Goal: Task Accomplishment & Management: Complete application form

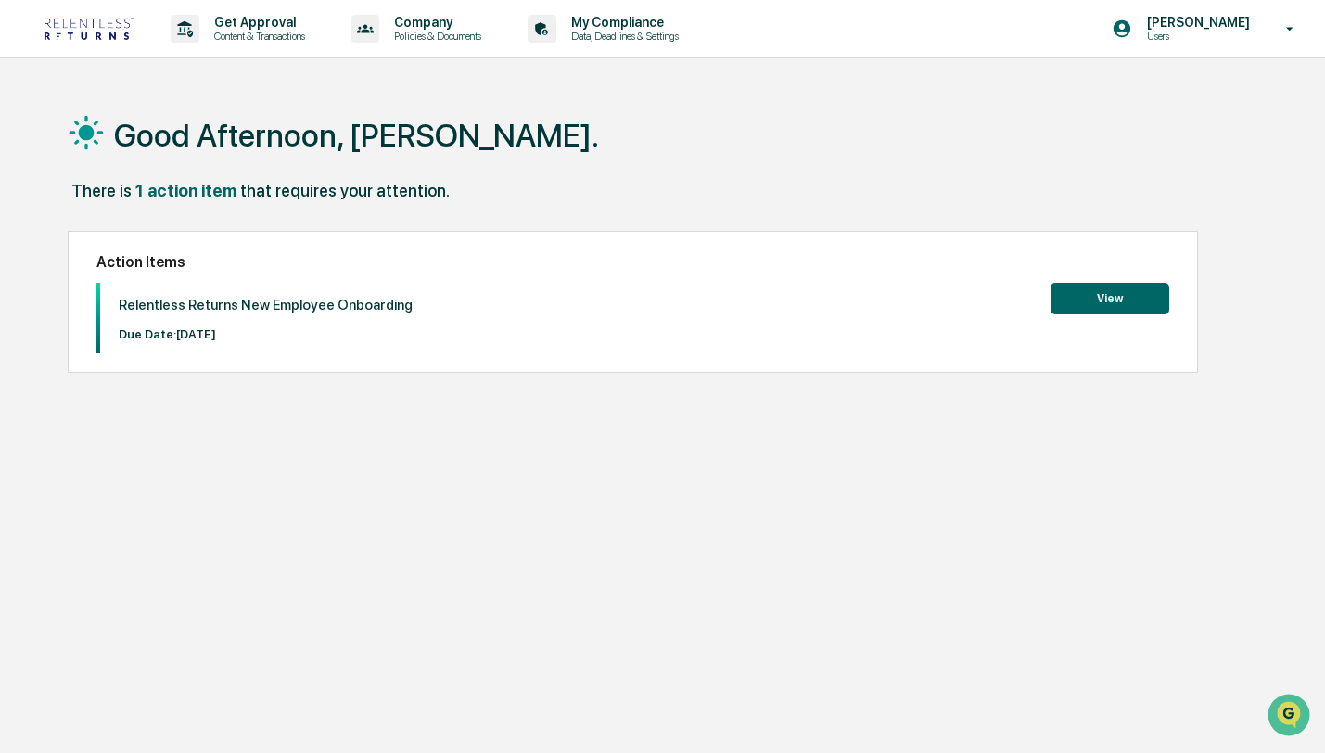
click at [1078, 295] on button "View" at bounding box center [1109, 299] width 119 height 32
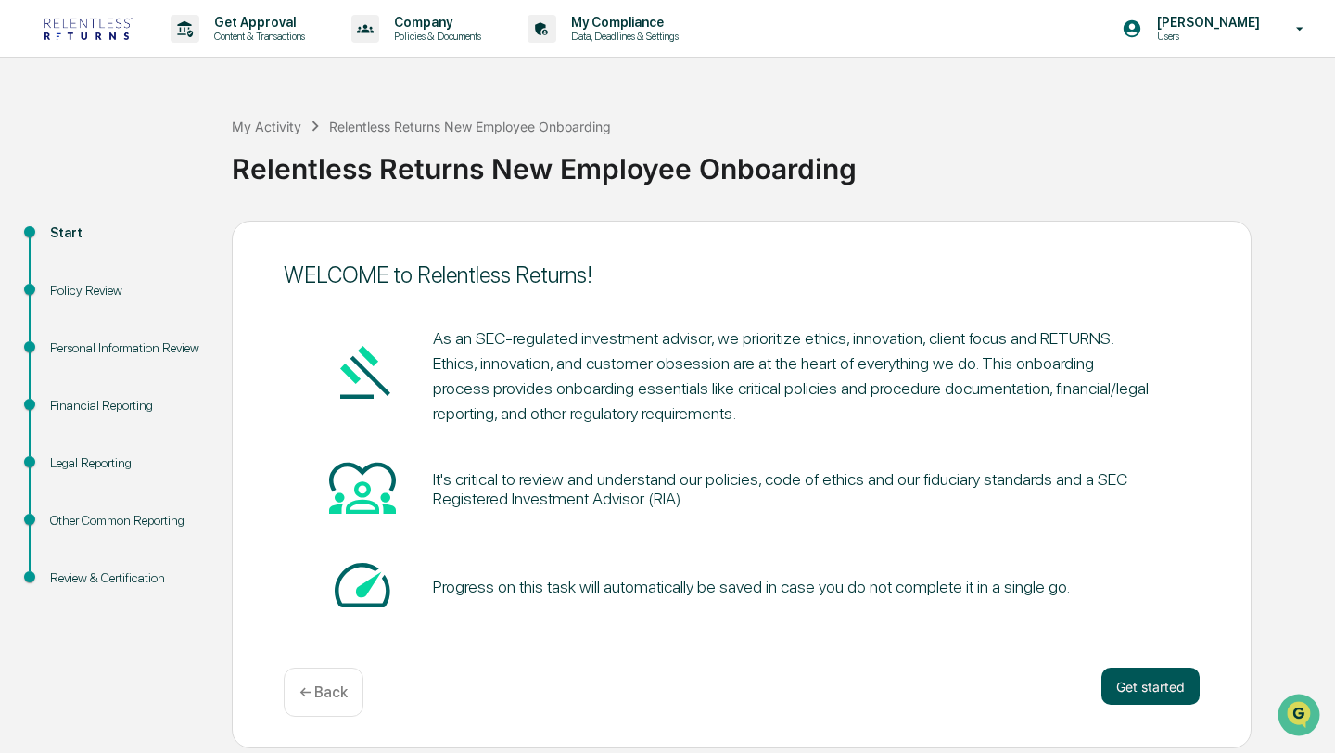
click at [1164, 689] on button "Get started" at bounding box center [1150, 686] width 98 height 37
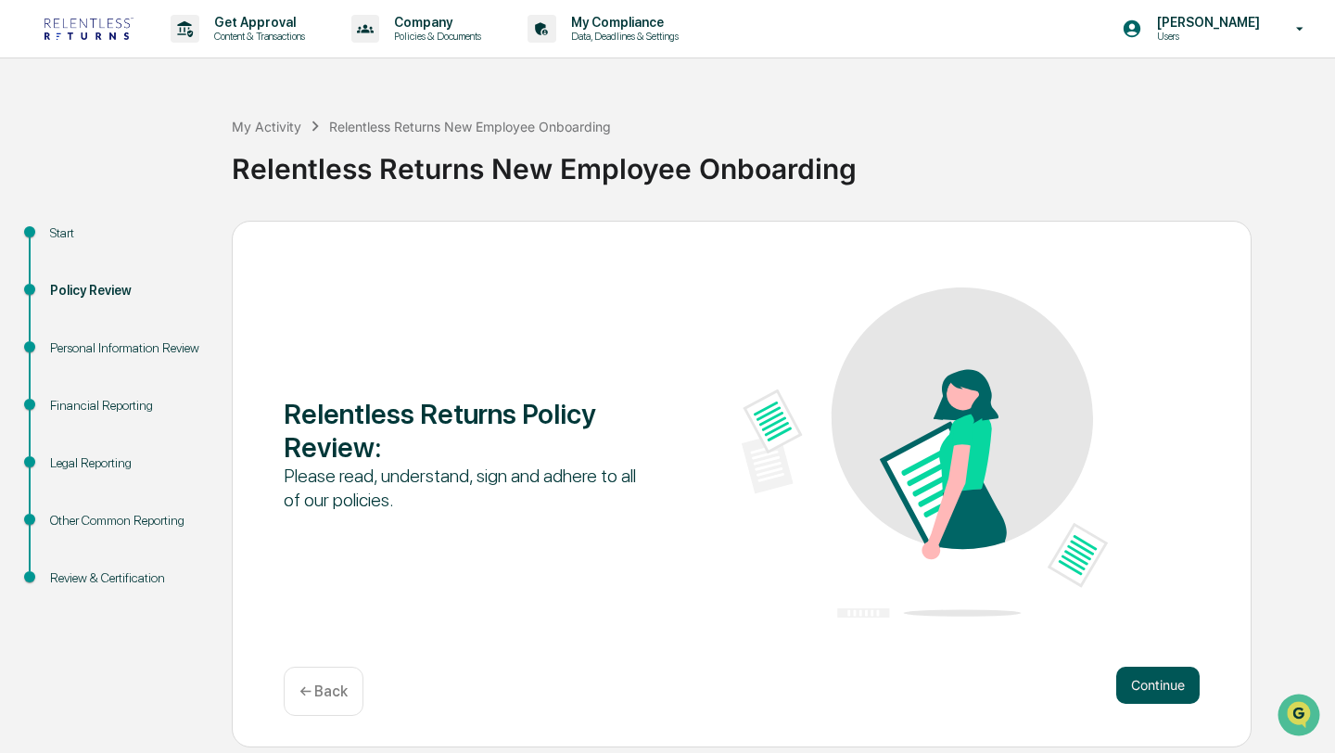
click at [1149, 694] on button "Continue" at bounding box center [1157, 685] width 83 height 37
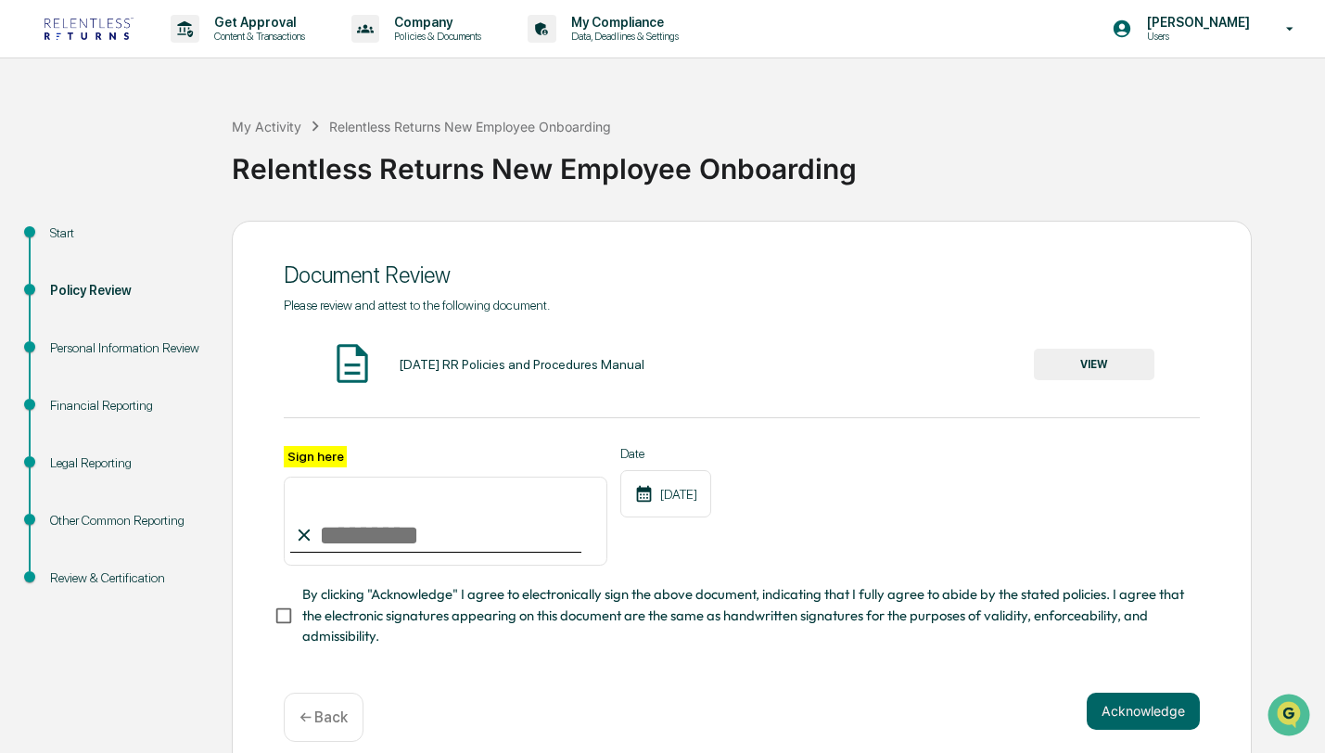
click at [452, 534] on input "Sign here" at bounding box center [446, 521] width 324 height 89
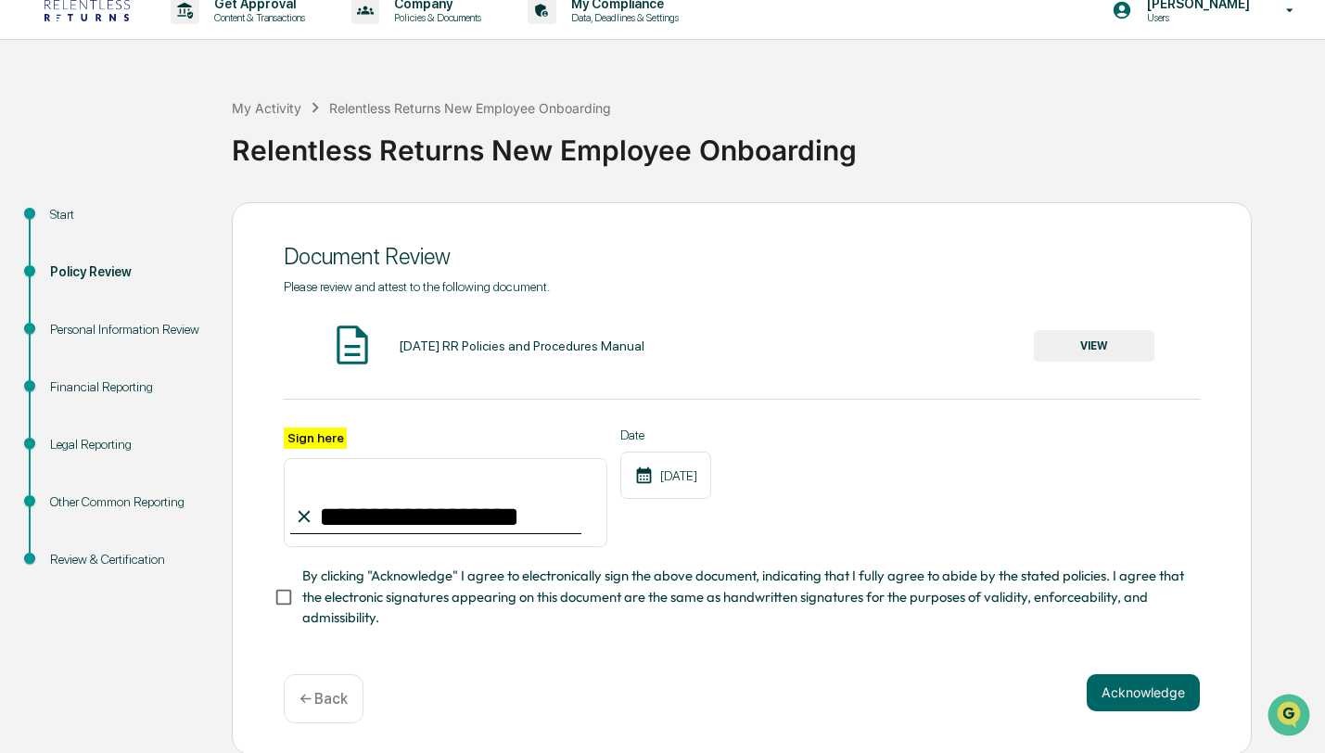
type input "**********"
click at [1094, 341] on button "VIEW" at bounding box center [1094, 346] width 121 height 32
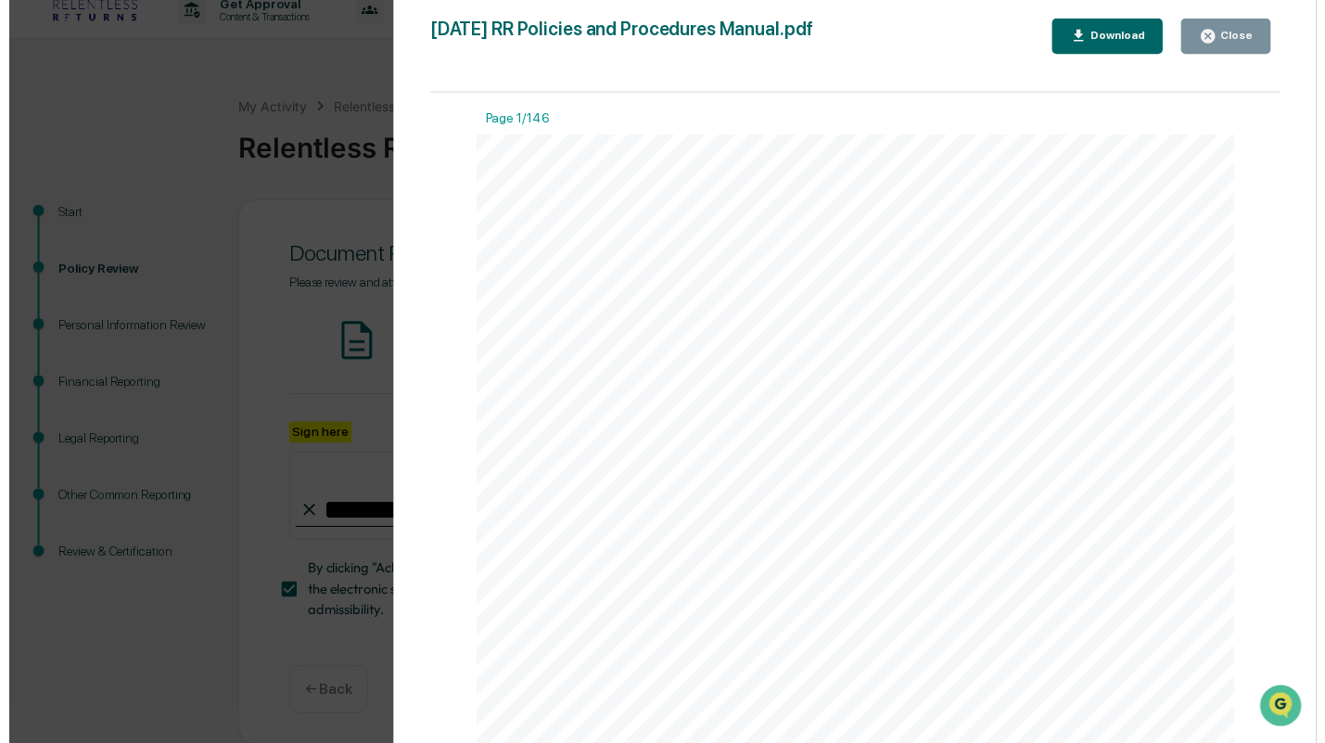
scroll to position [1933, 0]
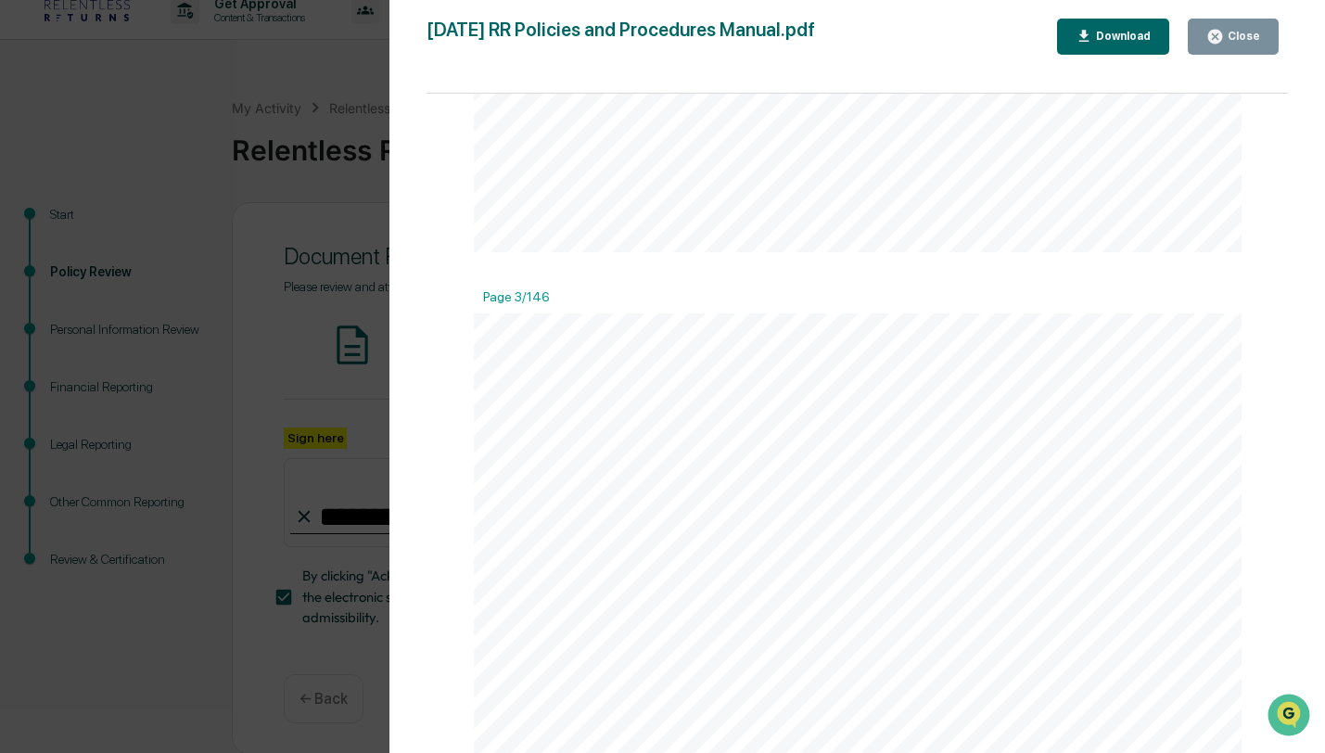
click at [345, 209] on div "Version History [DATE] 06:03 PM [PERSON_NAME] [DATE] 01:31 AM [PERSON_NAME] [DA…" at bounding box center [662, 376] width 1325 height 753
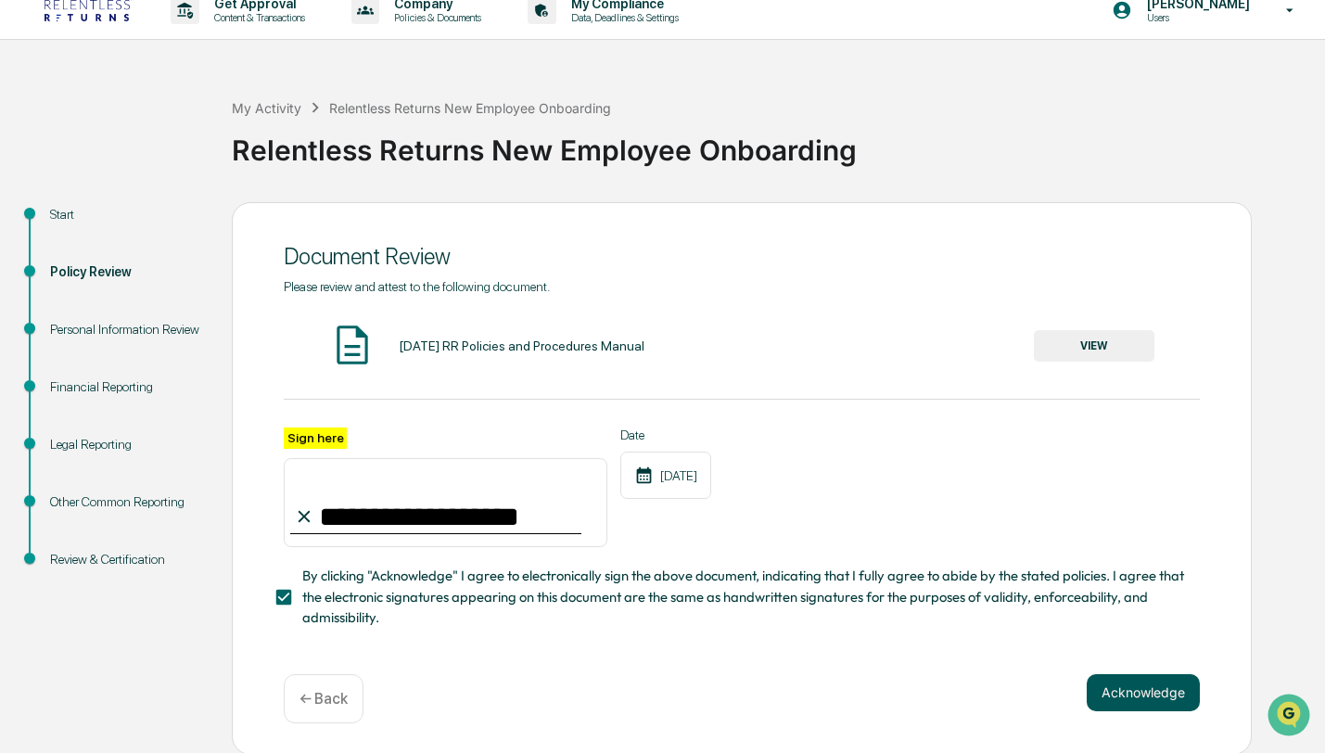
click at [1139, 689] on button "Acknowledge" at bounding box center [1143, 692] width 113 height 37
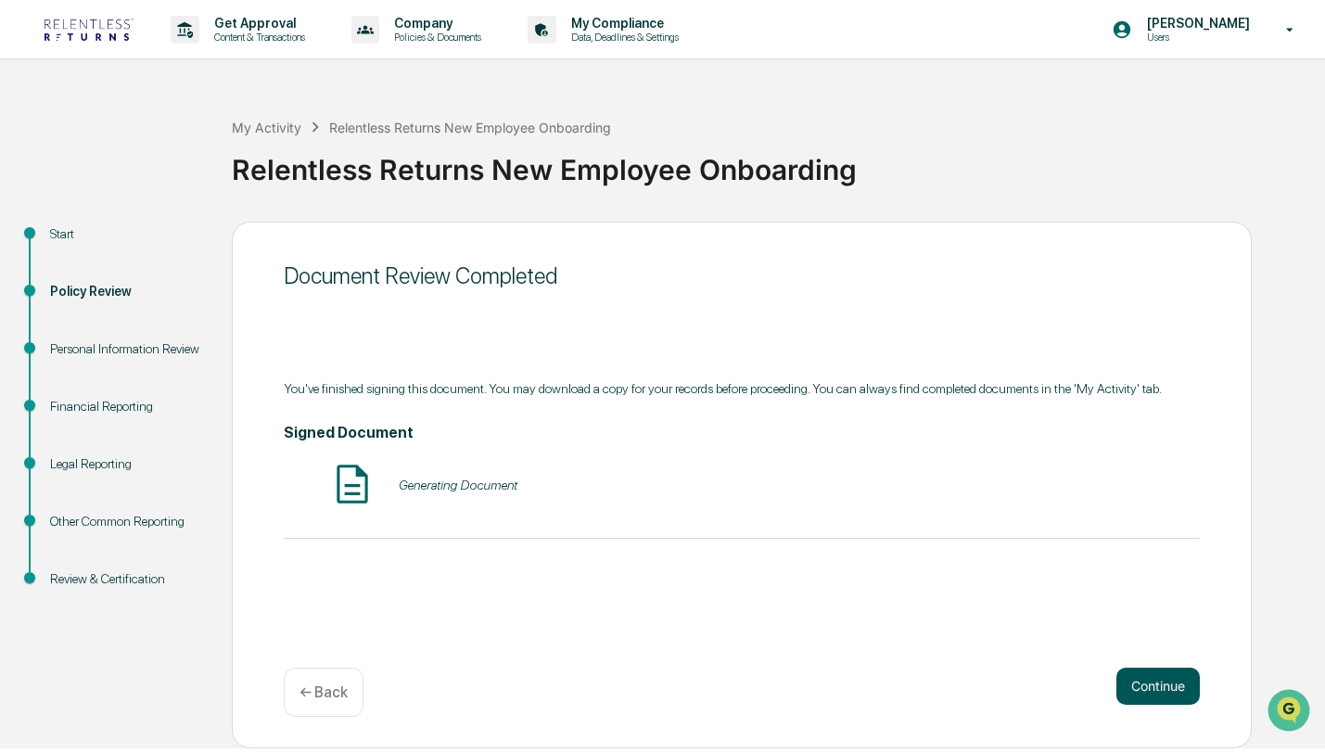
scroll to position [0, 0]
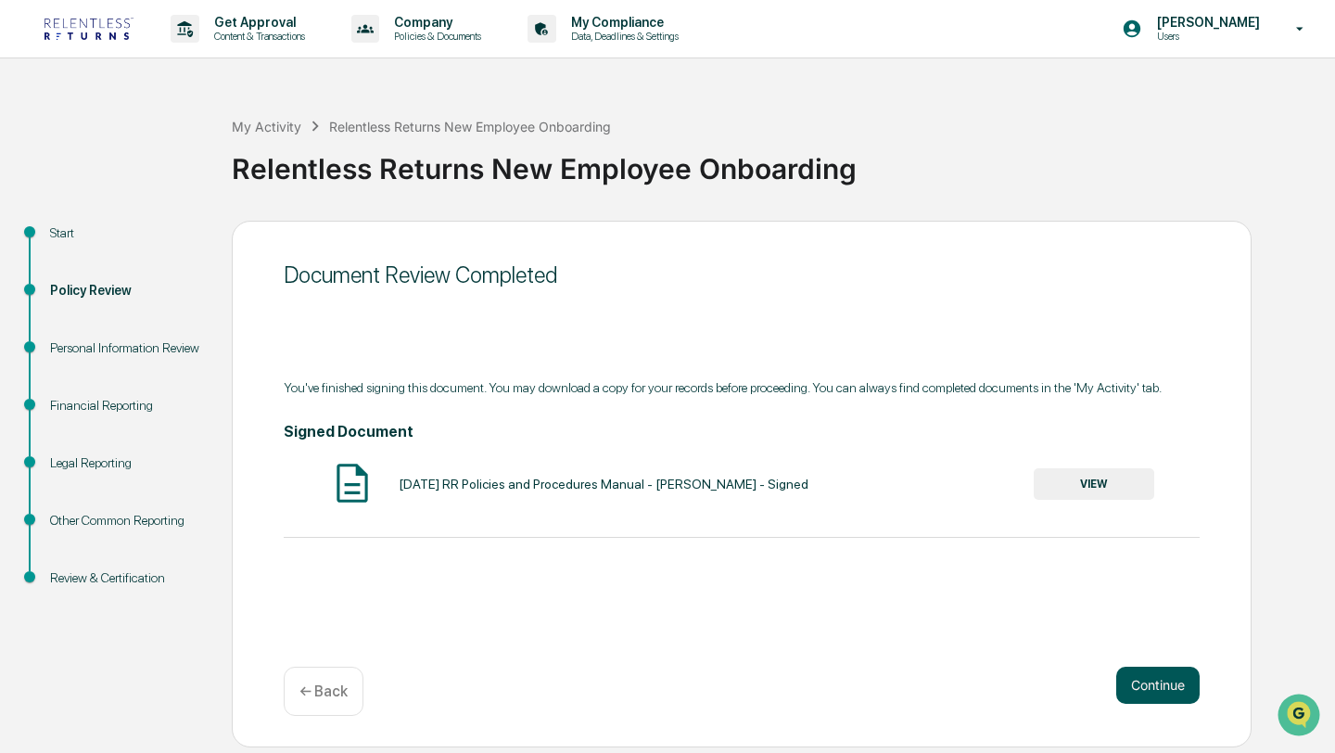
click at [1127, 671] on button "Continue" at bounding box center [1157, 685] width 83 height 37
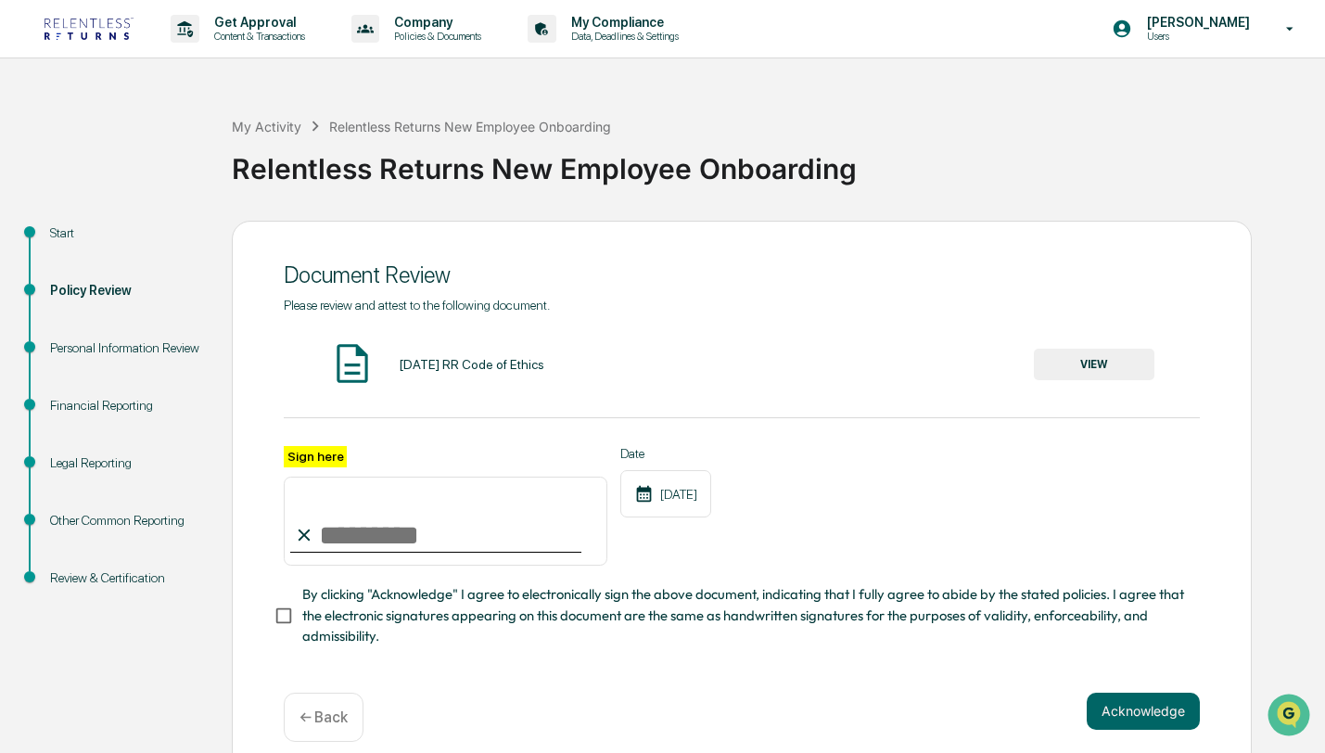
click at [421, 526] on input "Sign here" at bounding box center [446, 521] width 324 height 89
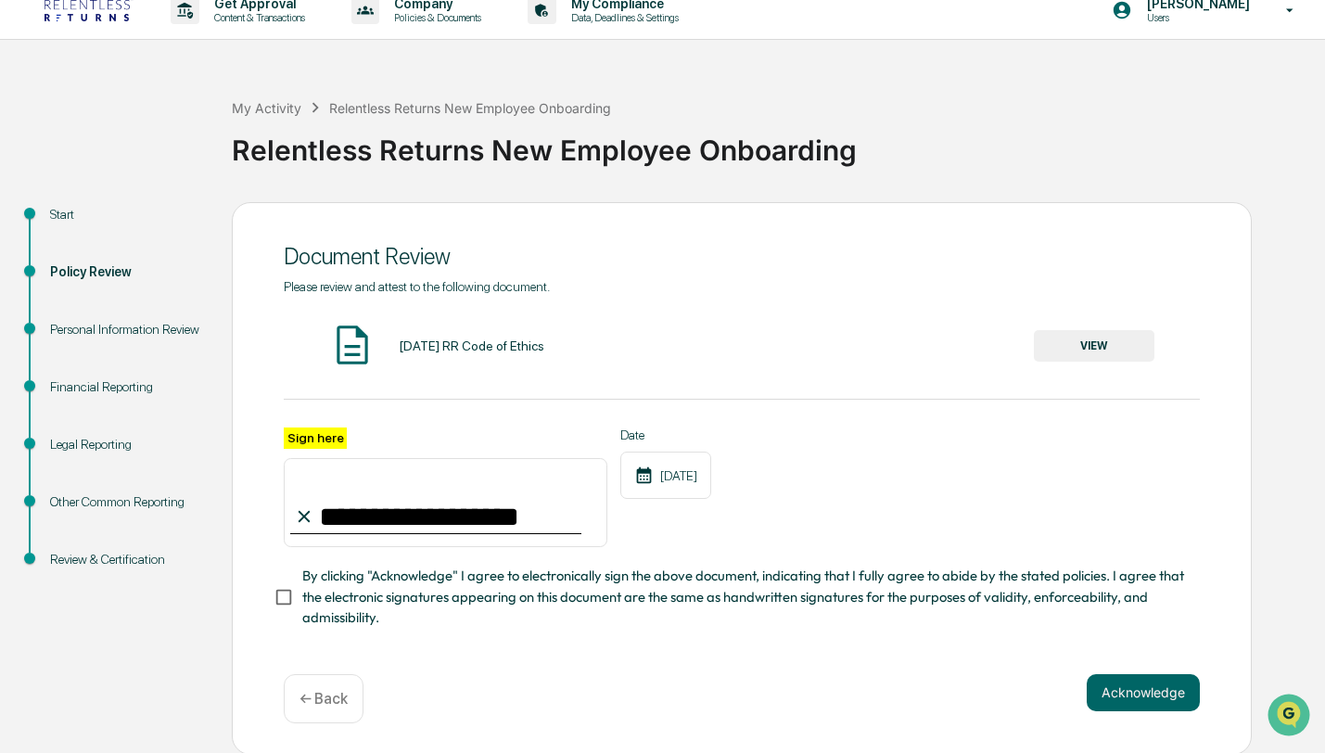
type input "**********"
click at [1186, 691] on button "Acknowledge" at bounding box center [1143, 692] width 113 height 37
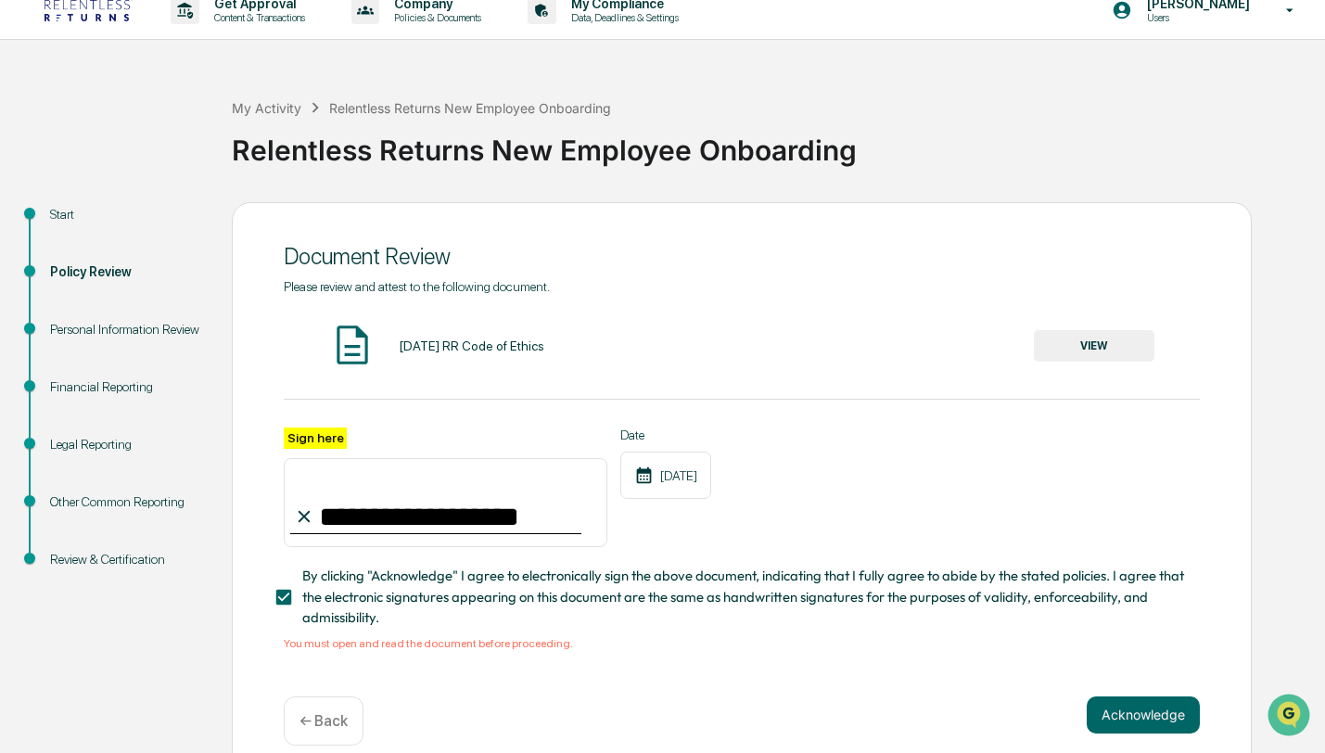
click at [1124, 347] on button "VIEW" at bounding box center [1094, 346] width 121 height 32
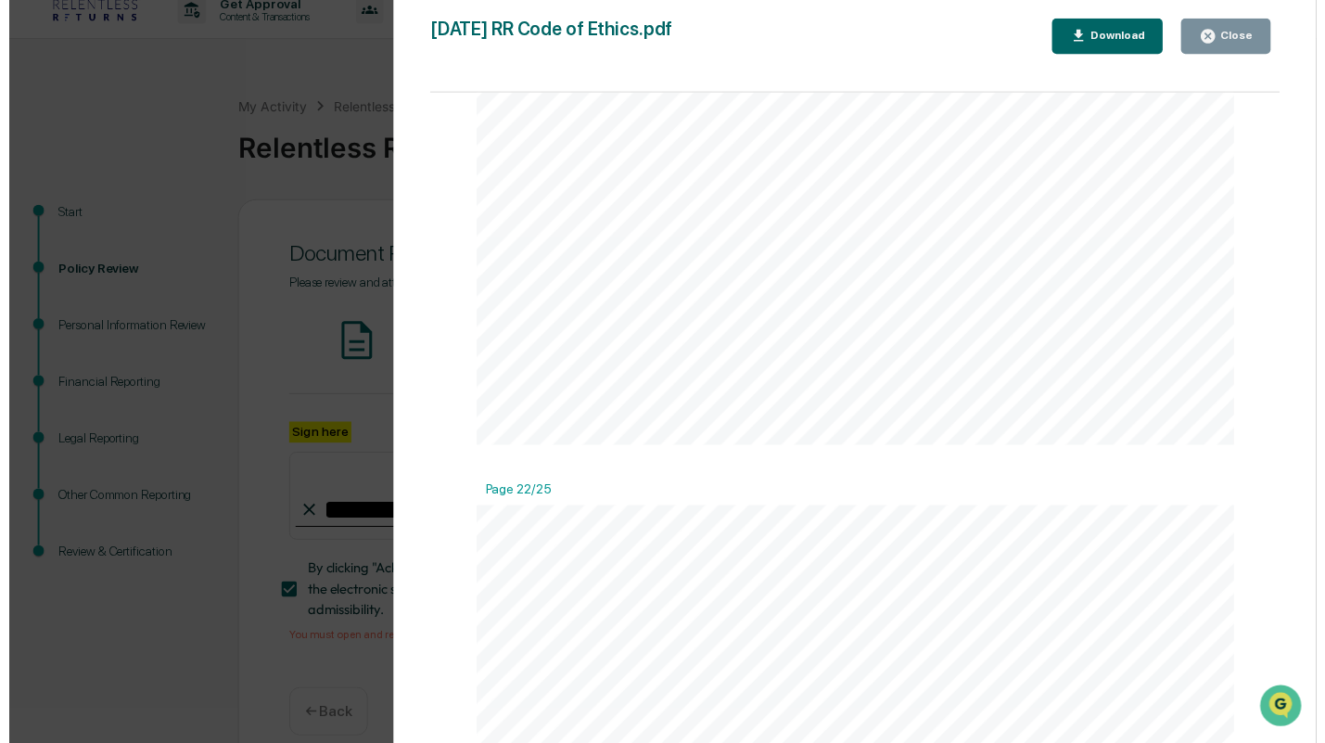
scroll to position [23311, 0]
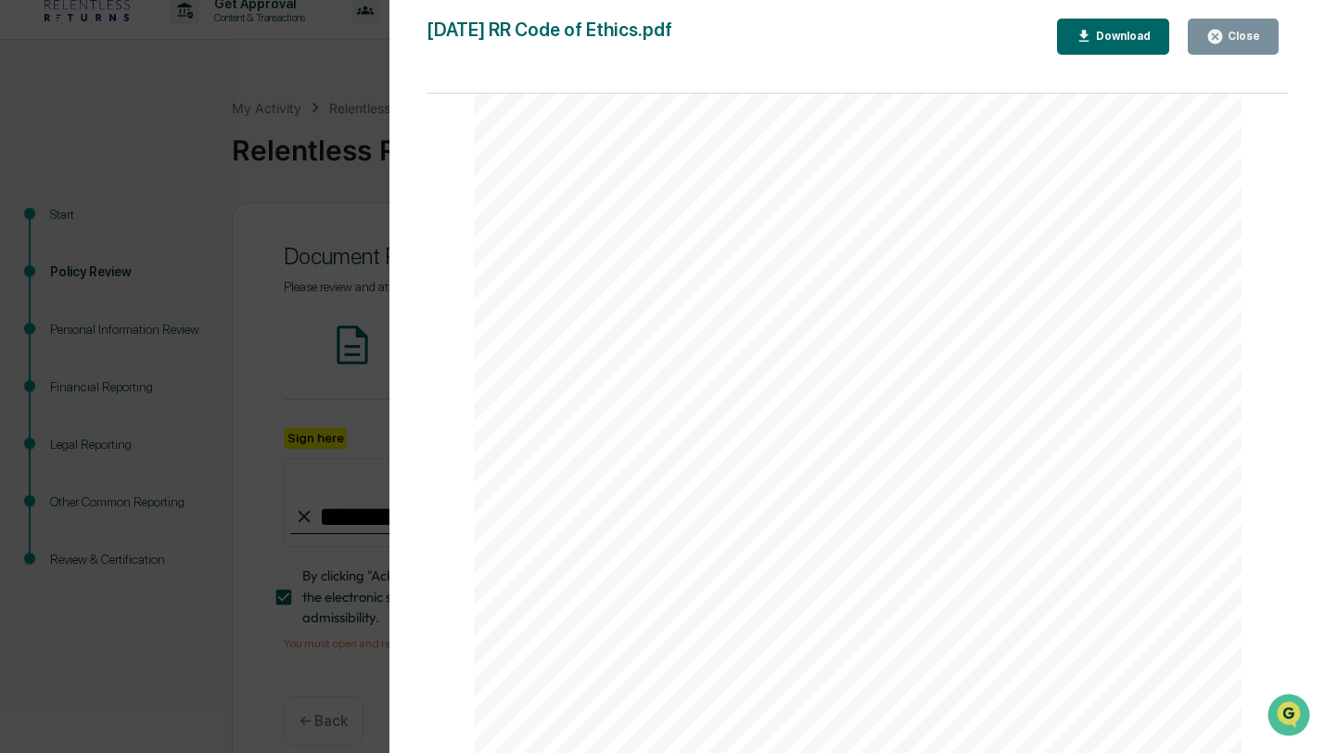
click at [243, 255] on div "Version History [DATE] 06:05 PM [PERSON_NAME] [DATE] 01:42 AM [PERSON_NAME] [DA…" at bounding box center [662, 376] width 1325 height 753
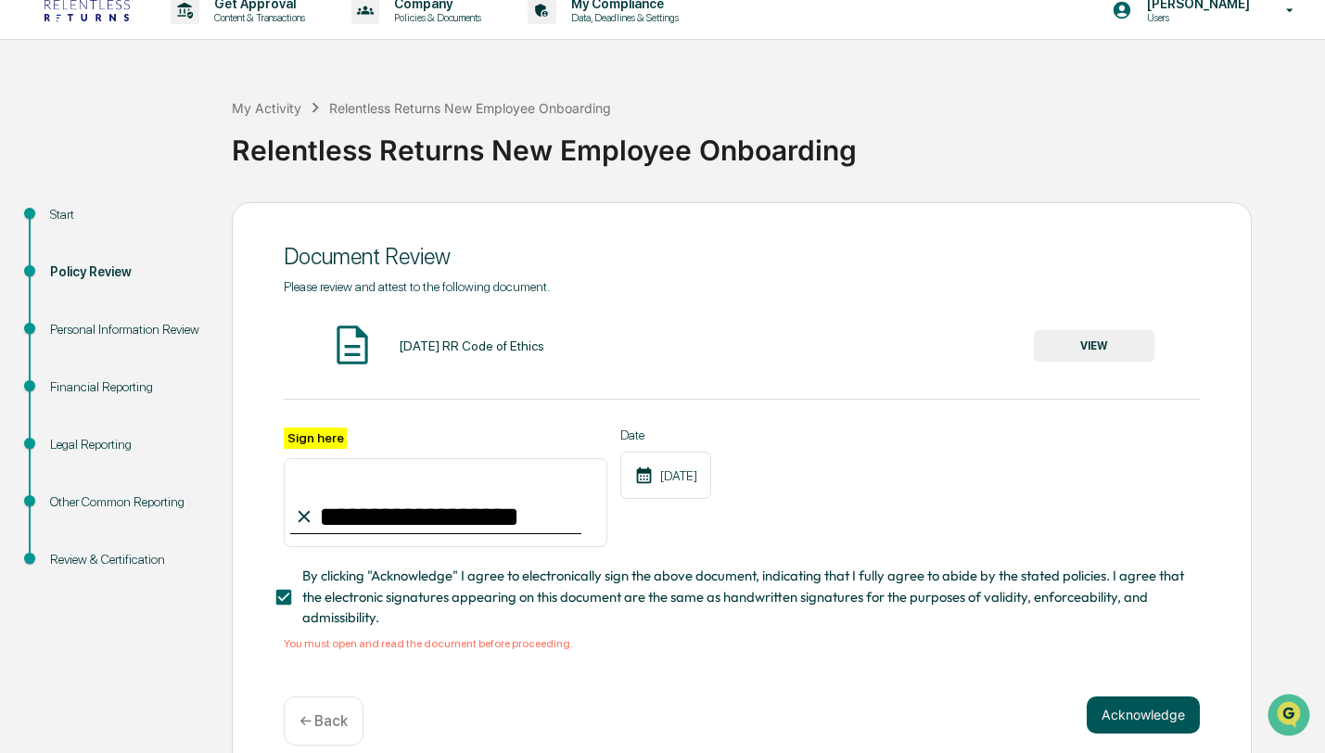
click at [1160, 716] on button "Acknowledge" at bounding box center [1143, 714] width 113 height 37
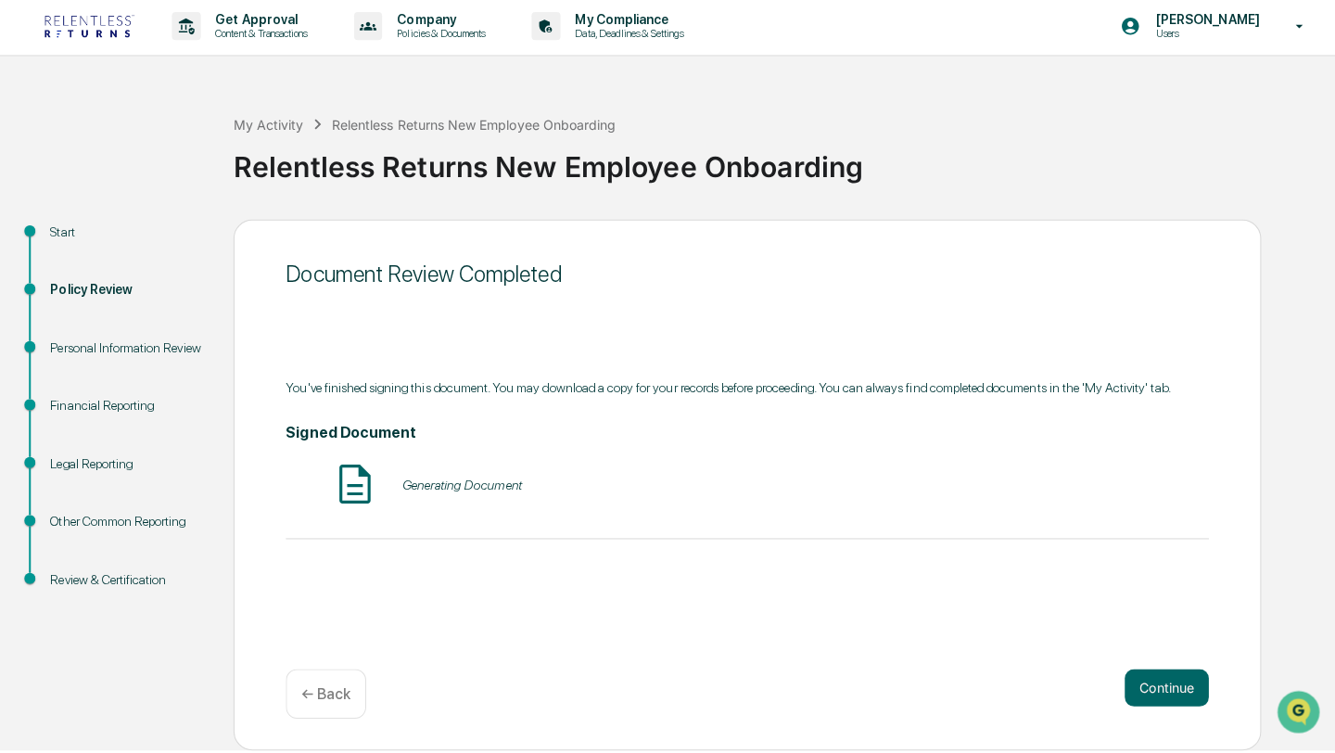
scroll to position [0, 0]
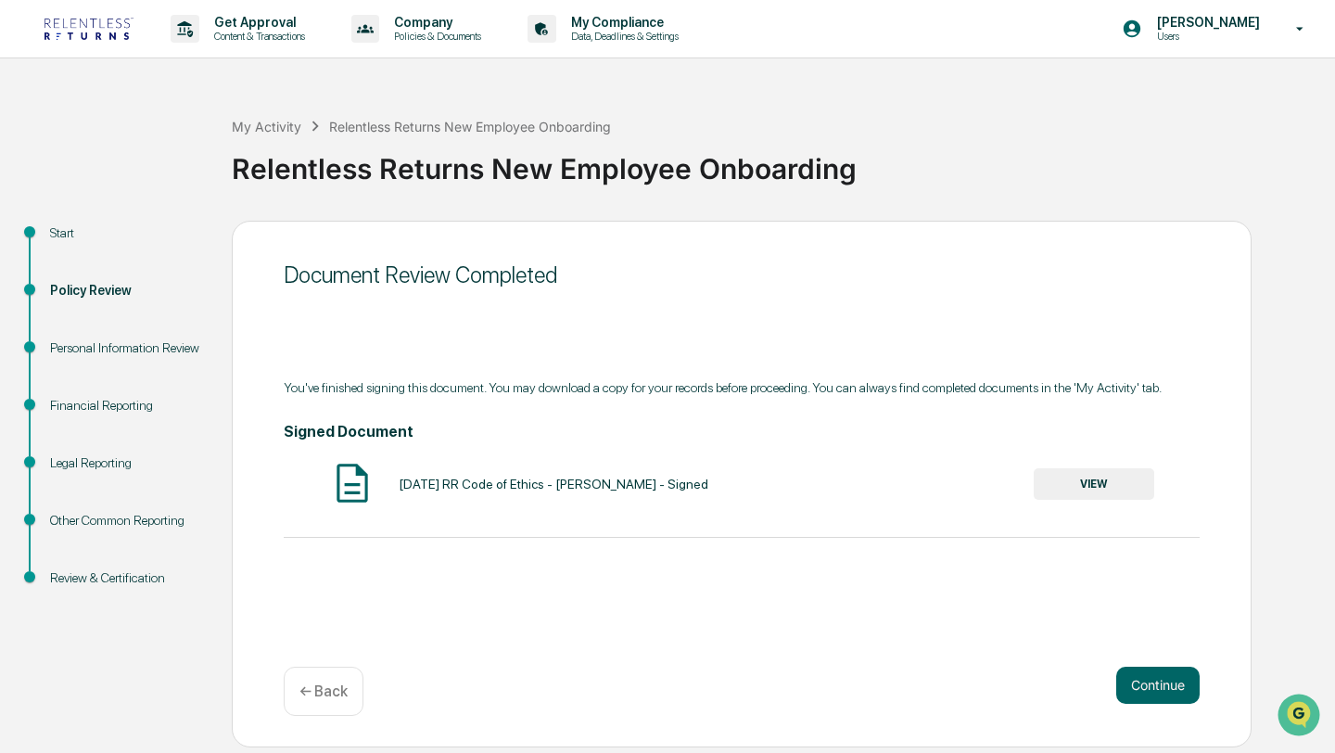
click at [1067, 486] on button "VIEW" at bounding box center [1094, 484] width 121 height 32
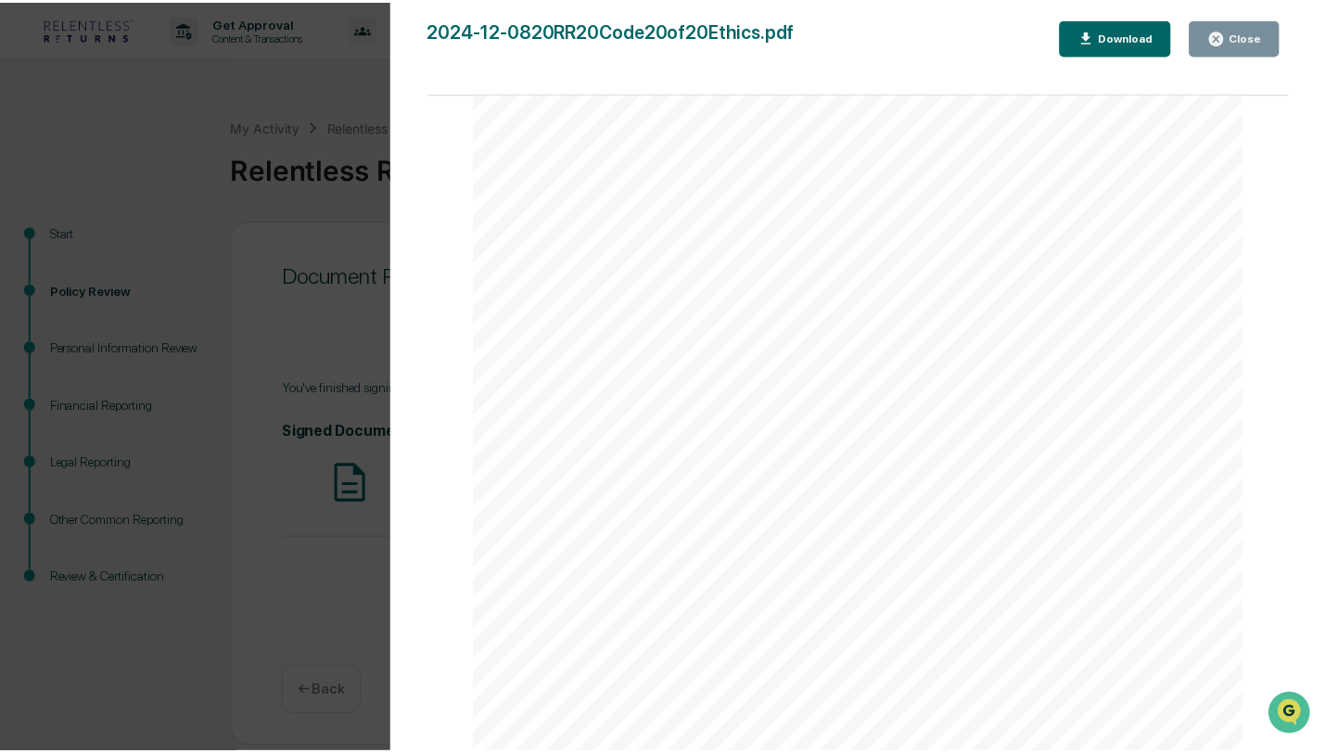
scroll to position [2458, 0]
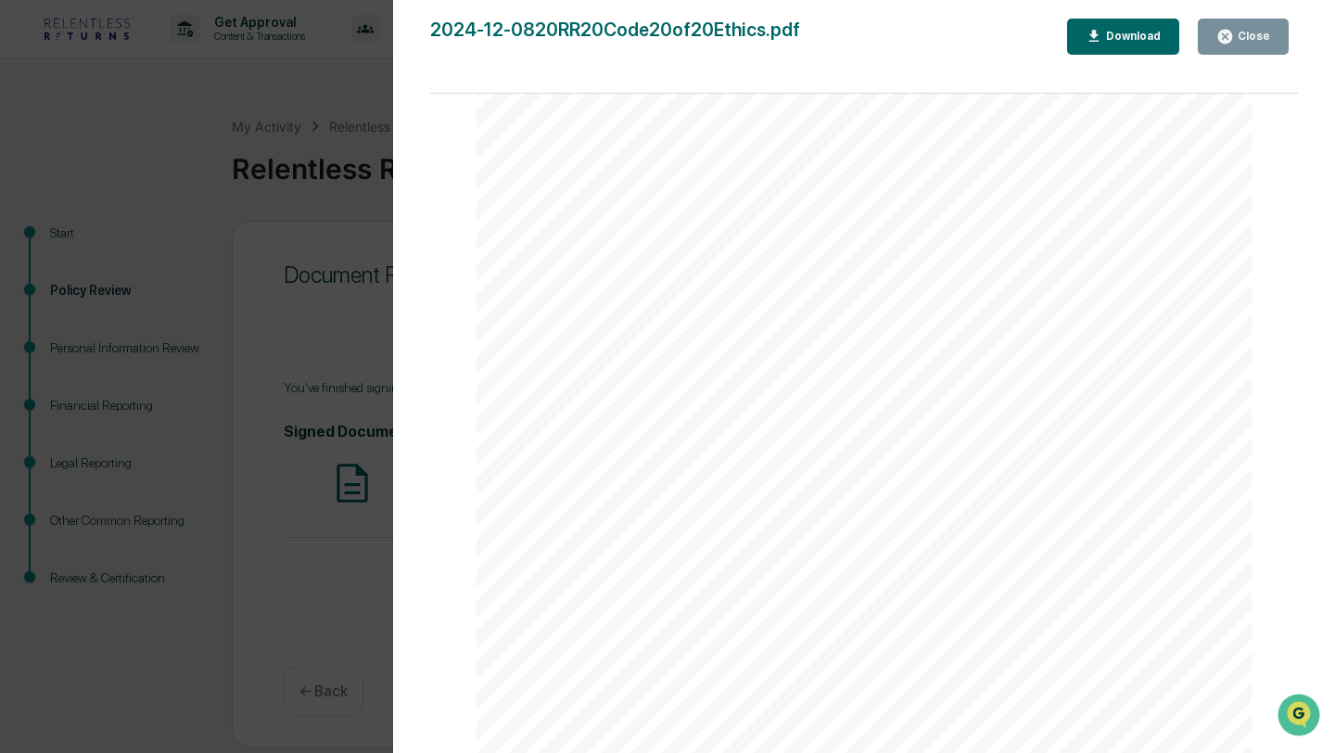
click at [279, 213] on div "Version History [DATE] 08:12 PM [PERSON_NAME] 2024-12-0820RR20Code20of20Ethics.…" at bounding box center [667, 376] width 1335 height 753
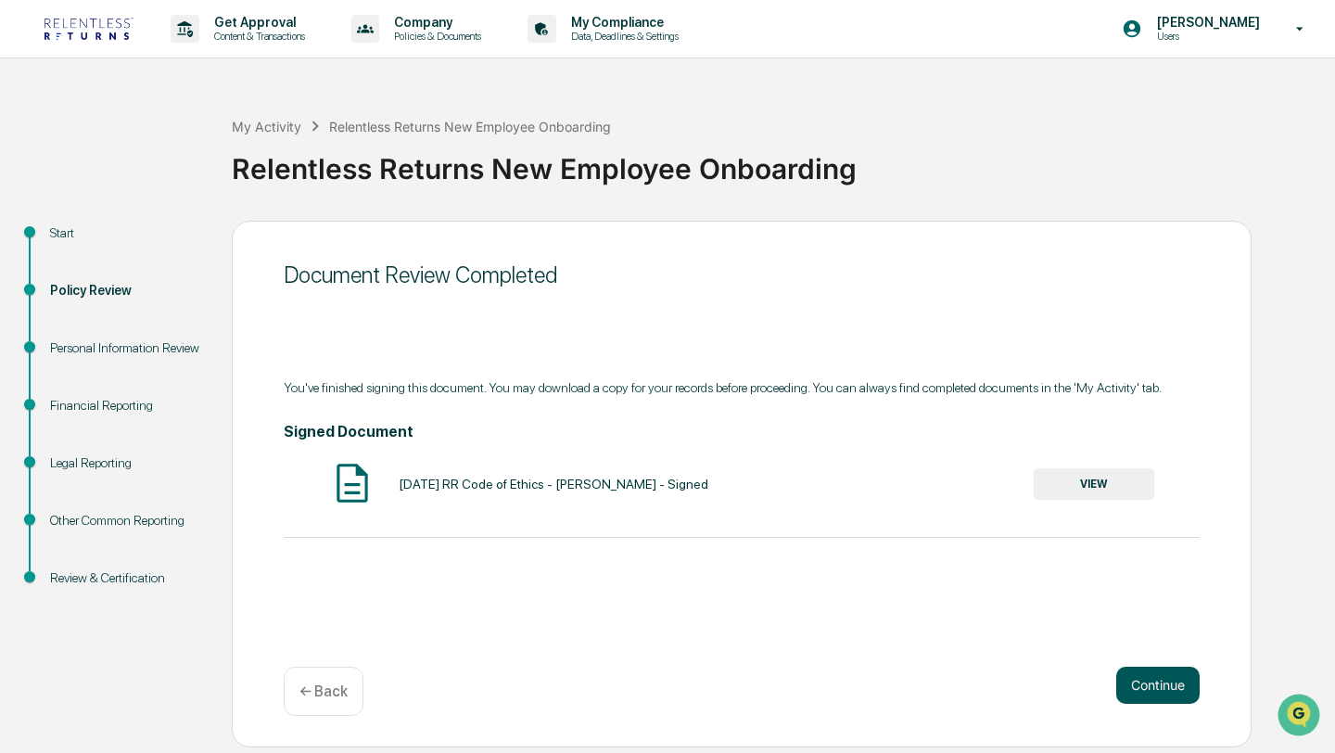
click at [1177, 694] on button "Continue" at bounding box center [1157, 685] width 83 height 37
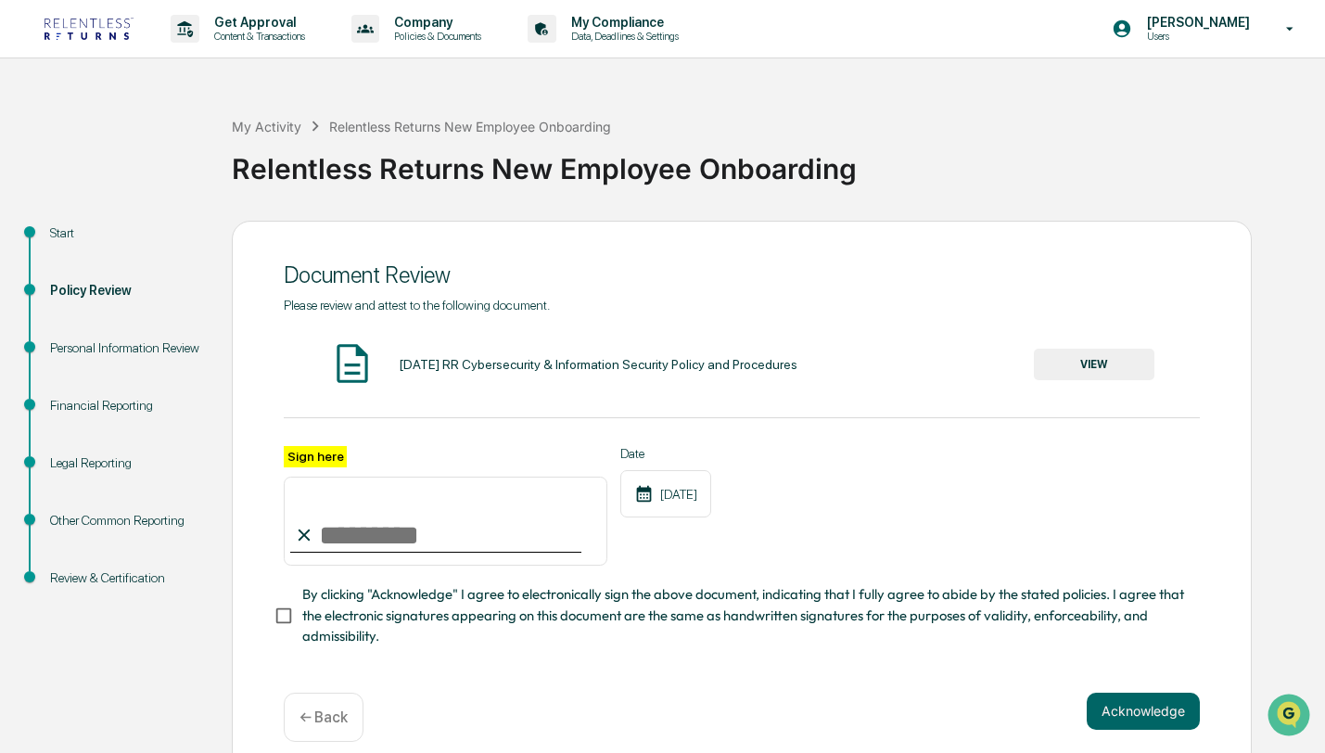
click at [491, 535] on input "Sign here" at bounding box center [446, 521] width 324 height 89
type input "**********"
click at [1114, 362] on button "VIEW" at bounding box center [1094, 365] width 121 height 32
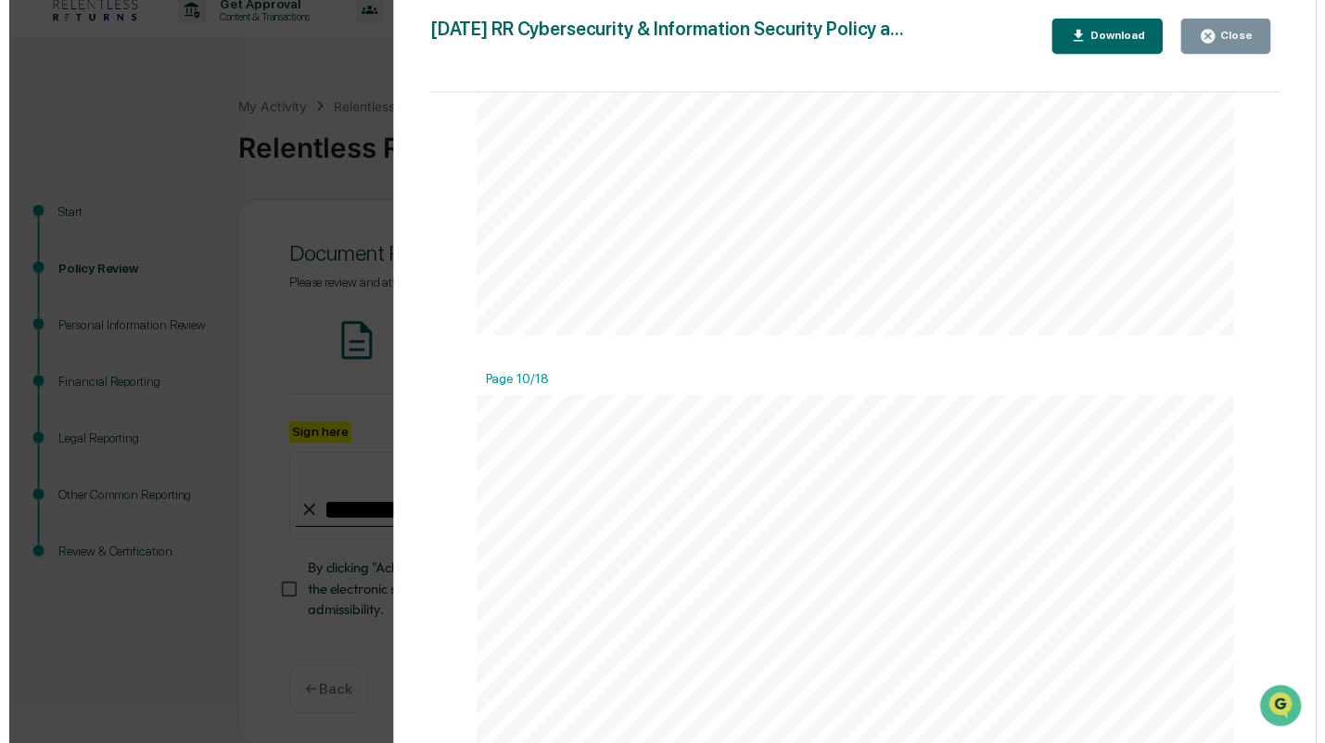
scroll to position [9584, 0]
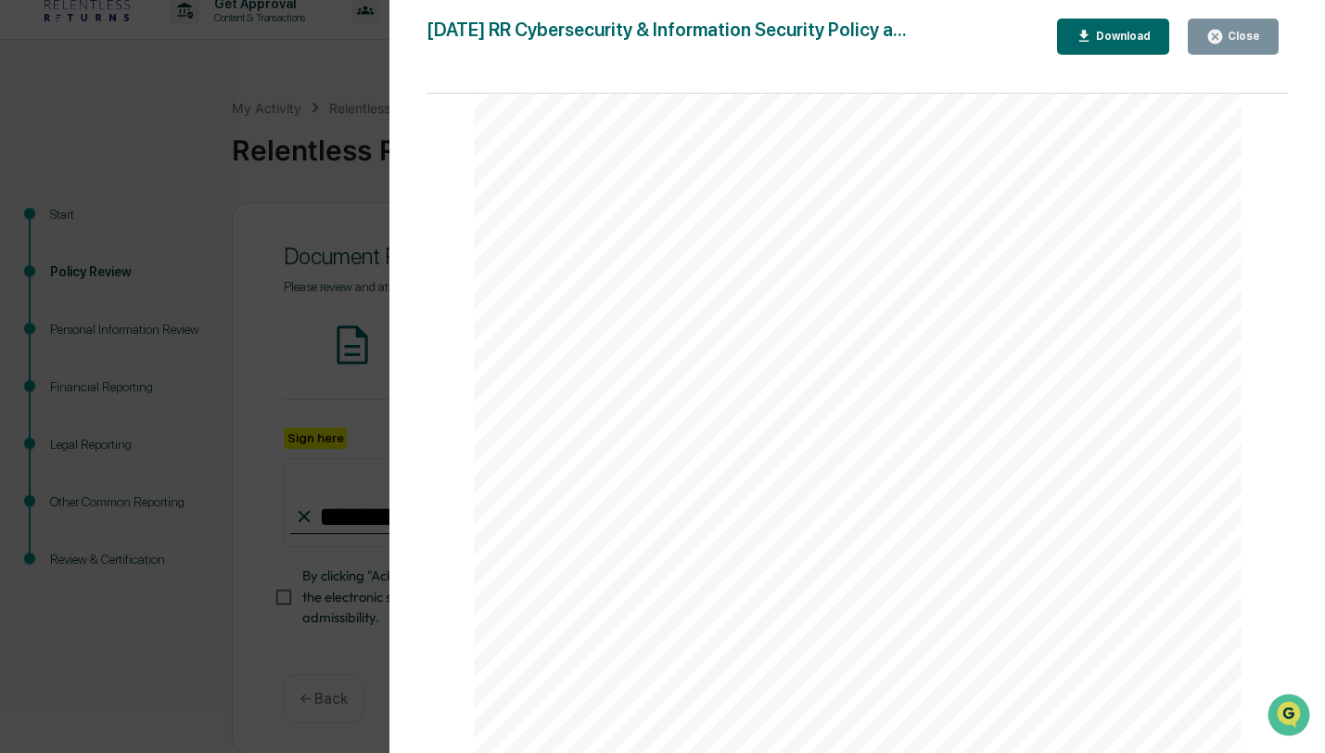
click at [340, 285] on div "Version History [DATE] 06:07 PM [PERSON_NAME] [DATE] 01:44 AM [PERSON_NAME] [DA…" at bounding box center [662, 376] width 1325 height 753
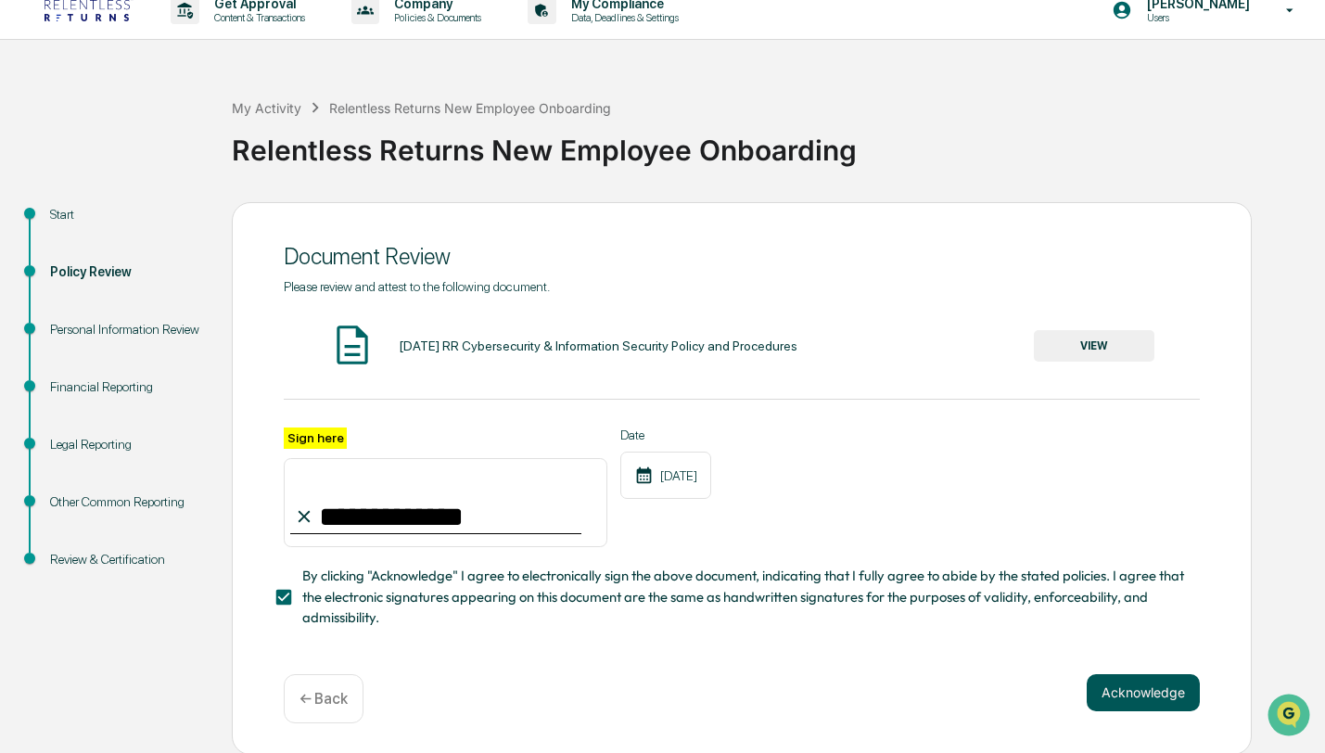
click at [1126, 691] on button "Acknowledge" at bounding box center [1143, 692] width 113 height 37
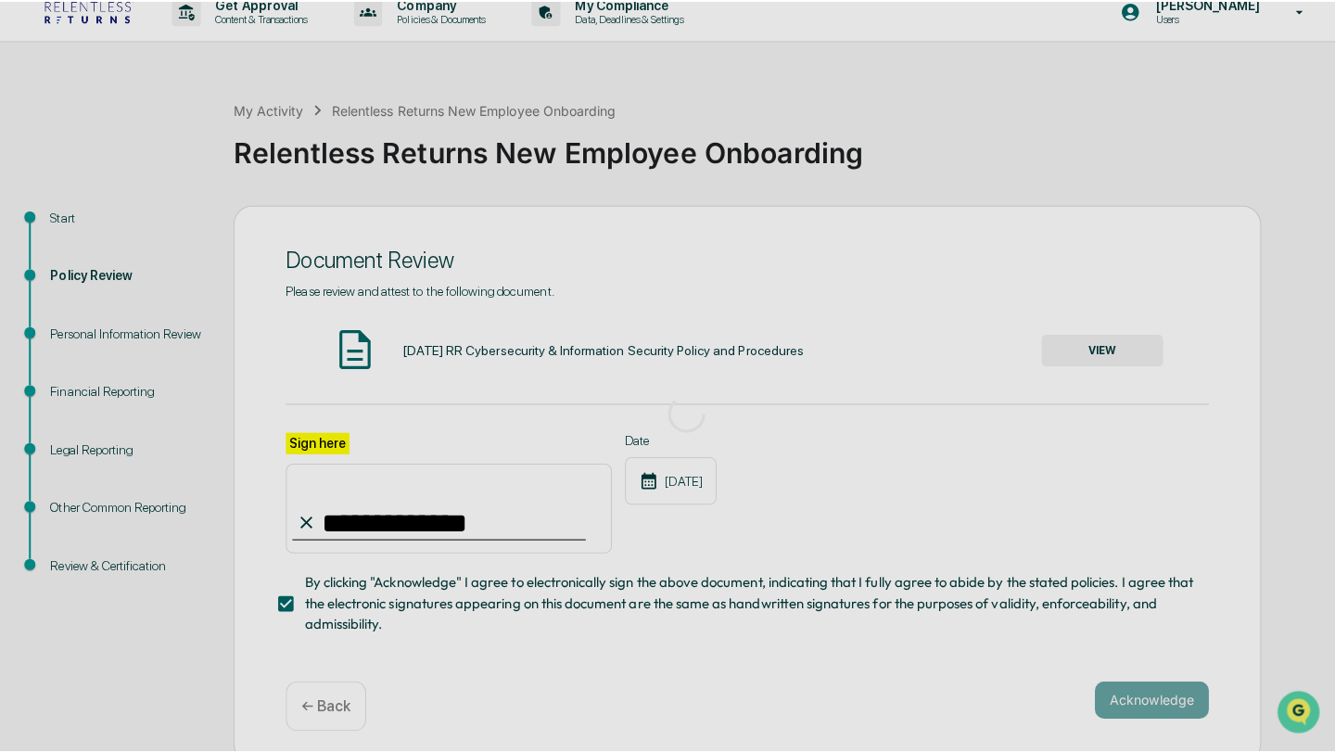
scroll to position [0, 0]
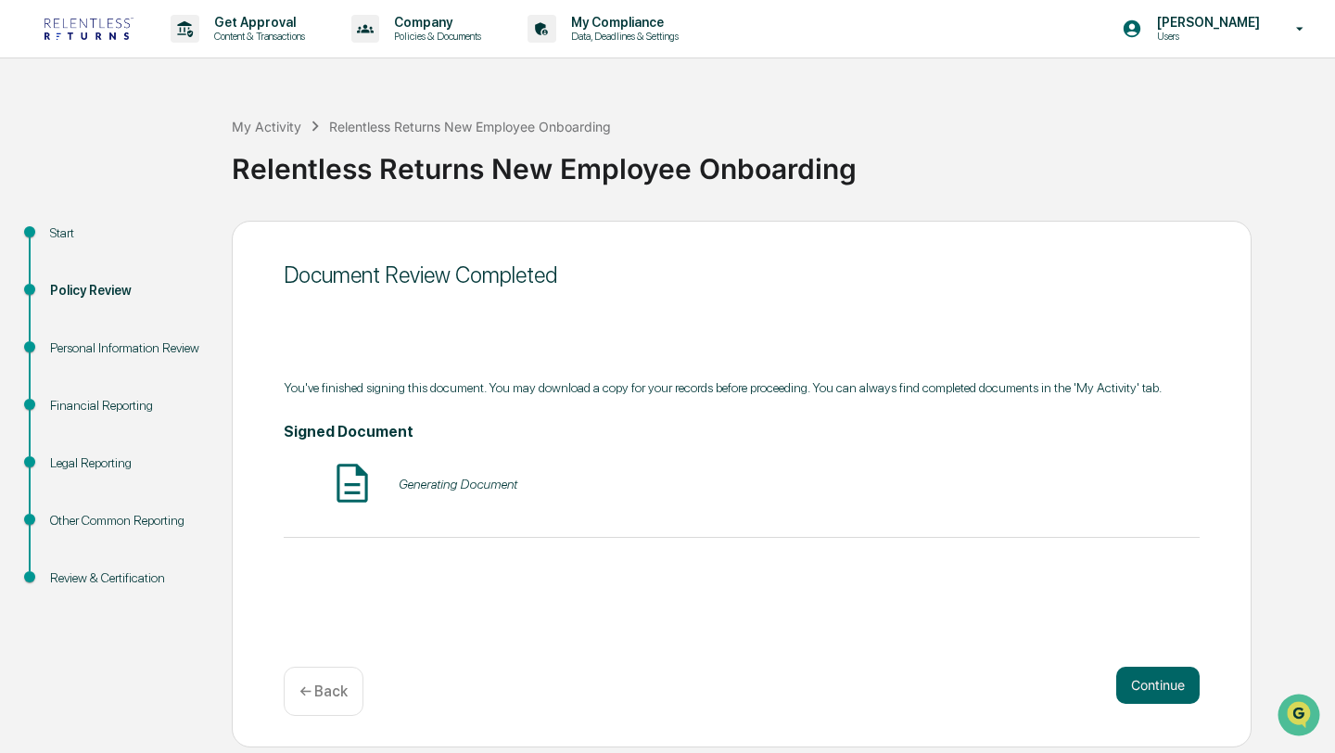
click at [345, 490] on img at bounding box center [352, 483] width 46 height 46
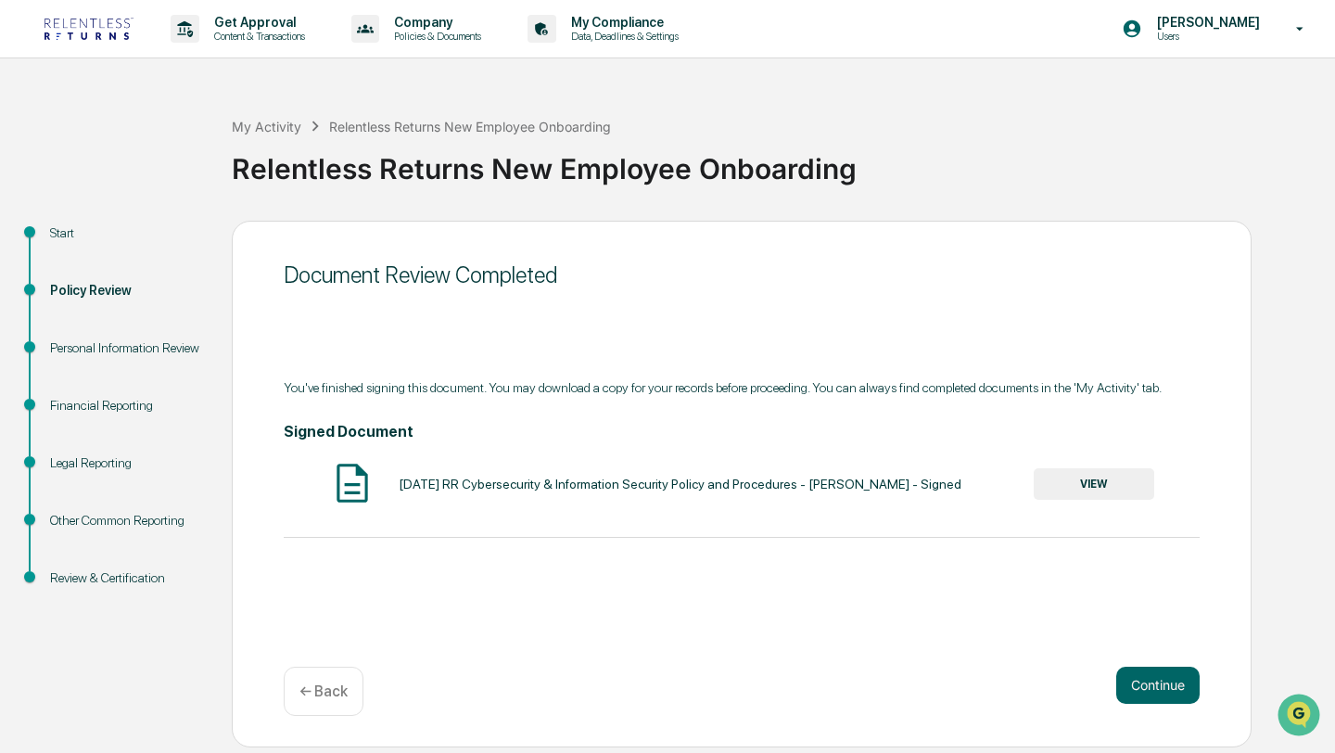
click at [1090, 500] on button "VIEW" at bounding box center [1094, 484] width 121 height 32
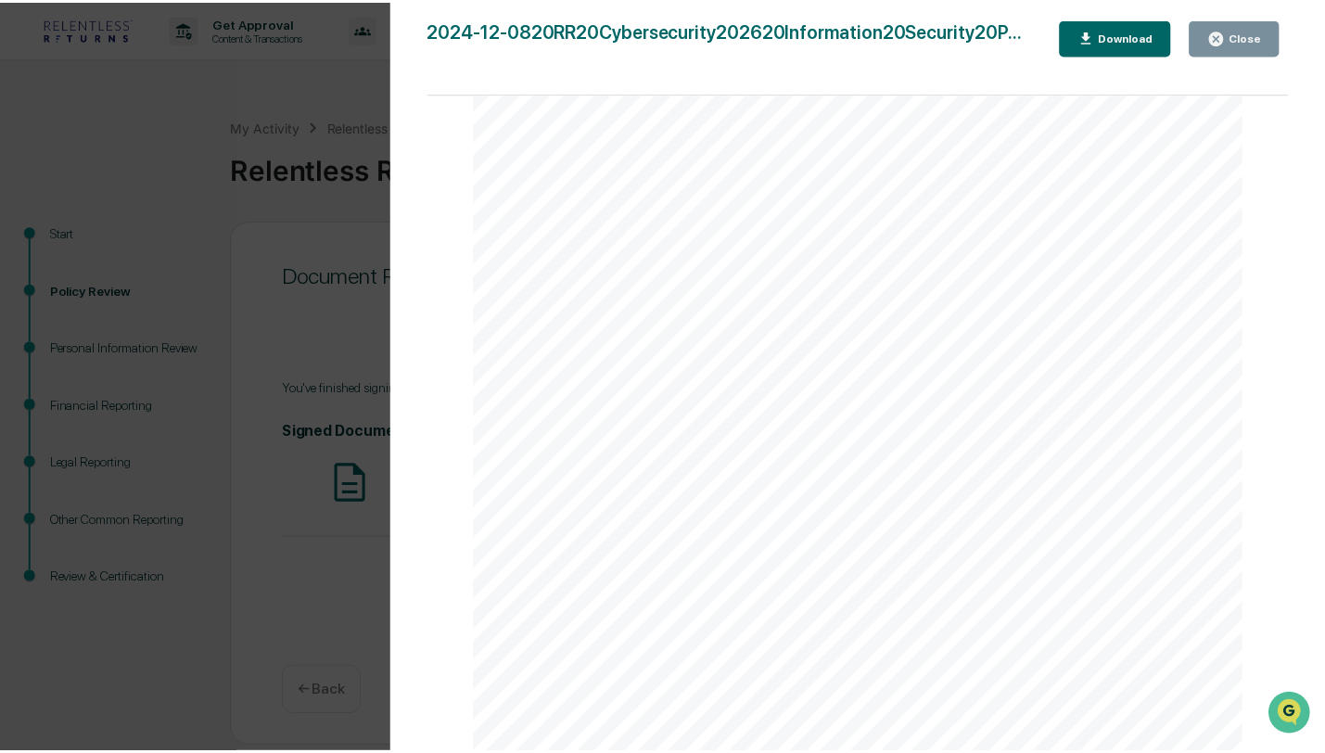
scroll to position [2354, 0]
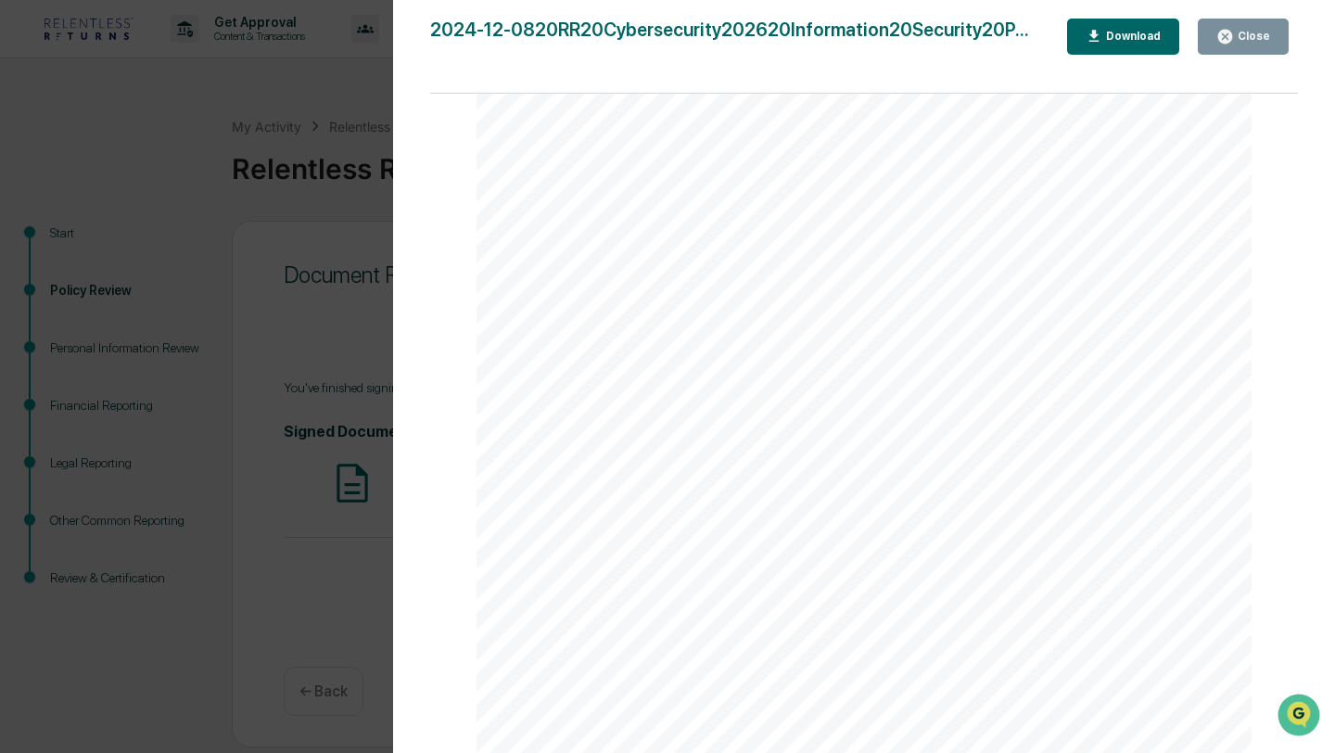
click at [218, 296] on div "Version History [DATE] 08:12 PM [PERSON_NAME] 2024-12-0820RR20Cybersecurity2026…" at bounding box center [667, 376] width 1335 height 753
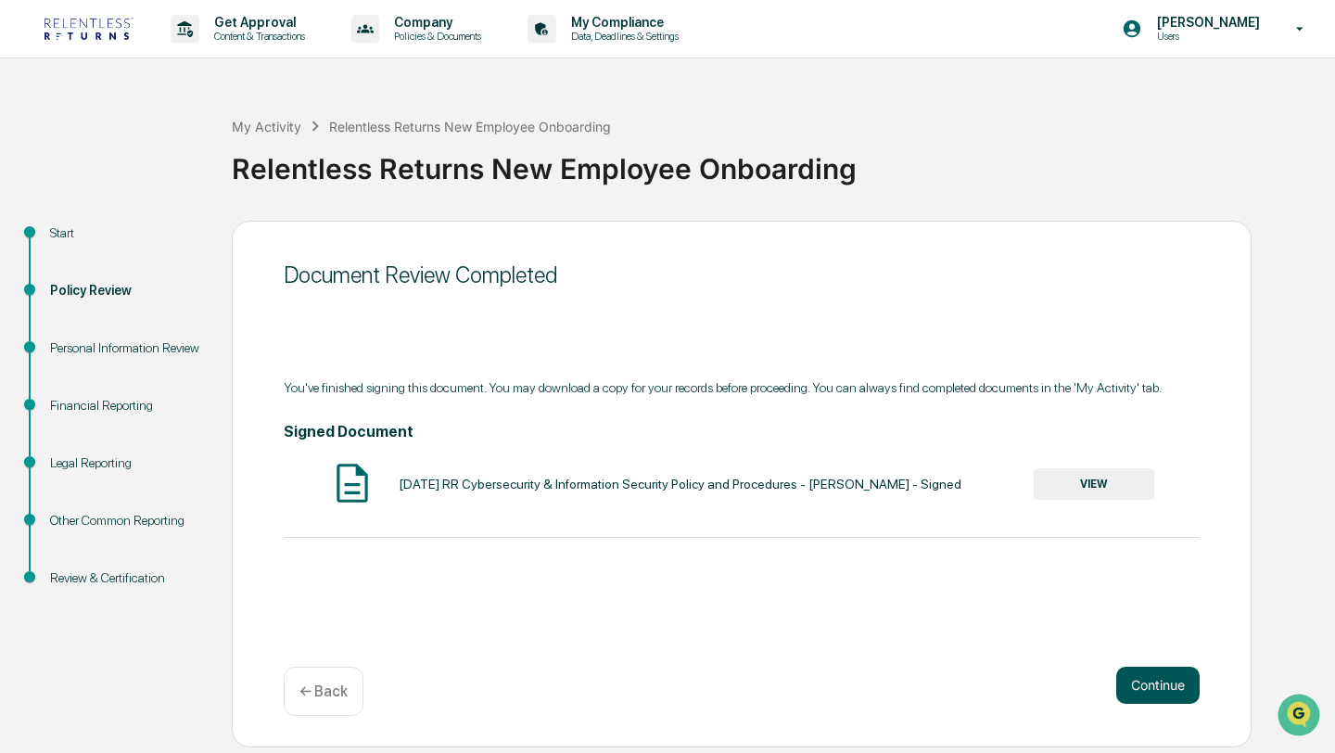
click at [1133, 680] on button "Continue" at bounding box center [1157, 685] width 83 height 37
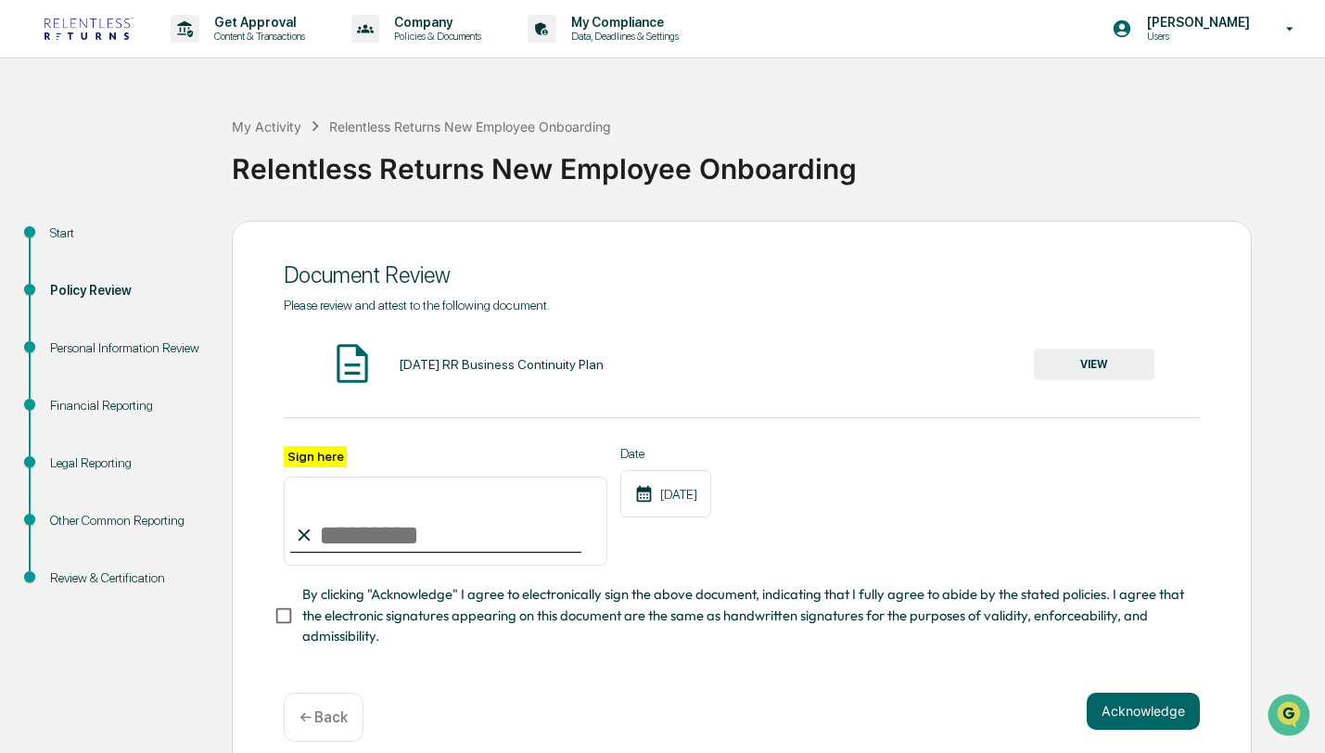
click at [437, 534] on input "Sign here" at bounding box center [446, 521] width 324 height 89
type input "**********"
click at [1148, 717] on button "Acknowledge" at bounding box center [1143, 711] width 113 height 37
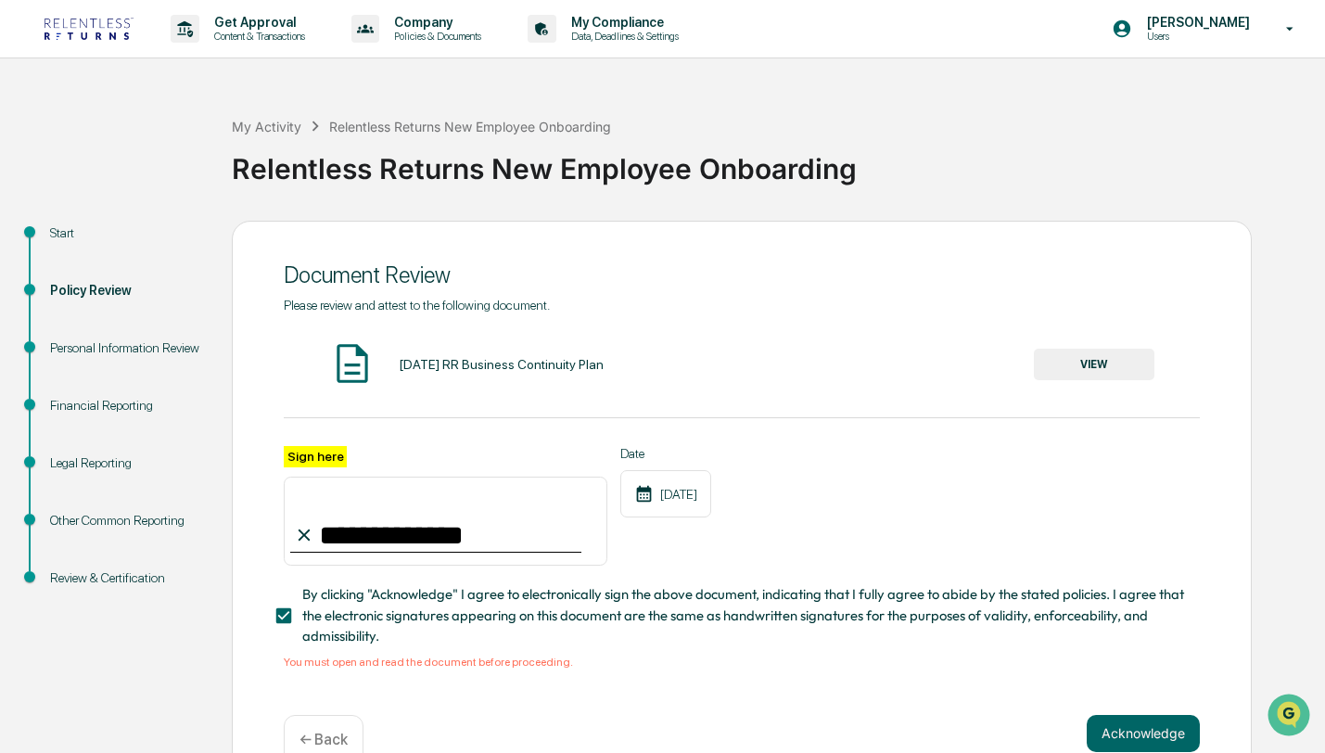
click at [1079, 363] on button "VIEW" at bounding box center [1094, 365] width 121 height 32
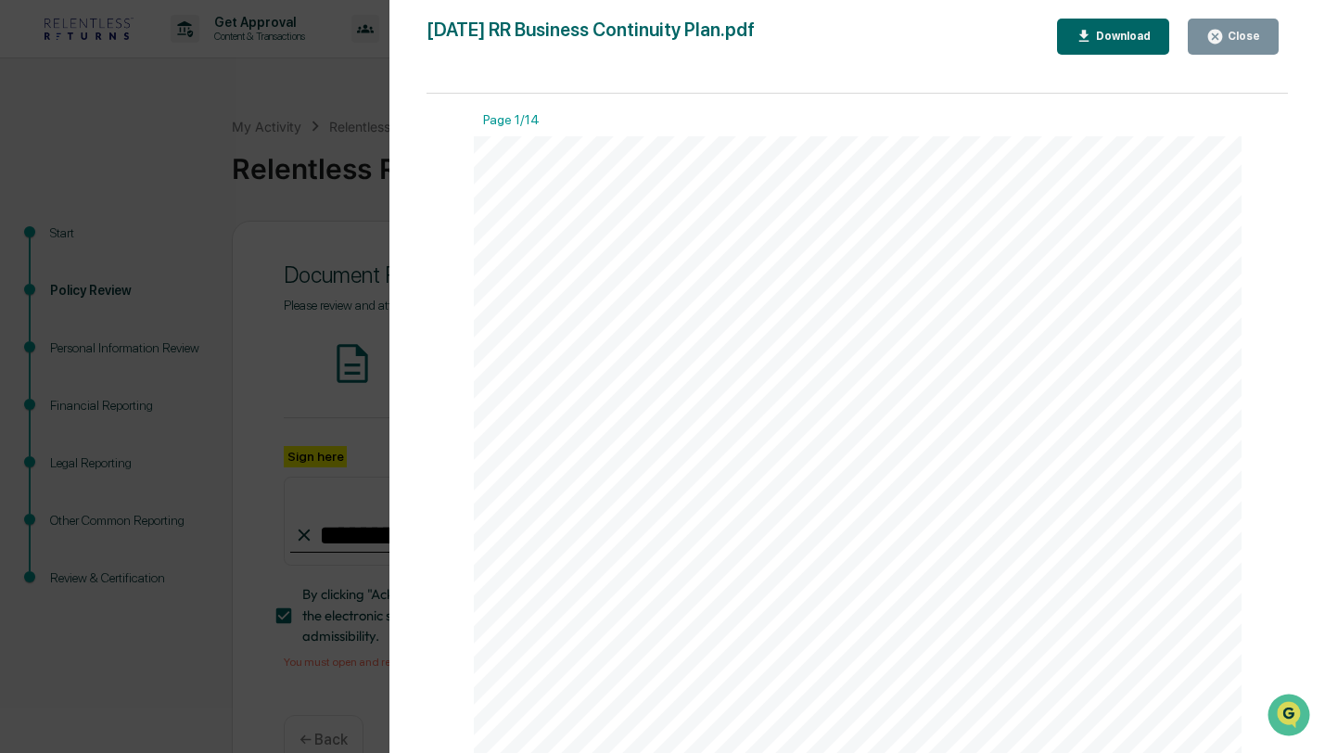
click at [290, 208] on div "Version History [DATE] 06:08 PM [PERSON_NAME] [DATE] 01:49 AM [PERSON_NAME] [DA…" at bounding box center [662, 376] width 1325 height 753
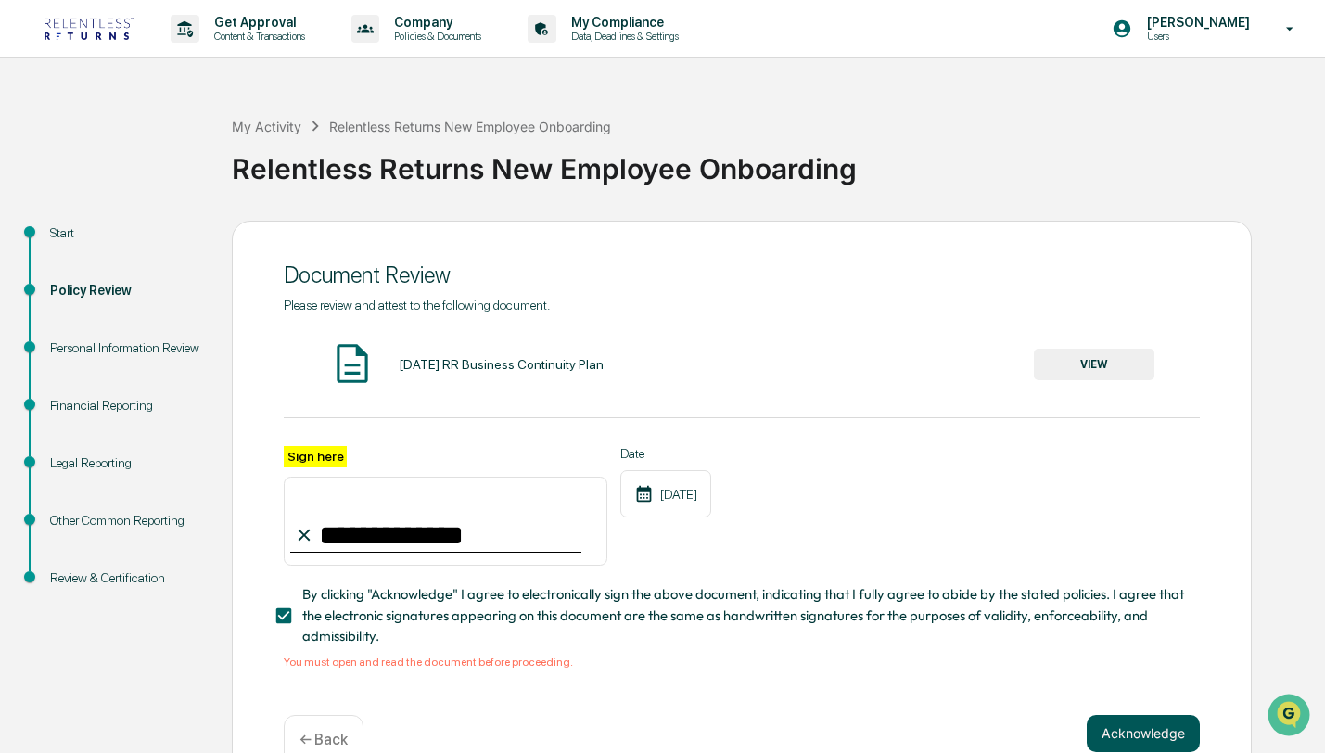
click at [1154, 734] on button "Acknowledge" at bounding box center [1143, 733] width 113 height 37
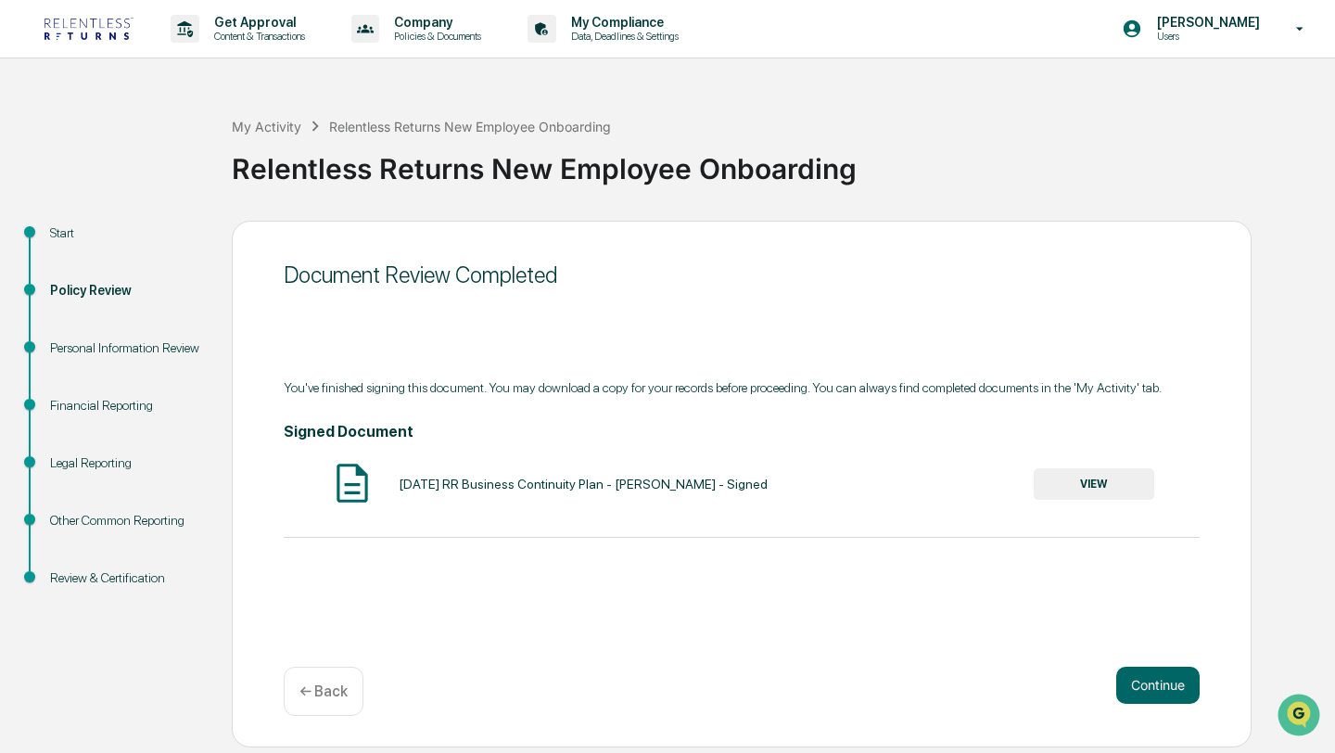
click at [1139, 488] on button "VIEW" at bounding box center [1094, 484] width 121 height 32
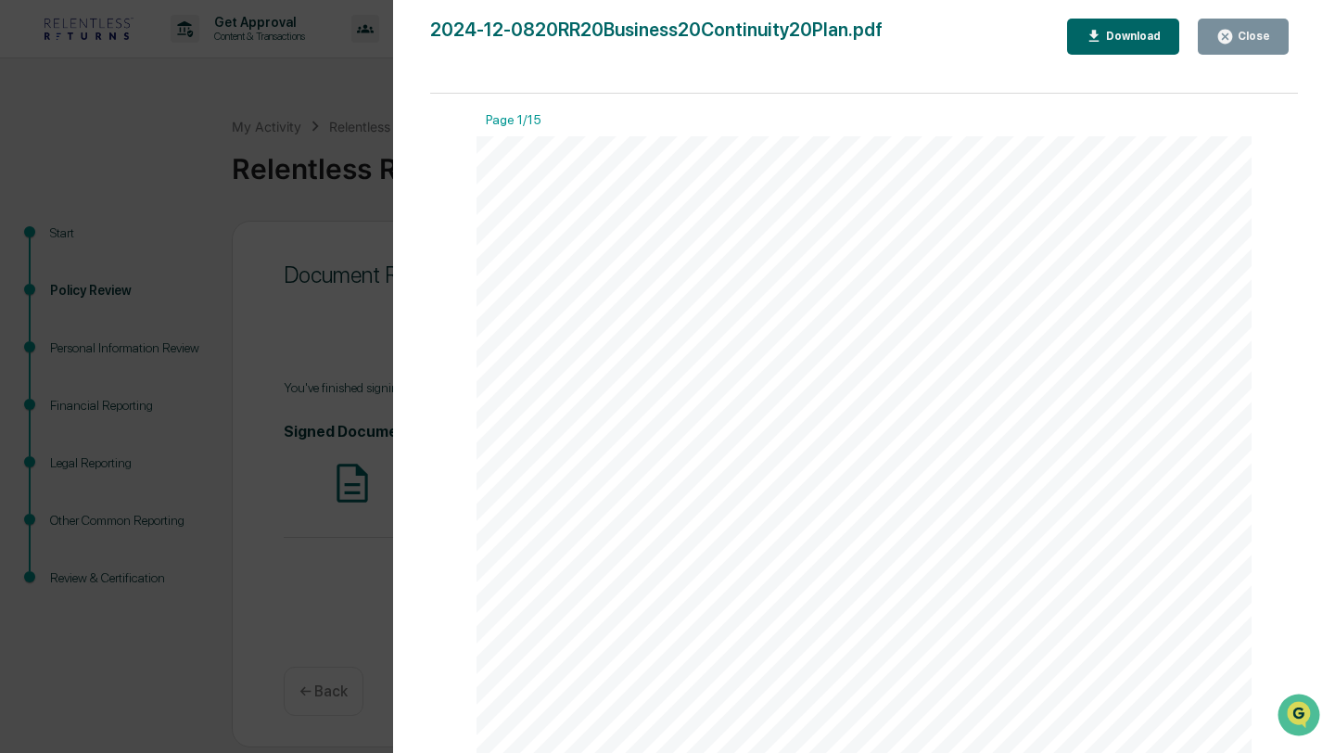
click at [357, 248] on div "Version History [DATE] 08:13 PM [PERSON_NAME] 2024-12-0820RR20Business20Continu…" at bounding box center [667, 376] width 1335 height 753
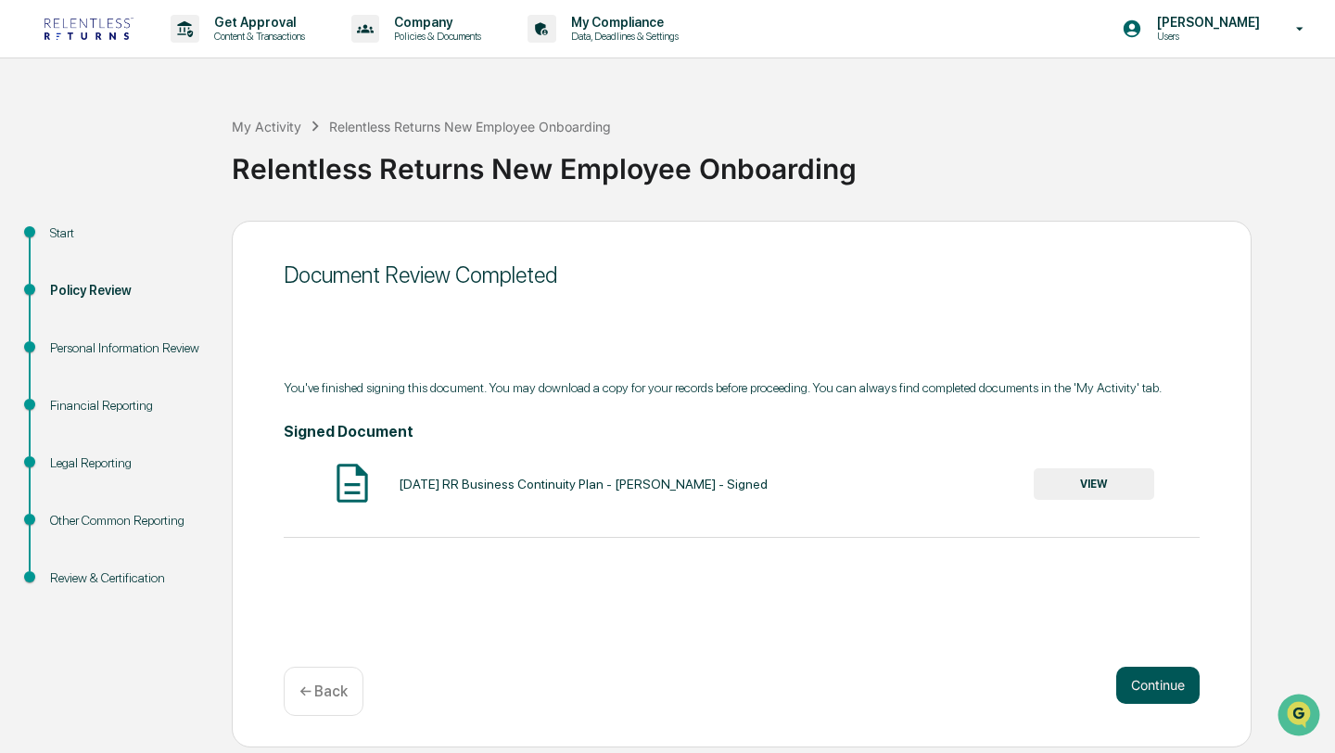
click at [1126, 679] on button "Continue" at bounding box center [1157, 685] width 83 height 37
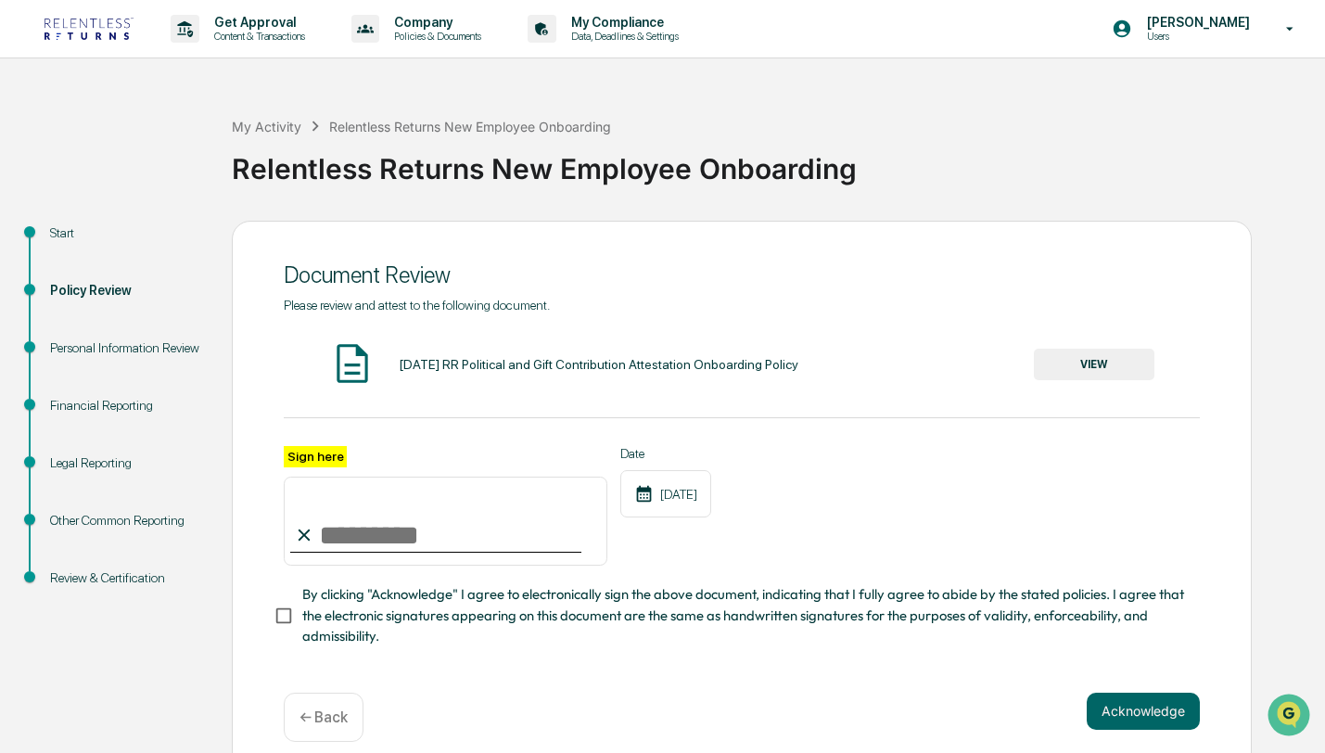
click at [507, 539] on input "Sign here" at bounding box center [446, 521] width 324 height 89
type input "**********"
click at [267, 582] on div "**********" at bounding box center [742, 497] width 1020 height 553
click at [269, 615] on div "**********" at bounding box center [742, 497] width 1020 height 553
click at [1110, 350] on button "VIEW" at bounding box center [1094, 365] width 121 height 32
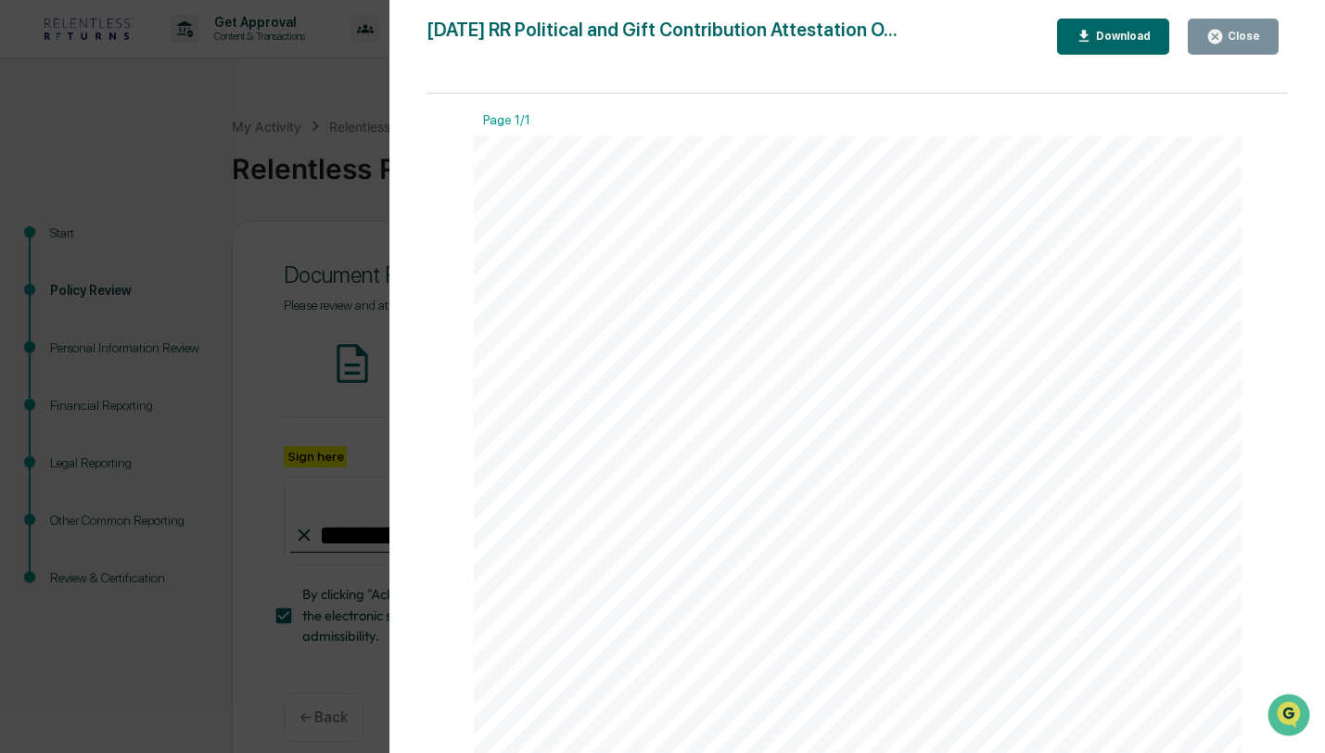
click at [1240, 36] on div "Close" at bounding box center [1242, 36] width 36 height 13
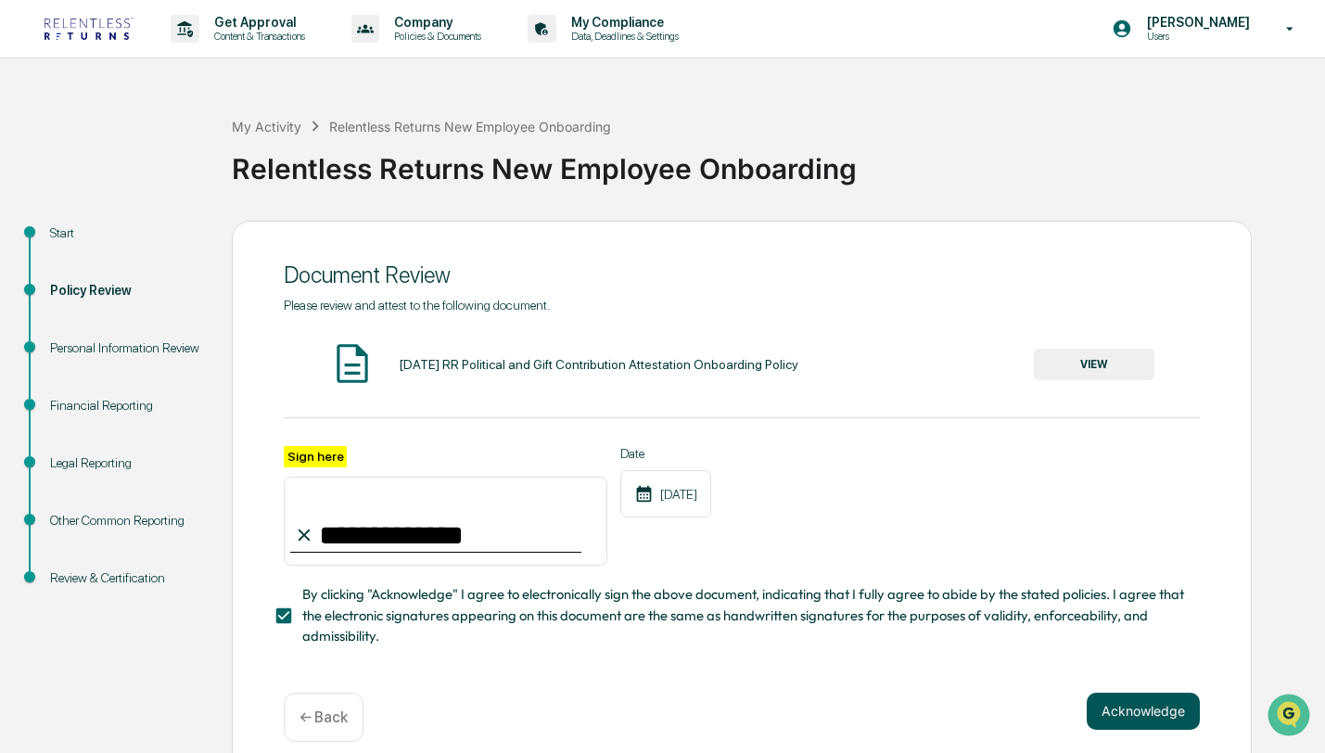
click at [1123, 712] on button "Acknowledge" at bounding box center [1143, 711] width 113 height 37
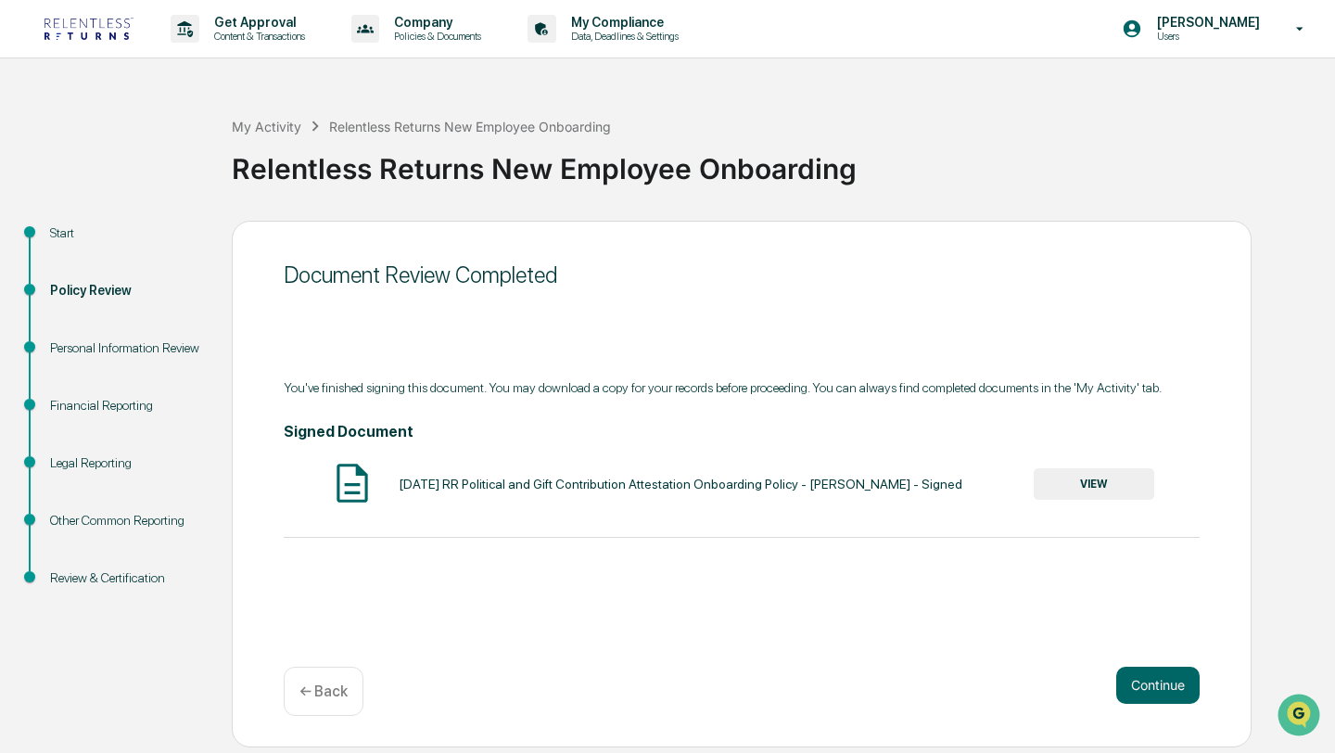
click at [1118, 487] on button "VIEW" at bounding box center [1094, 484] width 121 height 32
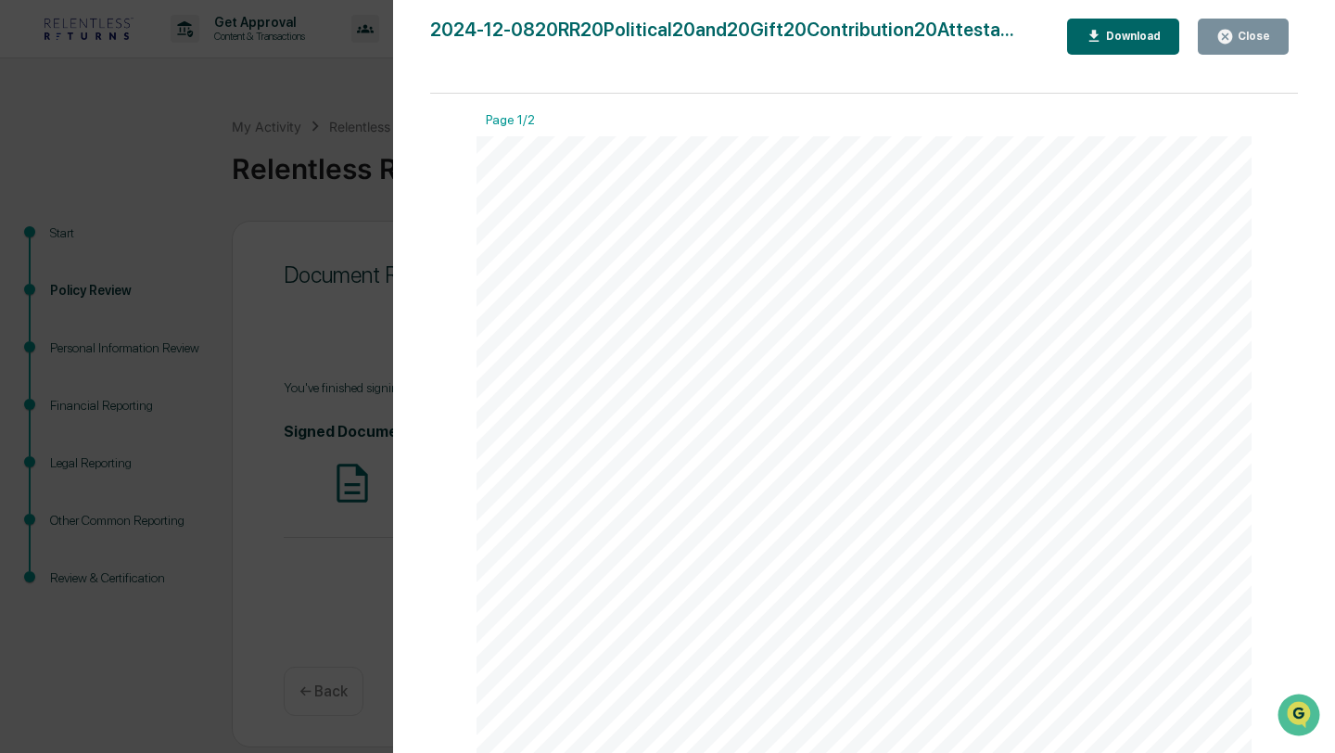
click at [312, 134] on div "Version History [DATE] 08:13 PM [PERSON_NAME] 2024-12-0820RR20Political20and20G…" at bounding box center [667, 376] width 1335 height 753
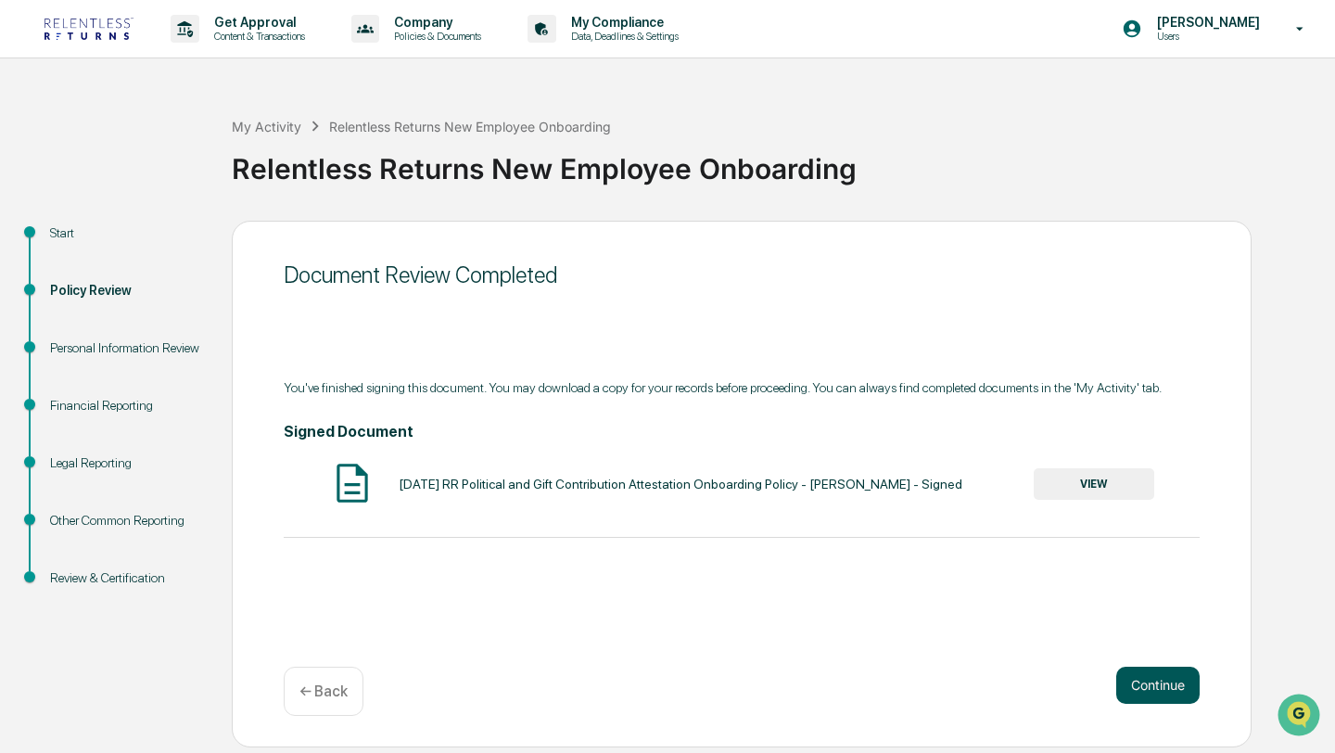
click at [1151, 685] on button "Continue" at bounding box center [1157, 685] width 83 height 37
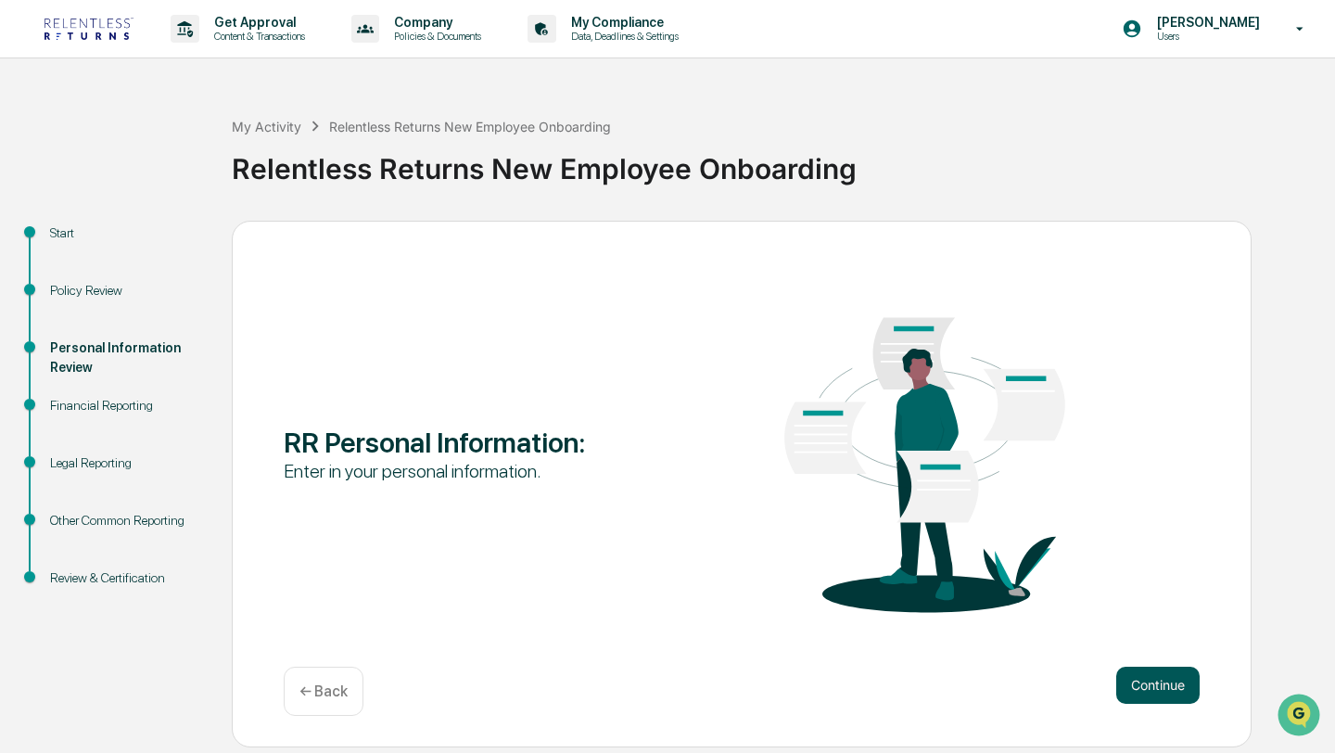
click at [1172, 686] on button "Continue" at bounding box center [1157, 685] width 83 height 37
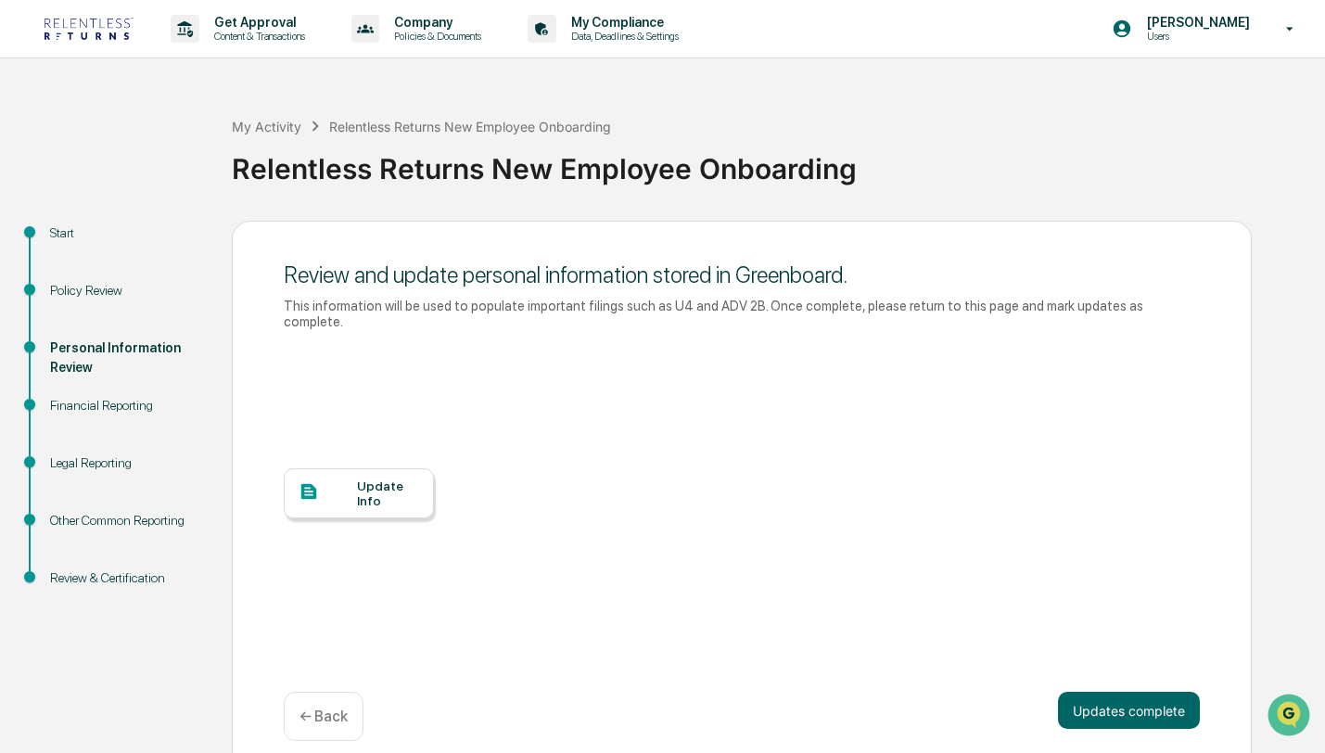
click at [389, 509] on div "Update Info" at bounding box center [359, 493] width 150 height 50
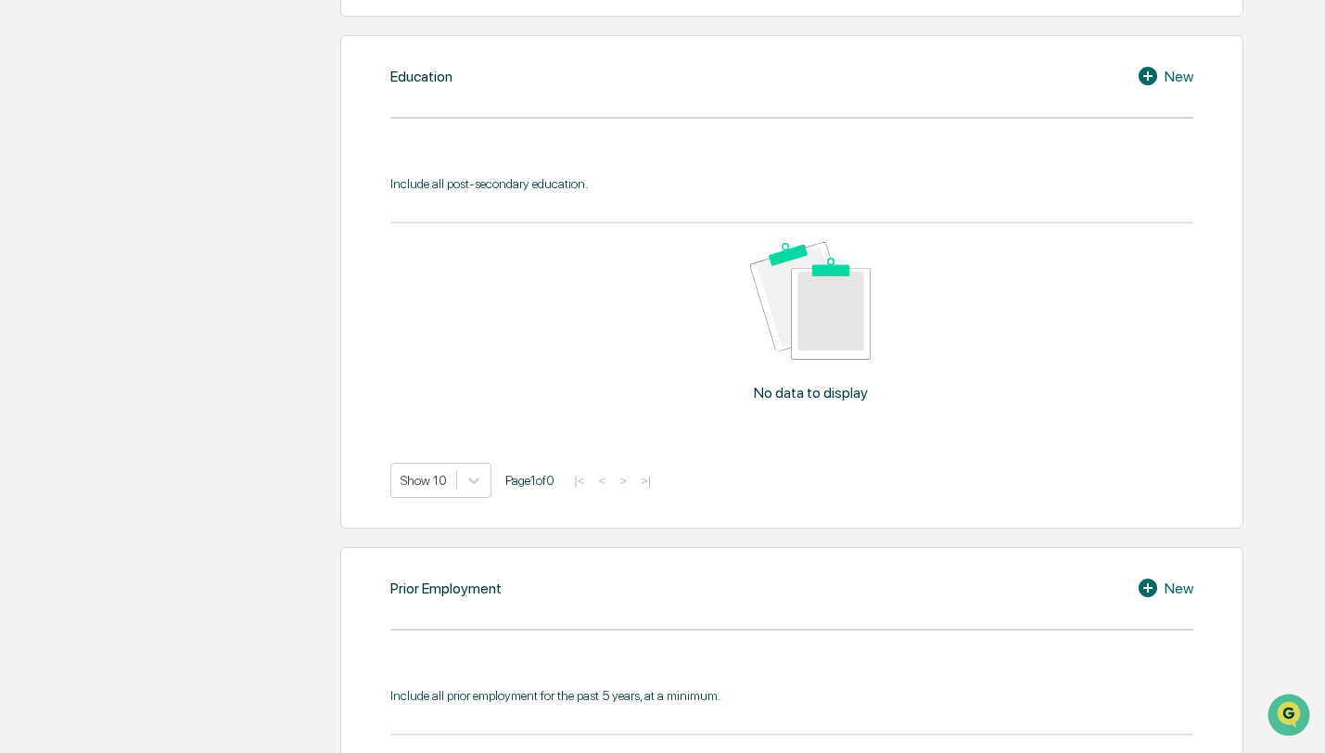
scroll to position [928, 0]
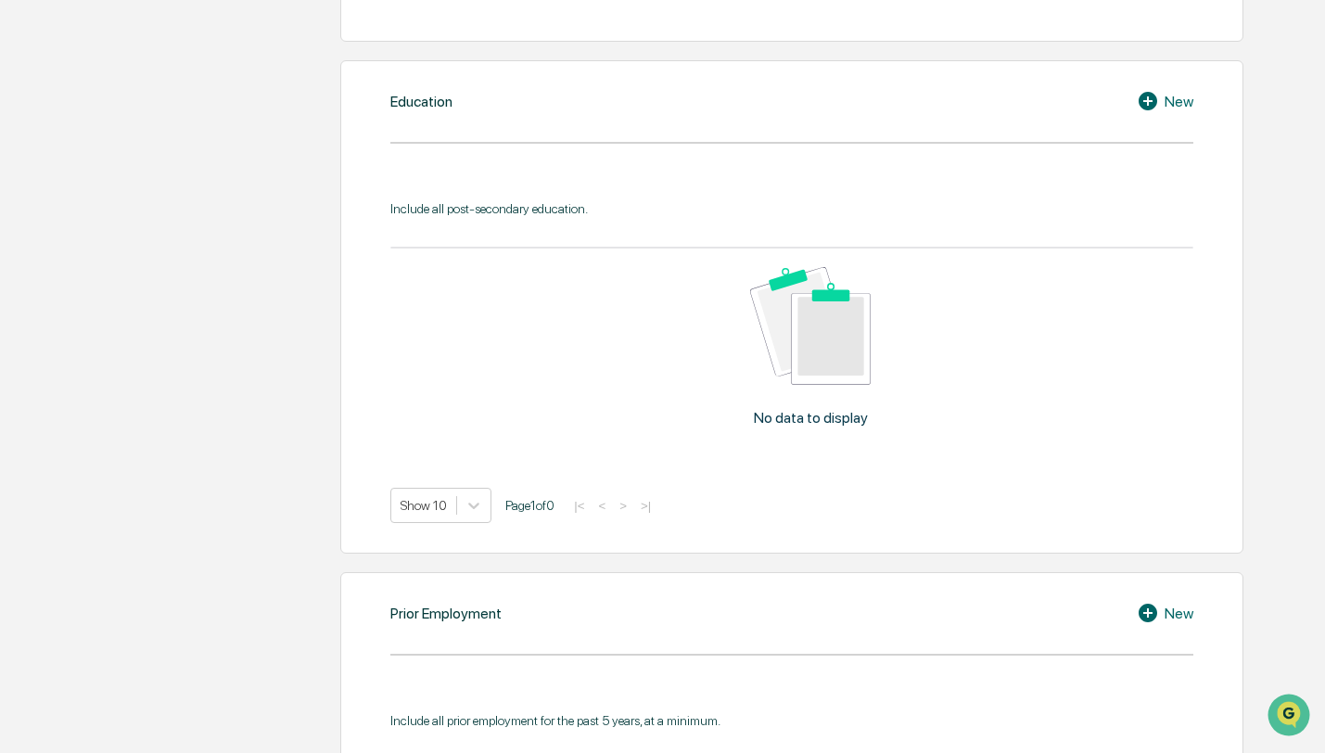
click at [1156, 98] on icon at bounding box center [1151, 101] width 28 height 22
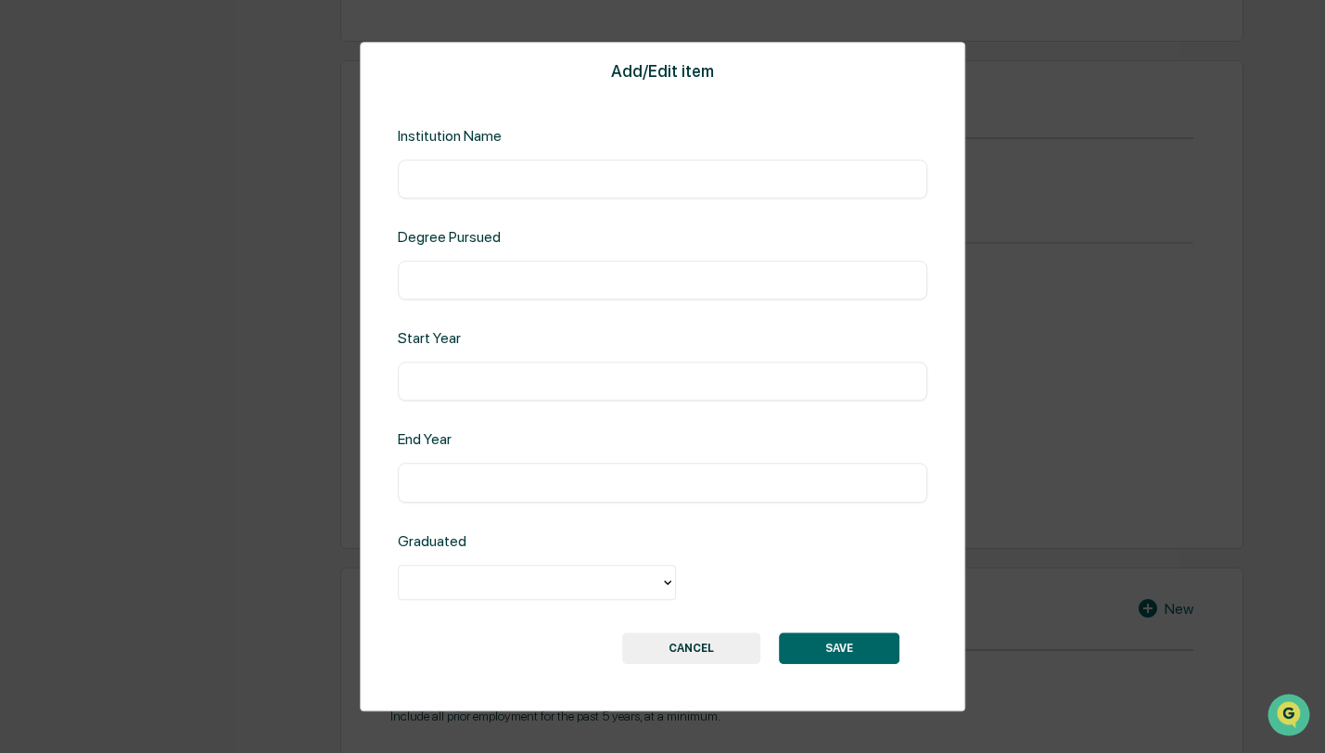
click at [706, 651] on button "CANCEL" at bounding box center [691, 648] width 138 height 32
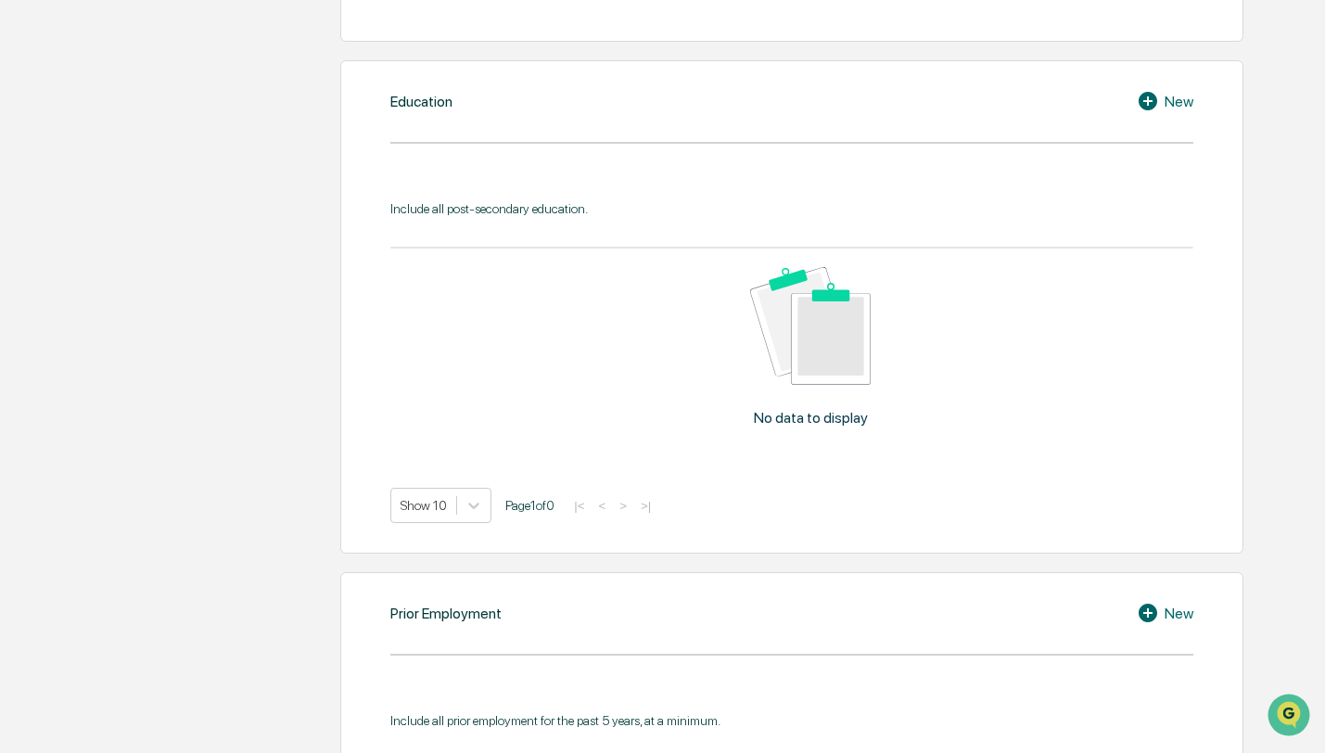
click at [1151, 97] on icon at bounding box center [1148, 101] width 19 height 19
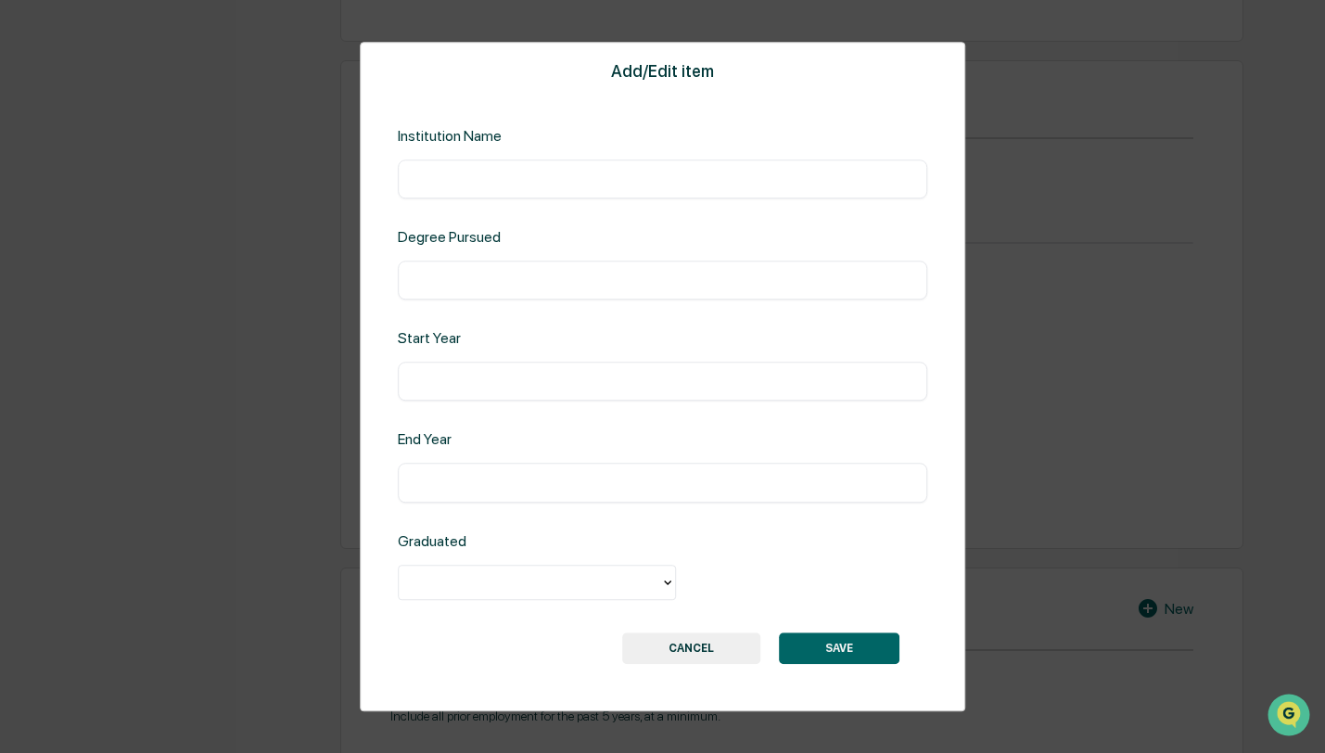
click at [602, 187] on input "text" at bounding box center [663, 179] width 503 height 19
type input "**********"
click at [568, 268] on div "​" at bounding box center [663, 280] width 530 height 39
click at [566, 279] on input "text" at bounding box center [663, 280] width 503 height 19
type input "**********"
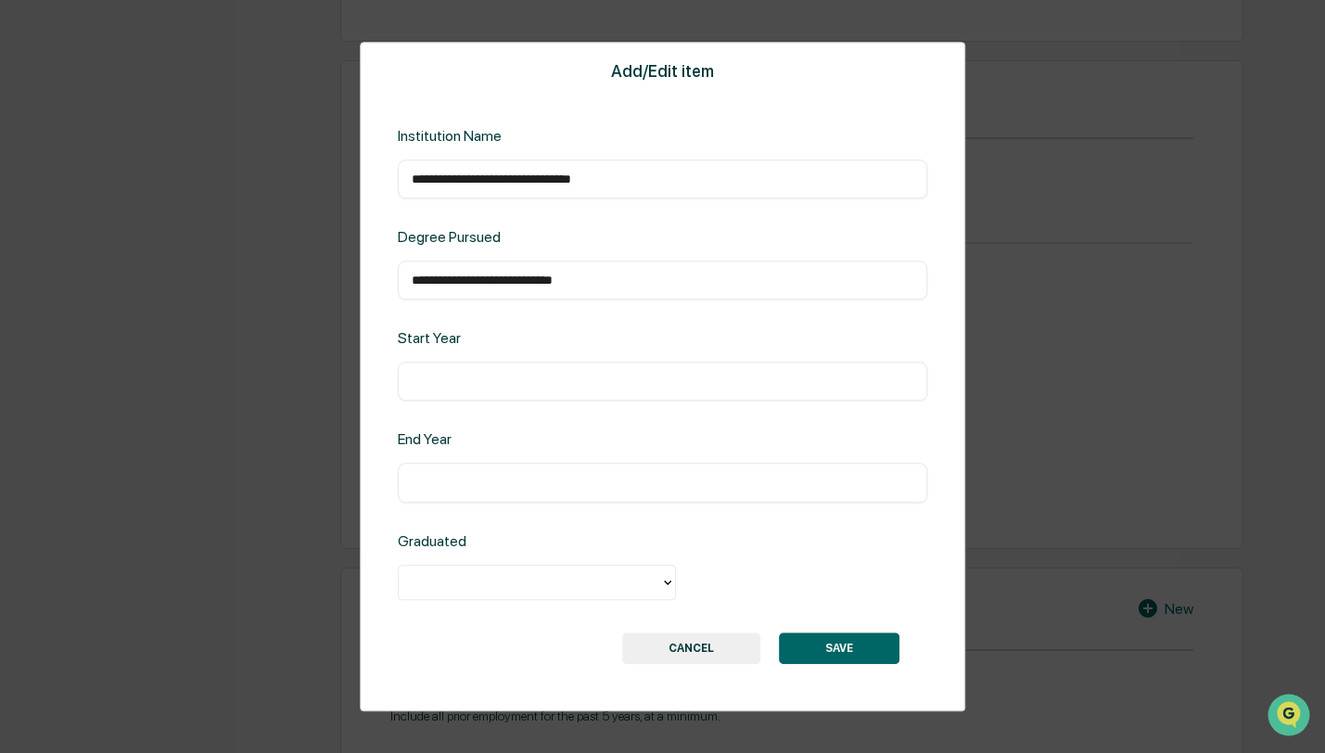
click at [515, 390] on input "text" at bounding box center [663, 382] width 503 height 19
type input "****"
click at [464, 480] on input "text" at bounding box center [663, 483] width 503 height 19
type input "****"
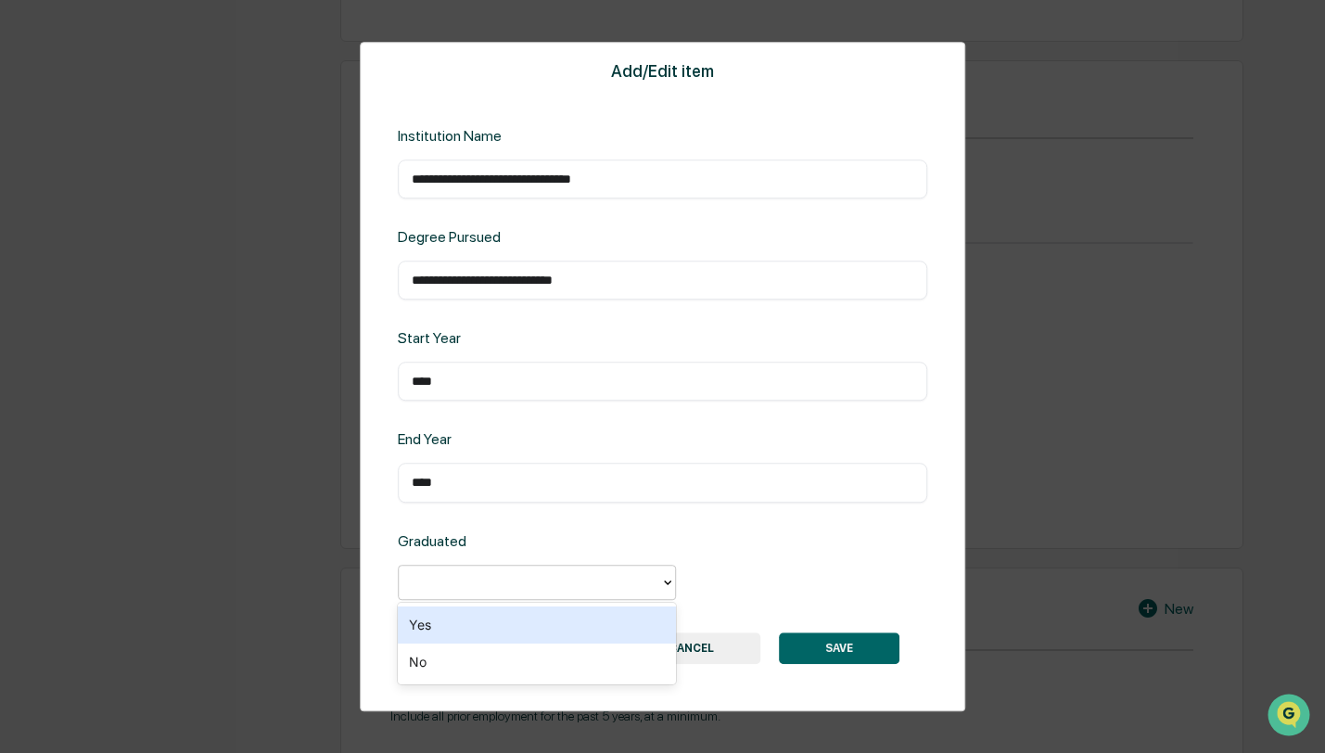
click at [474, 577] on div at bounding box center [529, 581] width 243 height 21
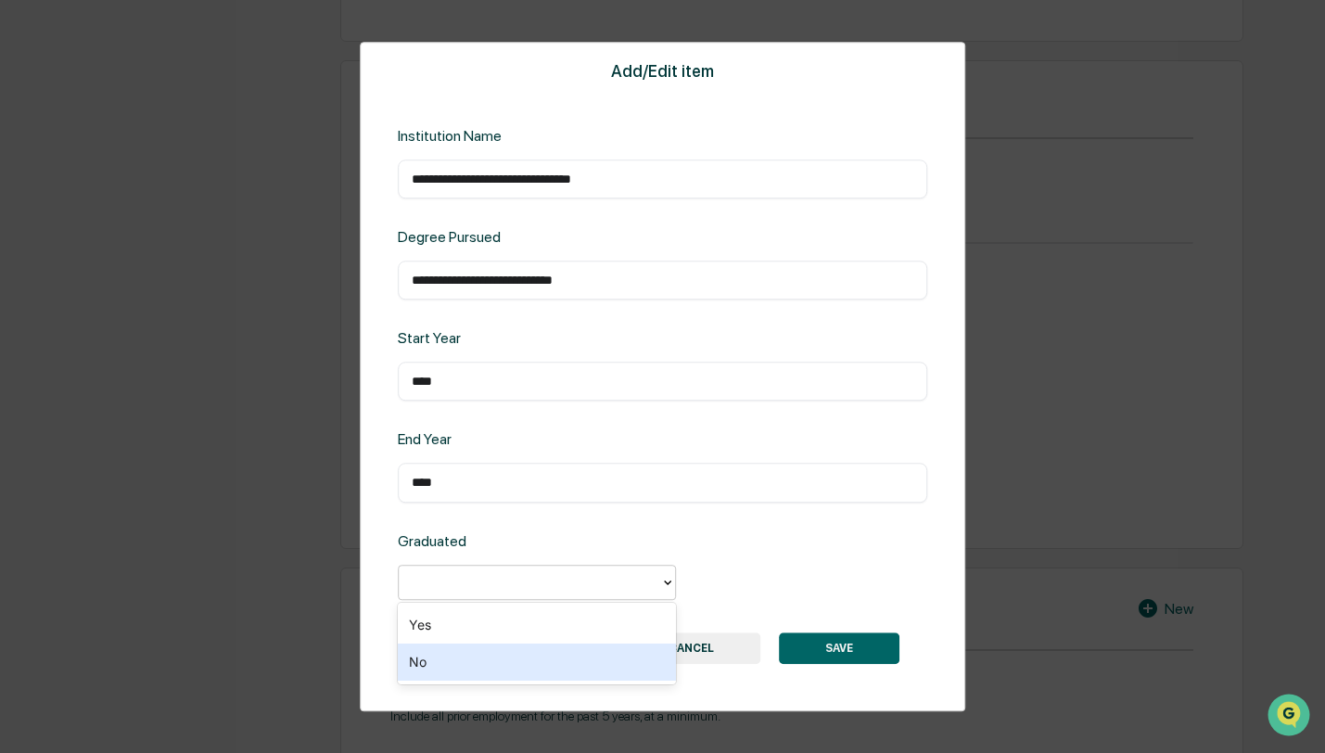
click at [476, 658] on div "No" at bounding box center [537, 661] width 278 height 37
click at [837, 643] on button "SAVE" at bounding box center [839, 648] width 121 height 32
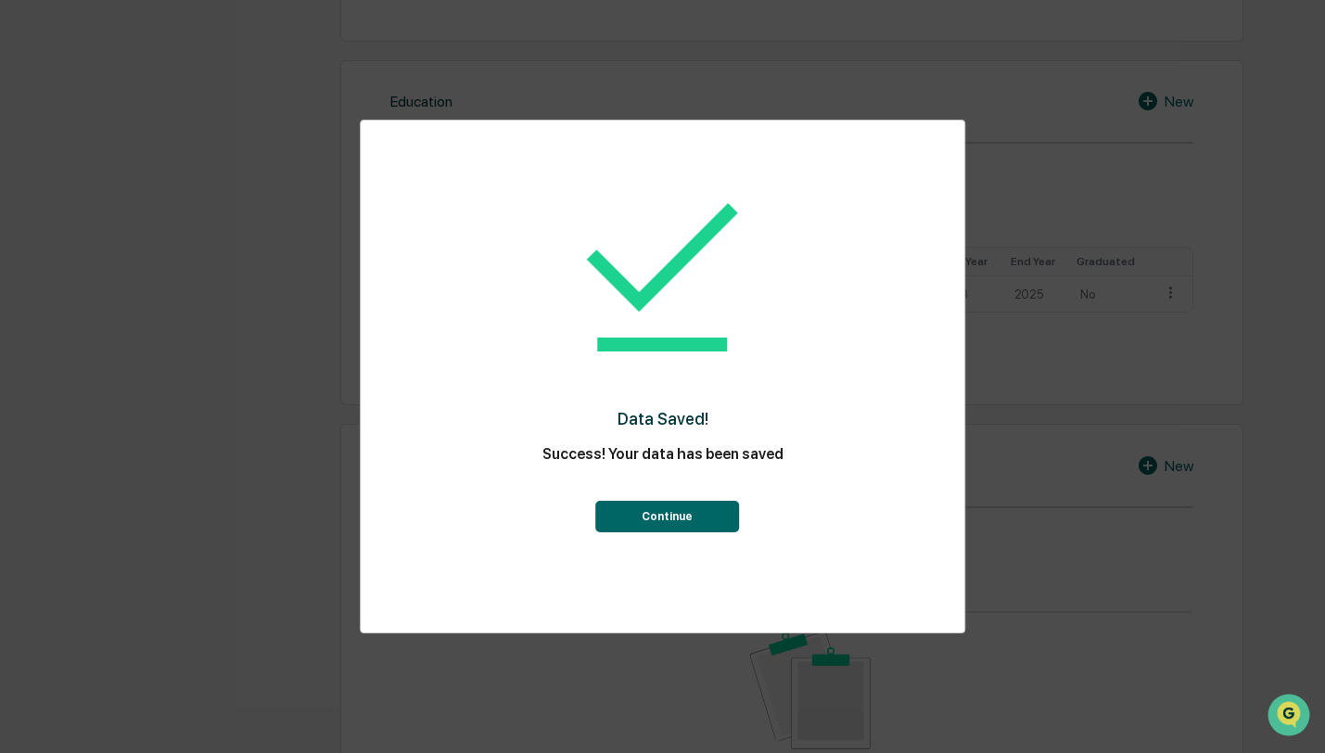
click at [700, 517] on button "Continue" at bounding box center [667, 517] width 144 height 32
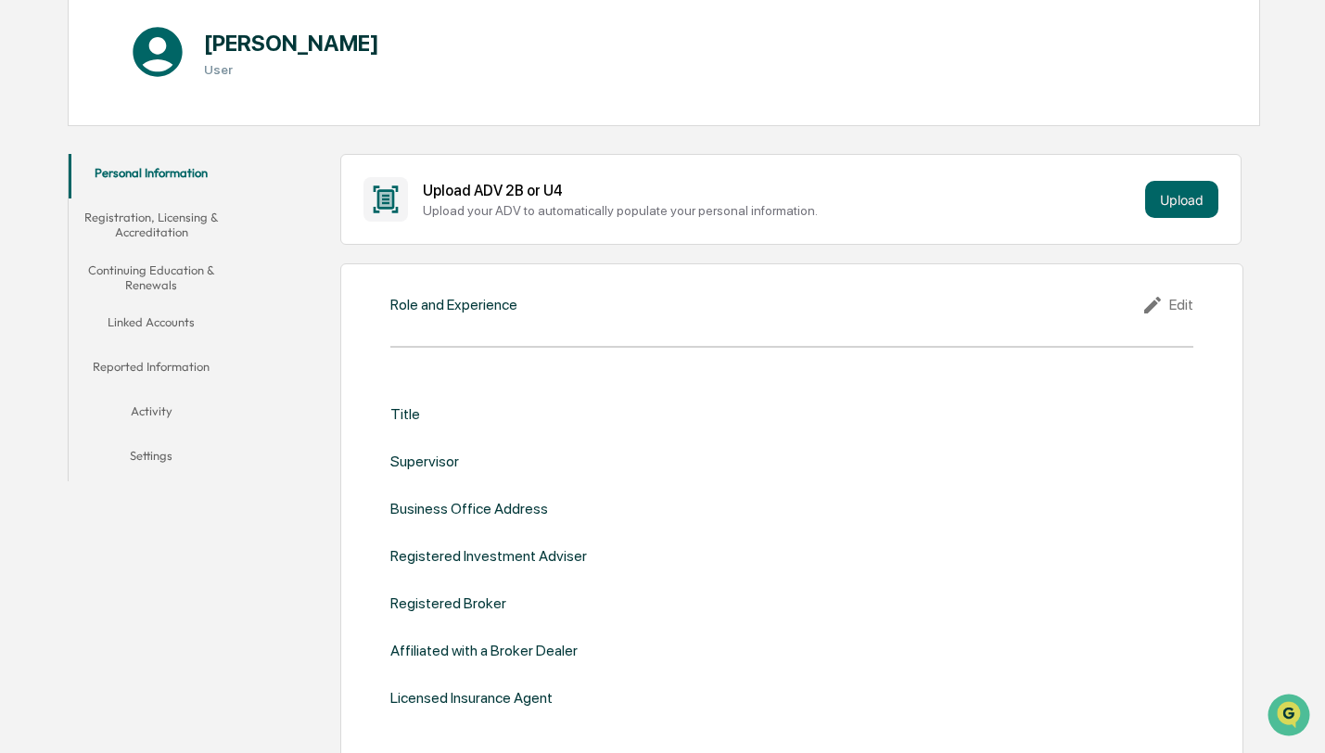
scroll to position [197, 0]
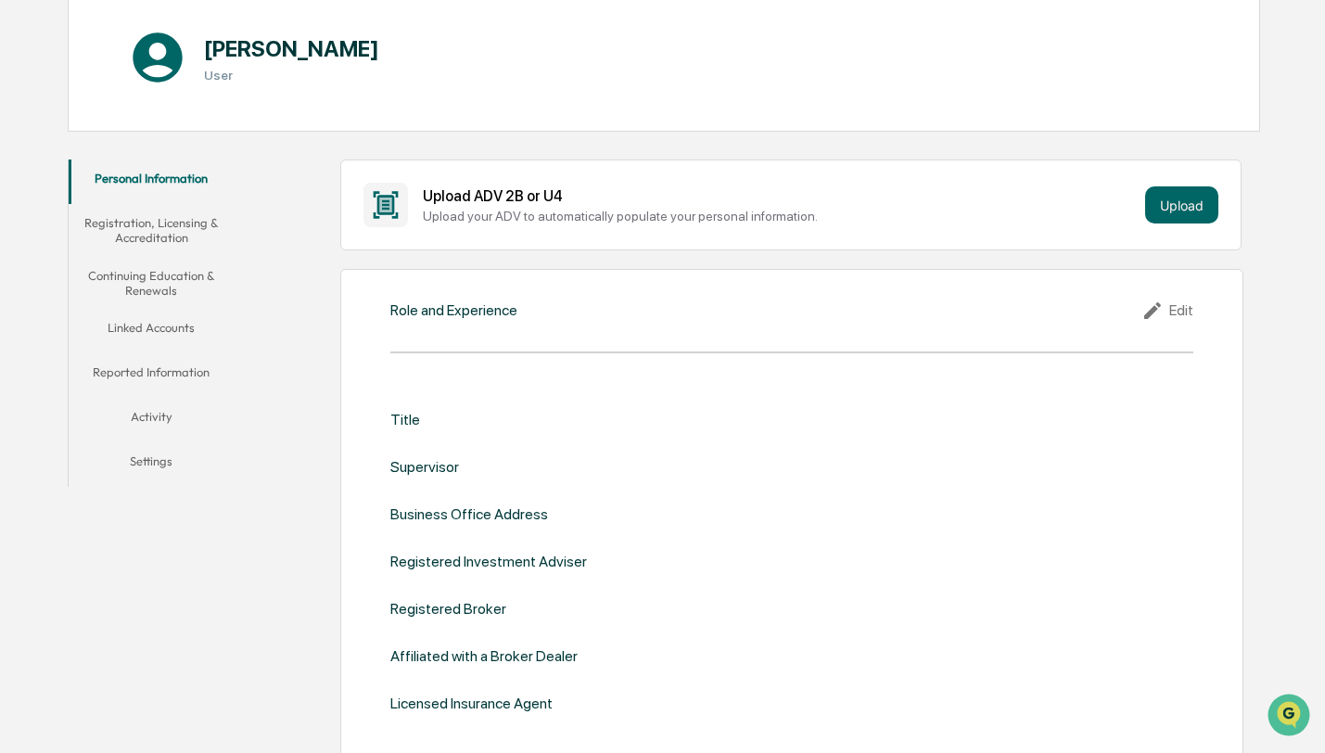
click at [1155, 309] on icon at bounding box center [1152, 310] width 17 height 17
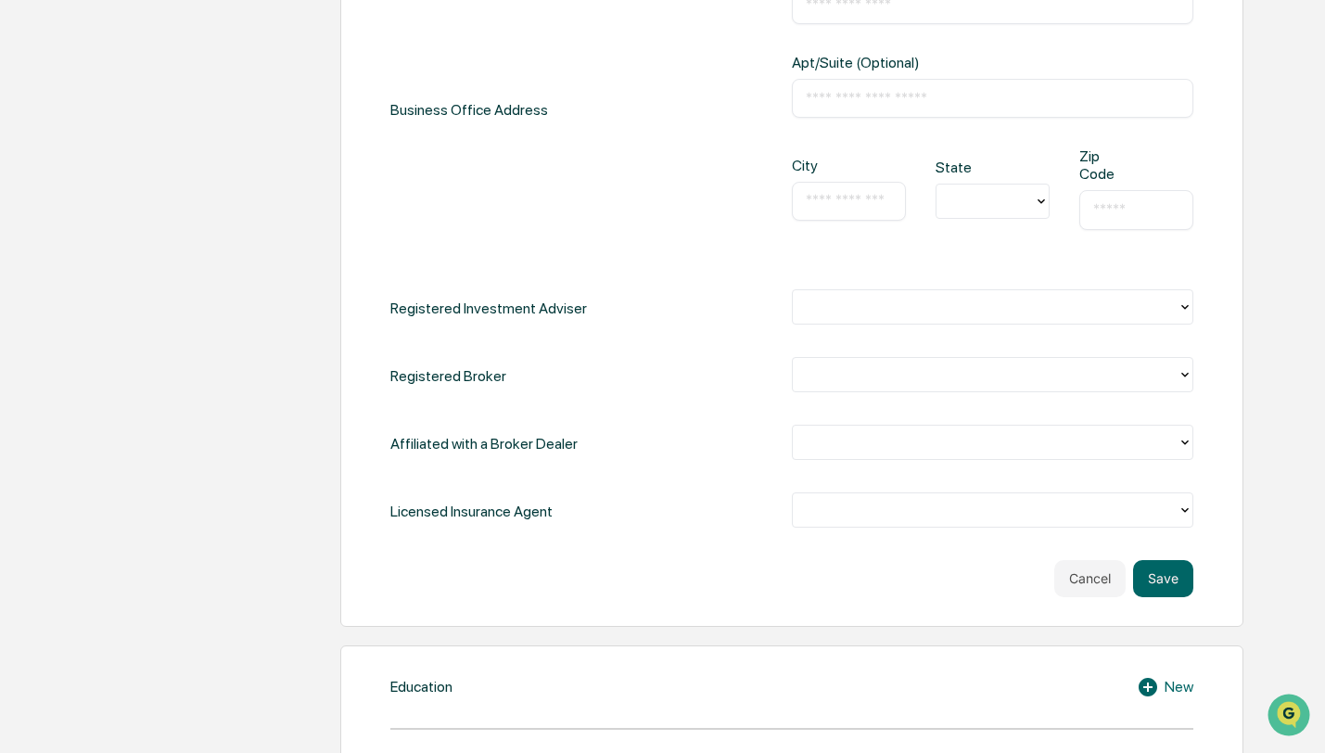
scroll to position [783, 0]
click at [883, 294] on div at bounding box center [985, 304] width 366 height 21
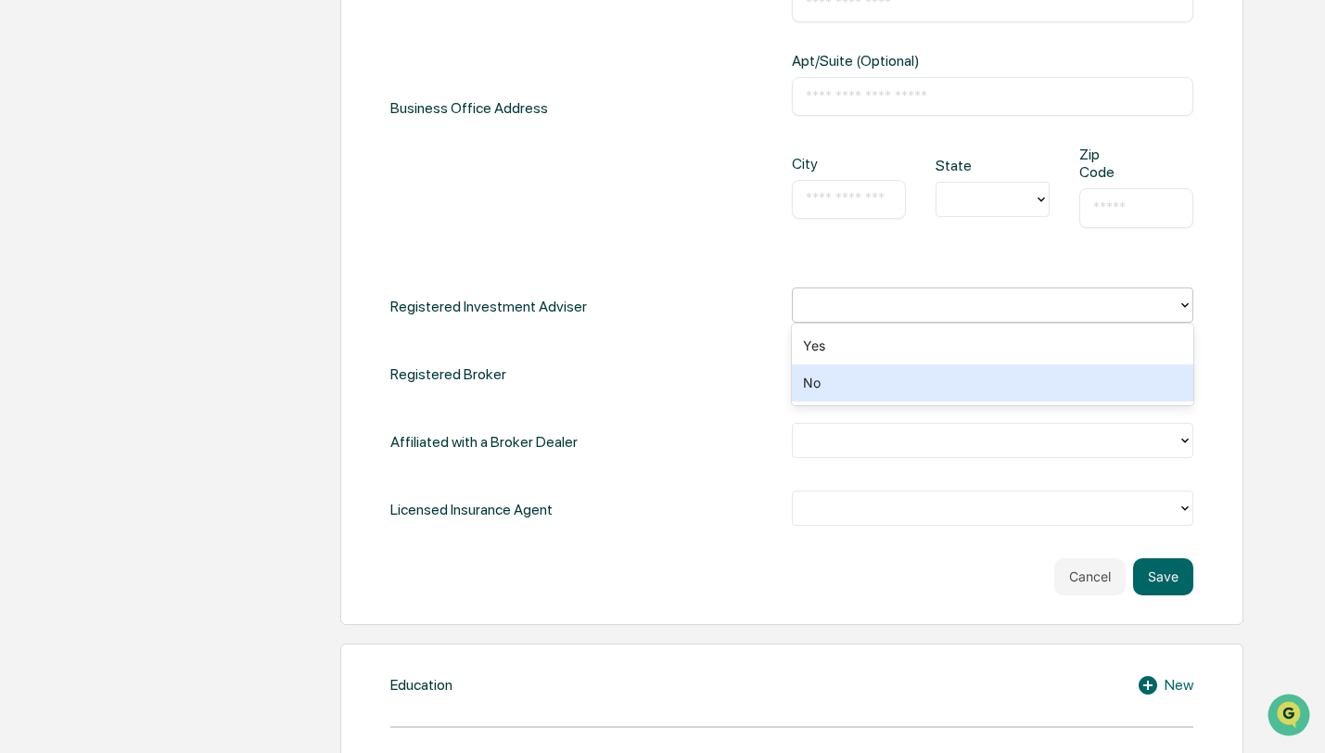
click at [868, 377] on div "No" at bounding box center [992, 382] width 401 height 37
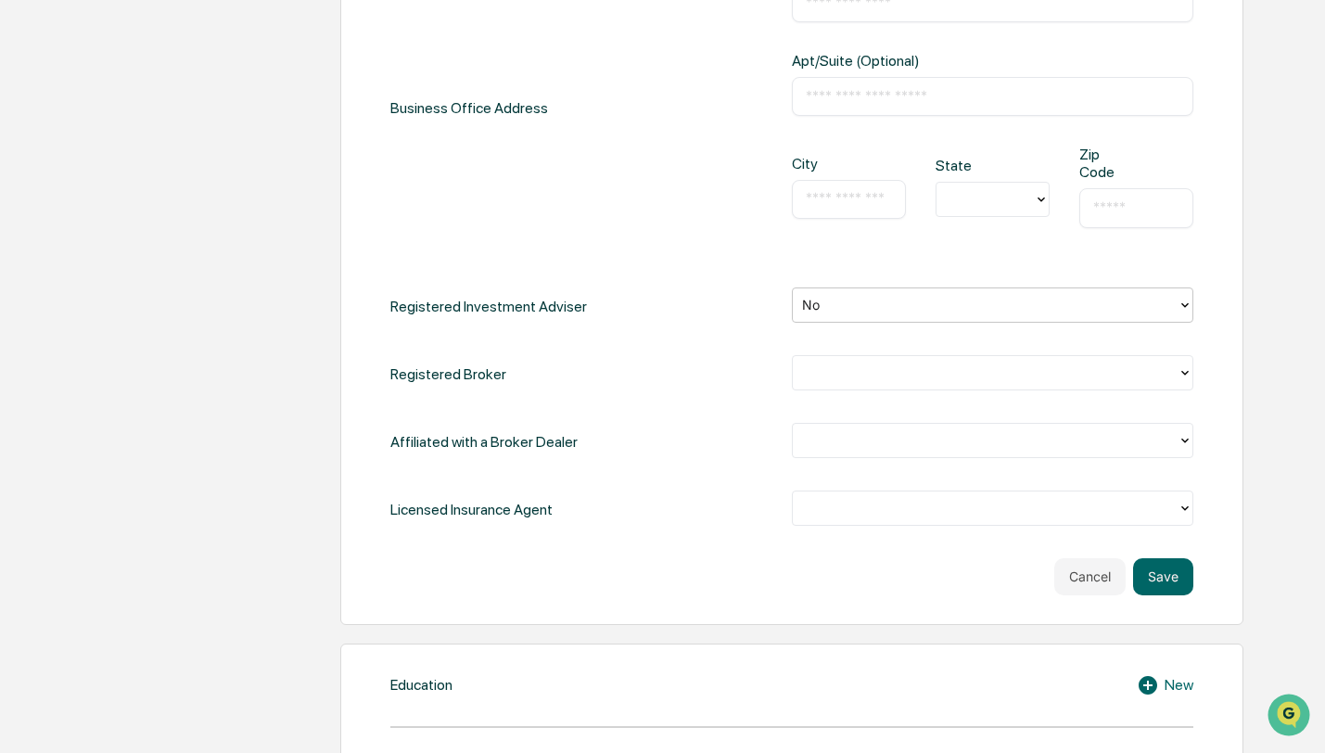
click at [872, 347] on div "Title ​ Supervisor ​ Business Office Address Address ​ Apt/Suite (Optional) ​ C…" at bounding box center [791, 174] width 803 height 707
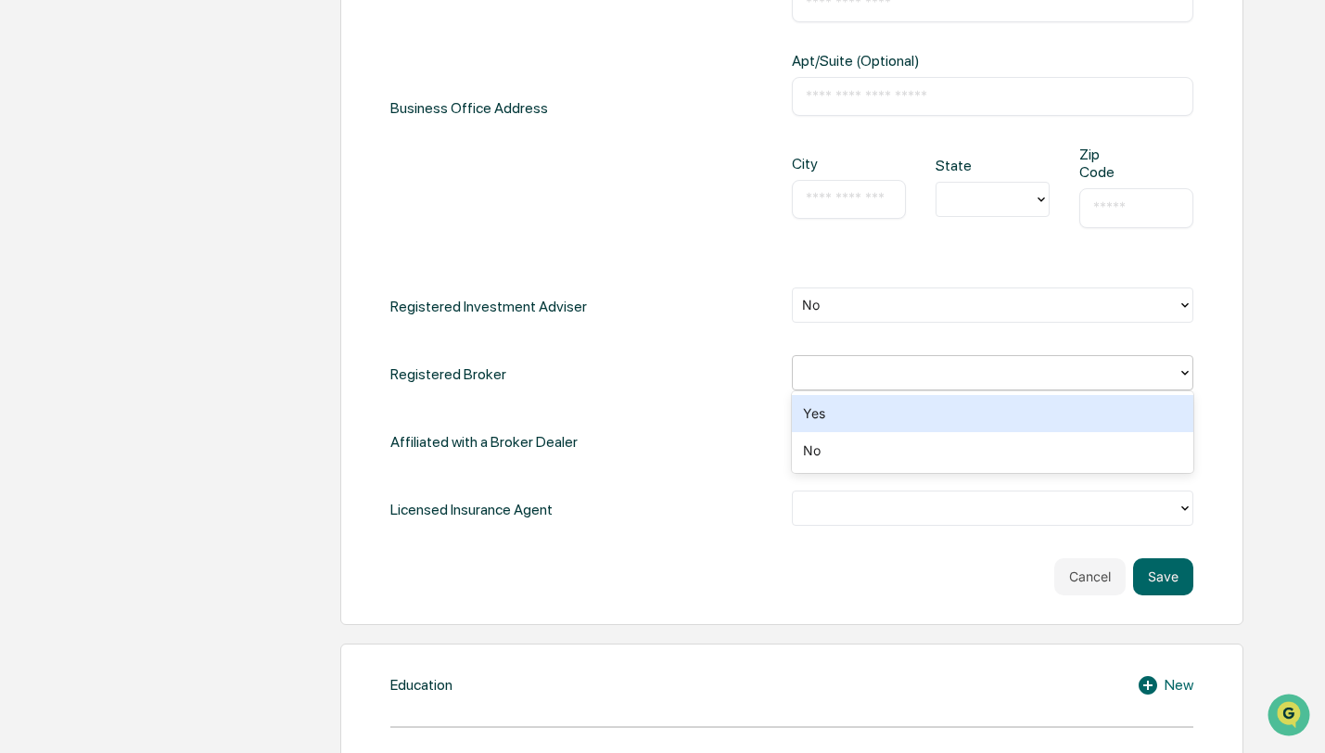
click at [872, 368] on div at bounding box center [985, 372] width 366 height 21
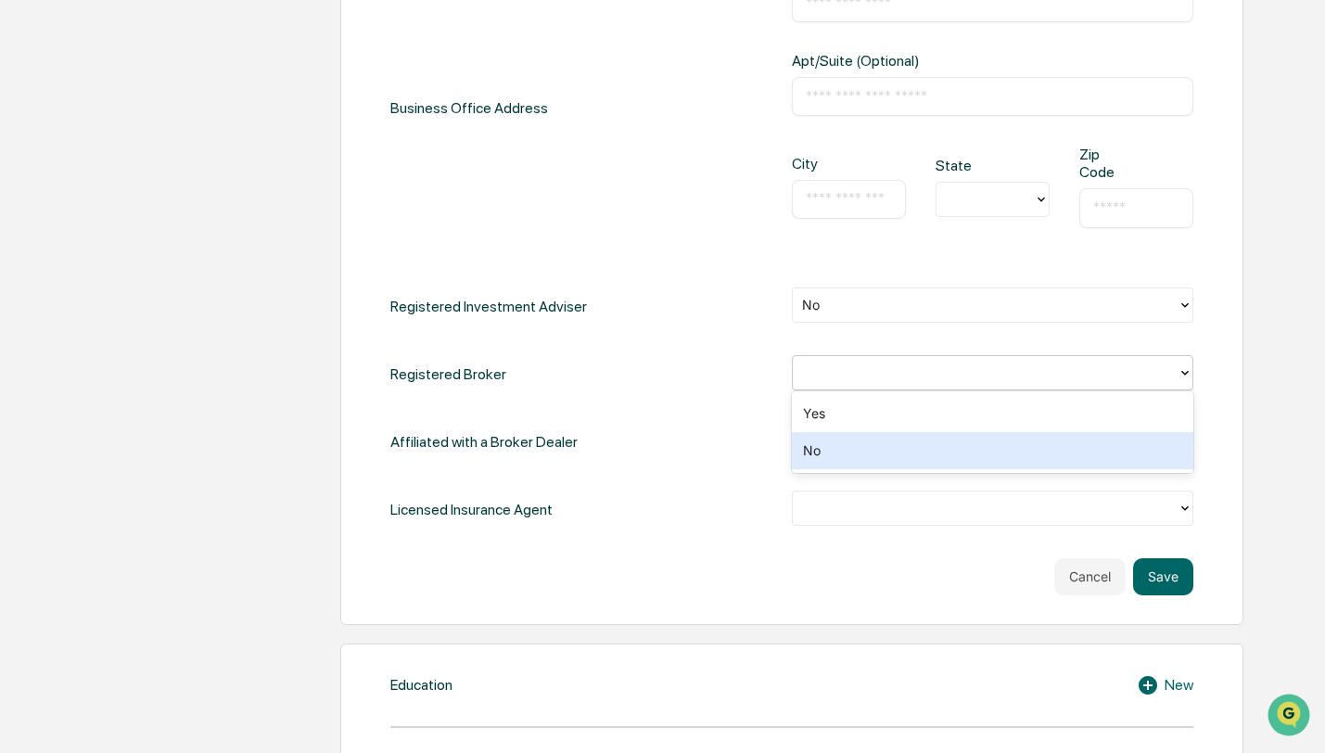
click at [863, 449] on div "No" at bounding box center [992, 450] width 401 height 37
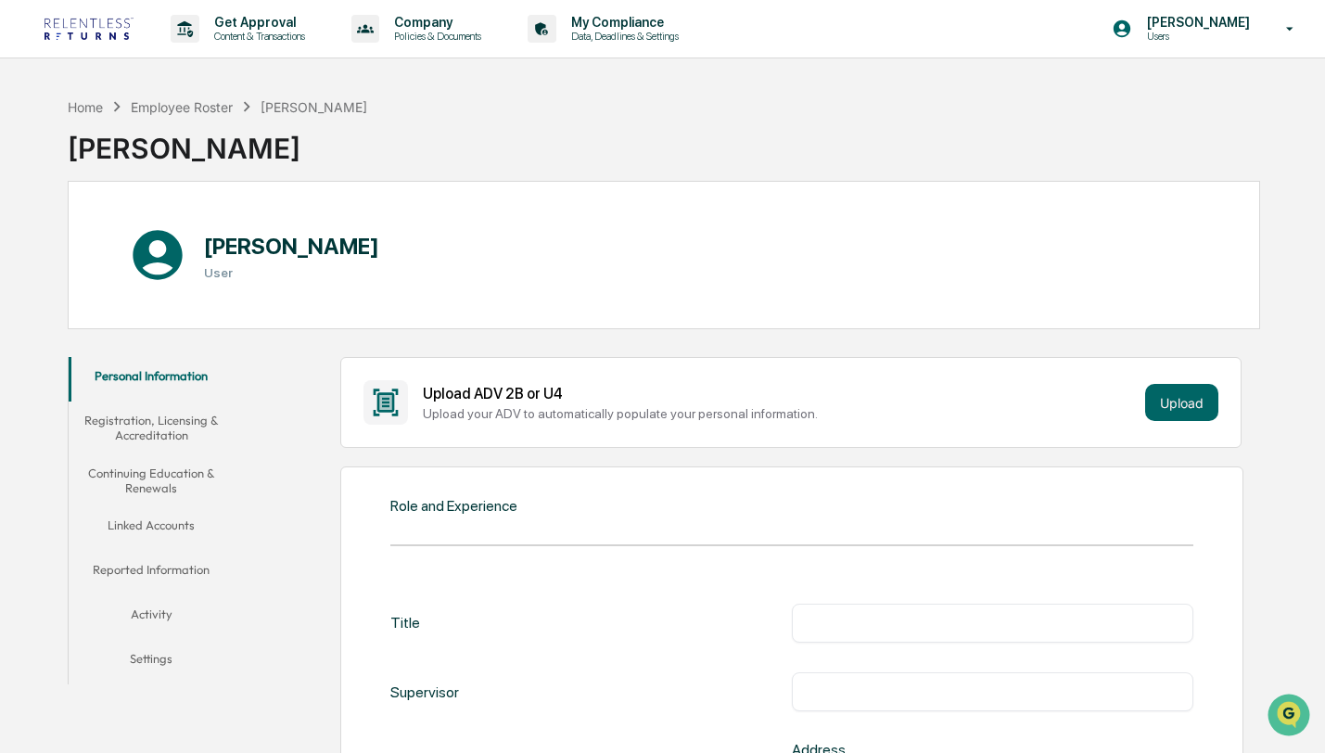
scroll to position [355, 0]
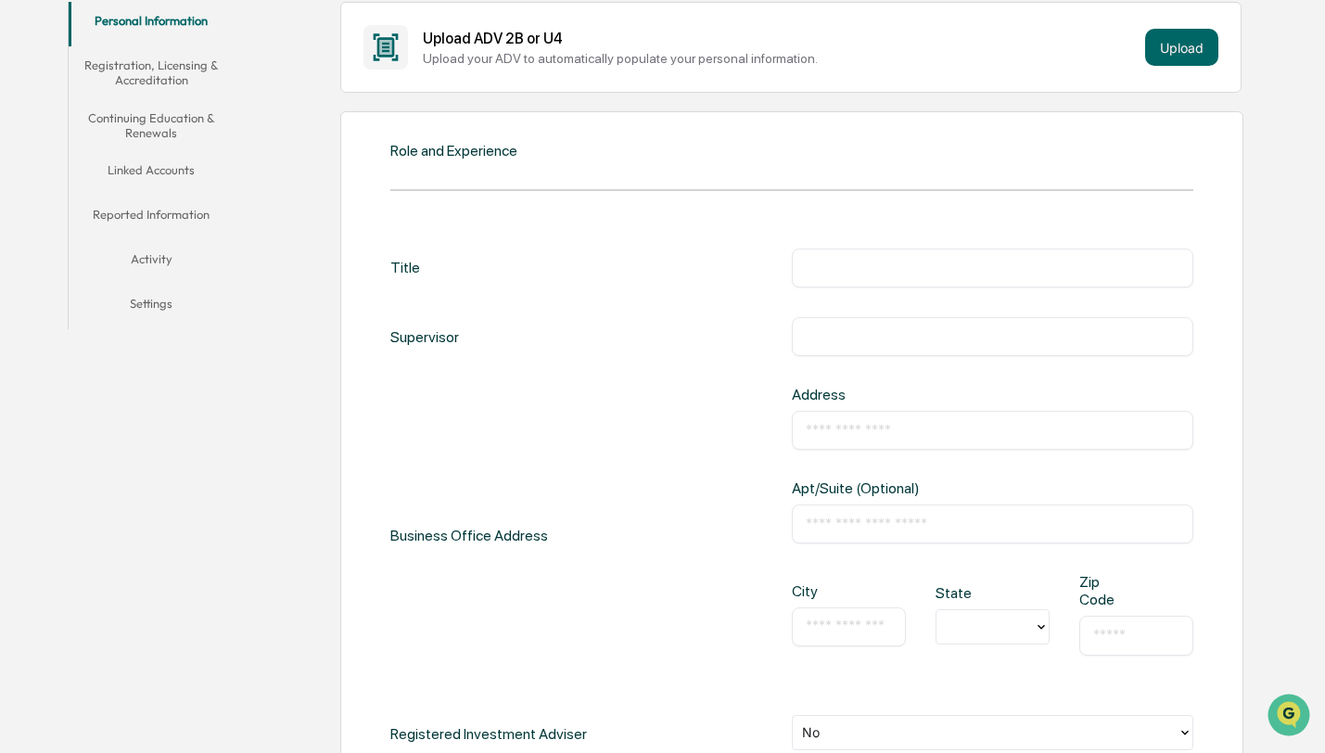
click at [840, 265] on input "text" at bounding box center [993, 268] width 374 height 19
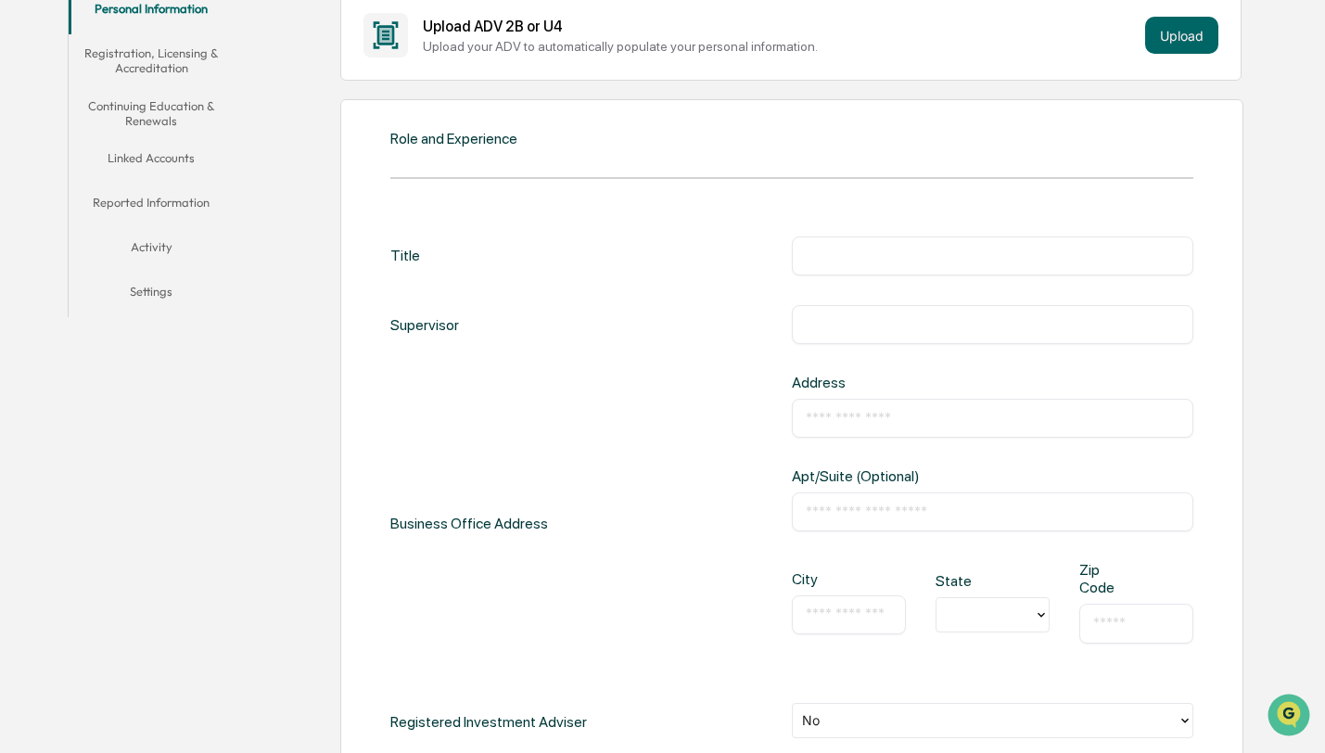
scroll to position [445, 0]
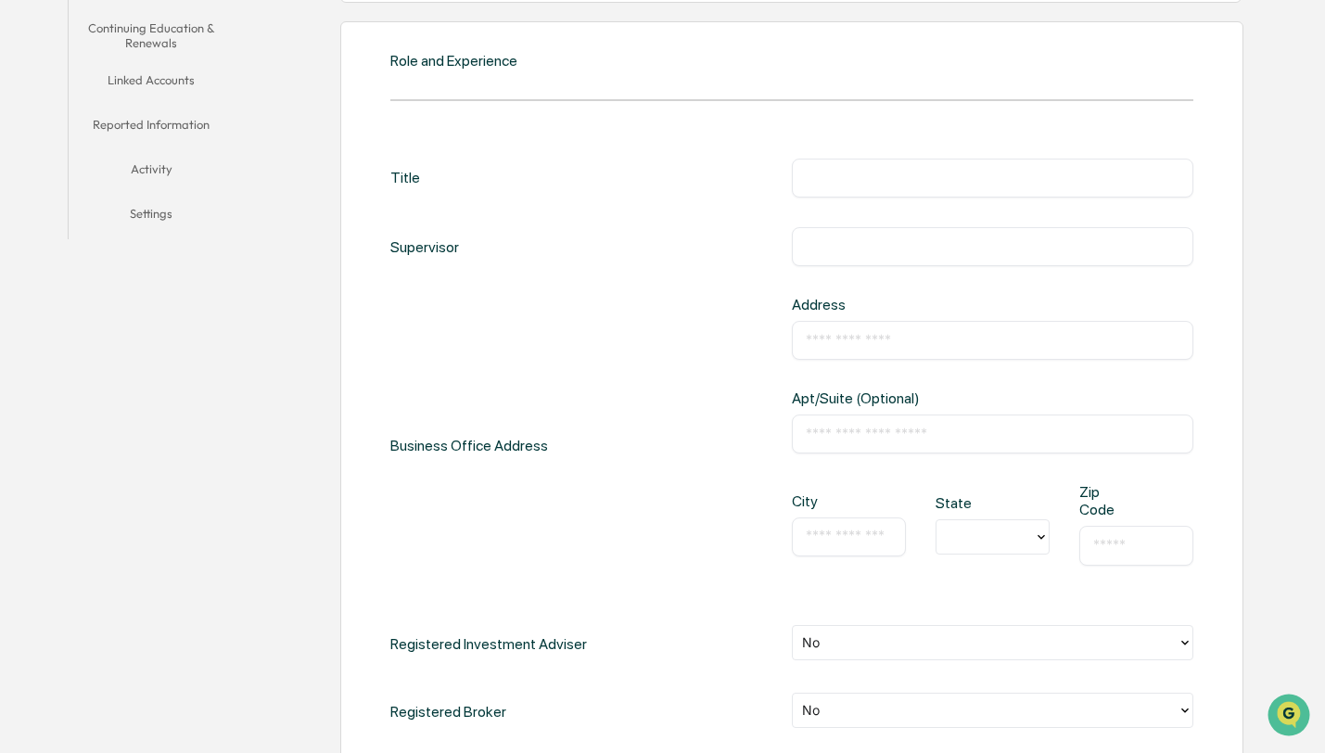
click at [841, 256] on div "​" at bounding box center [992, 246] width 401 height 39
click at [842, 244] on input "text" at bounding box center [993, 246] width 374 height 19
click at [846, 186] on div "​" at bounding box center [992, 178] width 401 height 39
click at [846, 174] on input "text" at bounding box center [993, 178] width 374 height 19
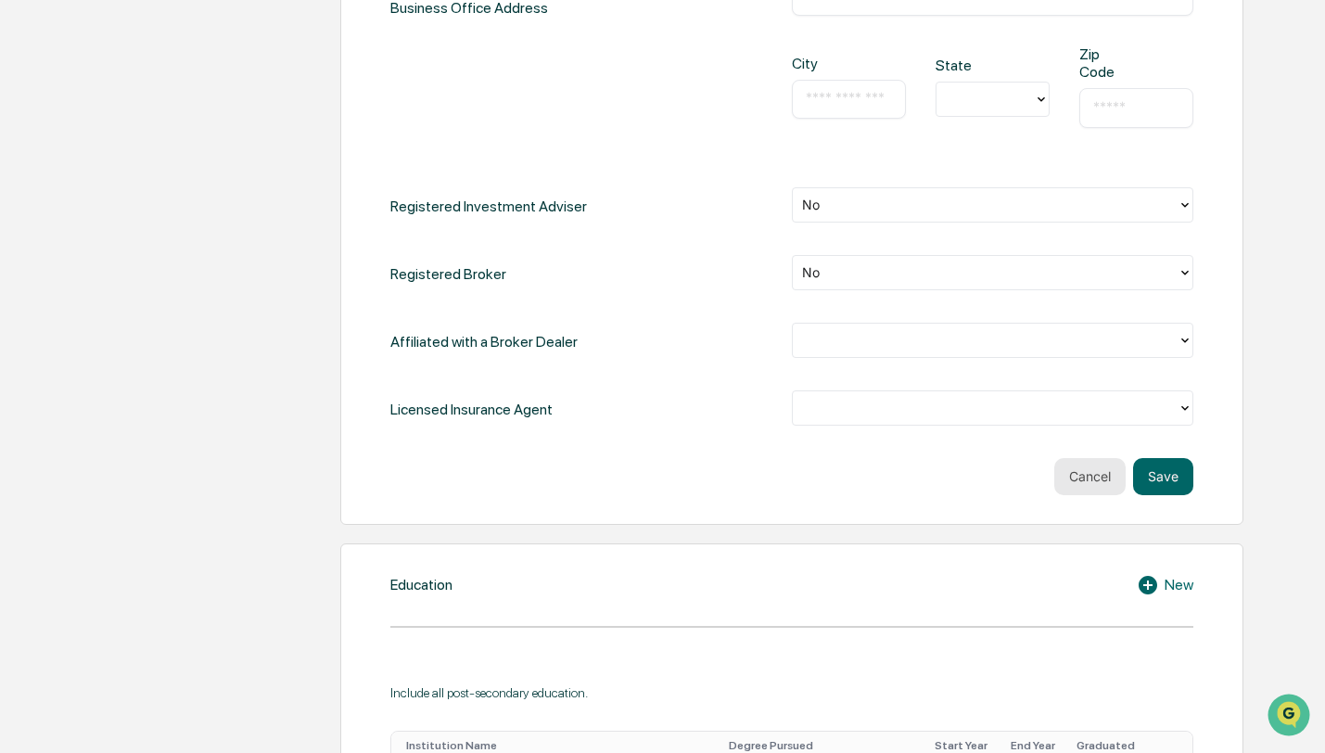
click at [1078, 477] on button "Cancel" at bounding box center [1089, 476] width 71 height 37
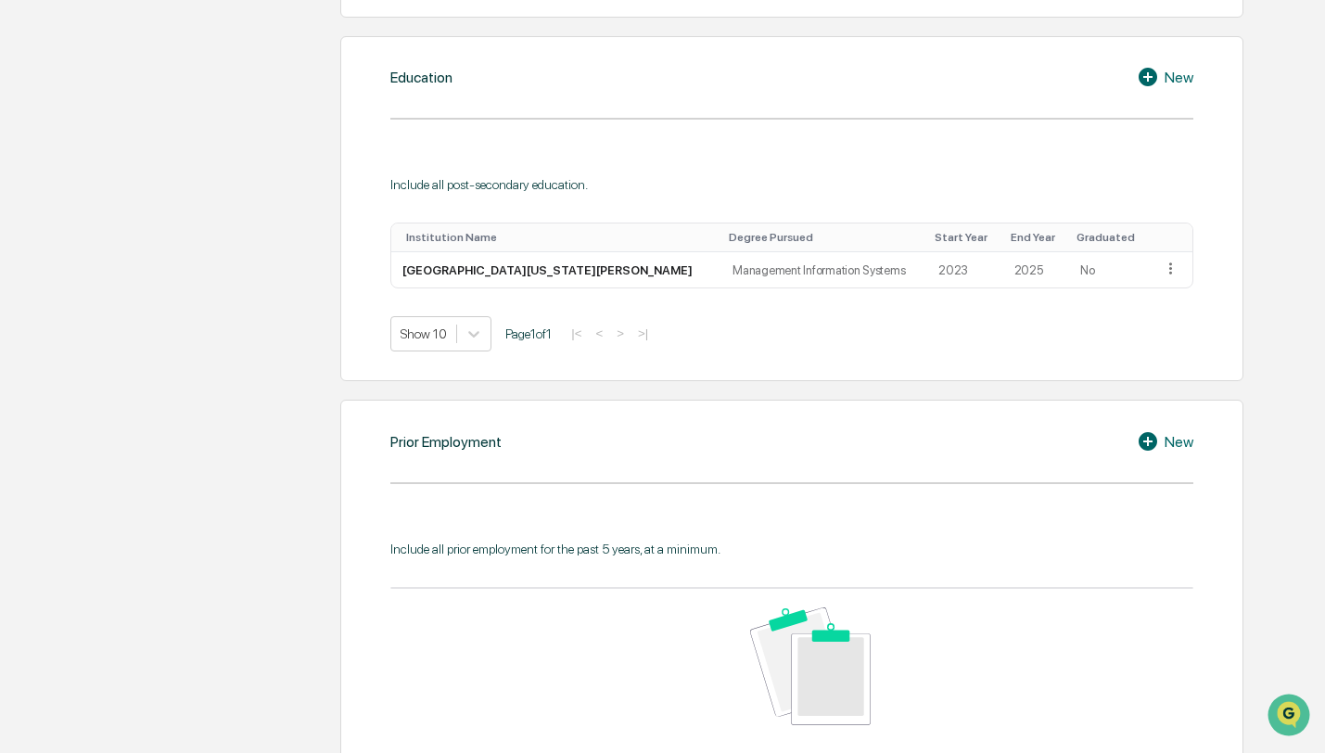
scroll to position [954, 0]
click at [1143, 438] on icon at bounding box center [1148, 439] width 19 height 19
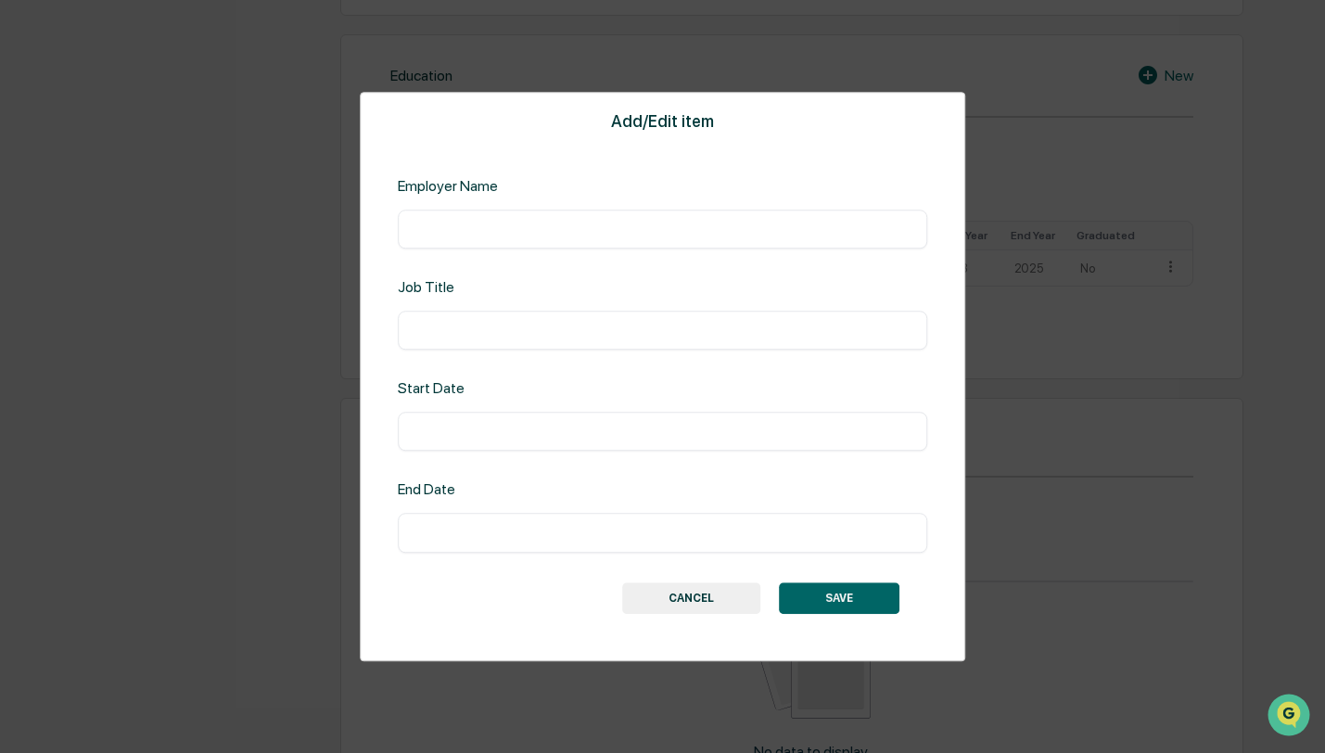
click at [578, 223] on input "text" at bounding box center [663, 229] width 503 height 19
type input "**********"
click at [545, 334] on input "text" at bounding box center [663, 330] width 503 height 19
type input "**********"
click at [518, 417] on div "​" at bounding box center [663, 432] width 530 height 39
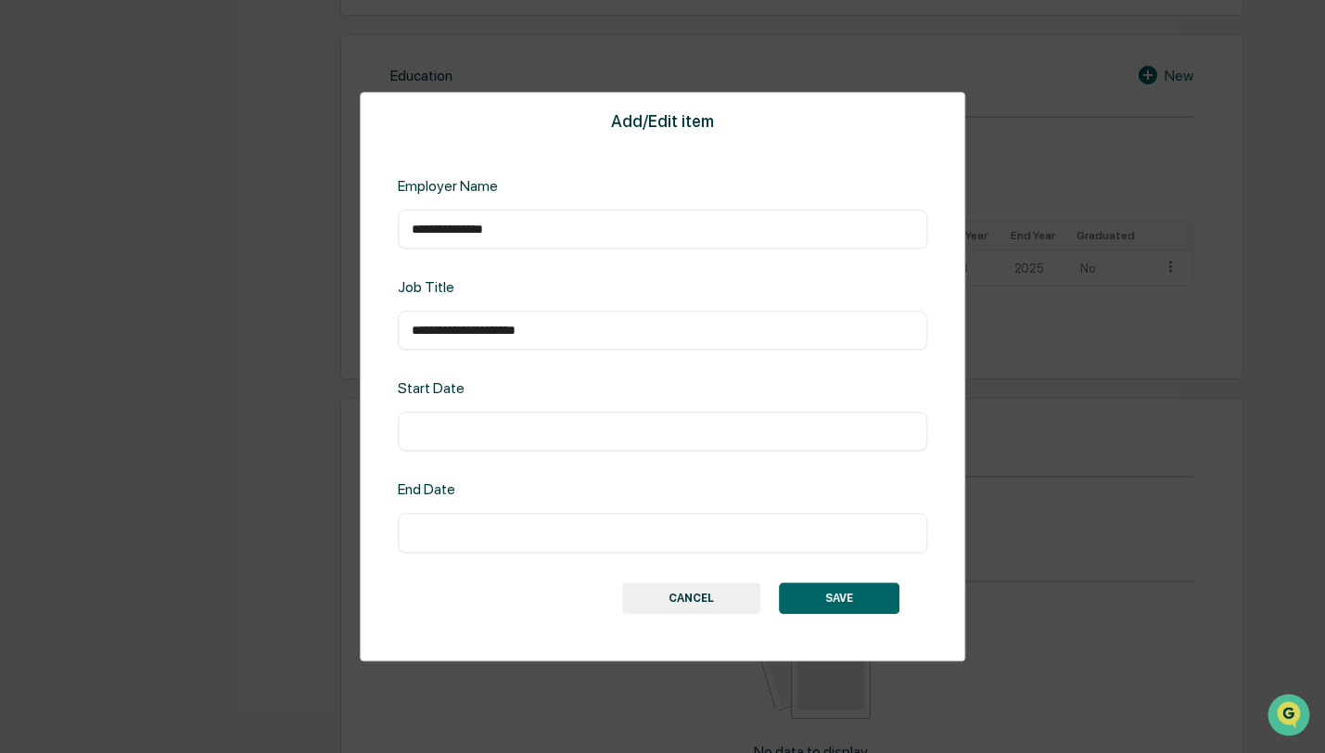
click at [513, 434] on input "text" at bounding box center [663, 432] width 503 height 19
type input "*"
click at [446, 430] on input "**********" at bounding box center [663, 432] width 503 height 19
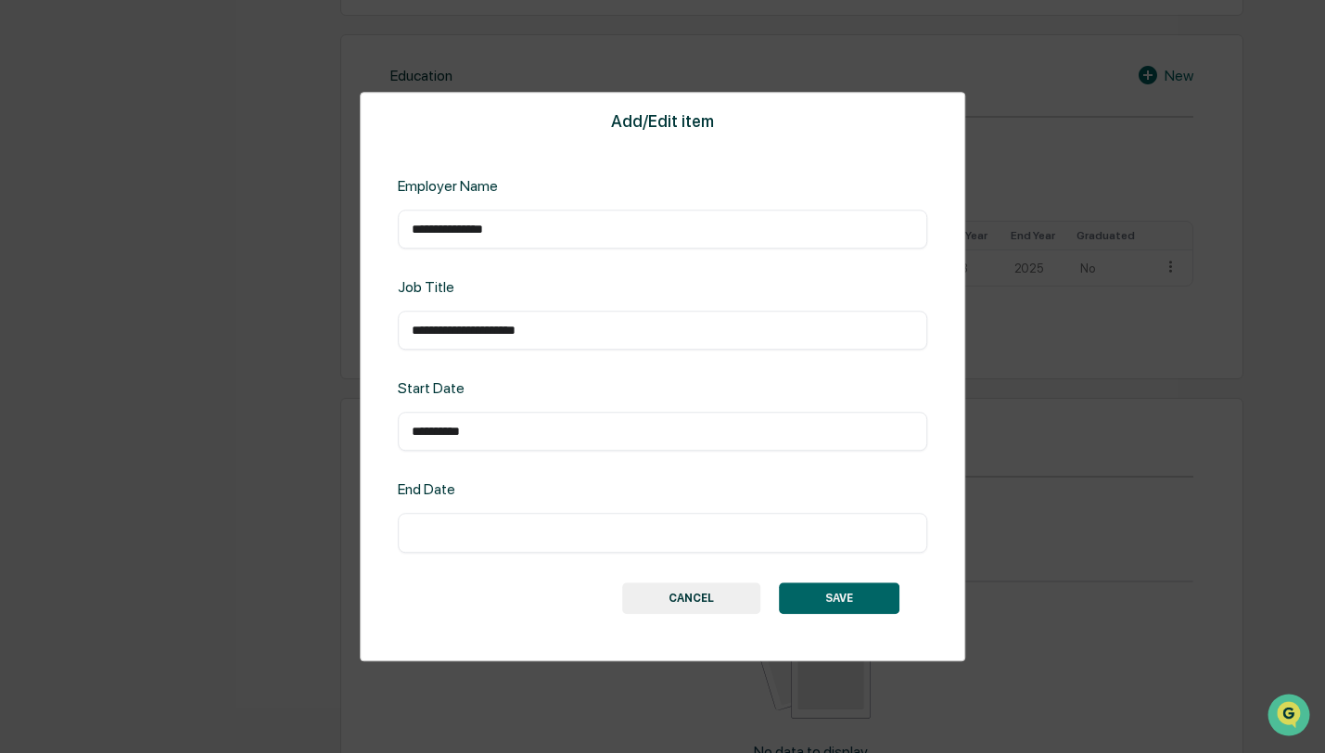
type input "**********"
click at [474, 531] on input "text" at bounding box center [663, 533] width 503 height 19
paste input "**********"
click at [426, 535] on input "**********" at bounding box center [663, 533] width 503 height 19
click at [445, 540] on input "**********" at bounding box center [663, 533] width 503 height 19
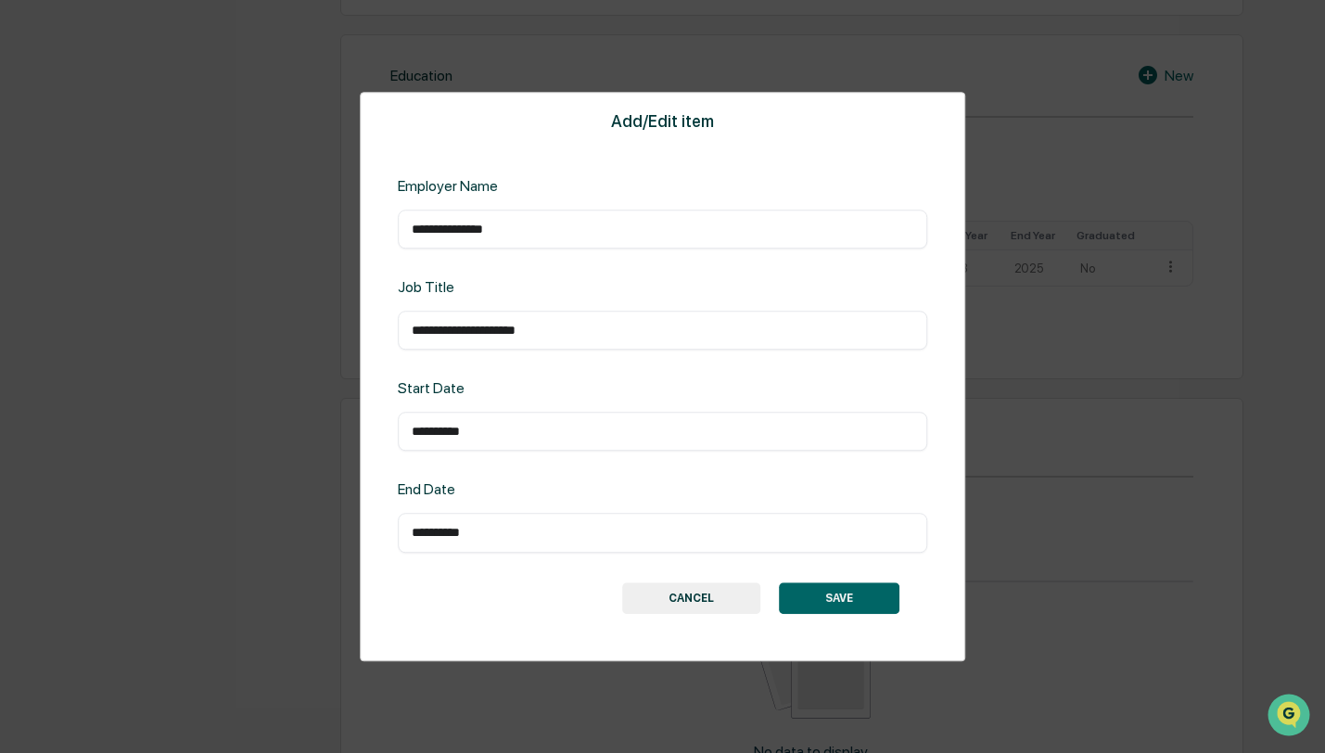
type input "**********"
click at [836, 605] on button "SAVE" at bounding box center [839, 598] width 121 height 32
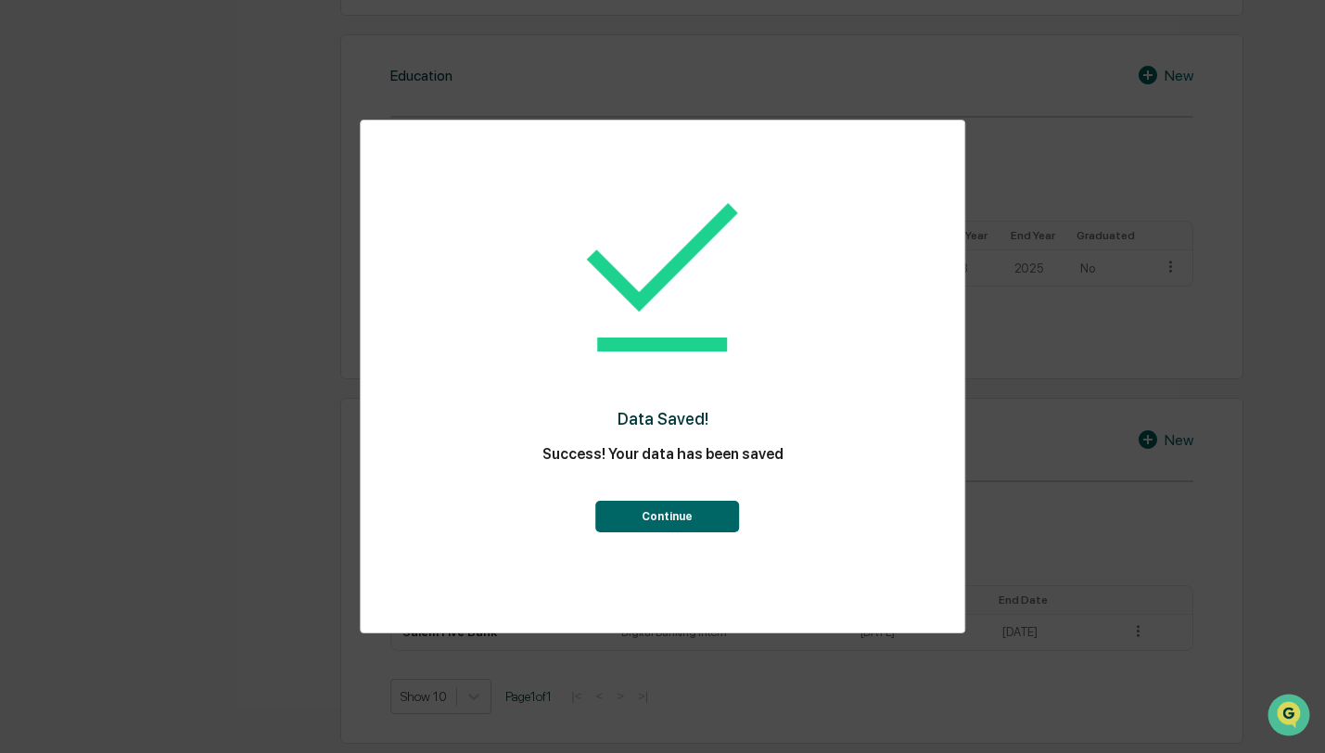
click at [655, 531] on button "Continue" at bounding box center [667, 517] width 144 height 32
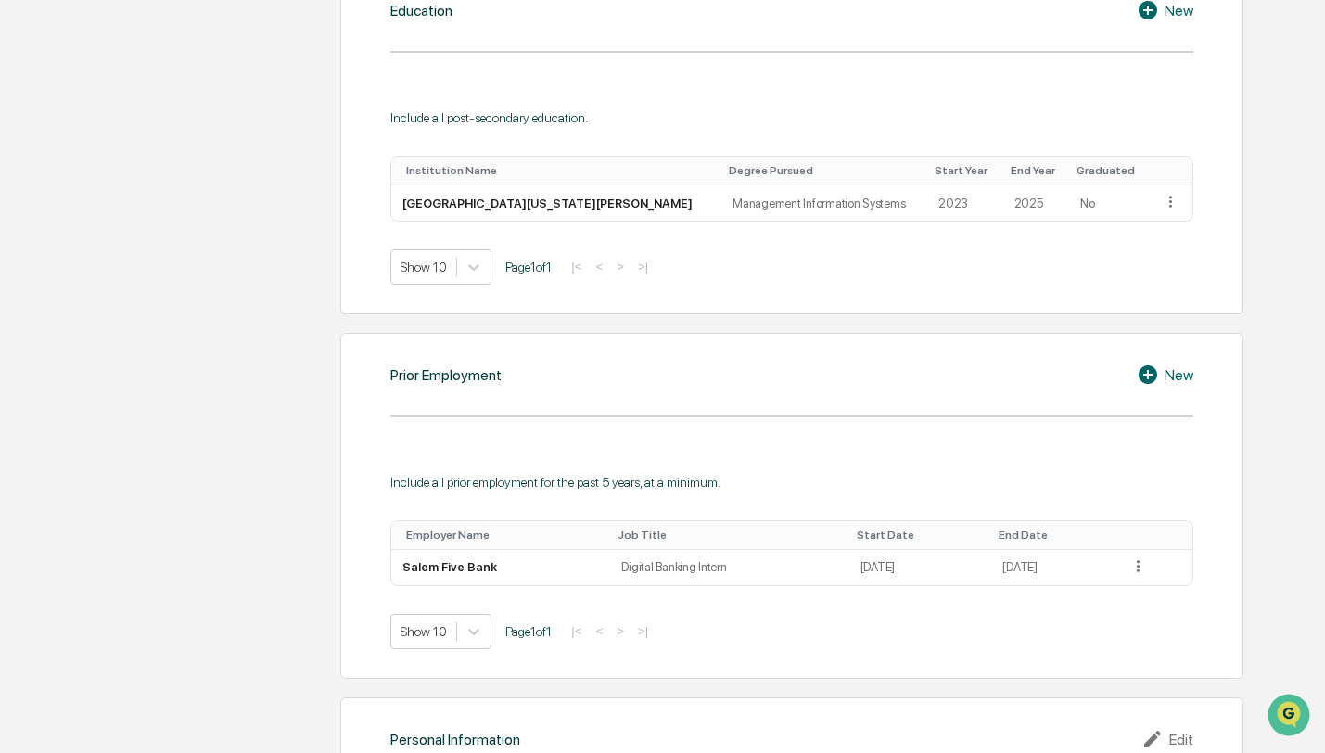
scroll to position [1080, 0]
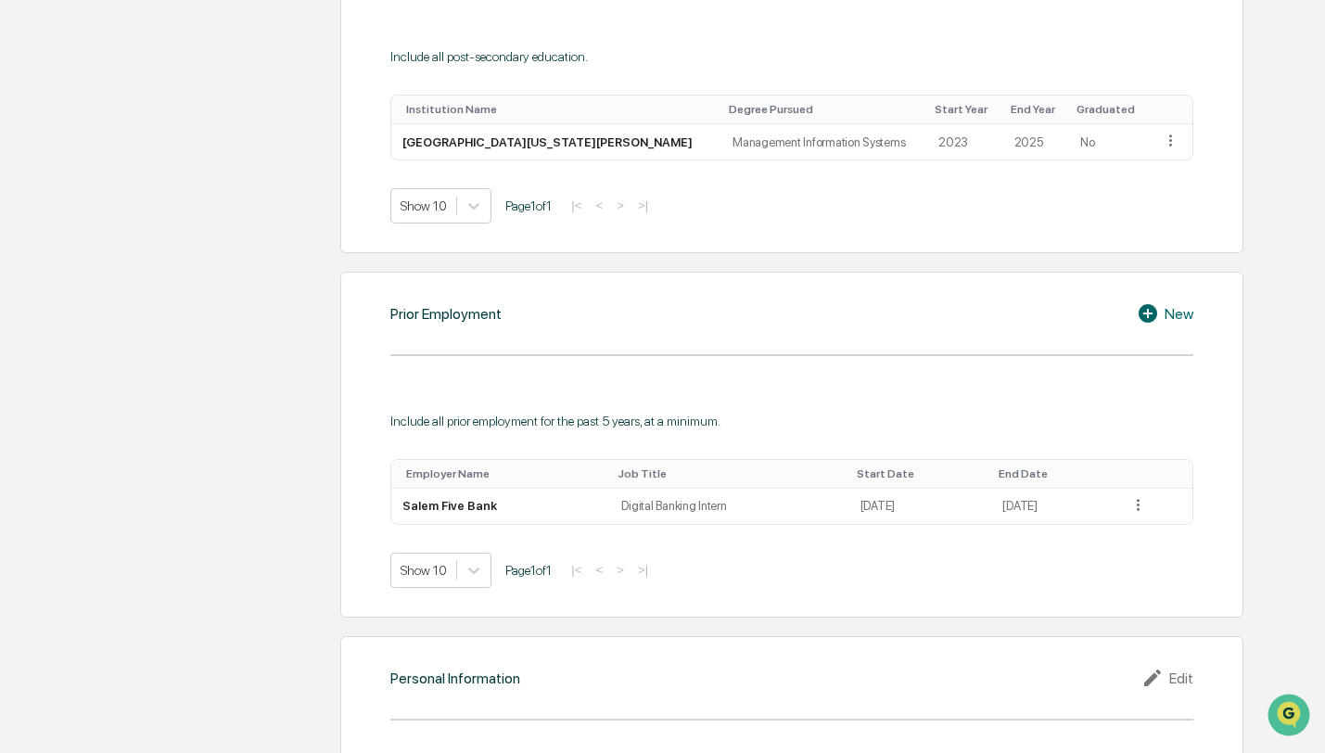
click at [1151, 312] on icon at bounding box center [1148, 313] width 19 height 19
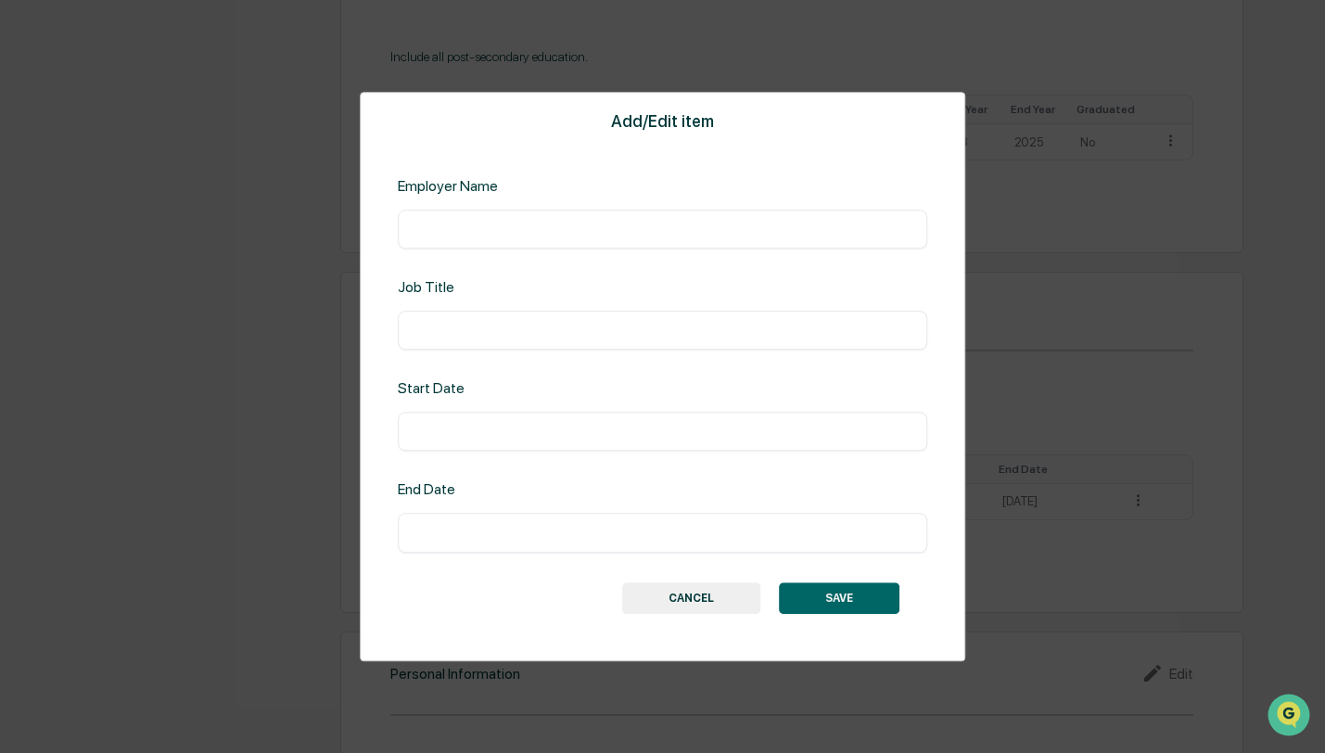
click at [644, 242] on div "​" at bounding box center [663, 229] width 530 height 39
click at [646, 236] on input "text" at bounding box center [663, 229] width 503 height 19
type input "**********"
click at [609, 324] on input "text" at bounding box center [663, 330] width 503 height 19
type input "**********"
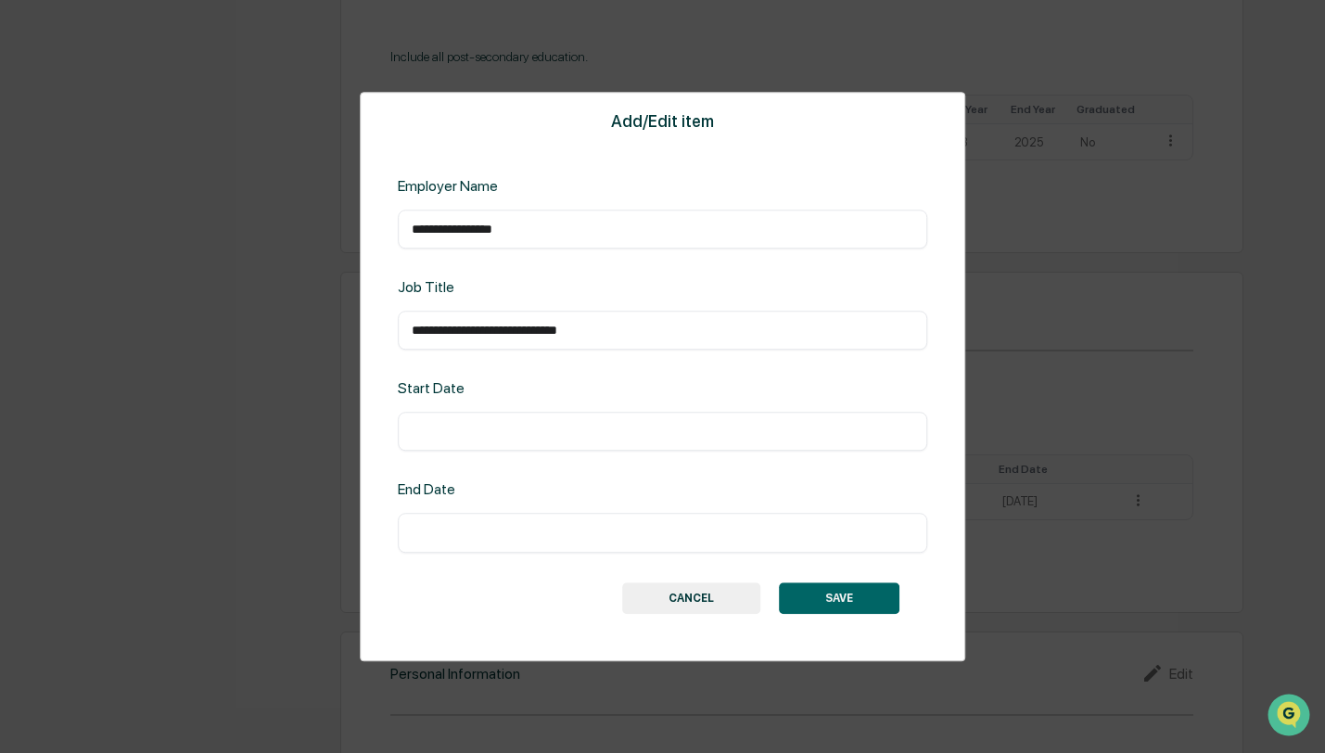
click at [593, 432] on input "text" at bounding box center [663, 432] width 503 height 19
type input "**********"
click at [580, 528] on input "text" at bounding box center [663, 533] width 503 height 19
click at [843, 591] on button "SAVE" at bounding box center [839, 598] width 121 height 32
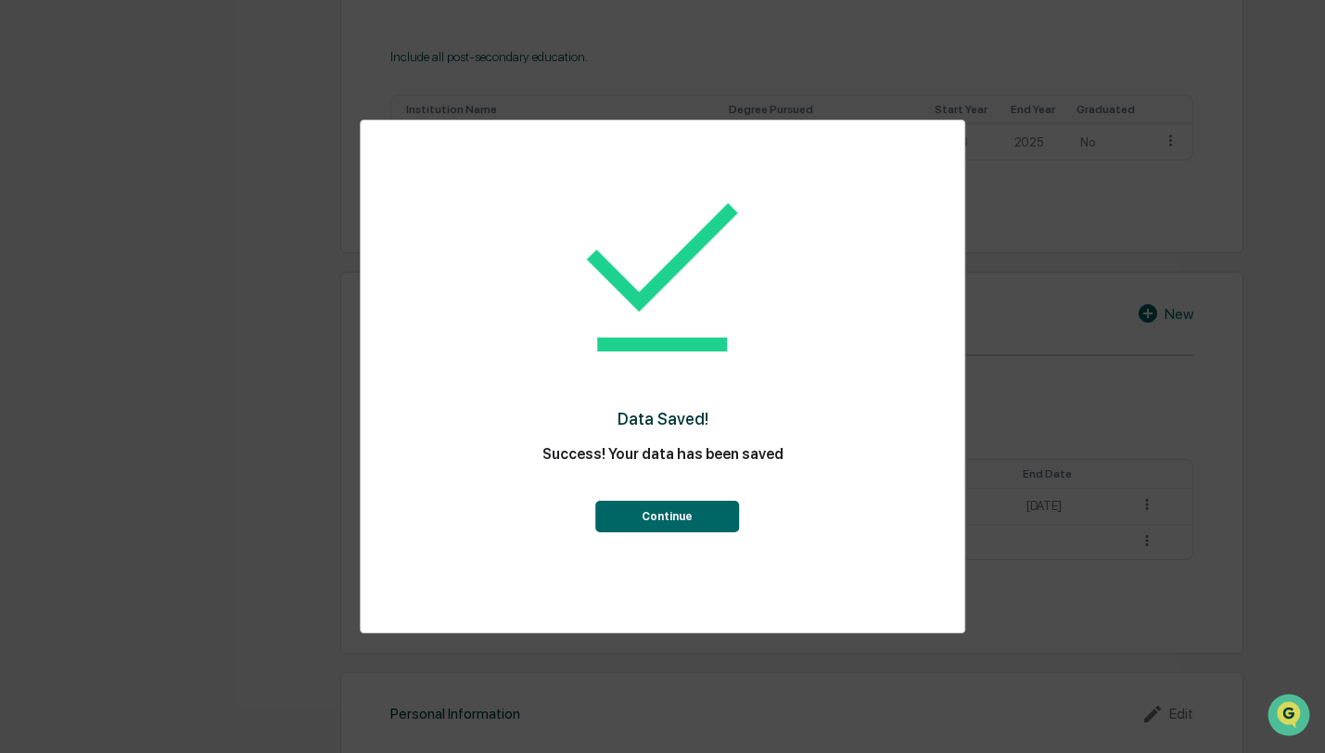
click at [700, 520] on button "Continue" at bounding box center [667, 517] width 144 height 32
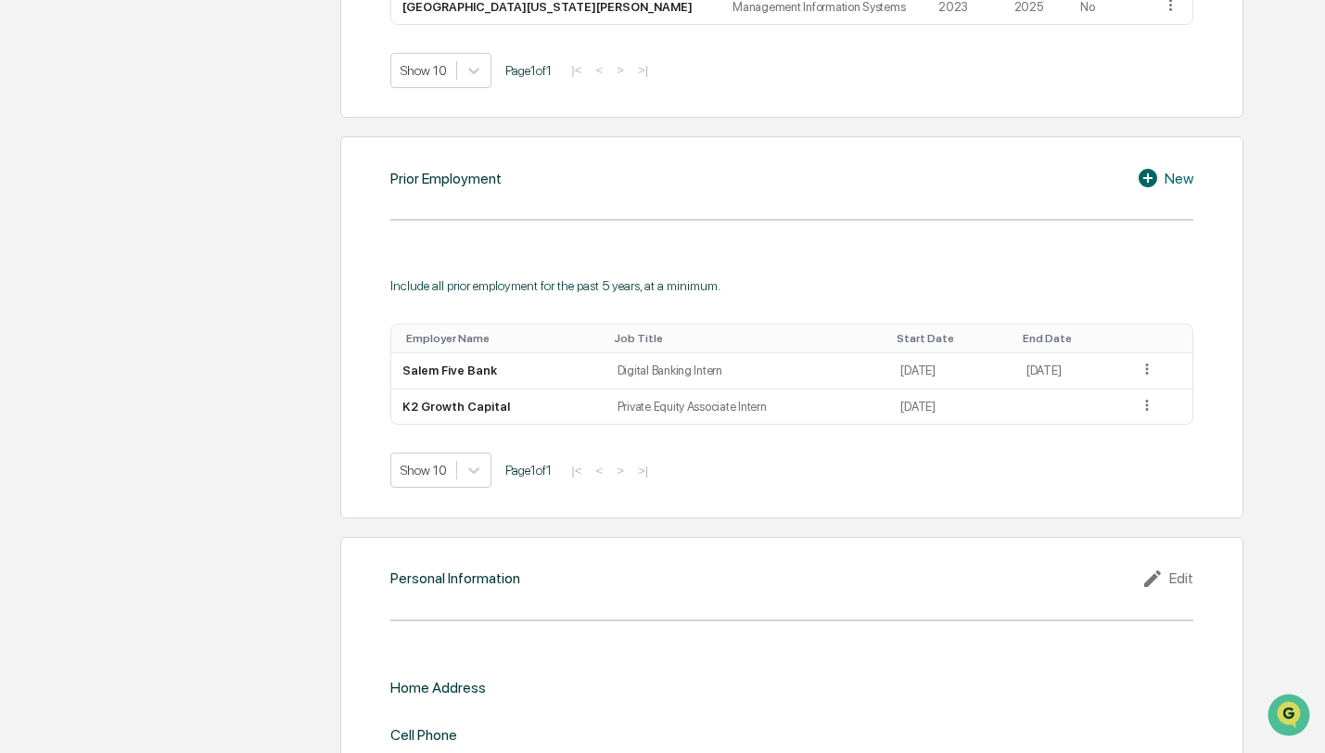
scroll to position [1317, 0]
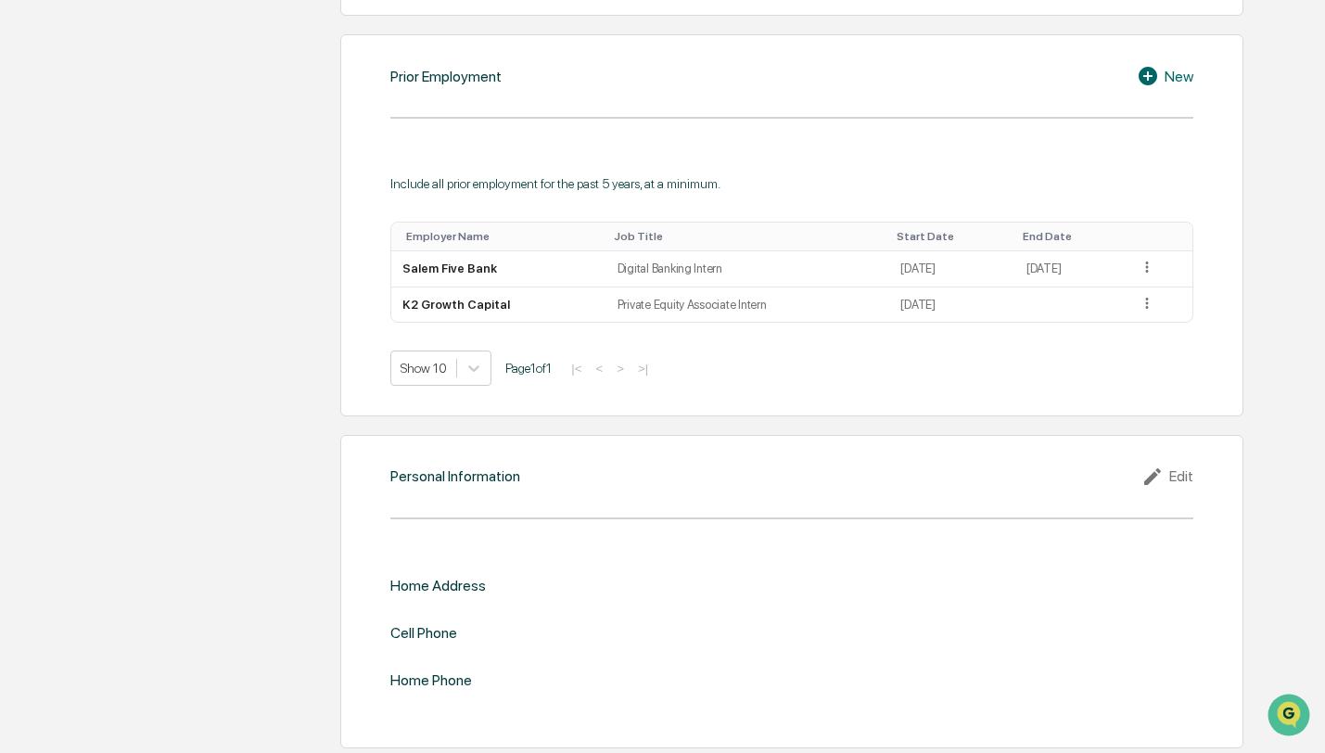
click at [1153, 76] on icon at bounding box center [1148, 76] width 19 height 19
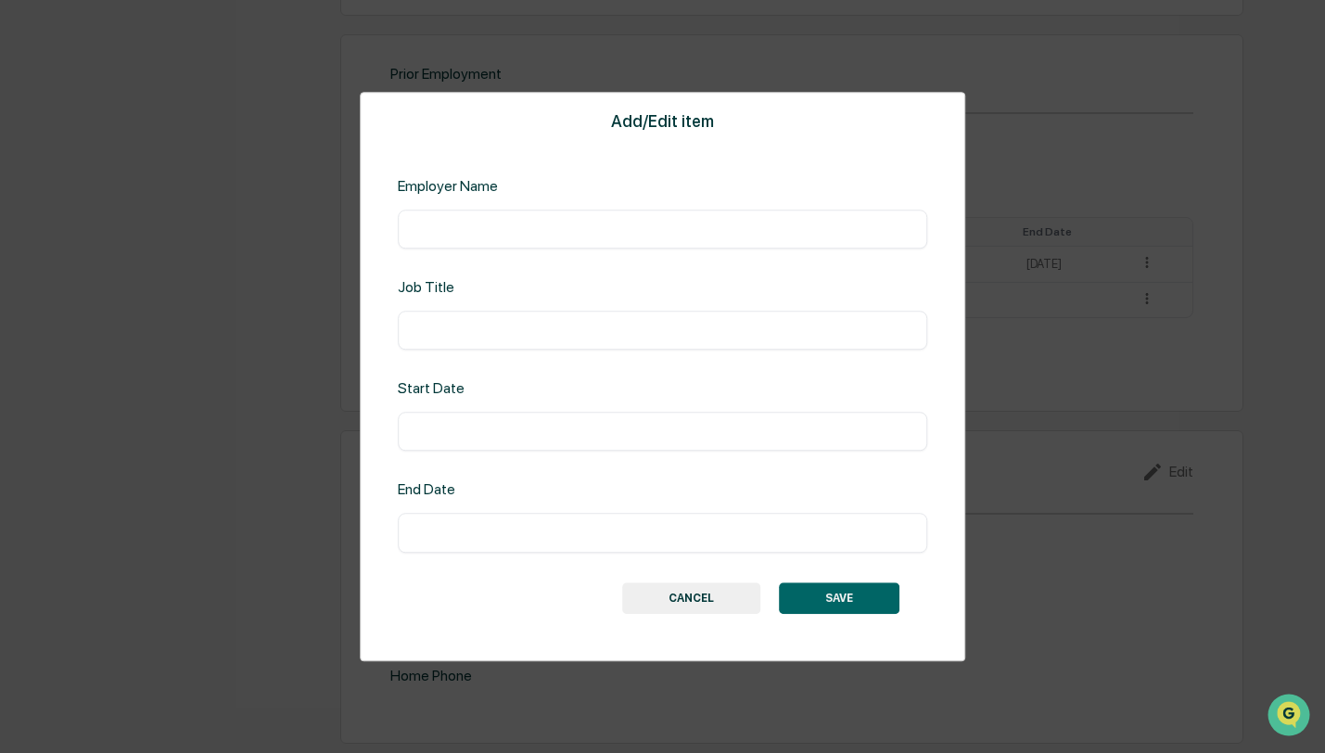
scroll to position [1313, 0]
click at [618, 237] on input "text" at bounding box center [663, 229] width 503 height 19
click at [681, 602] on button "CANCEL" at bounding box center [691, 598] width 138 height 32
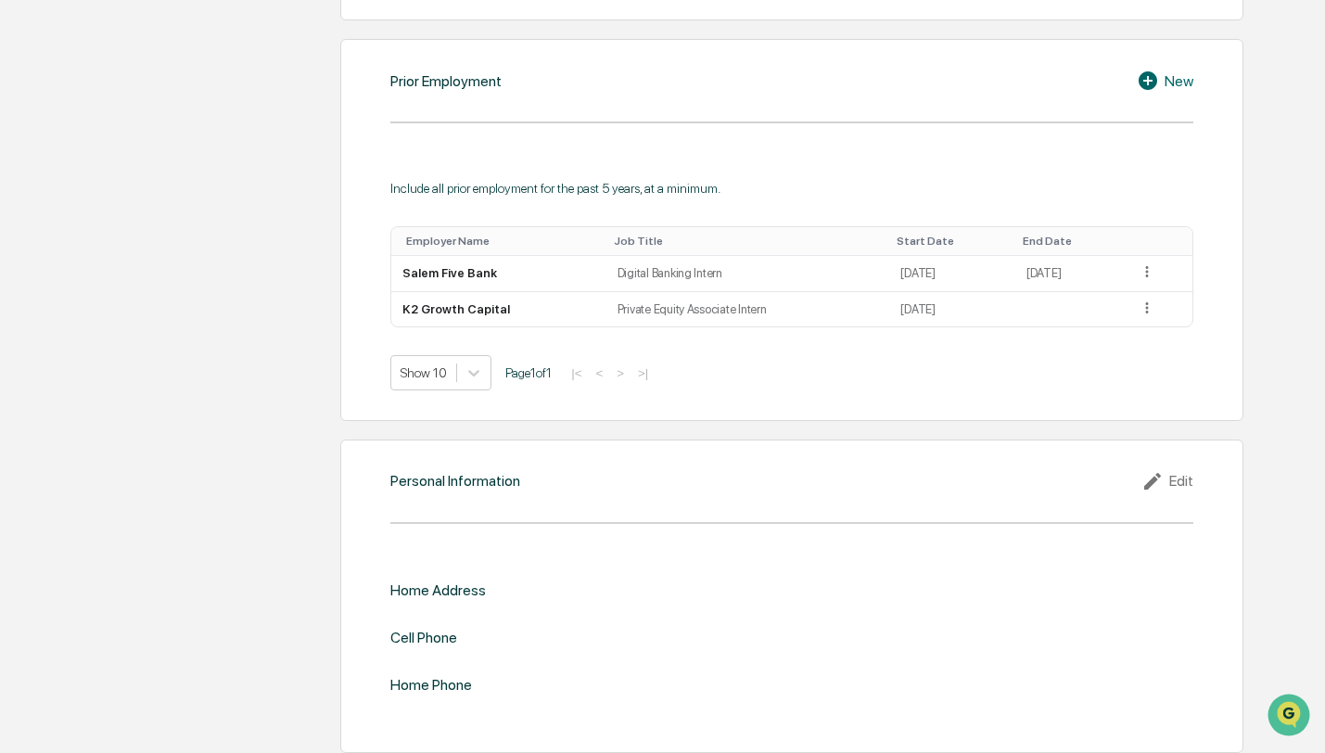
scroll to position [1317, 0]
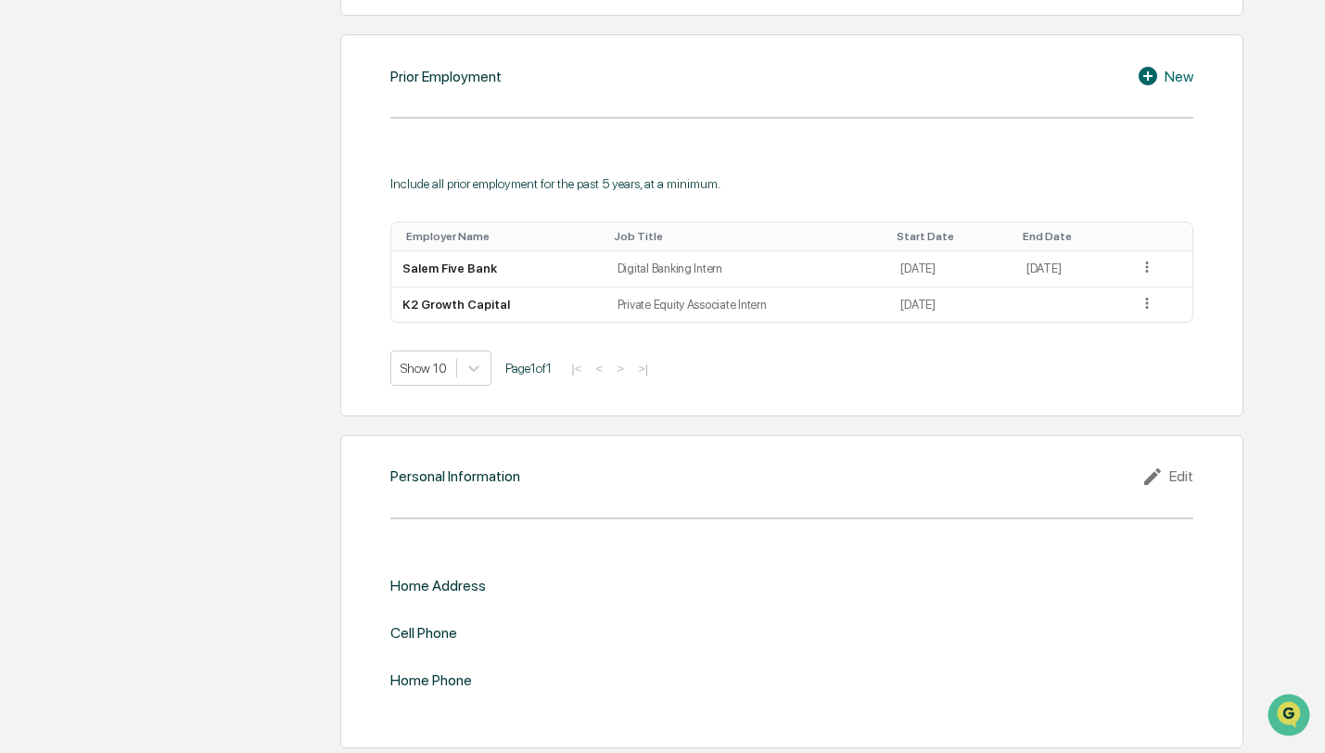
click at [1182, 466] on div "Edit" at bounding box center [1167, 476] width 52 height 22
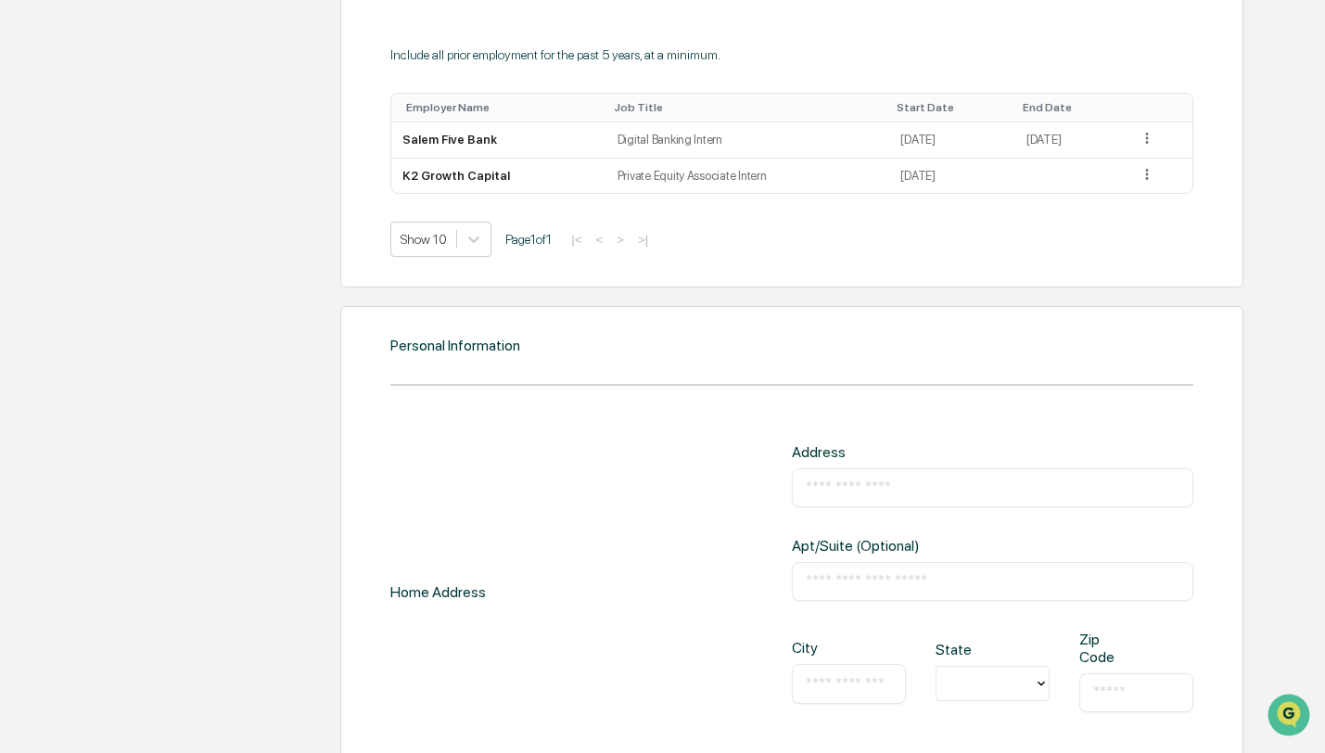
scroll to position [1532, 0]
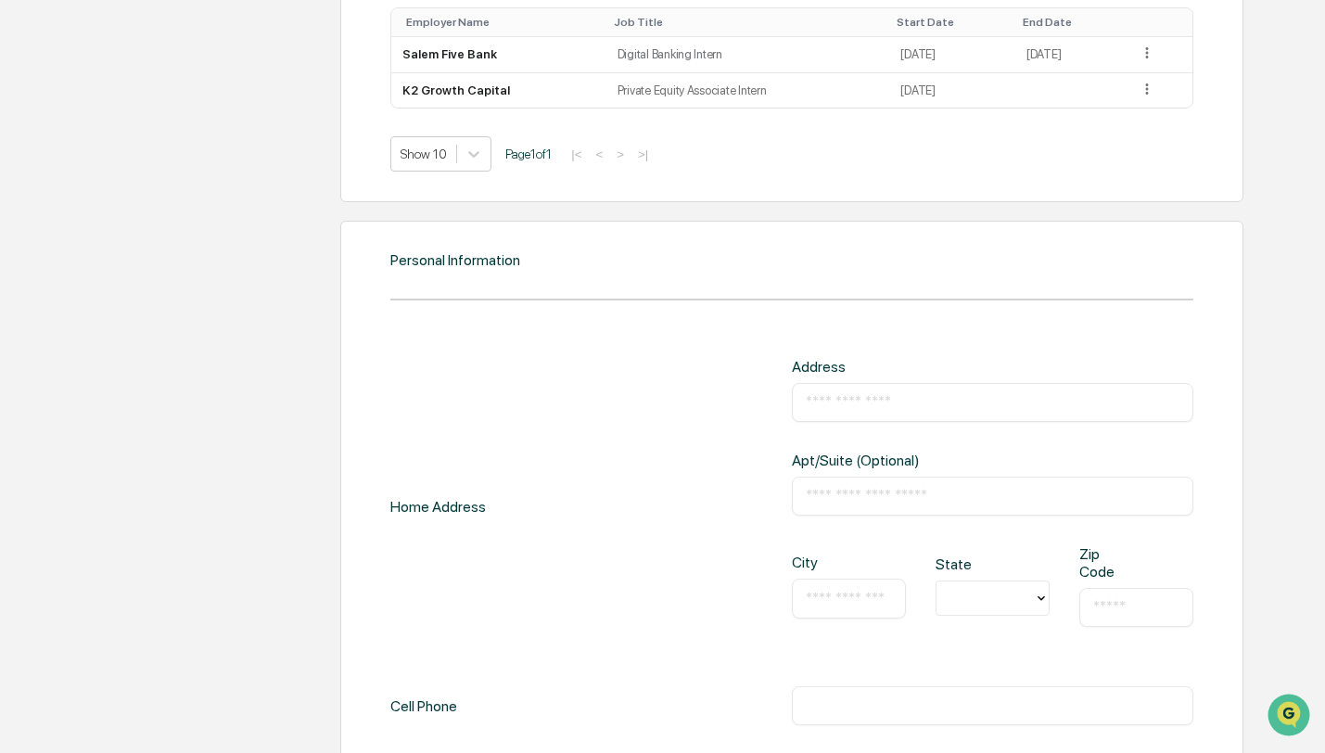
click at [909, 396] on input "text" at bounding box center [993, 402] width 374 height 19
type input "**********"
click at [828, 600] on input "text" at bounding box center [849, 598] width 86 height 19
type input "******"
click at [951, 595] on div at bounding box center [985, 598] width 79 height 21
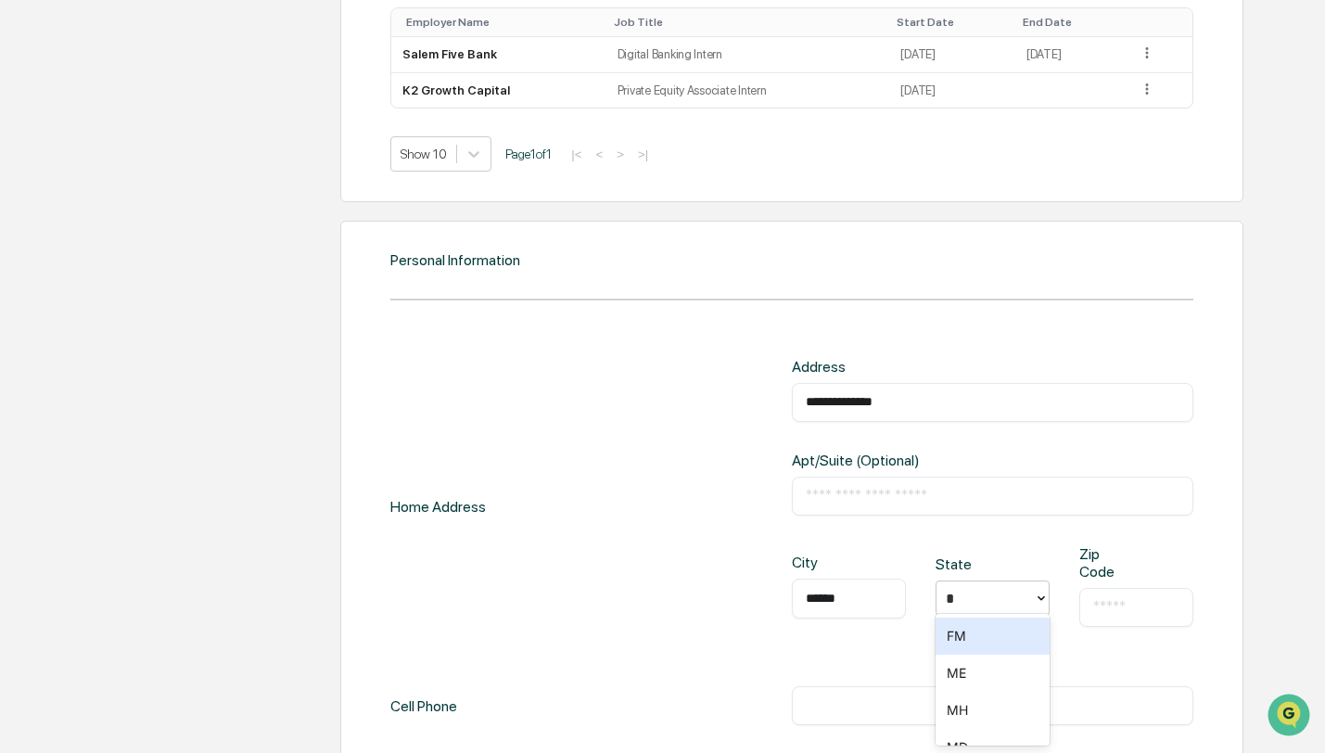
type input "**"
click at [963, 635] on div "MA" at bounding box center [992, 635] width 114 height 37
click at [1111, 598] on input "text" at bounding box center [1136, 607] width 86 height 19
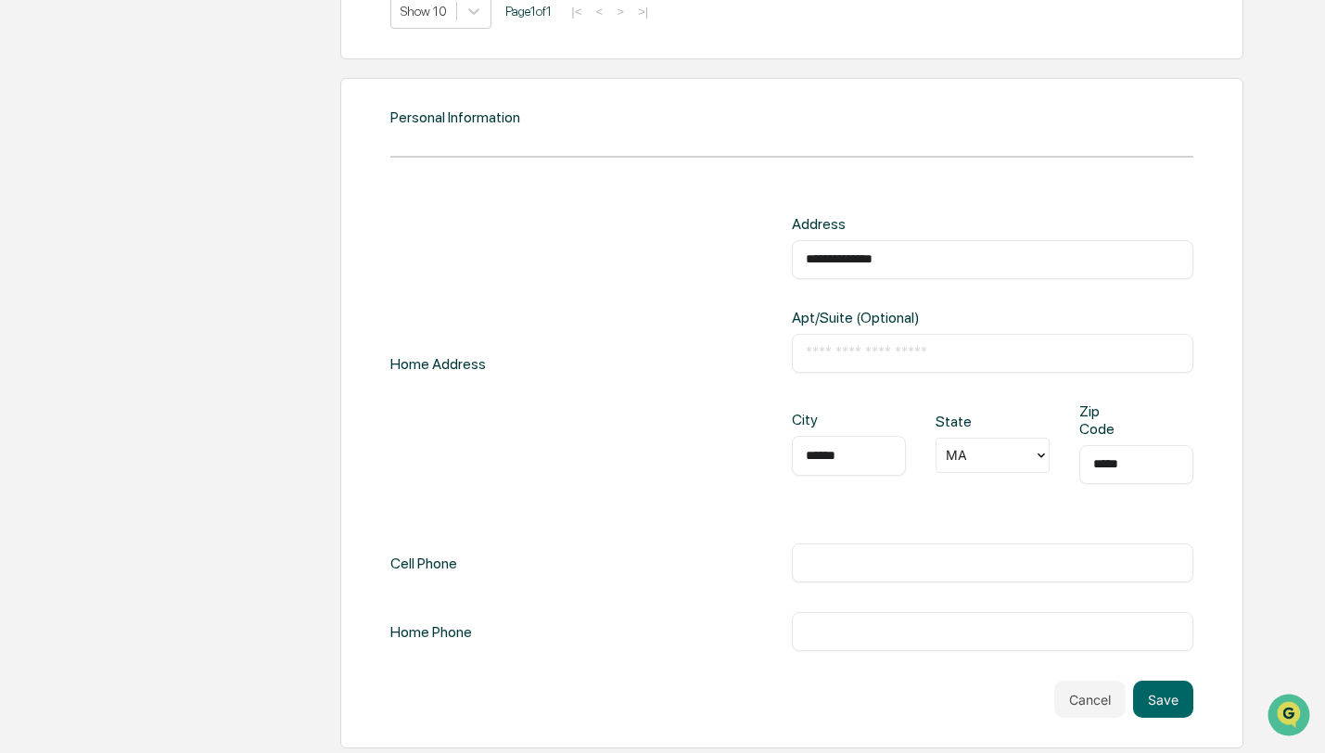
type input "*****"
click at [1012, 553] on input "text" at bounding box center [993, 562] width 374 height 19
type input "**********"
click at [1173, 705] on button "Save" at bounding box center [1163, 699] width 60 height 37
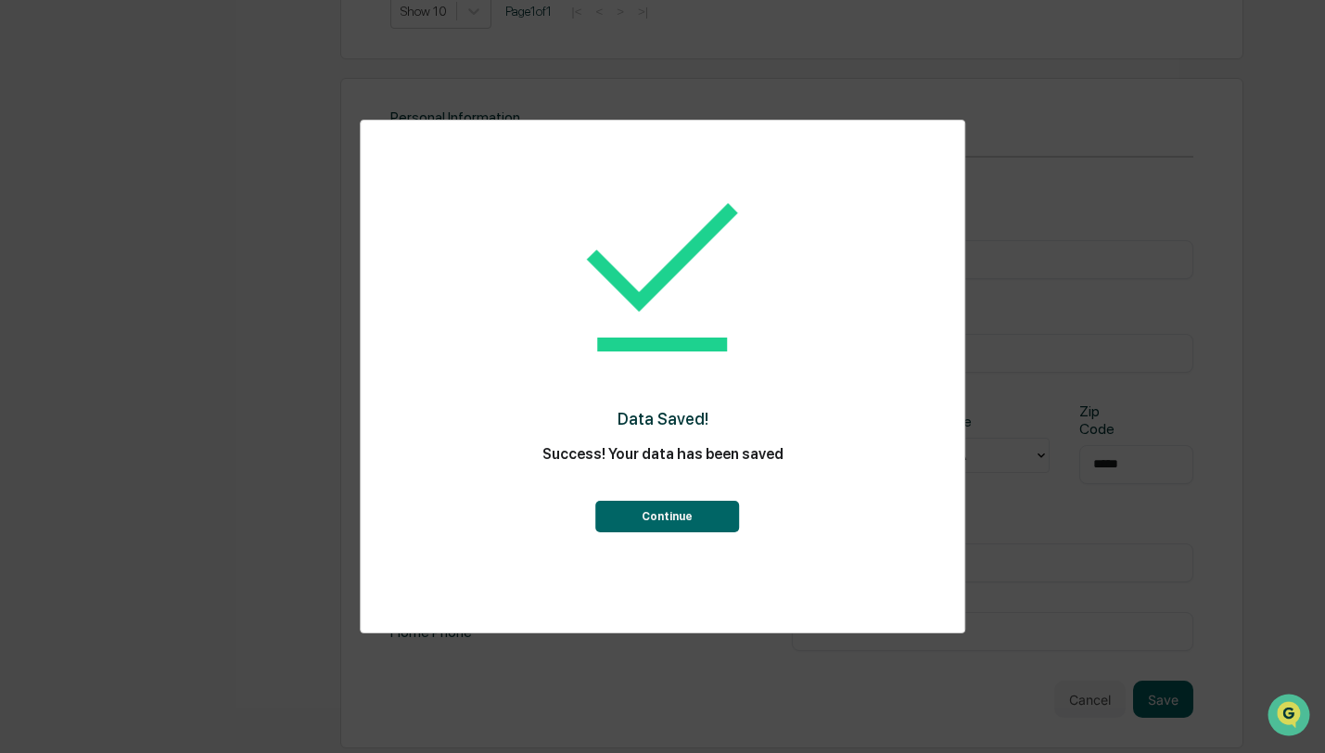
click at [668, 516] on button "Continue" at bounding box center [667, 517] width 144 height 32
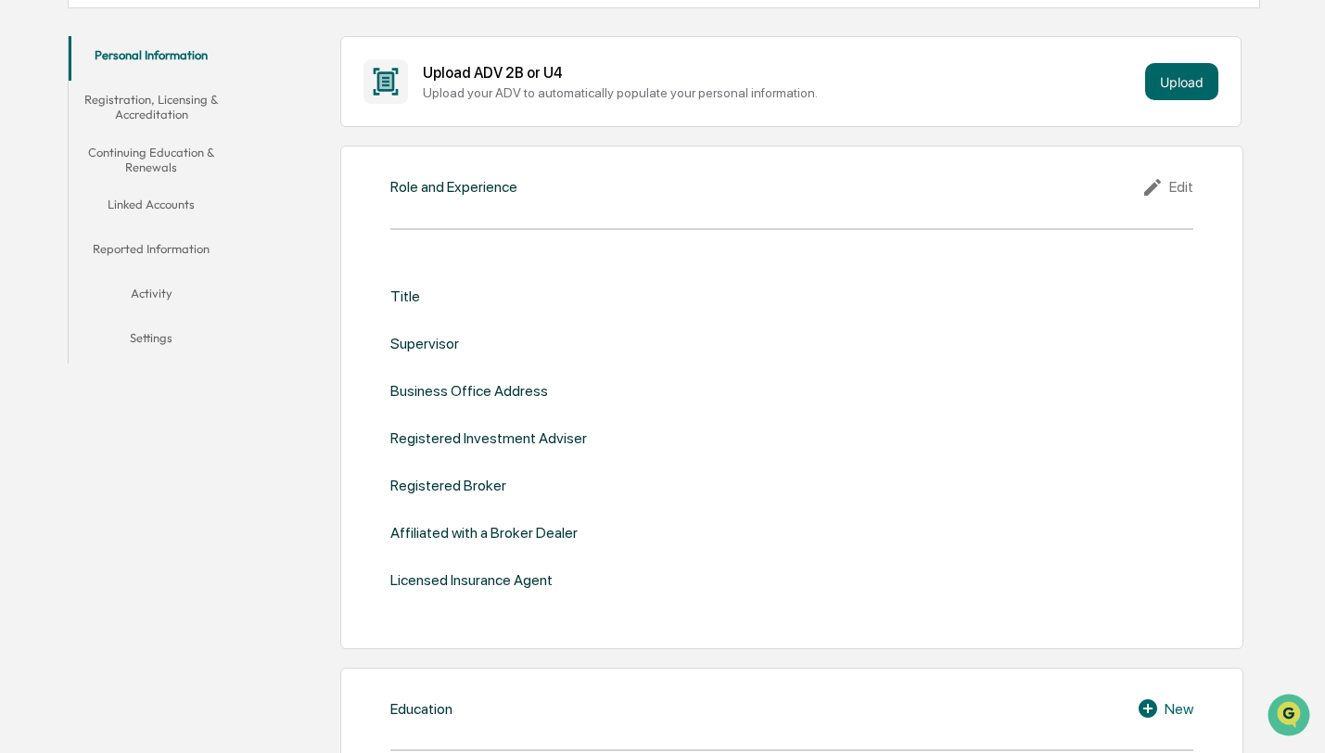
scroll to position [400, 0]
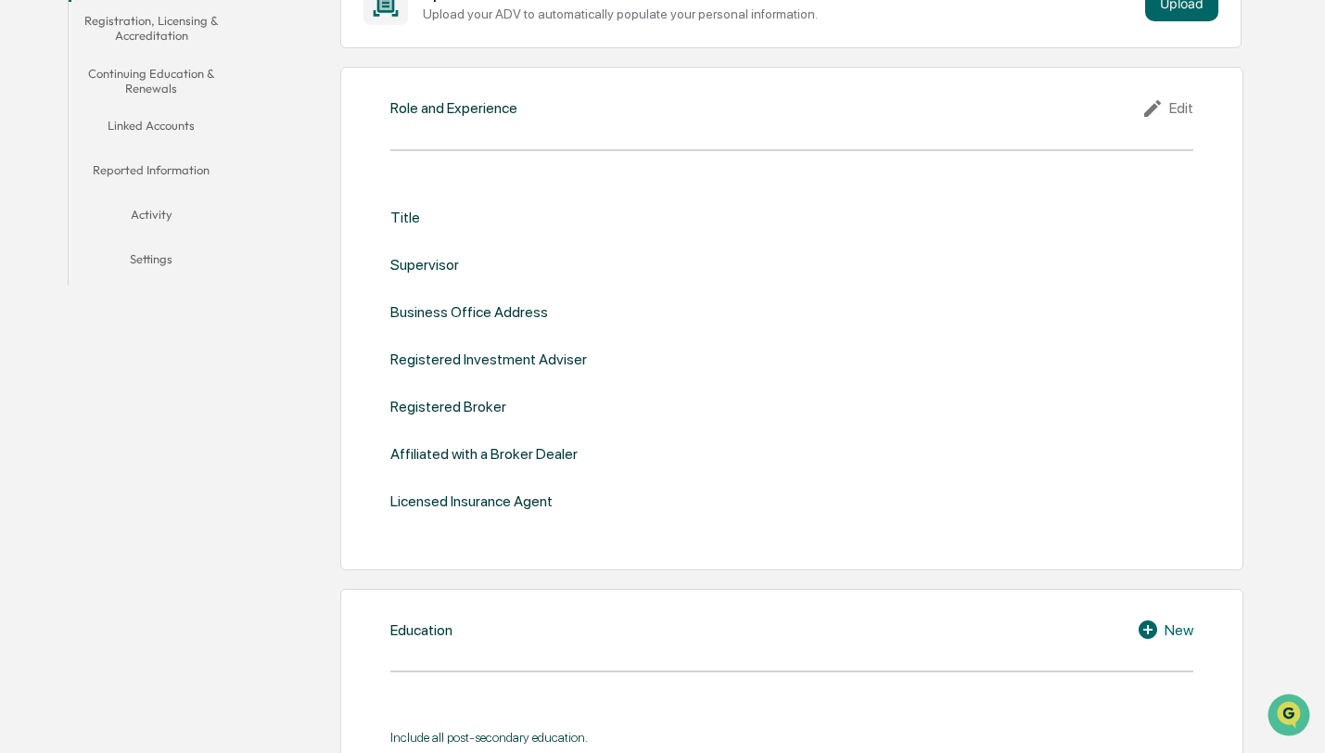
click at [1155, 105] on icon at bounding box center [1155, 108] width 28 height 22
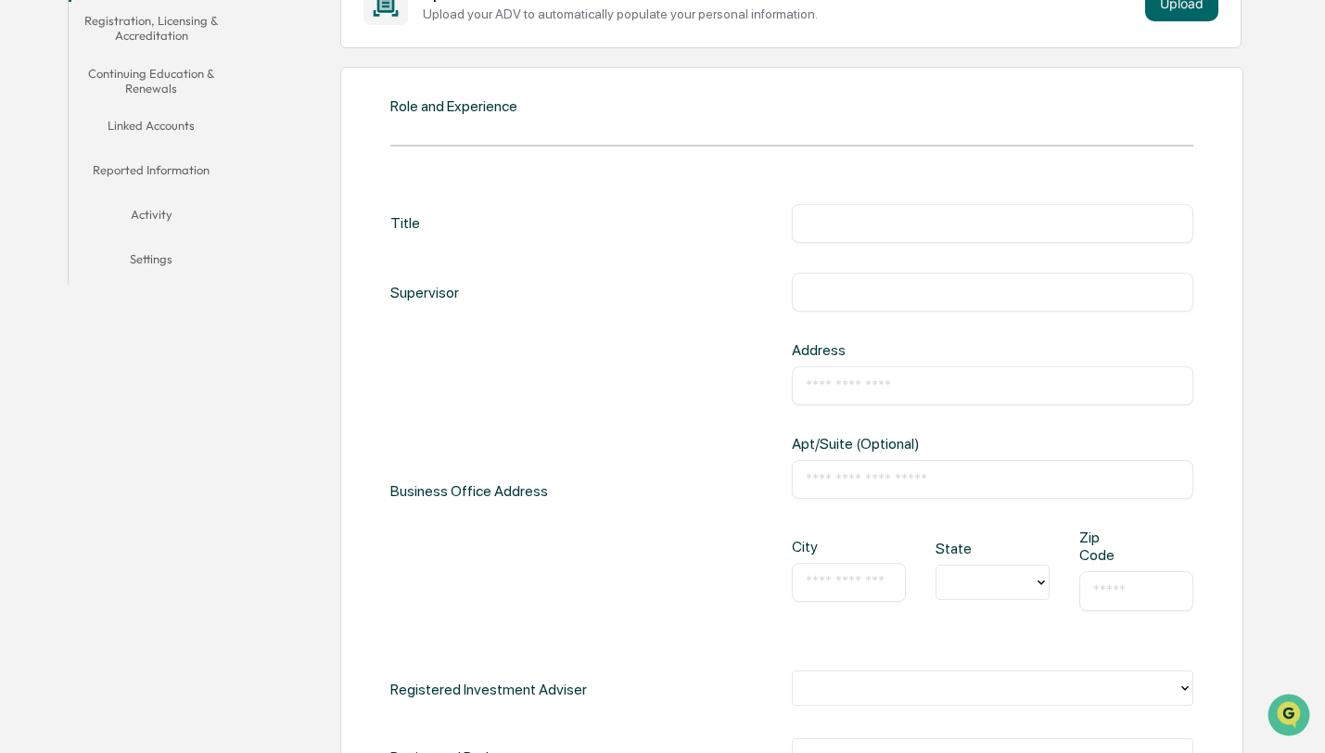
click at [948, 222] on input "text" at bounding box center [993, 223] width 374 height 19
type input "**********"
click at [940, 284] on input "text" at bounding box center [993, 292] width 374 height 19
type input "**********"
click at [942, 390] on input "text" at bounding box center [993, 385] width 374 height 19
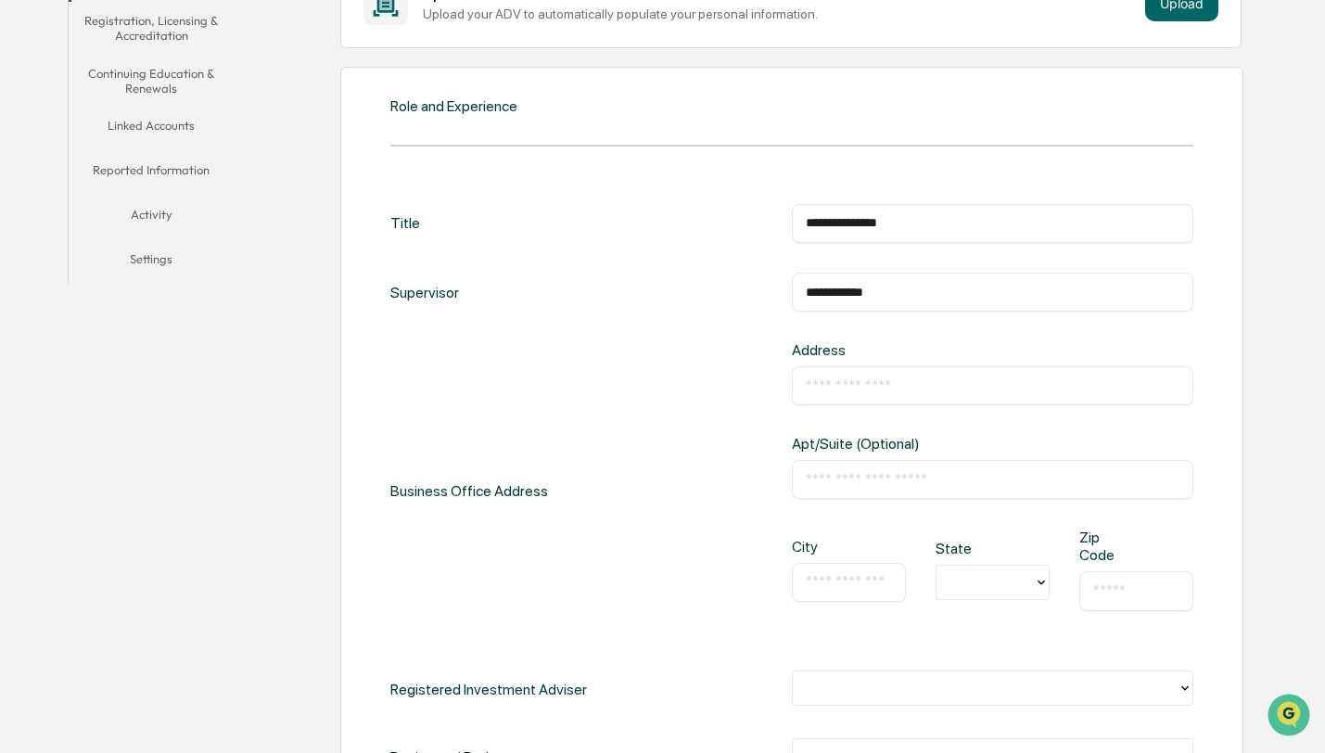
click at [685, 396] on div "Business Office Address Address ​ Apt/Suite (Optional) ​ City ​ State Zip Code ​" at bounding box center [791, 490] width 803 height 299
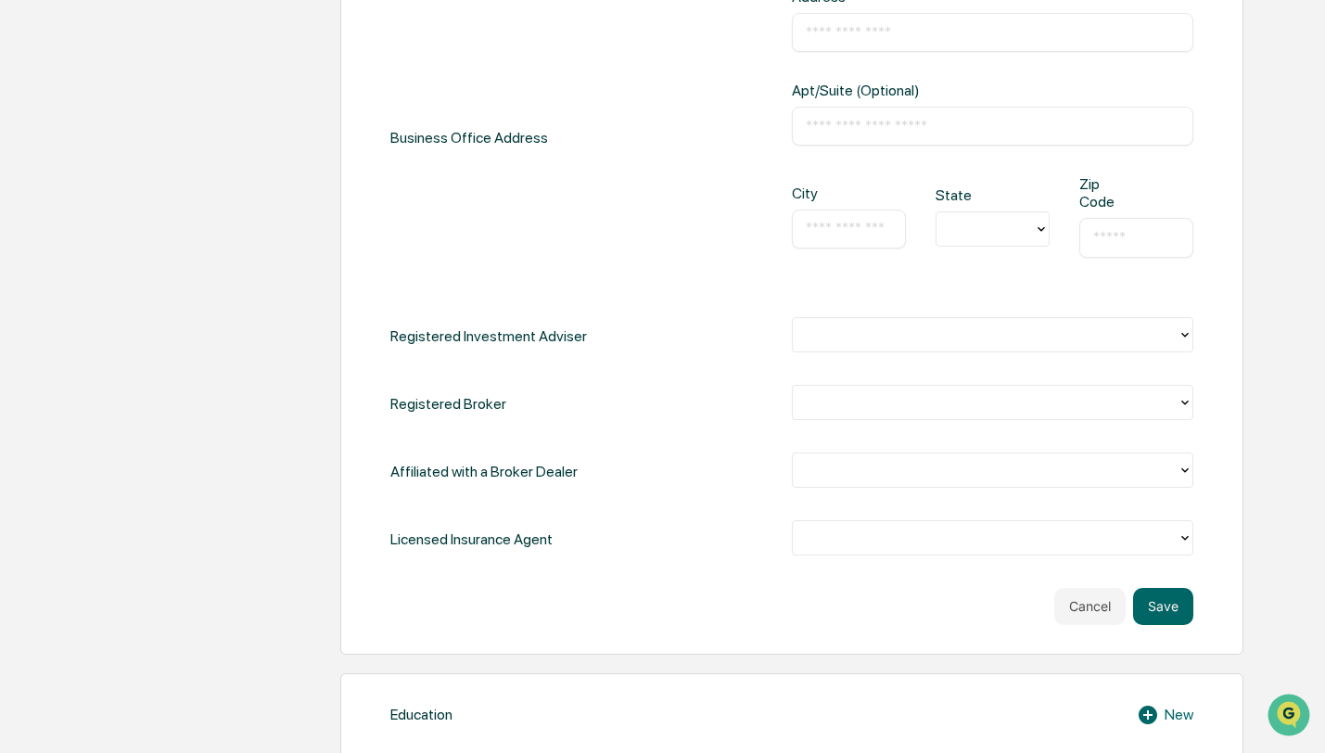
scroll to position [784, 0]
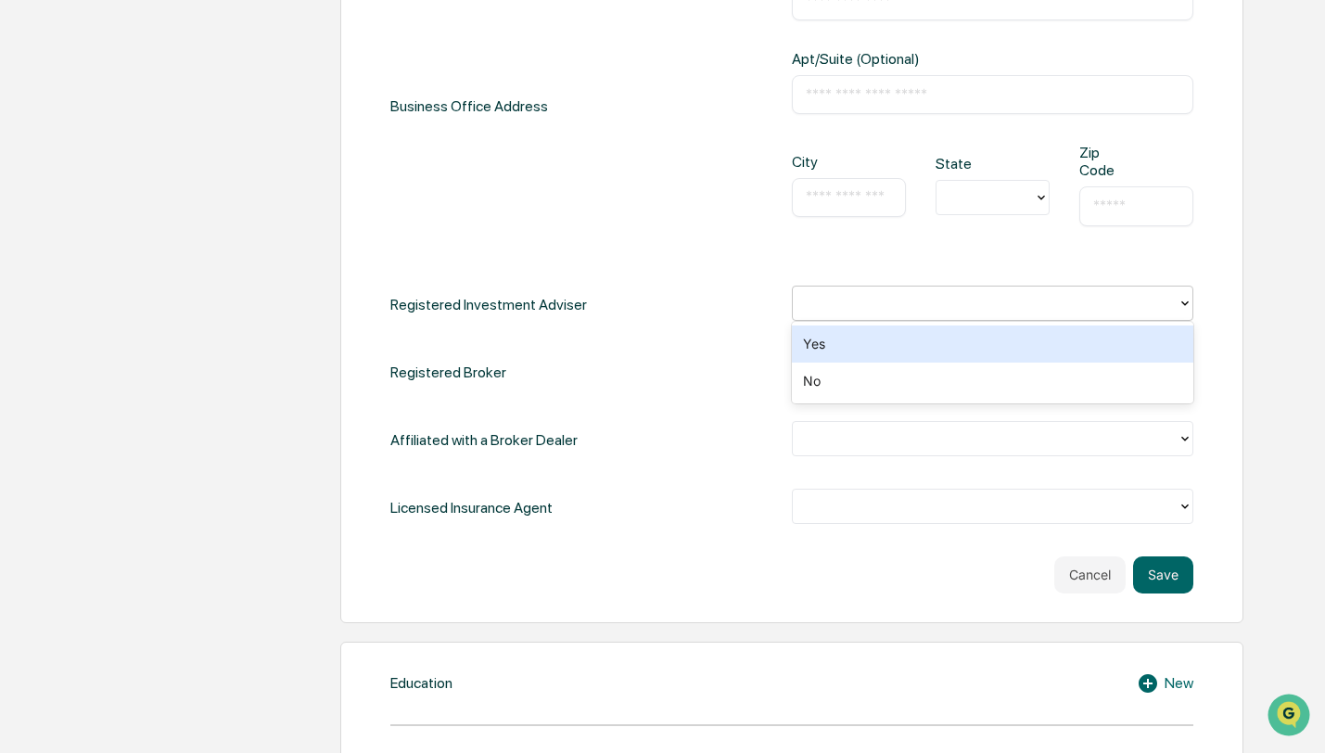
click at [867, 294] on div at bounding box center [985, 302] width 366 height 21
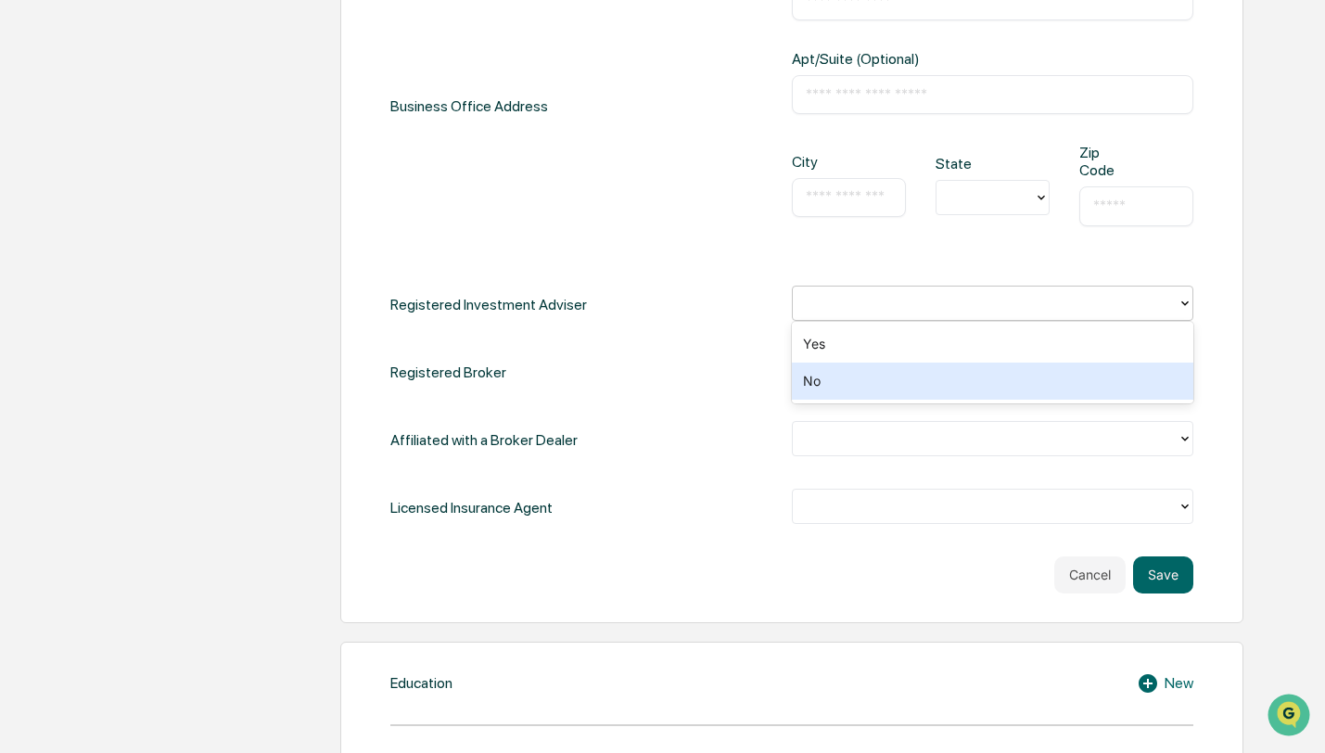
click at [865, 380] on div "No" at bounding box center [992, 381] width 401 height 37
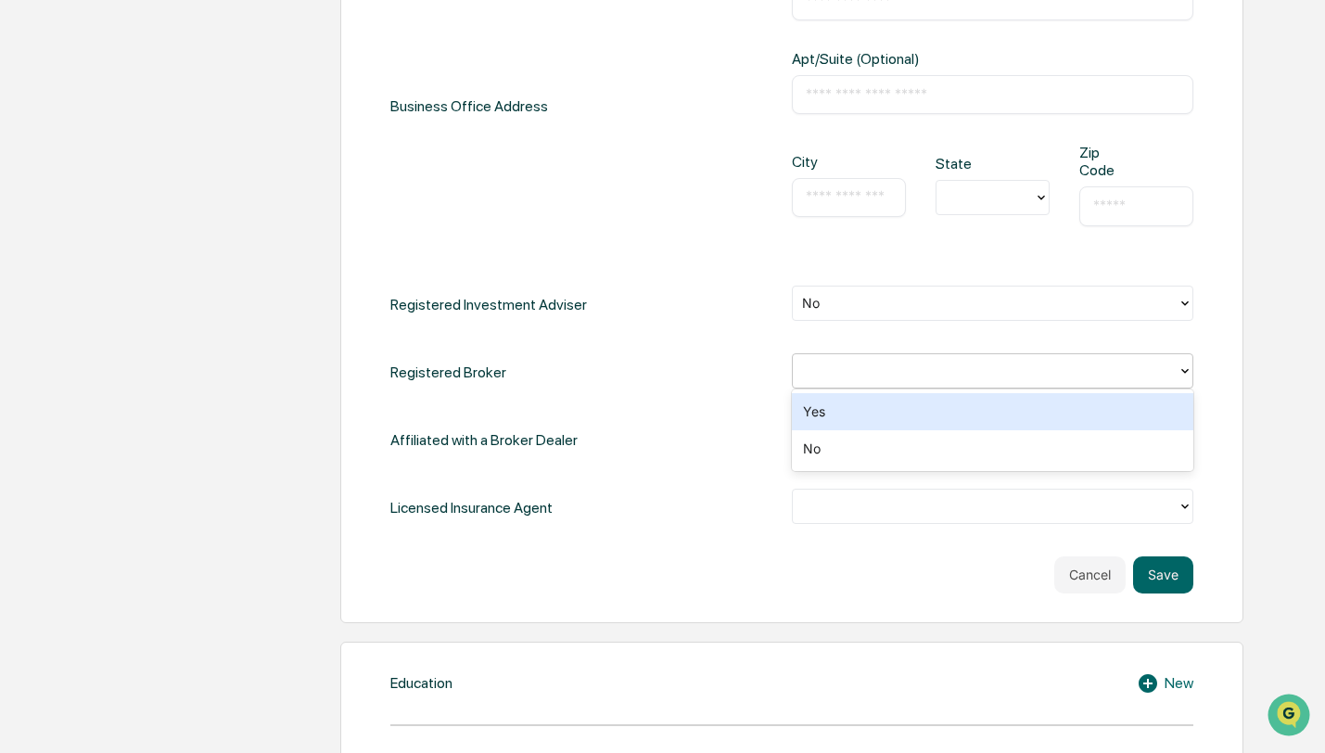
click at [865, 380] on div at bounding box center [985, 370] width 385 height 29
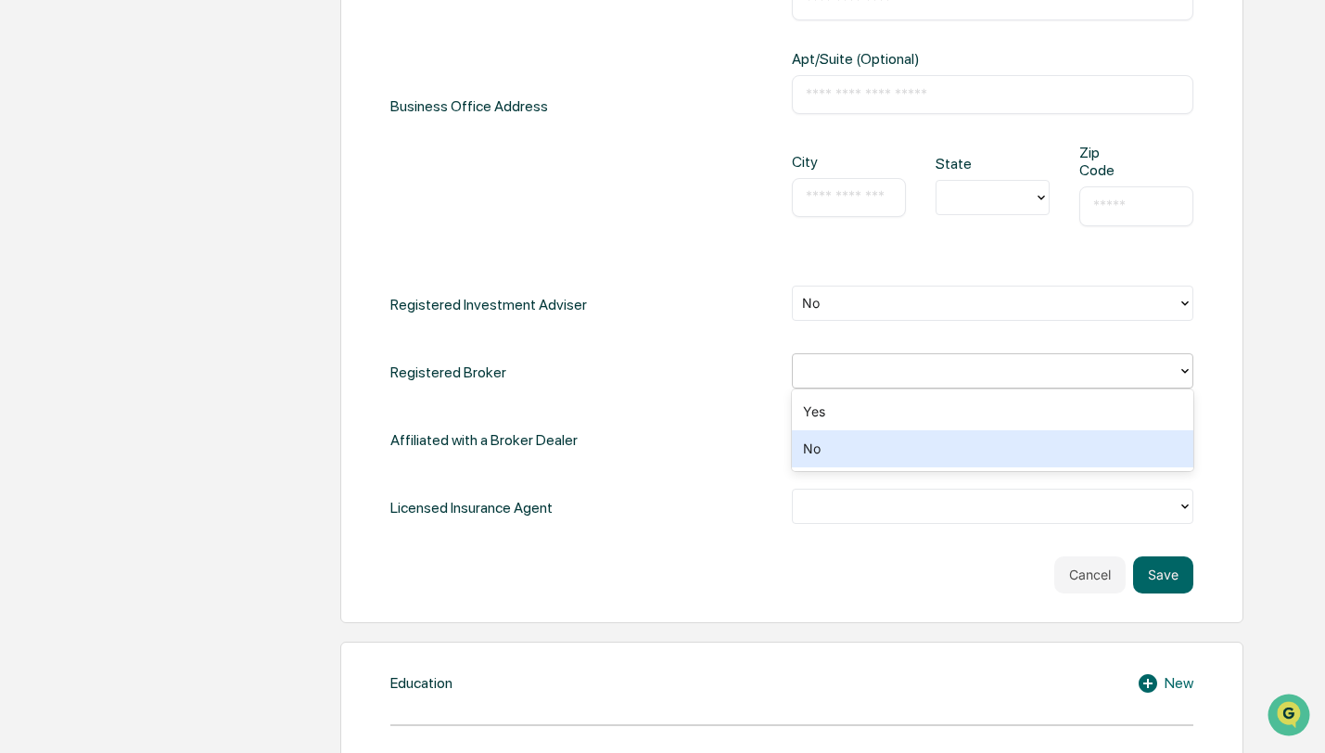
click at [863, 444] on div "No" at bounding box center [992, 448] width 401 height 37
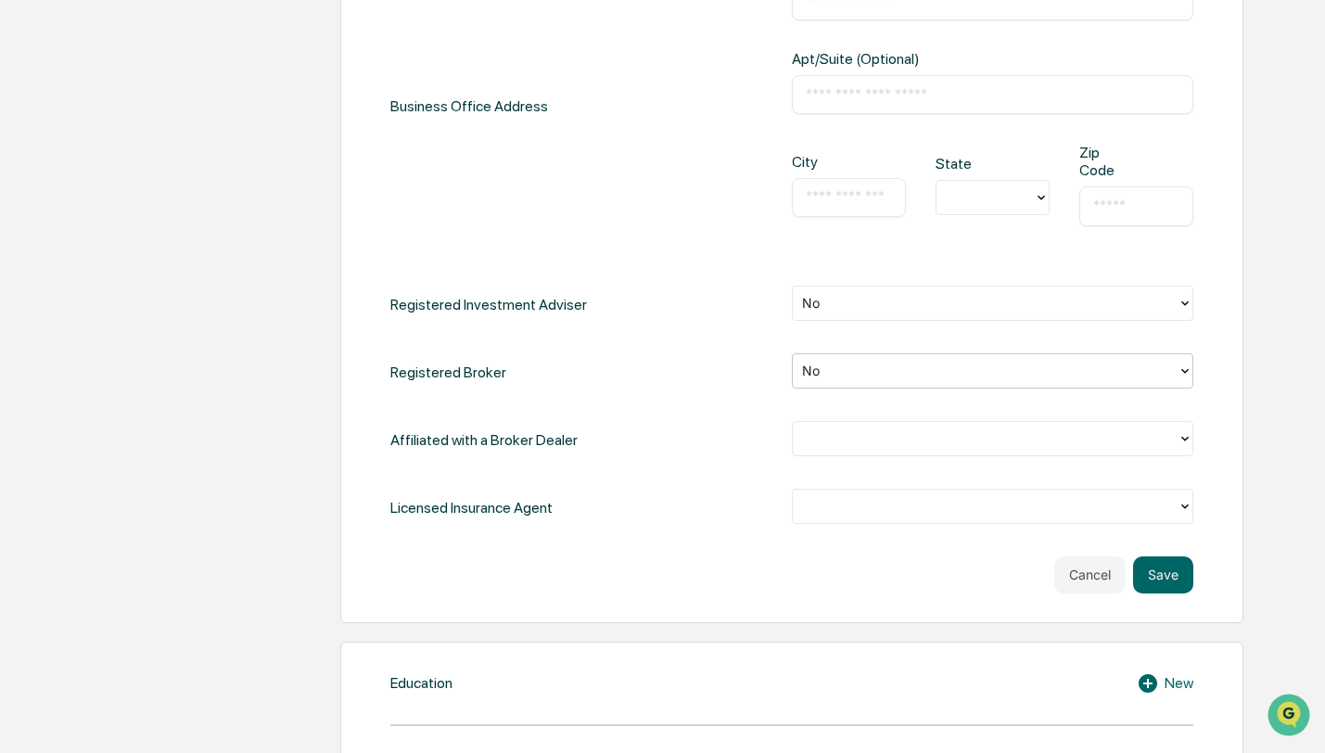
click at [863, 444] on div at bounding box center [985, 437] width 366 height 21
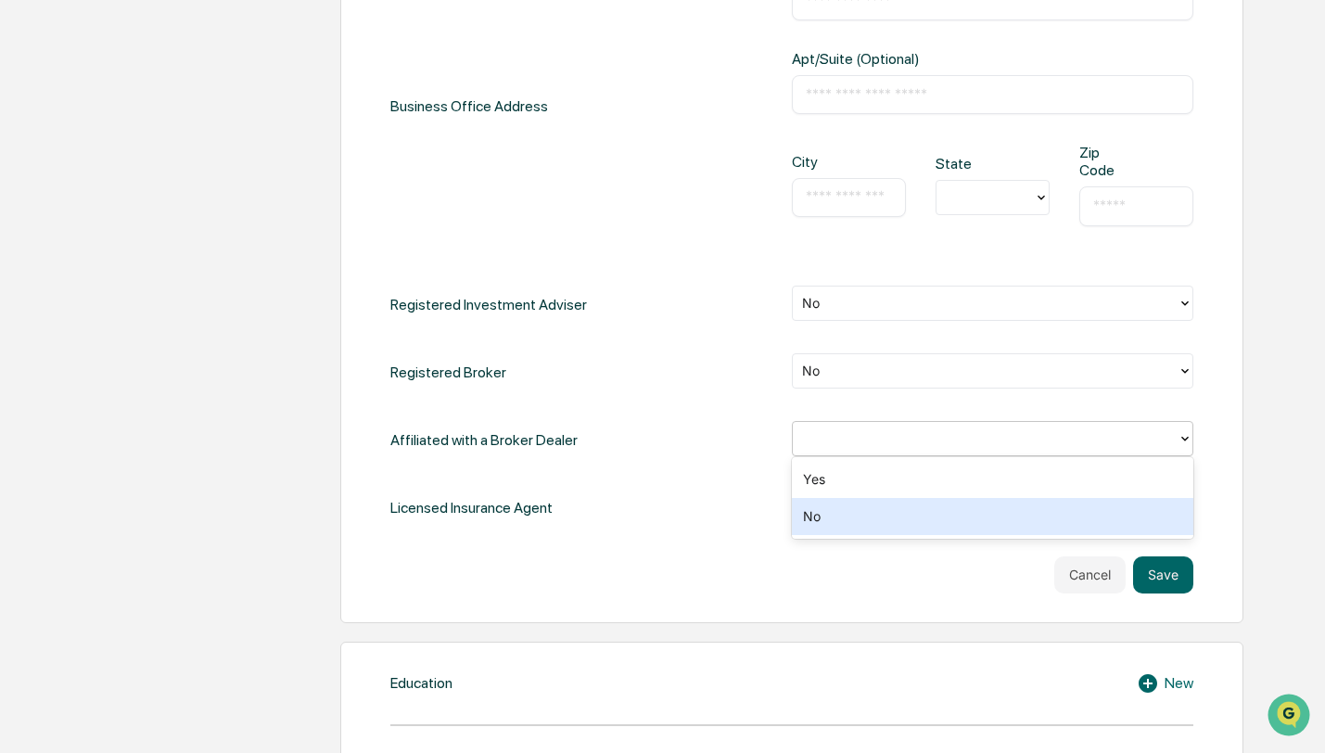
click at [863, 520] on div "No" at bounding box center [992, 516] width 401 height 37
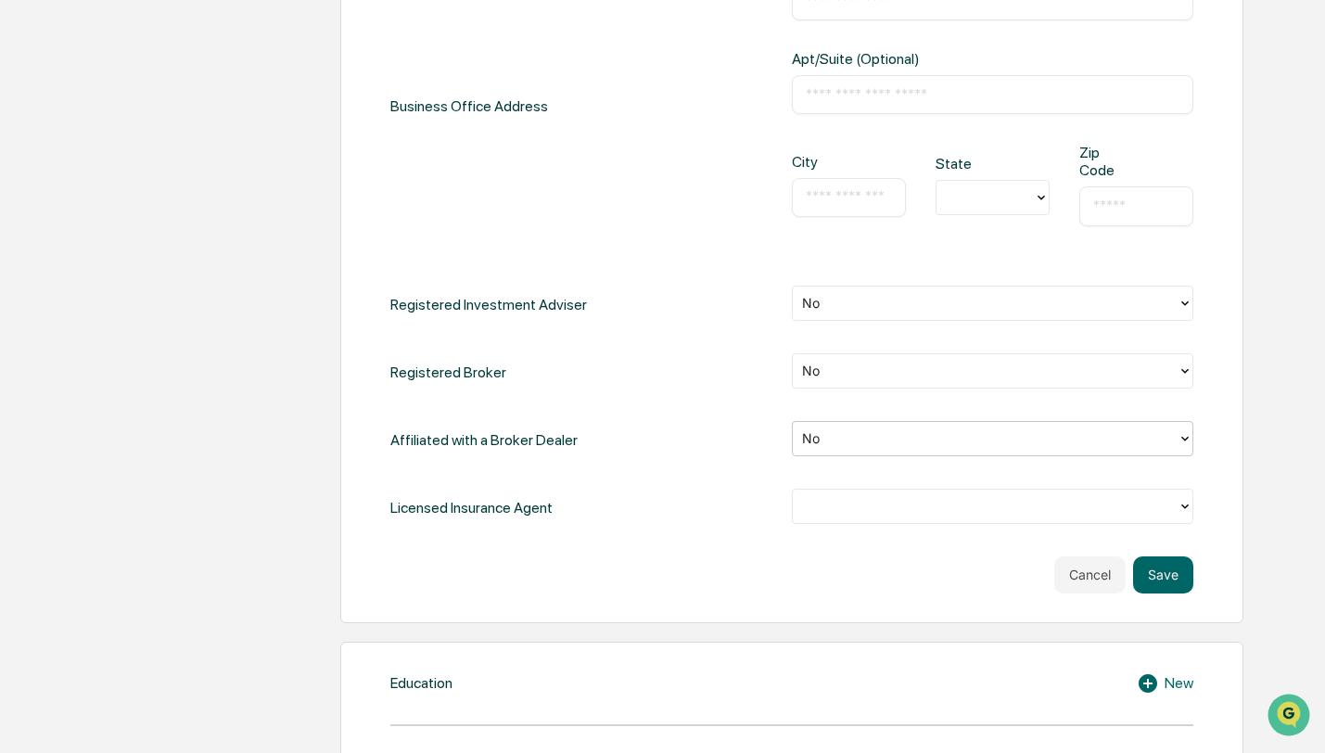
click at [863, 520] on div at bounding box center [992, 506] width 401 height 35
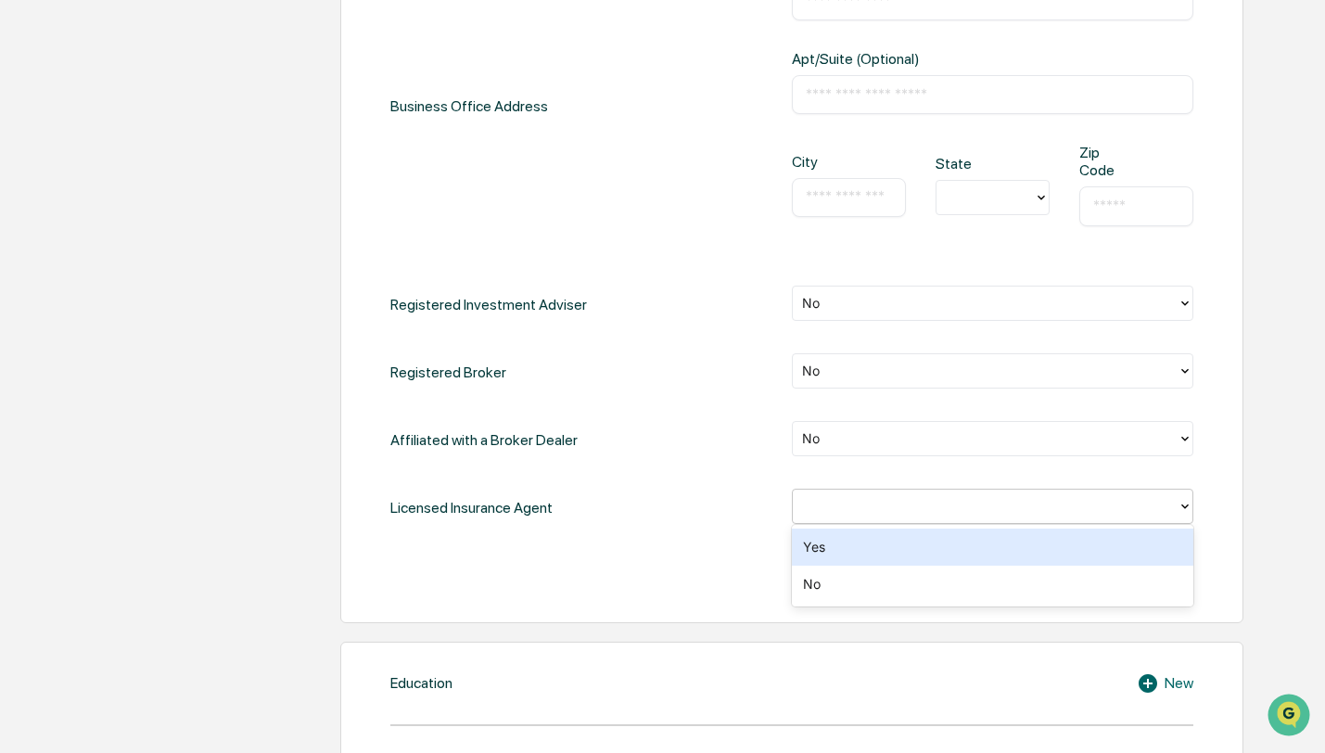
click at [863, 577] on div "No" at bounding box center [992, 584] width 401 height 37
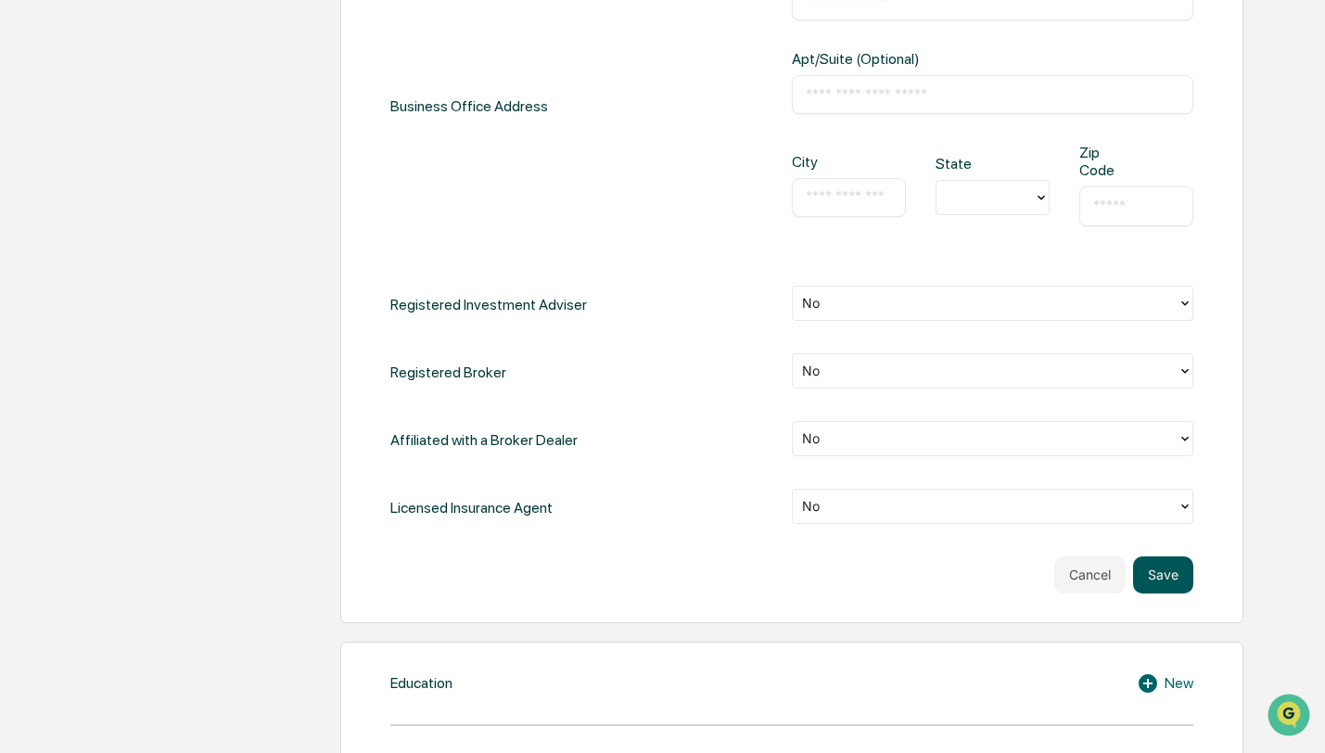
click at [1177, 569] on button "Save" at bounding box center [1163, 574] width 60 height 37
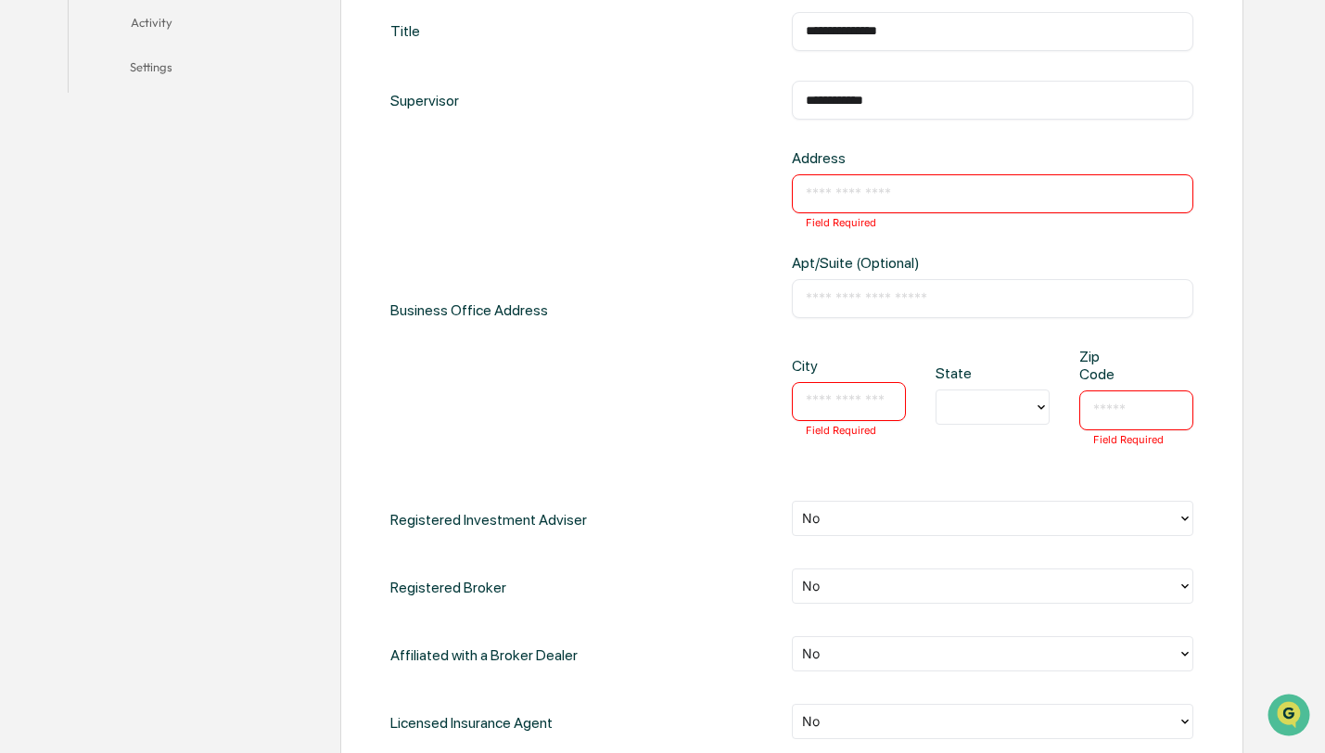
scroll to position [569, 0]
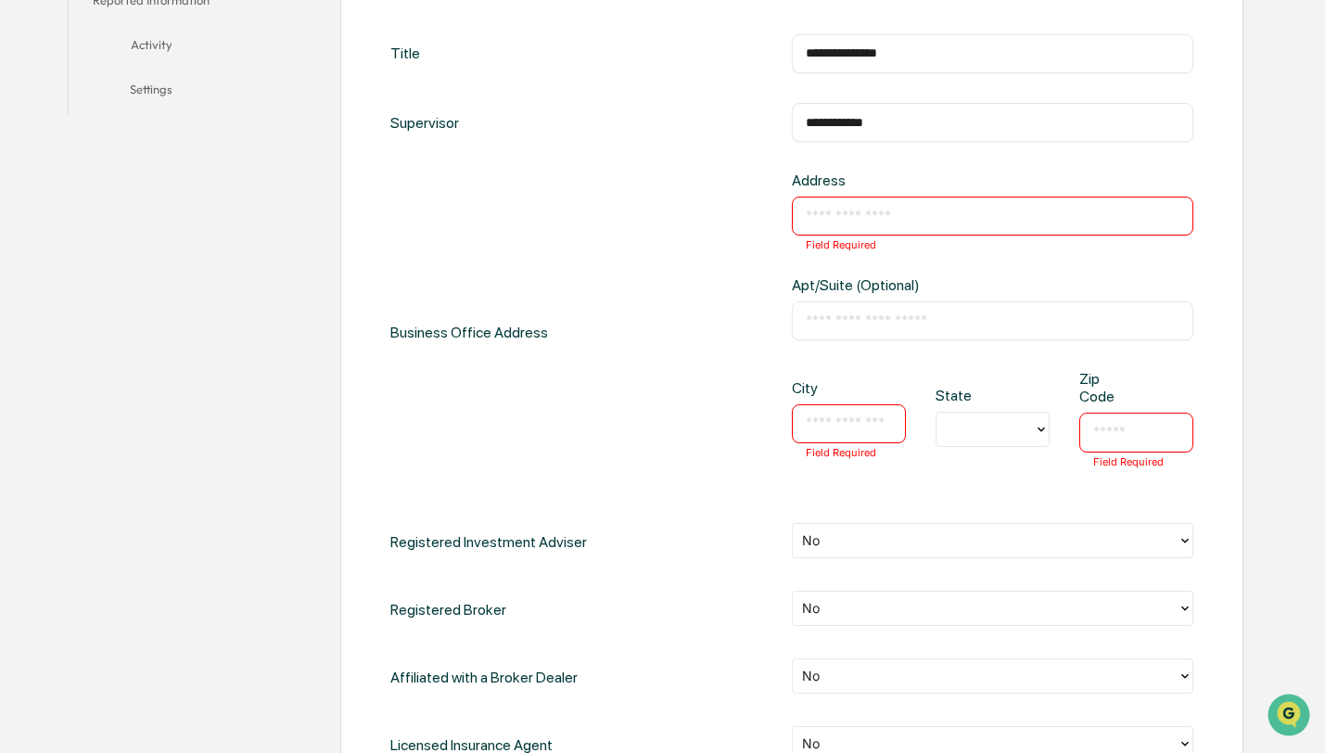
click at [852, 213] on input "text" at bounding box center [993, 216] width 374 height 19
type input "***"
click at [716, 297] on div "Business Office Address Address *** ​ Field Required Apt/Suite (Optional) ​ Cit…" at bounding box center [791, 332] width 803 height 321
click at [856, 435] on div "​ Field Required" at bounding box center [849, 423] width 114 height 39
click at [856, 425] on input "text" at bounding box center [849, 423] width 86 height 19
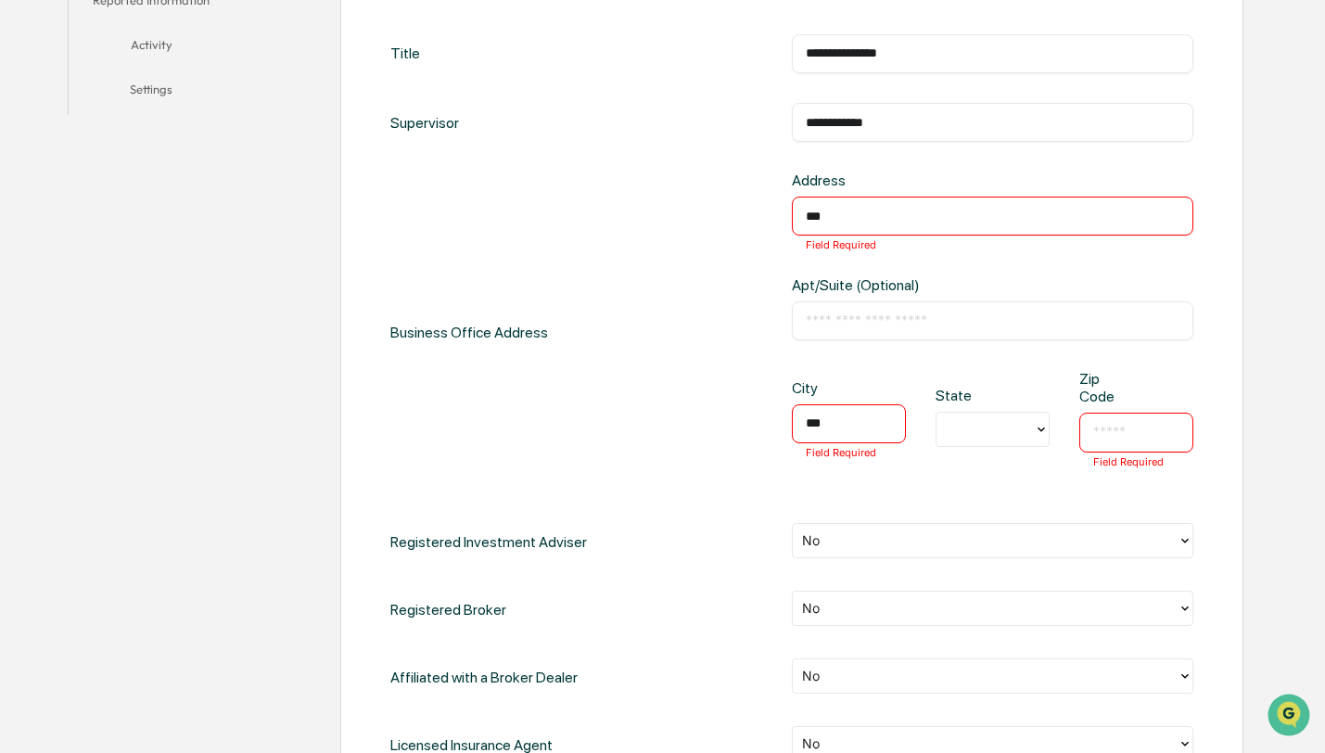
type input "***"
click at [1126, 426] on input "text" at bounding box center [1136, 432] width 86 height 19
click at [696, 524] on div "Registered Investment Adviser No" at bounding box center [791, 542] width 803 height 38
click at [1138, 427] on input "***" at bounding box center [1136, 432] width 86 height 19
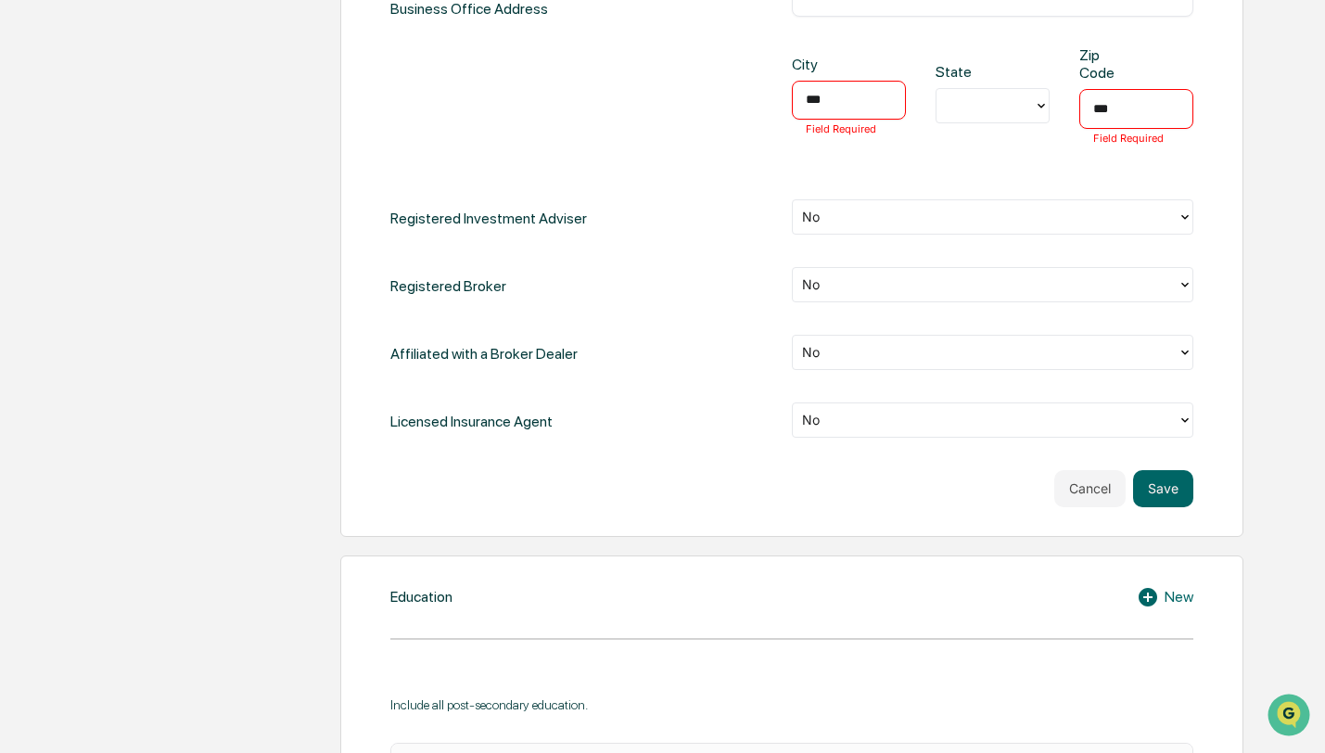
scroll to position [942, 0]
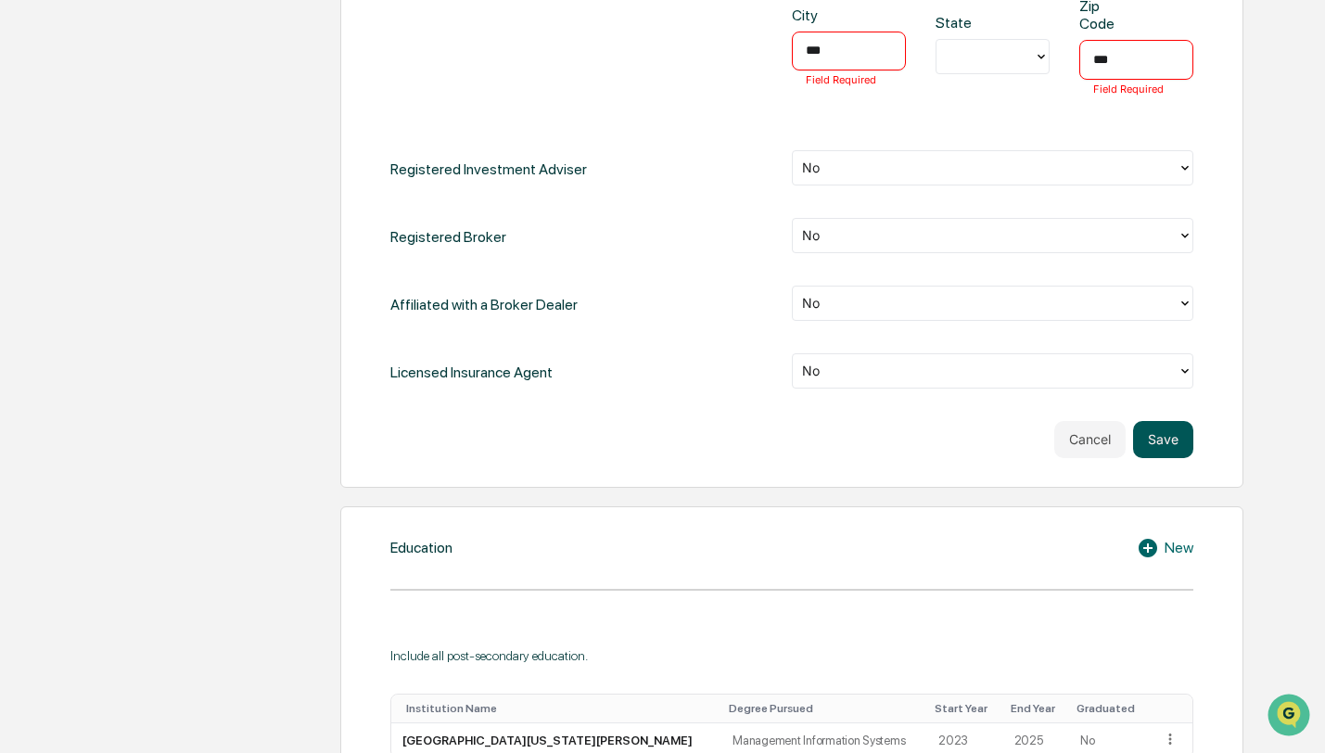
type input "***"
click at [1175, 448] on button "Save" at bounding box center [1163, 439] width 60 height 37
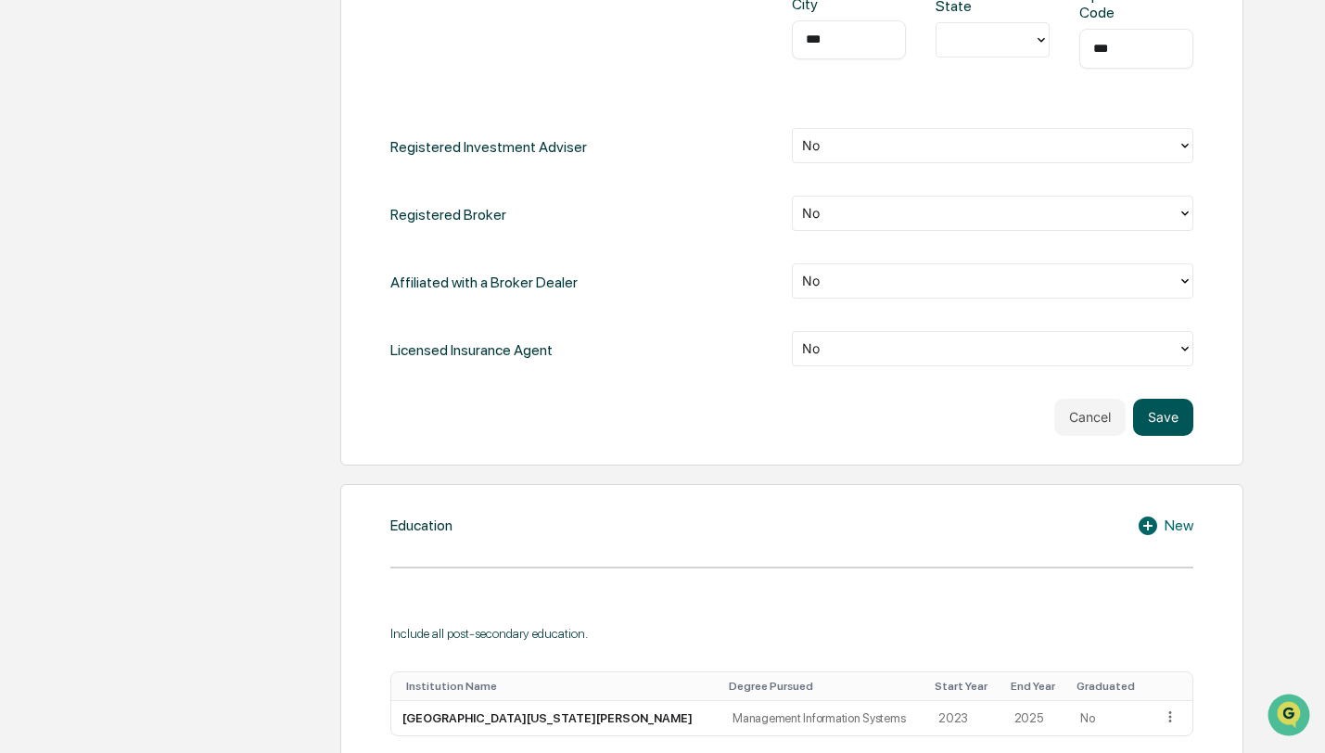
click at [1148, 417] on button "Save" at bounding box center [1163, 417] width 60 height 37
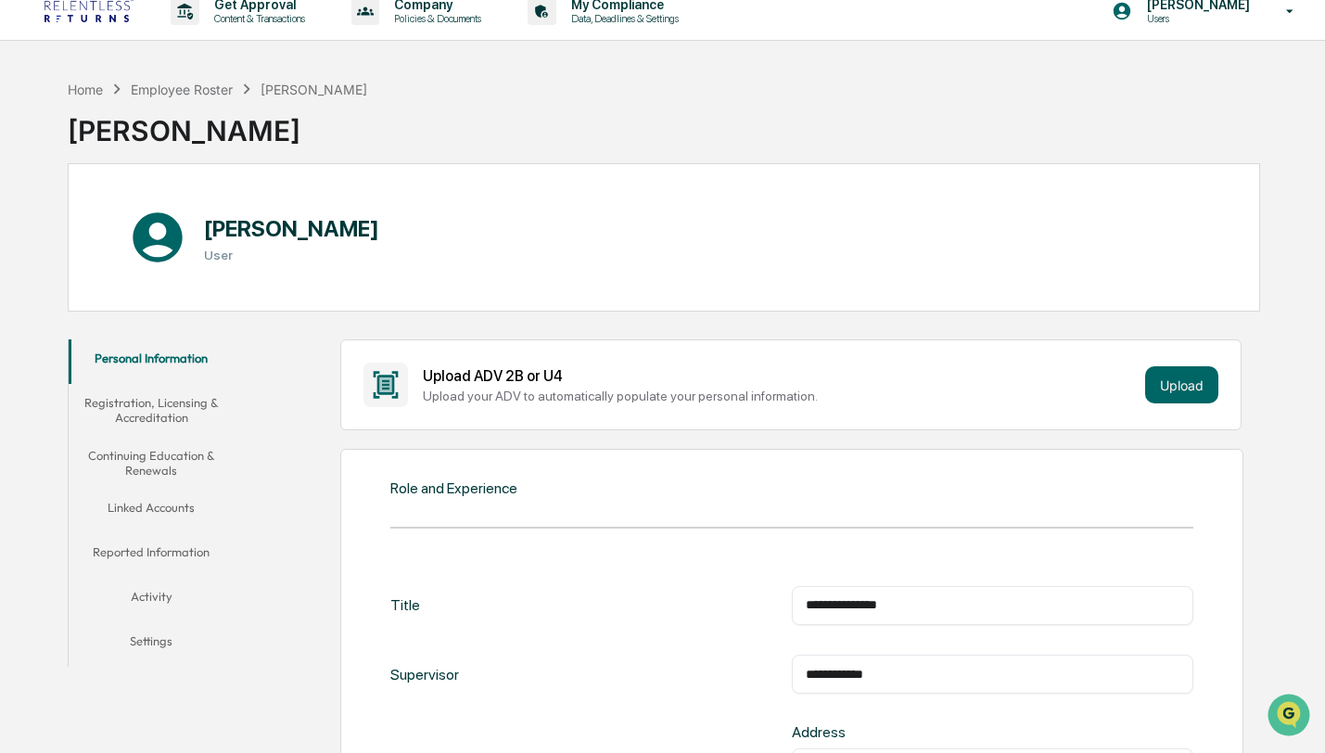
scroll to position [0, 0]
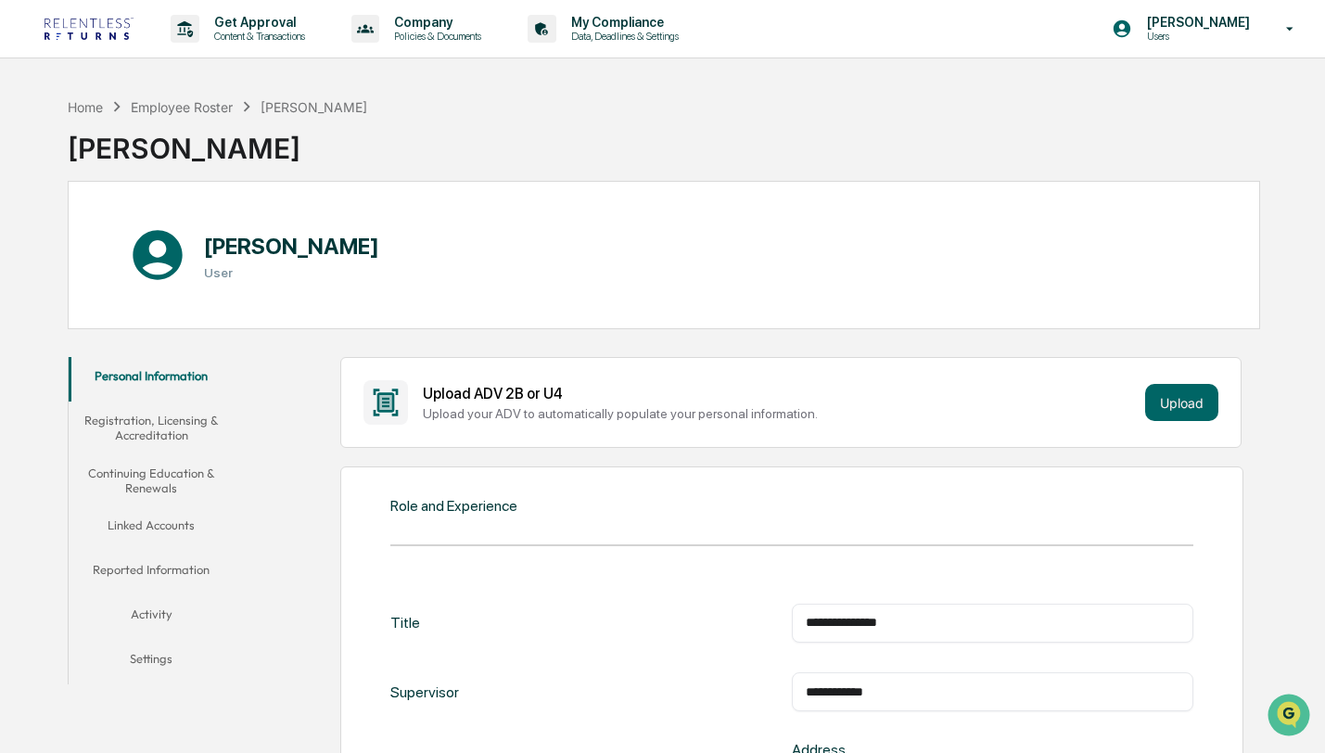
click at [141, 426] on button "Registration, Licensing & Accreditation" at bounding box center [152, 427] width 166 height 53
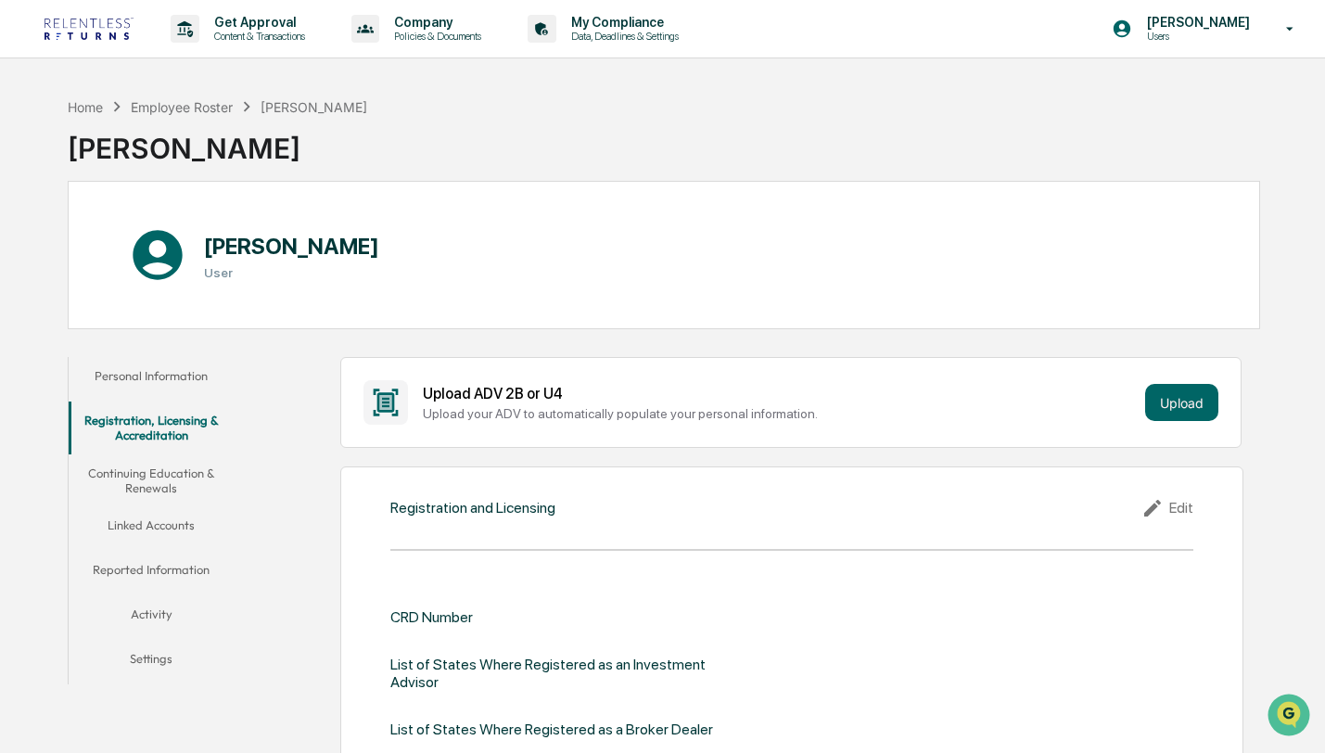
click at [200, 476] on button "Continuing Education & Renewals" at bounding box center [152, 480] width 166 height 53
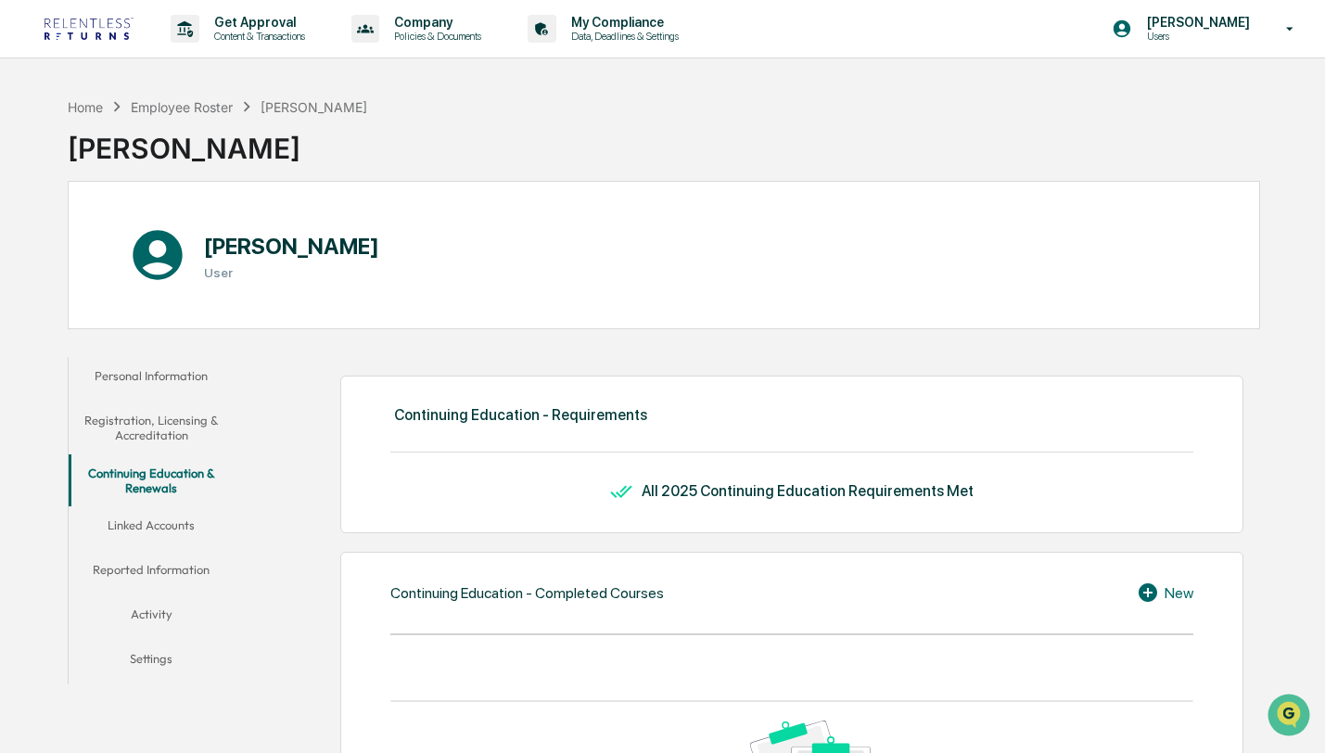
click at [174, 516] on button "Linked Accounts" at bounding box center [152, 528] width 166 height 45
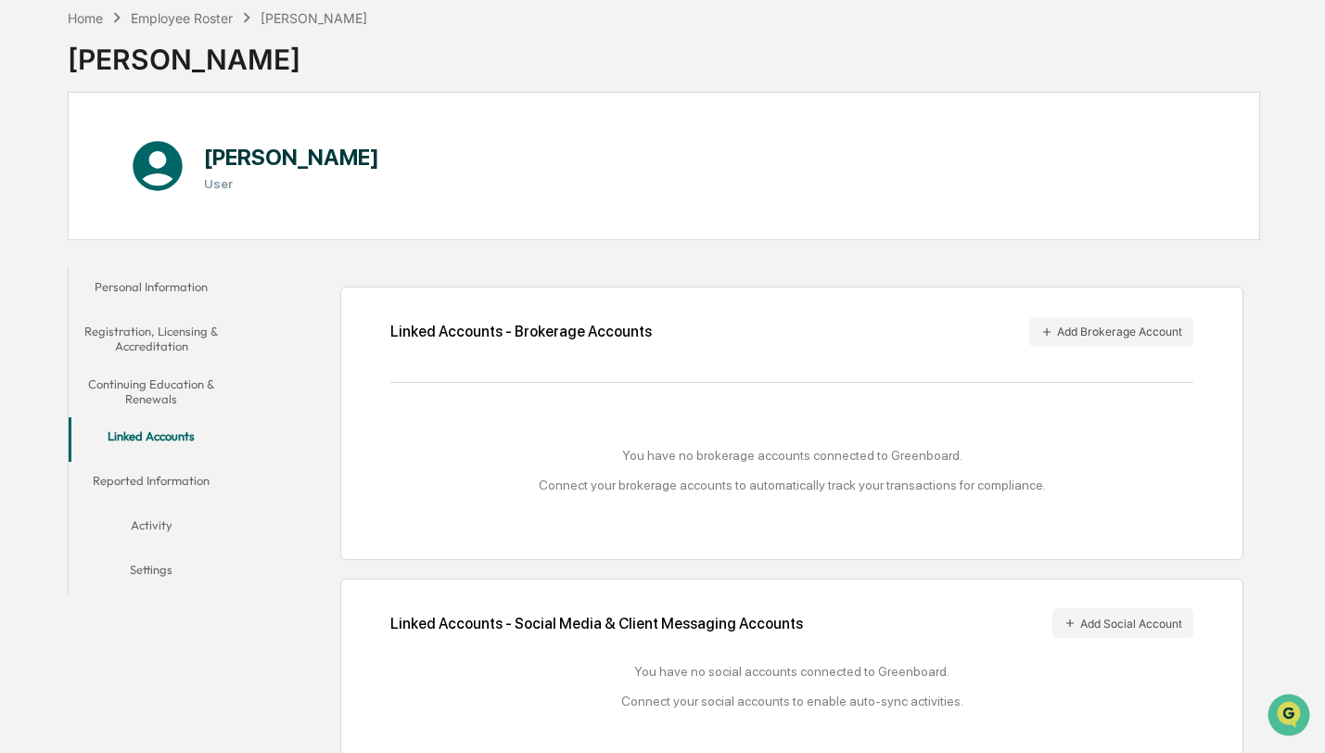
scroll to position [105, 0]
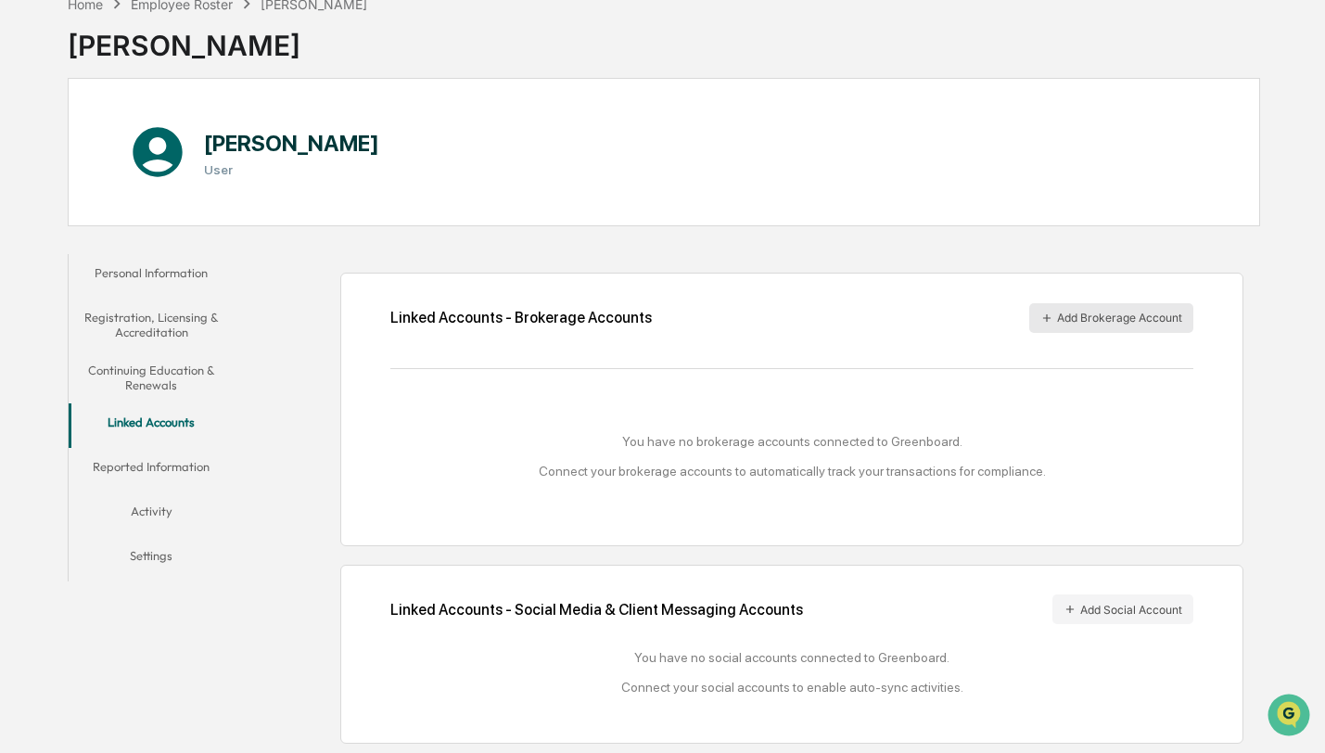
click at [1058, 313] on button "Add Brokerage Account" at bounding box center [1111, 318] width 164 height 30
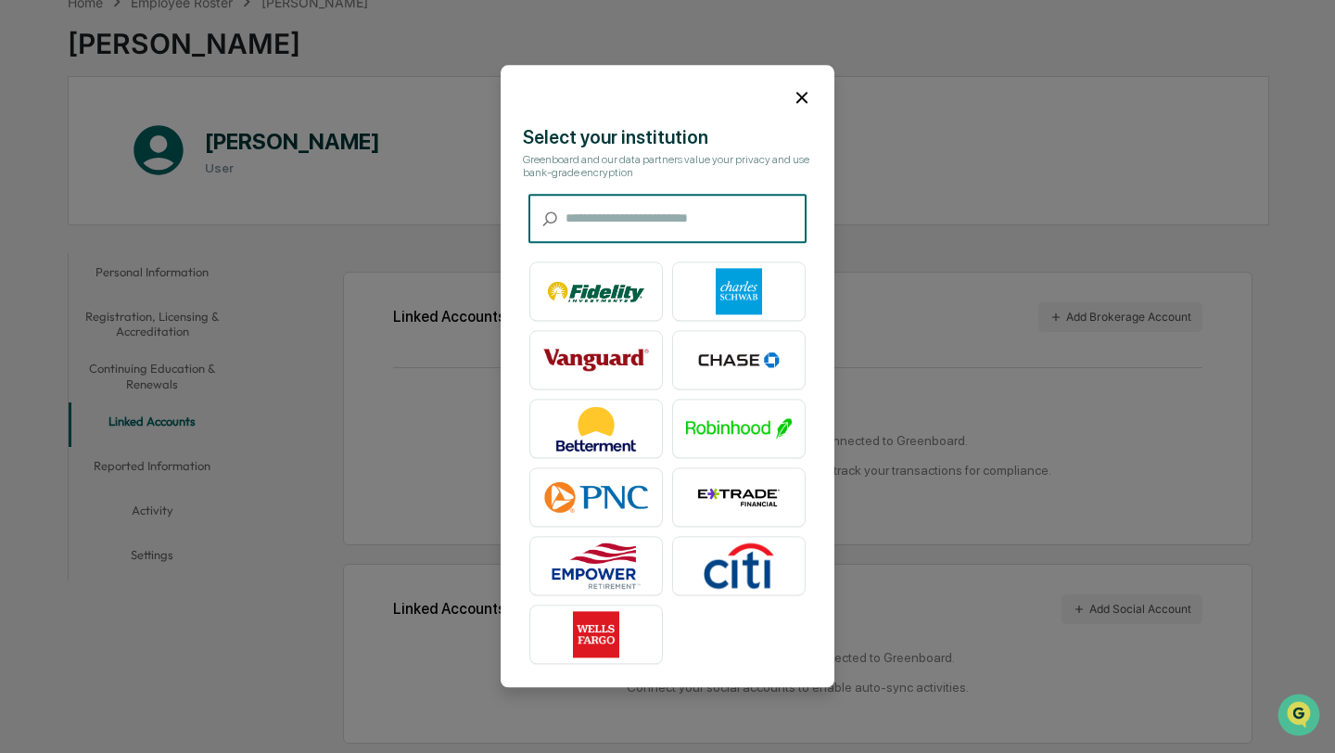
click at [792, 87] on icon at bounding box center [802, 97] width 20 height 20
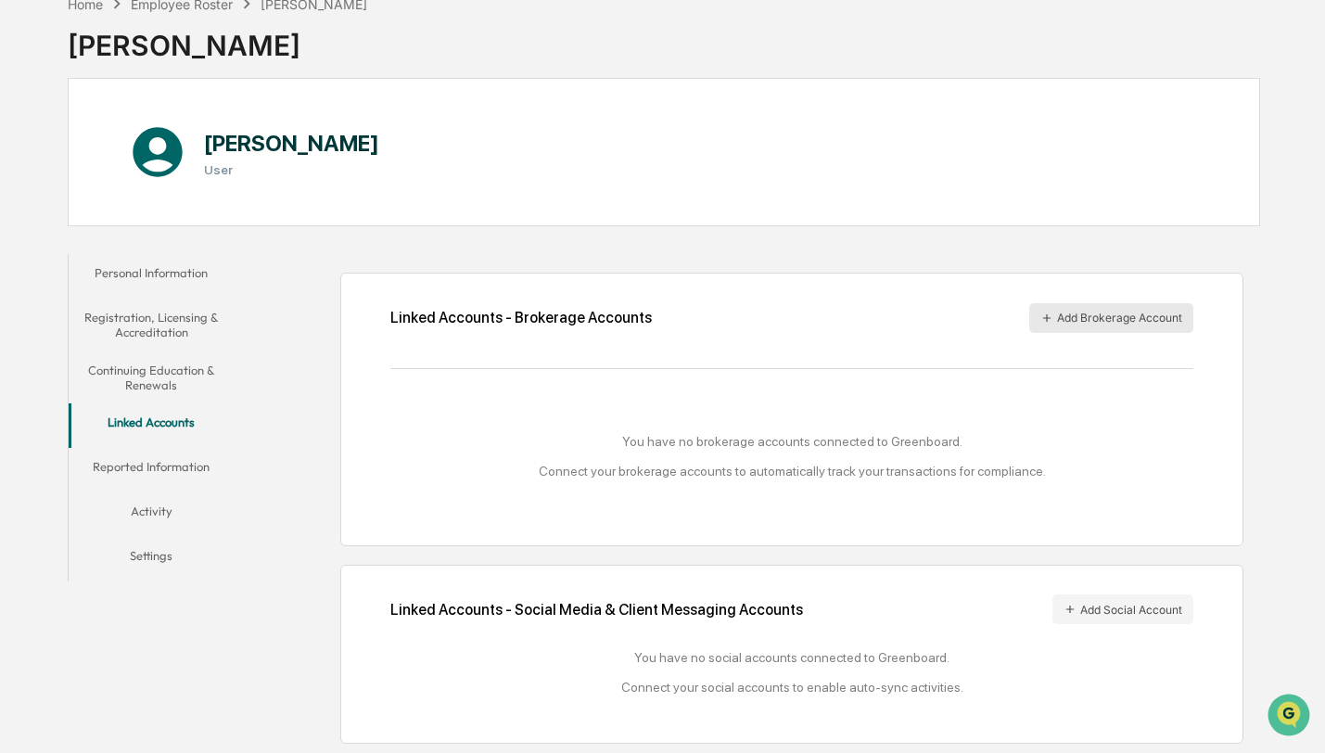
click at [1120, 313] on button "Add Brokerage Account" at bounding box center [1111, 318] width 164 height 30
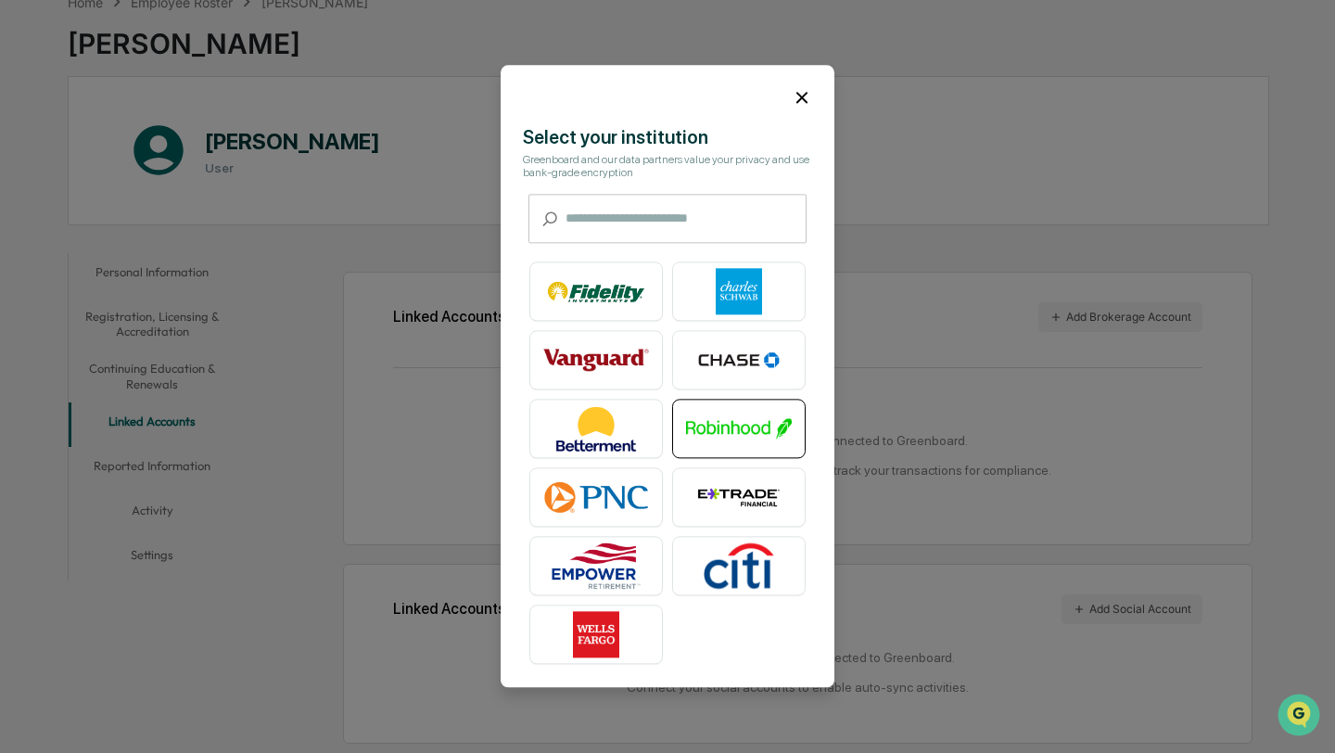
click at [714, 440] on img at bounding box center [739, 429] width 106 height 46
click at [800, 101] on icon at bounding box center [802, 97] width 20 height 20
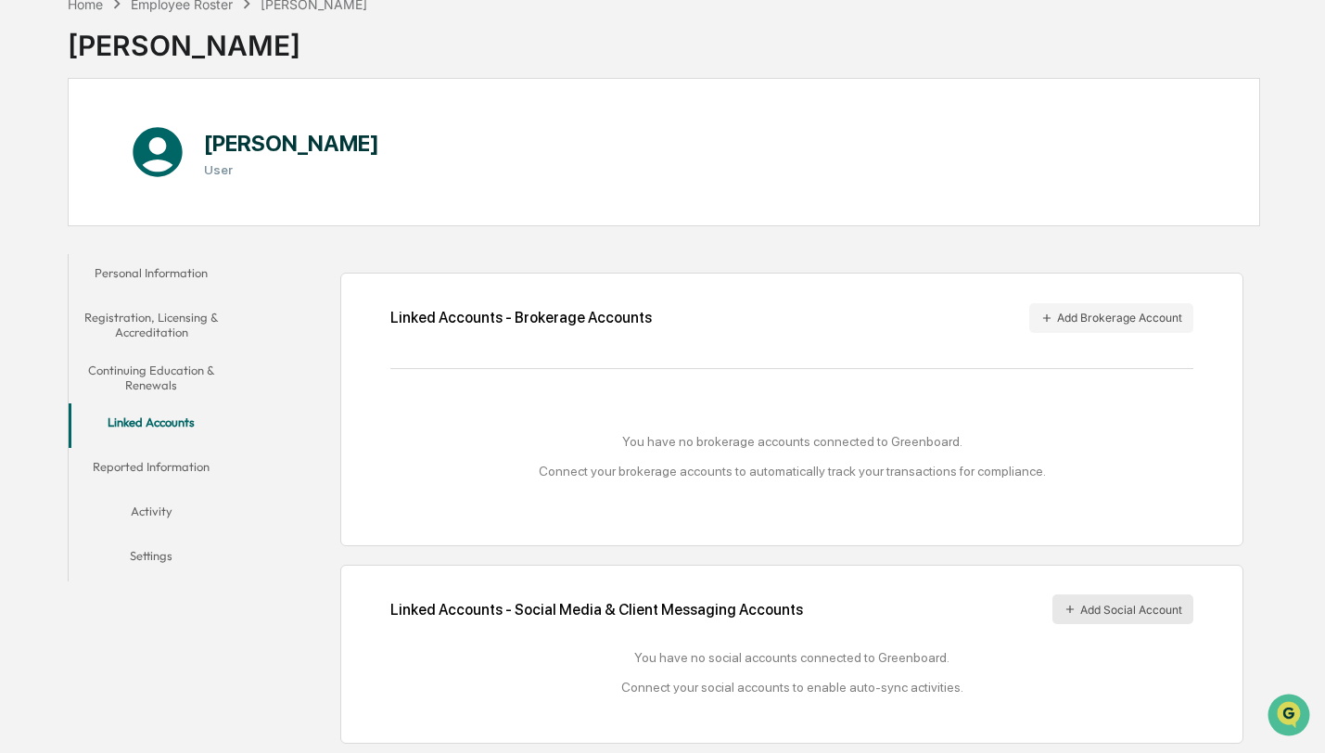
click at [1090, 601] on button "Add Social Account" at bounding box center [1122, 609] width 141 height 30
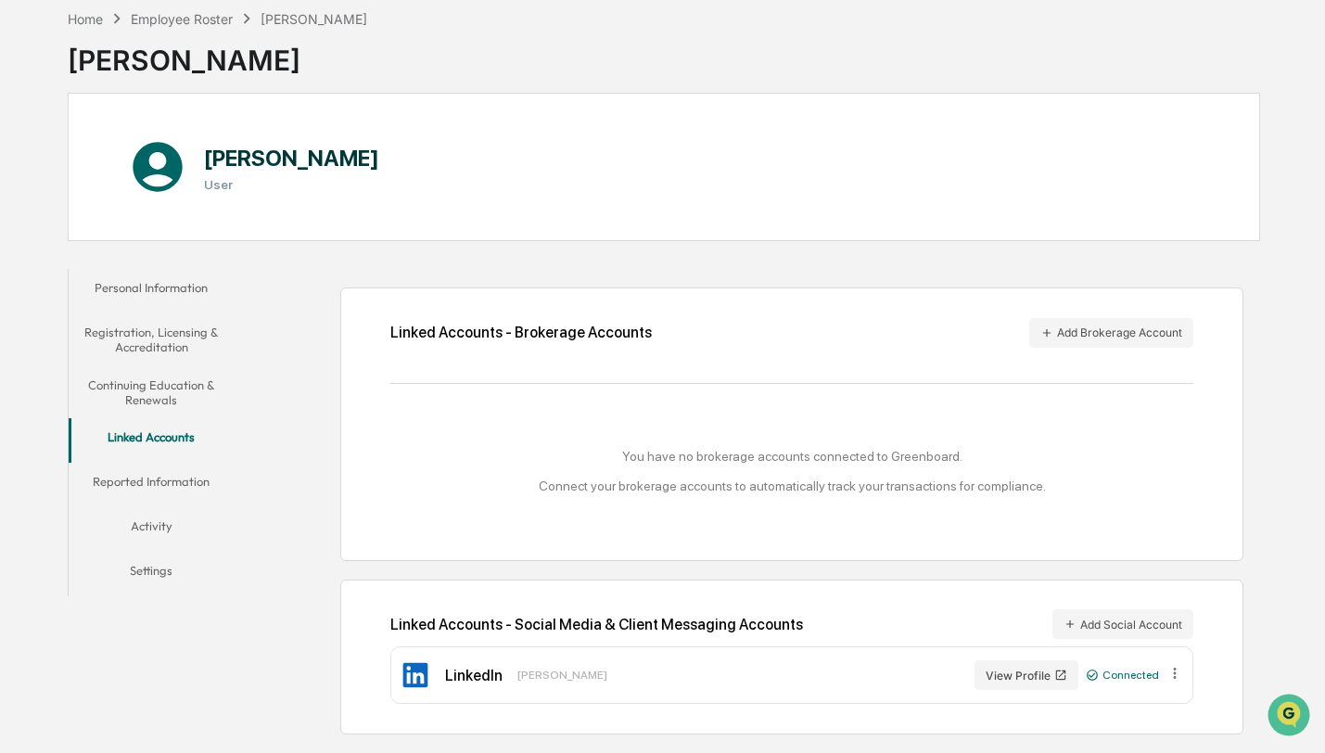
click at [190, 478] on button "Reported Information" at bounding box center [152, 485] width 166 height 45
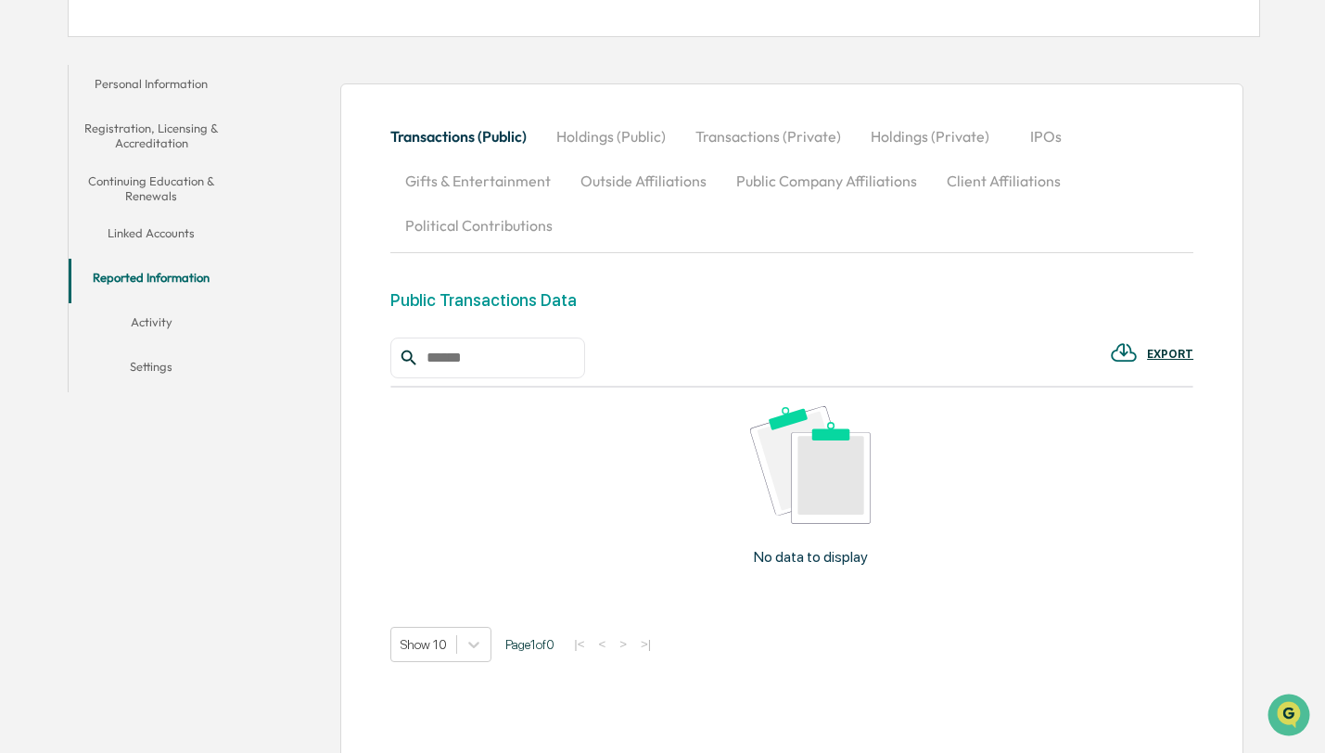
scroll to position [296, 0]
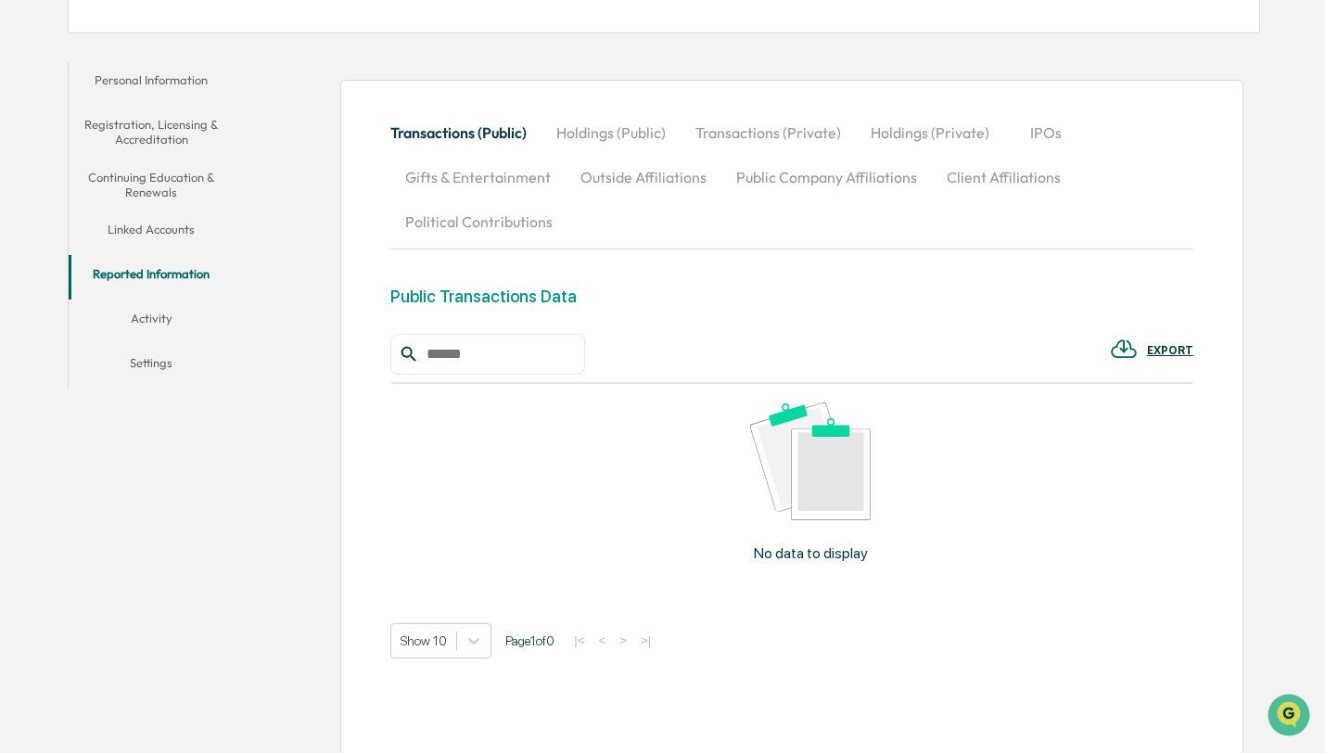
click at [143, 317] on button "Activity" at bounding box center [152, 321] width 166 height 45
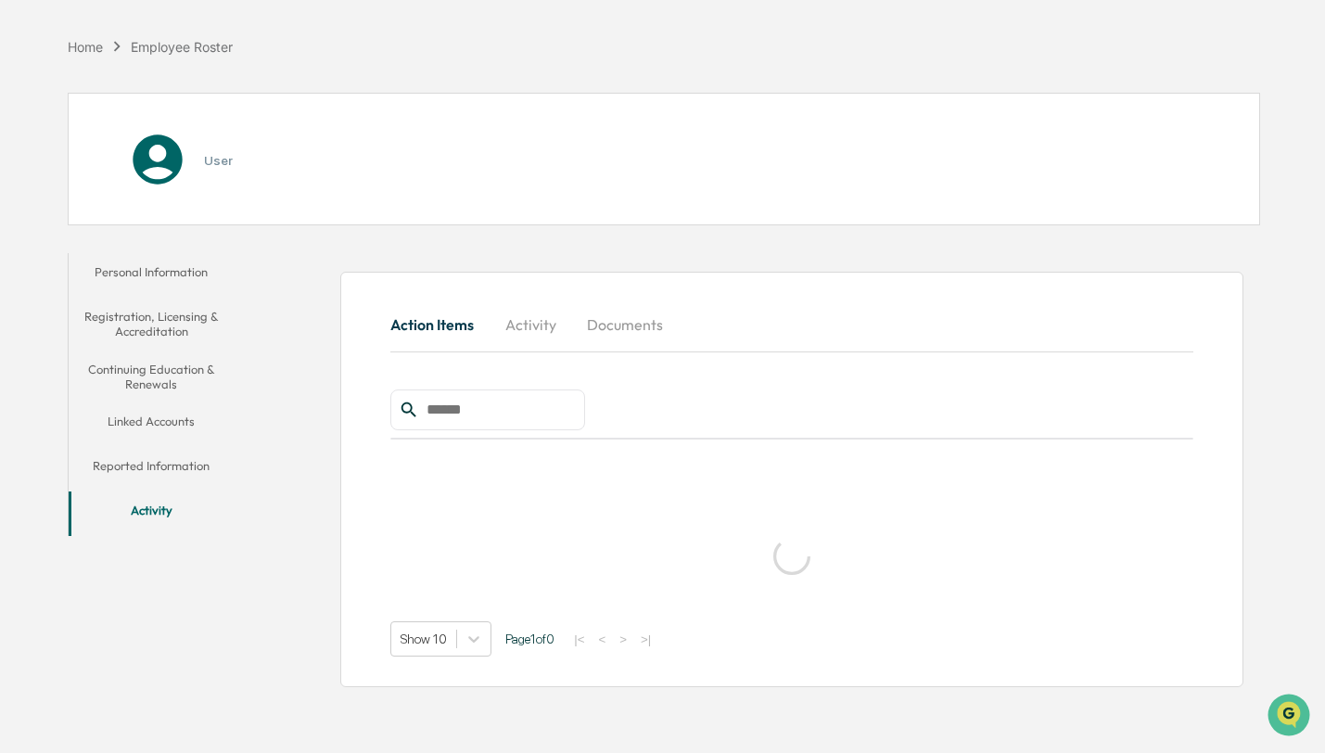
scroll to position [88, 0]
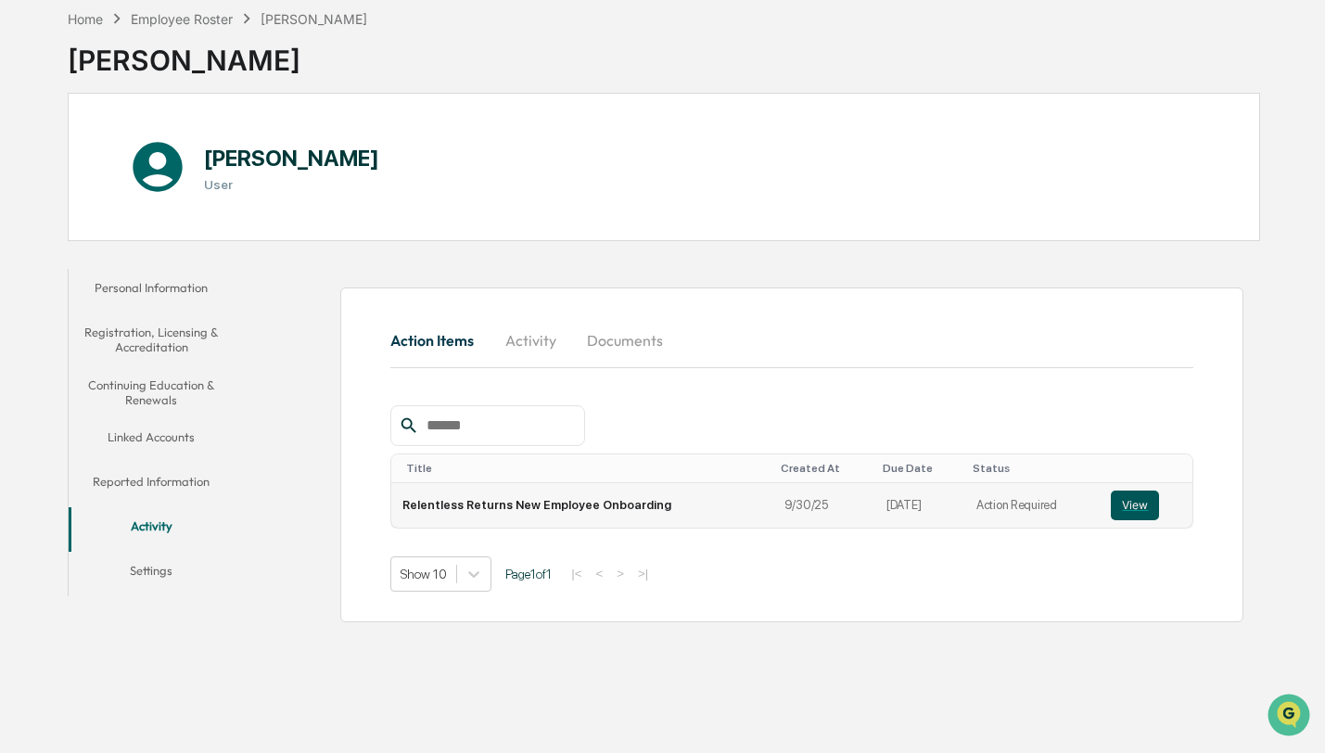
click at [1135, 503] on button "View" at bounding box center [1135, 505] width 48 height 30
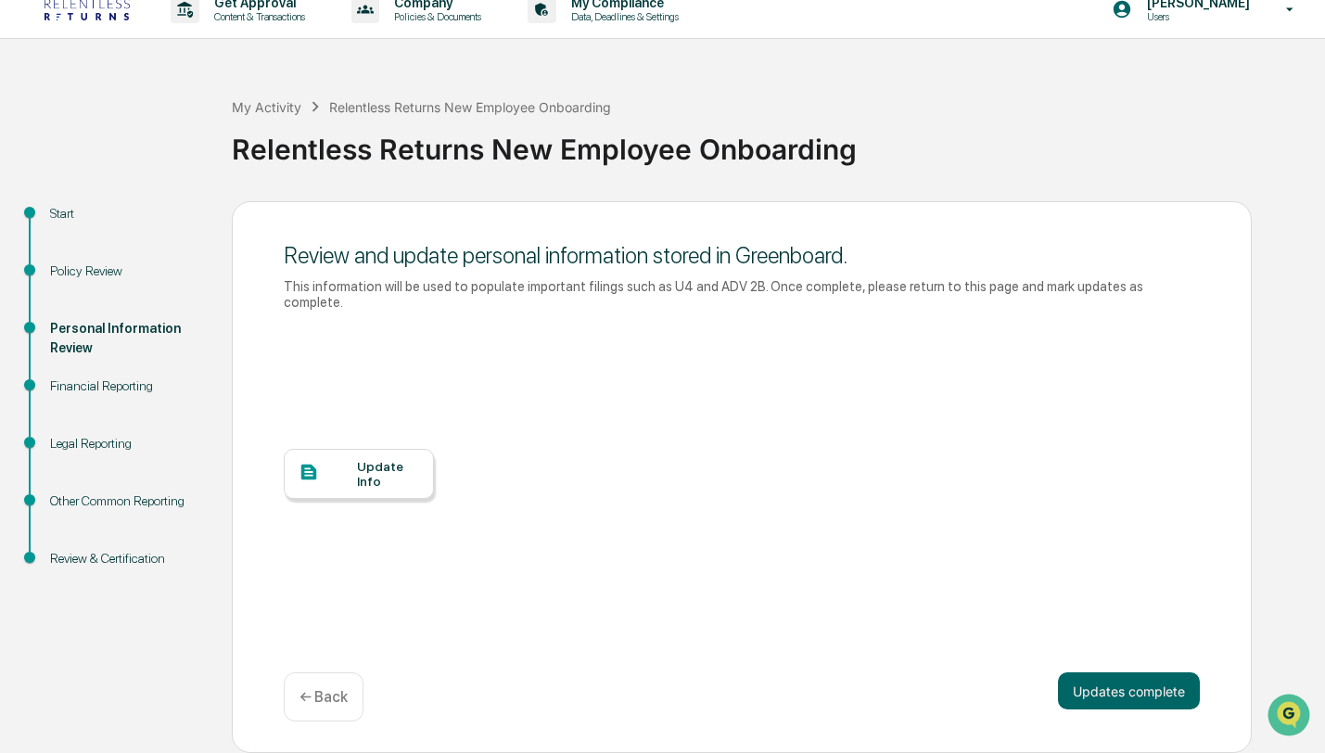
click at [354, 488] on div "Update Info" at bounding box center [359, 474] width 150 height 50
click at [1104, 699] on button "Updates complete" at bounding box center [1129, 690] width 142 height 37
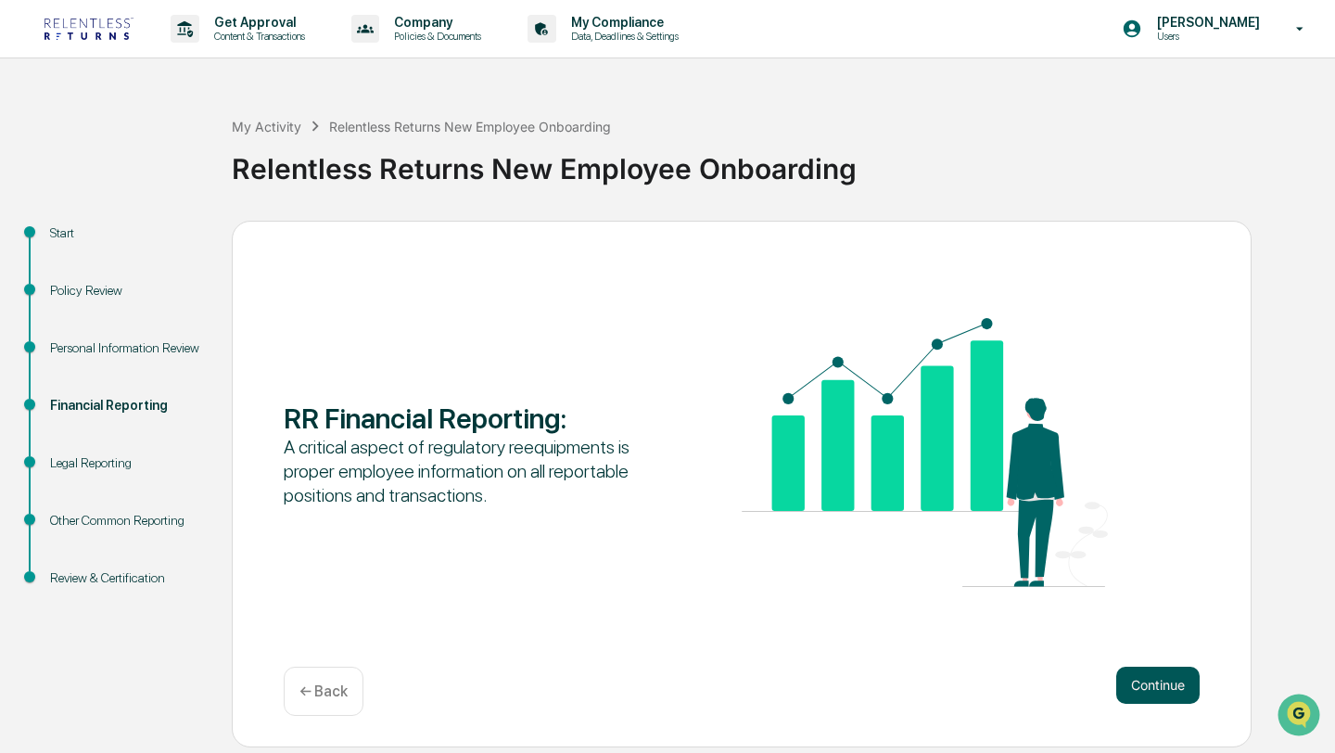
click at [1139, 676] on button "Continue" at bounding box center [1157, 685] width 83 height 37
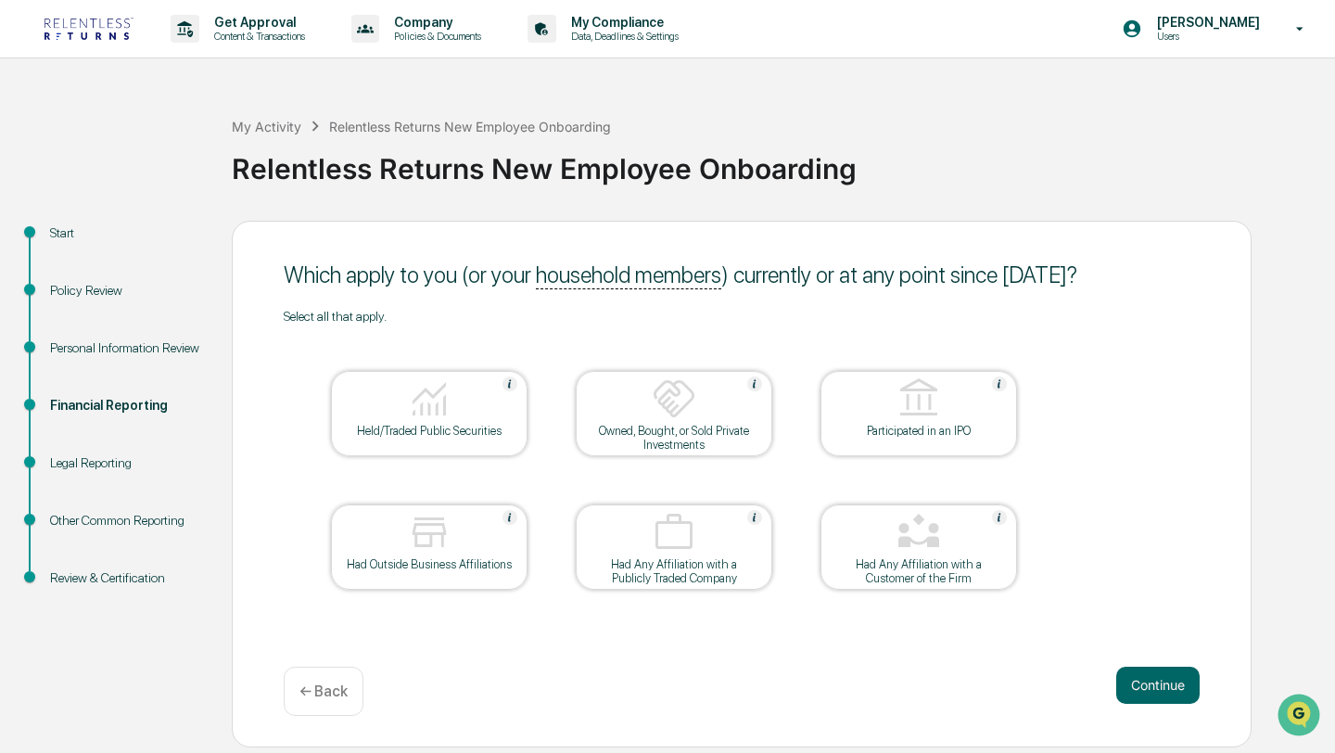
click at [438, 401] on img at bounding box center [429, 398] width 45 height 45
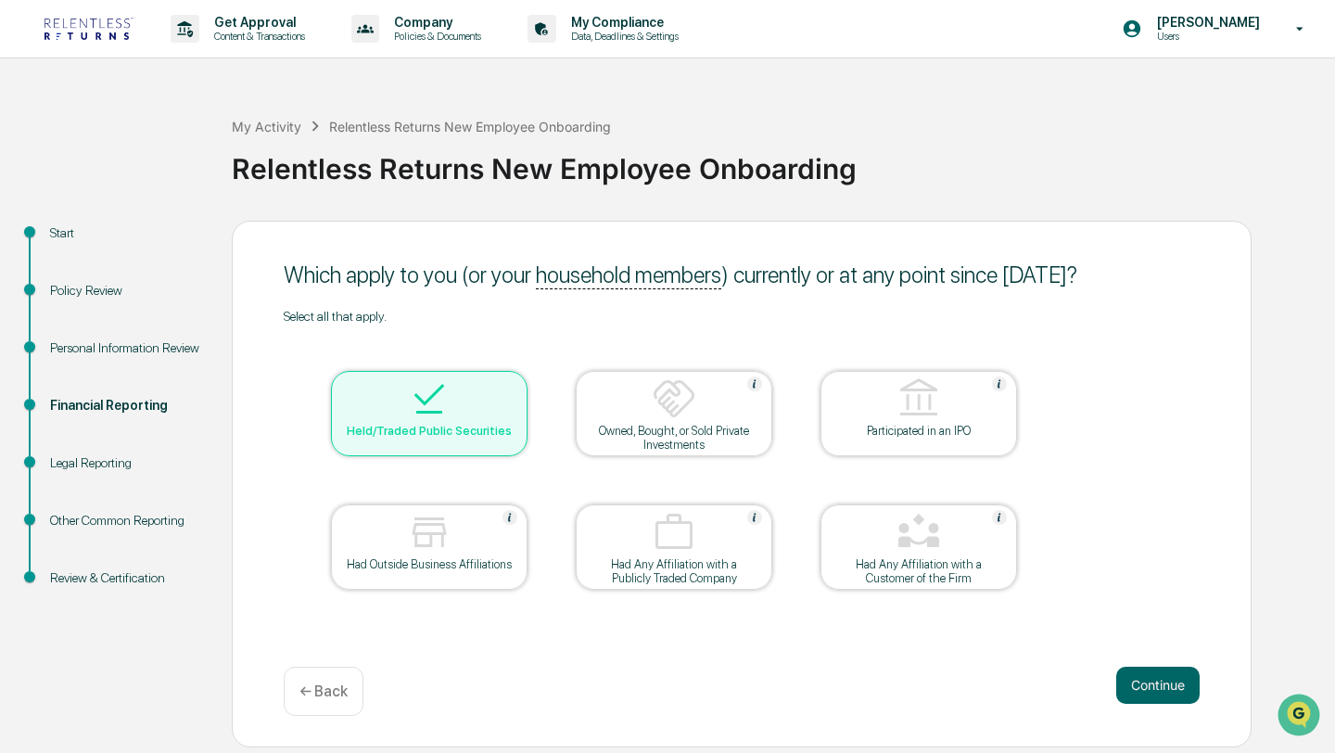
click at [711, 544] on div at bounding box center [673, 533] width 185 height 47
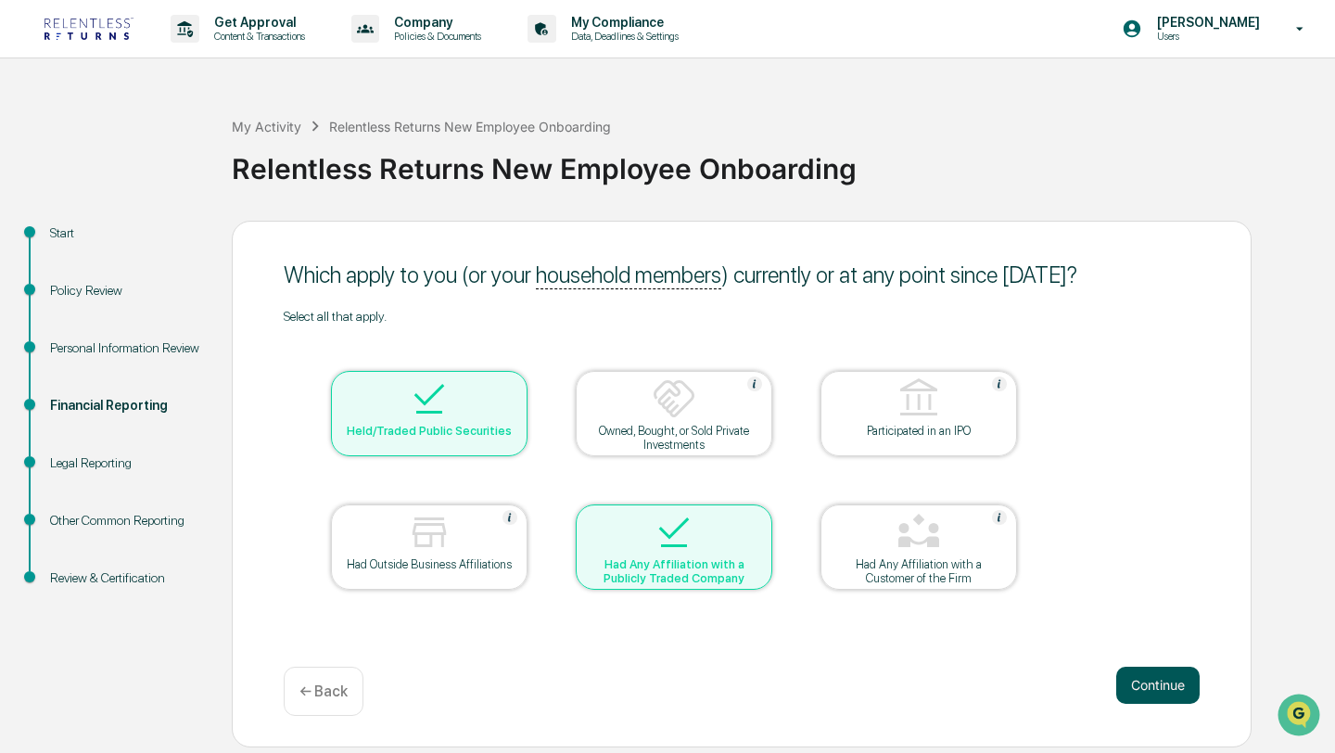
click at [1129, 672] on button "Continue" at bounding box center [1157, 685] width 83 height 37
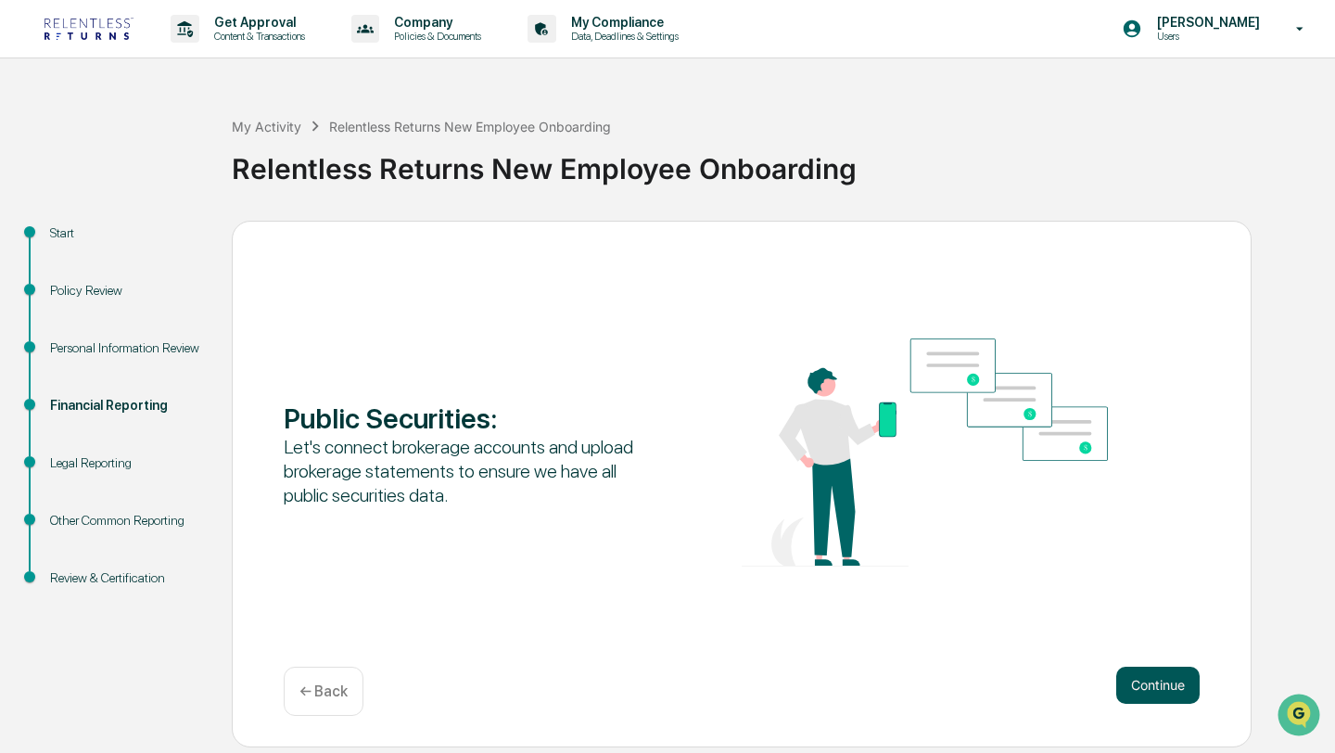
click at [1157, 686] on button "Continue" at bounding box center [1157, 685] width 83 height 37
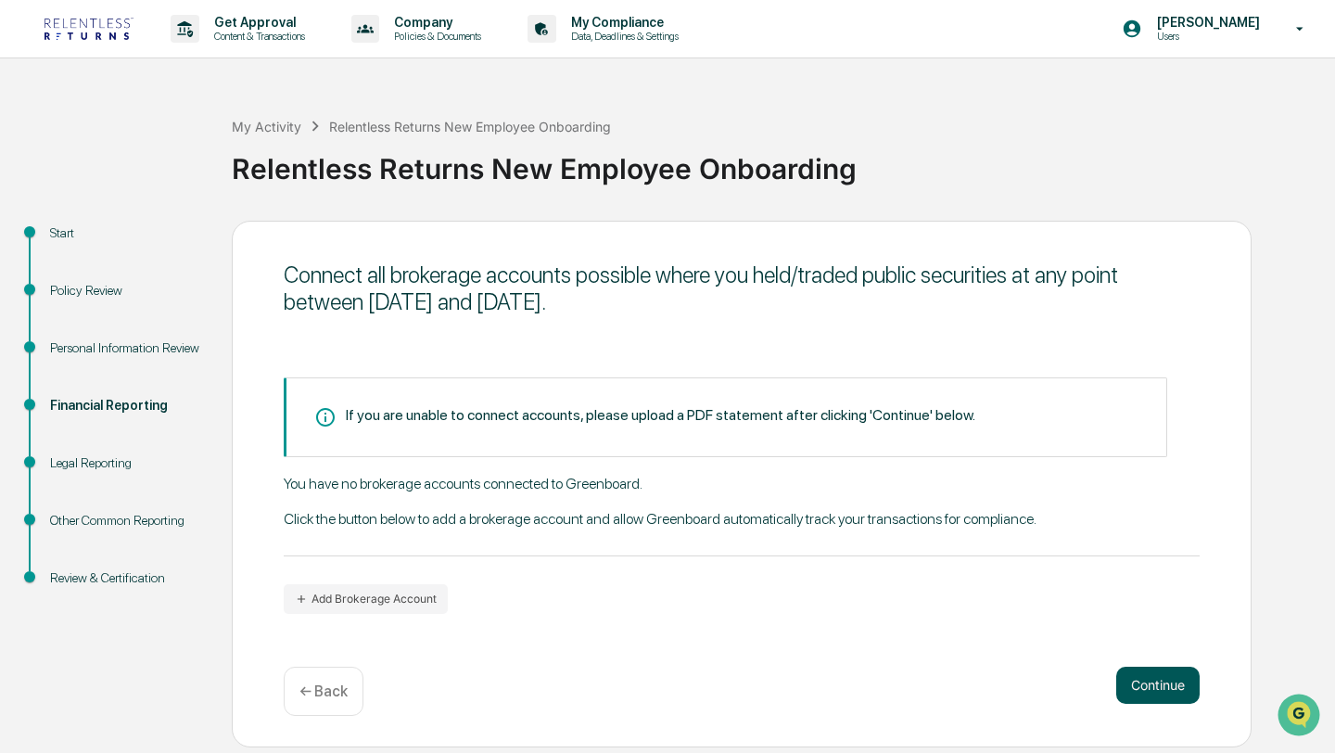
click at [1173, 687] on button "Continue" at bounding box center [1157, 685] width 83 height 37
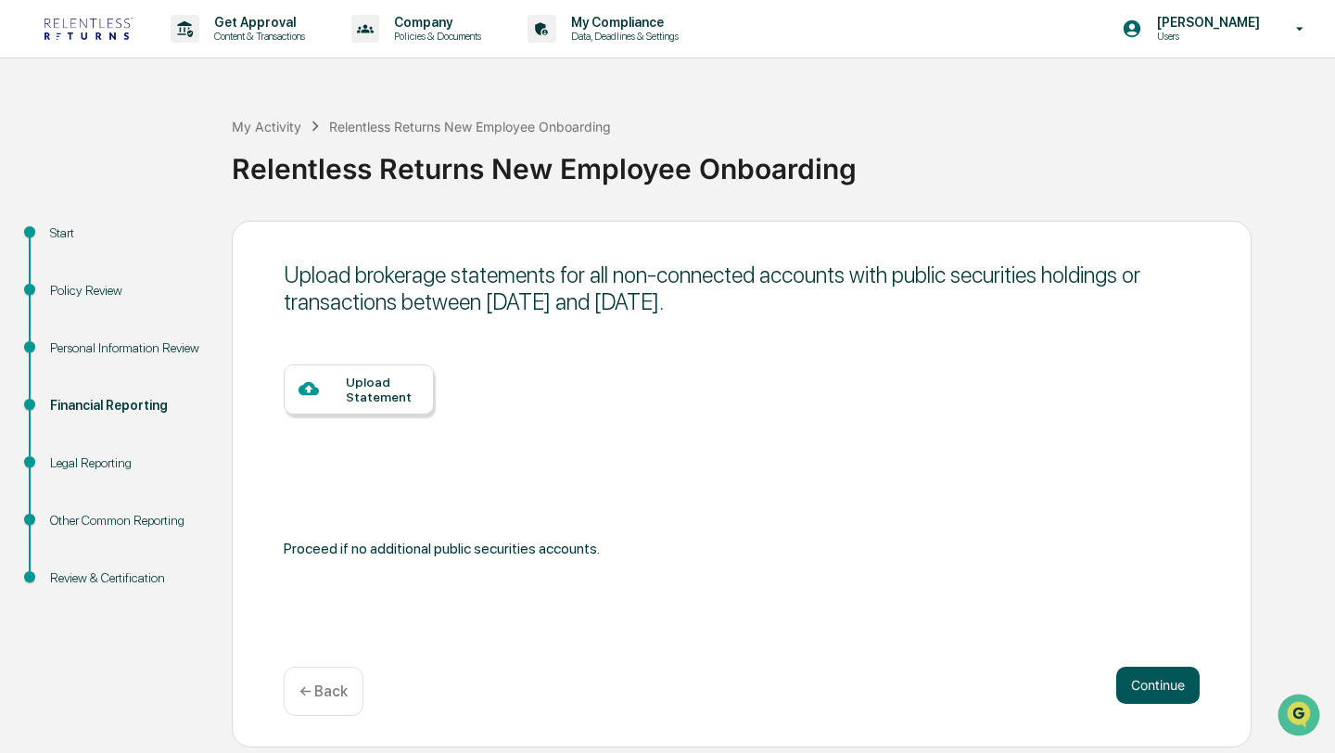
click at [1126, 680] on button "Continue" at bounding box center [1157, 685] width 83 height 37
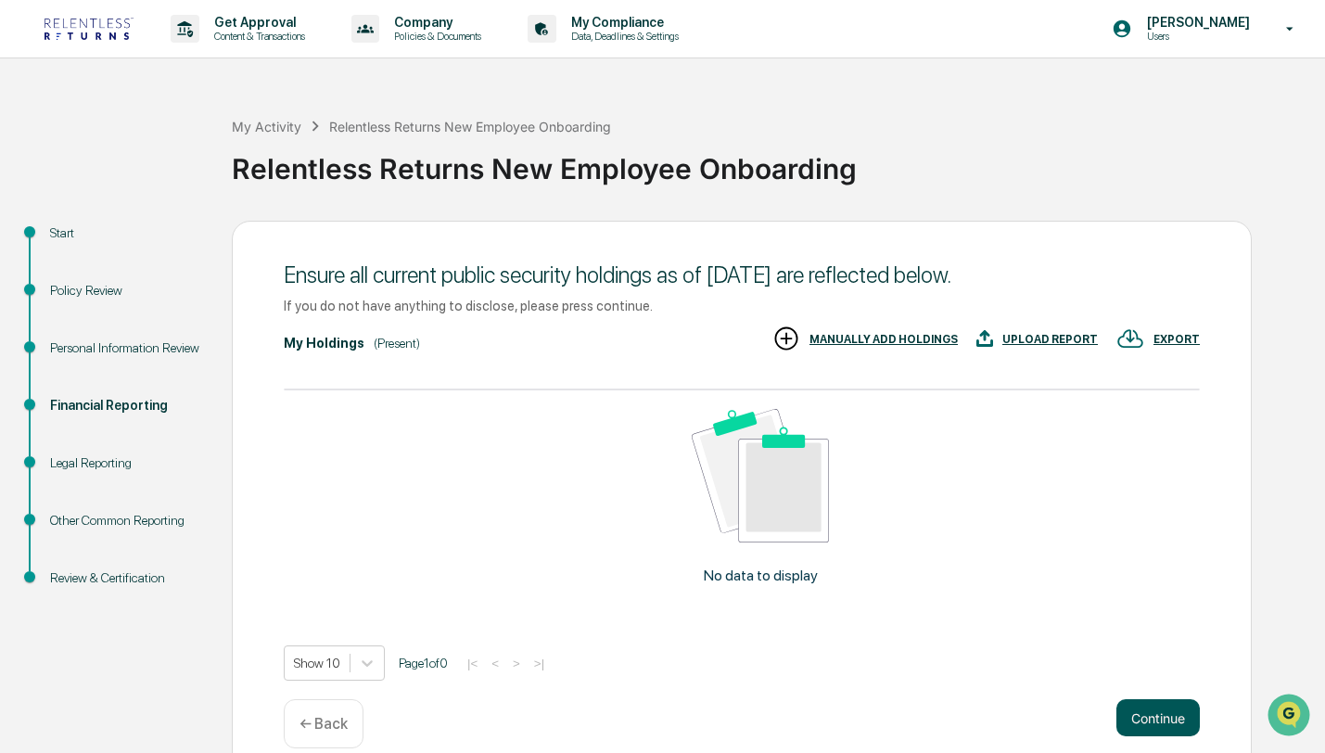
click at [1172, 728] on button "Continue" at bounding box center [1157, 717] width 83 height 37
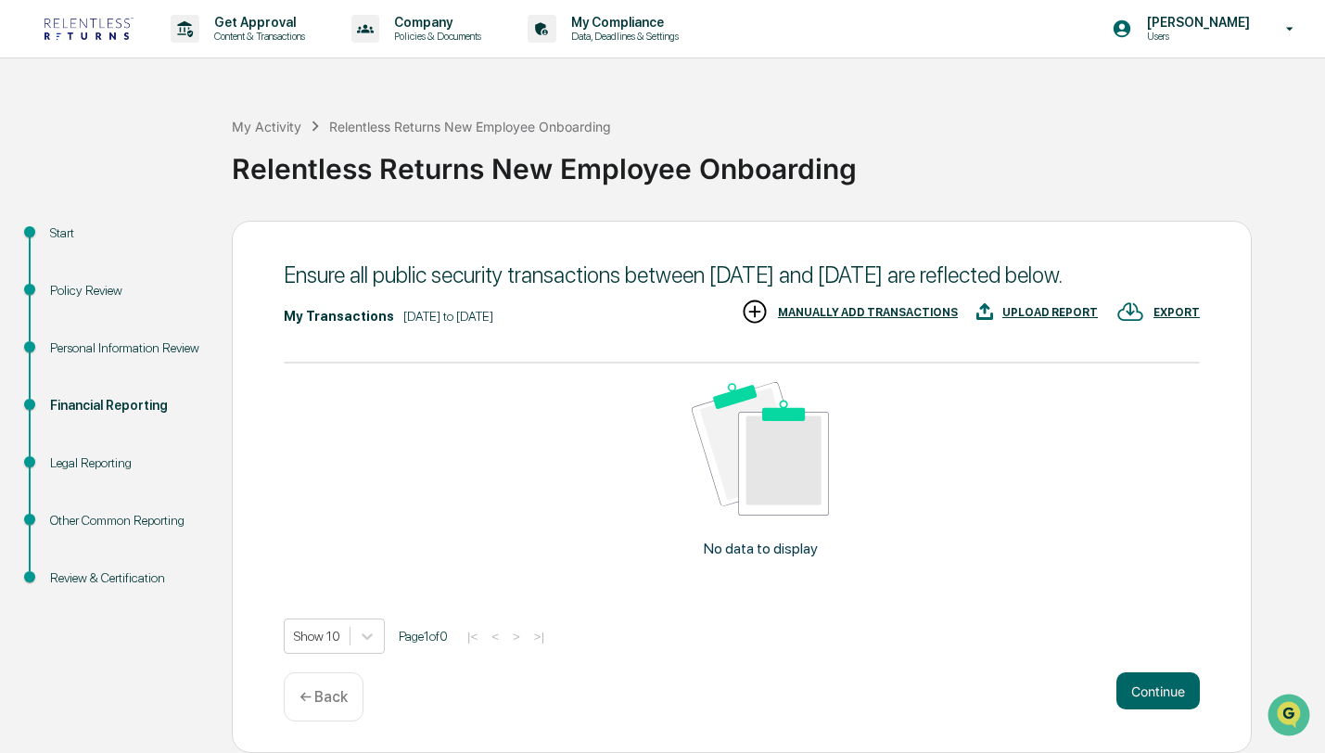
click at [338, 706] on p "← Back" at bounding box center [323, 697] width 48 height 18
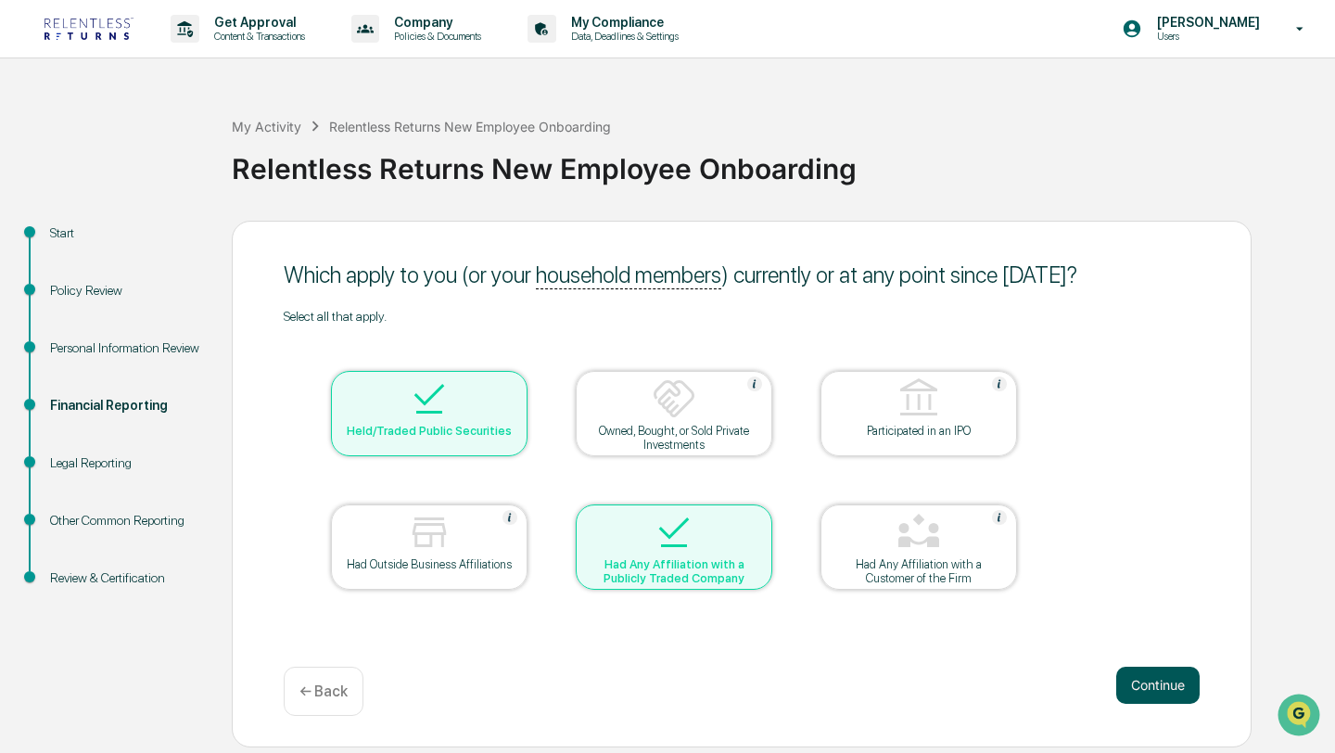
click at [1180, 685] on button "Continue" at bounding box center [1157, 685] width 83 height 37
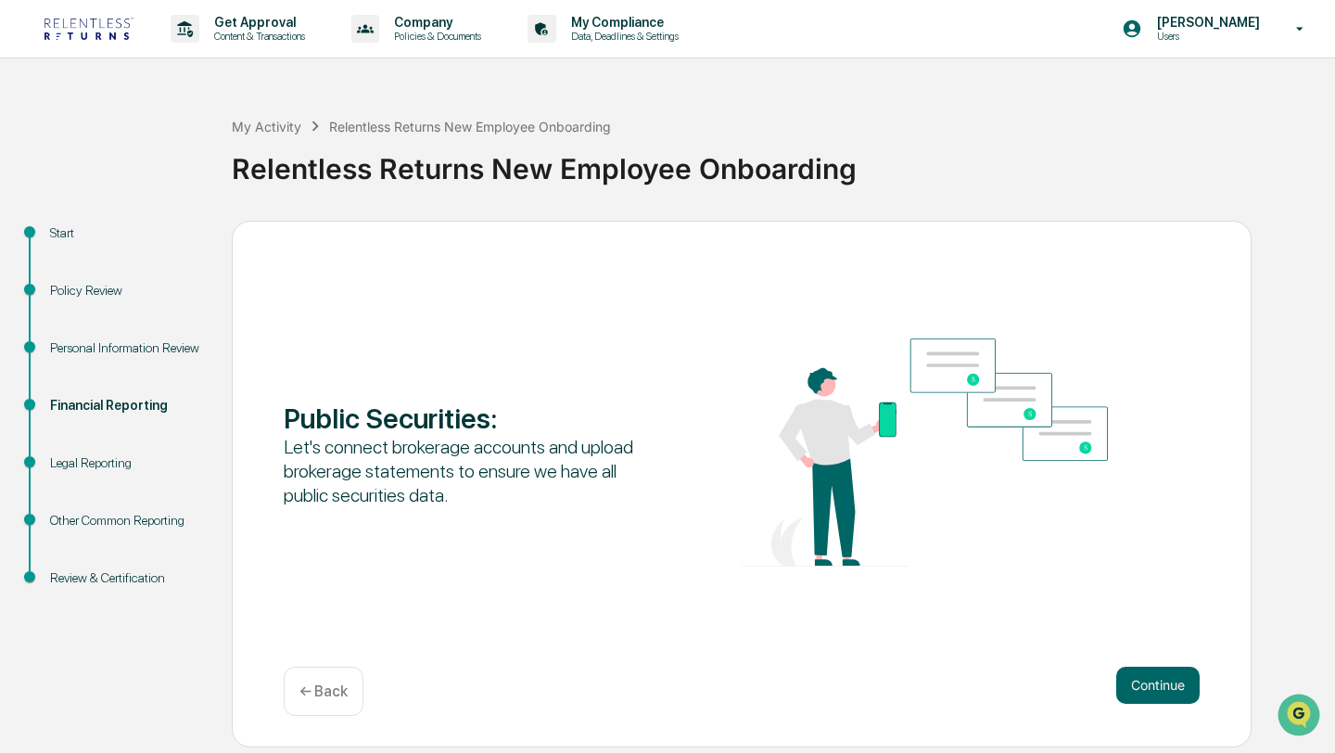
click at [1180, 685] on button "Continue" at bounding box center [1157, 685] width 83 height 37
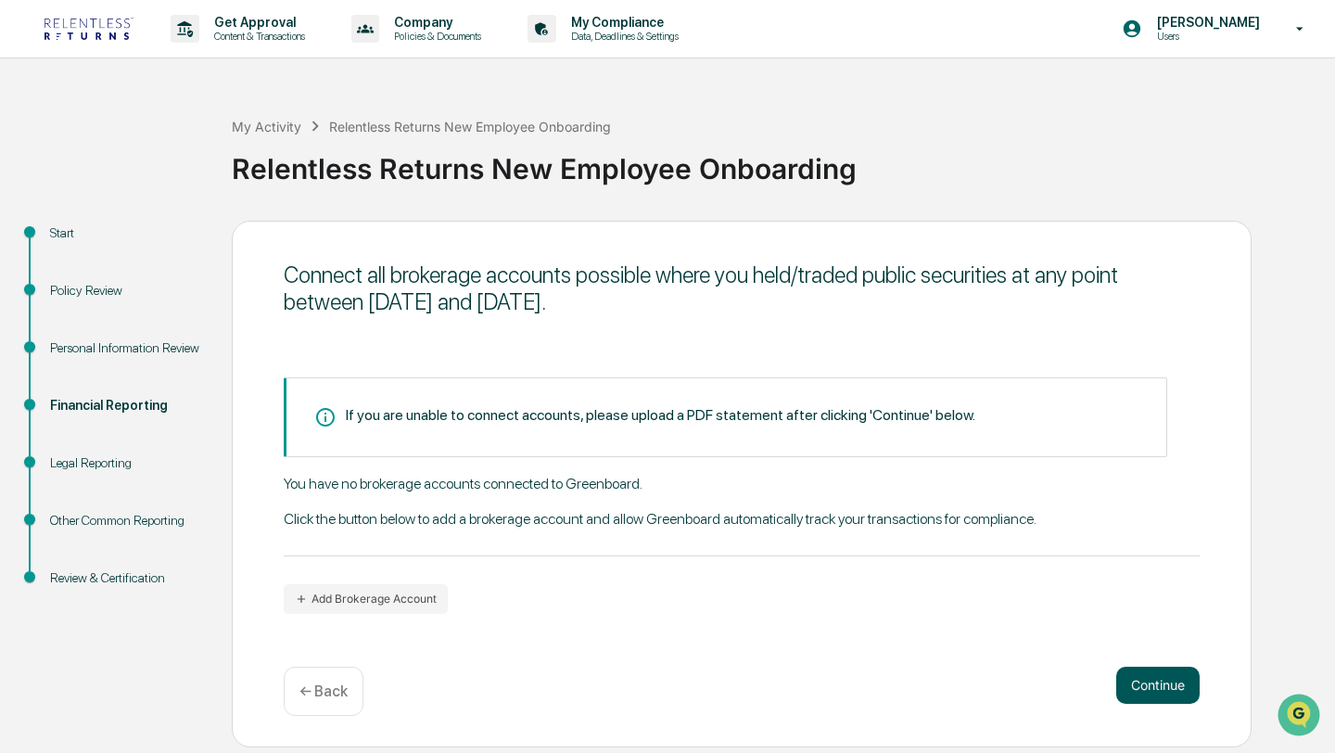
click at [1164, 683] on button "Continue" at bounding box center [1157, 685] width 83 height 37
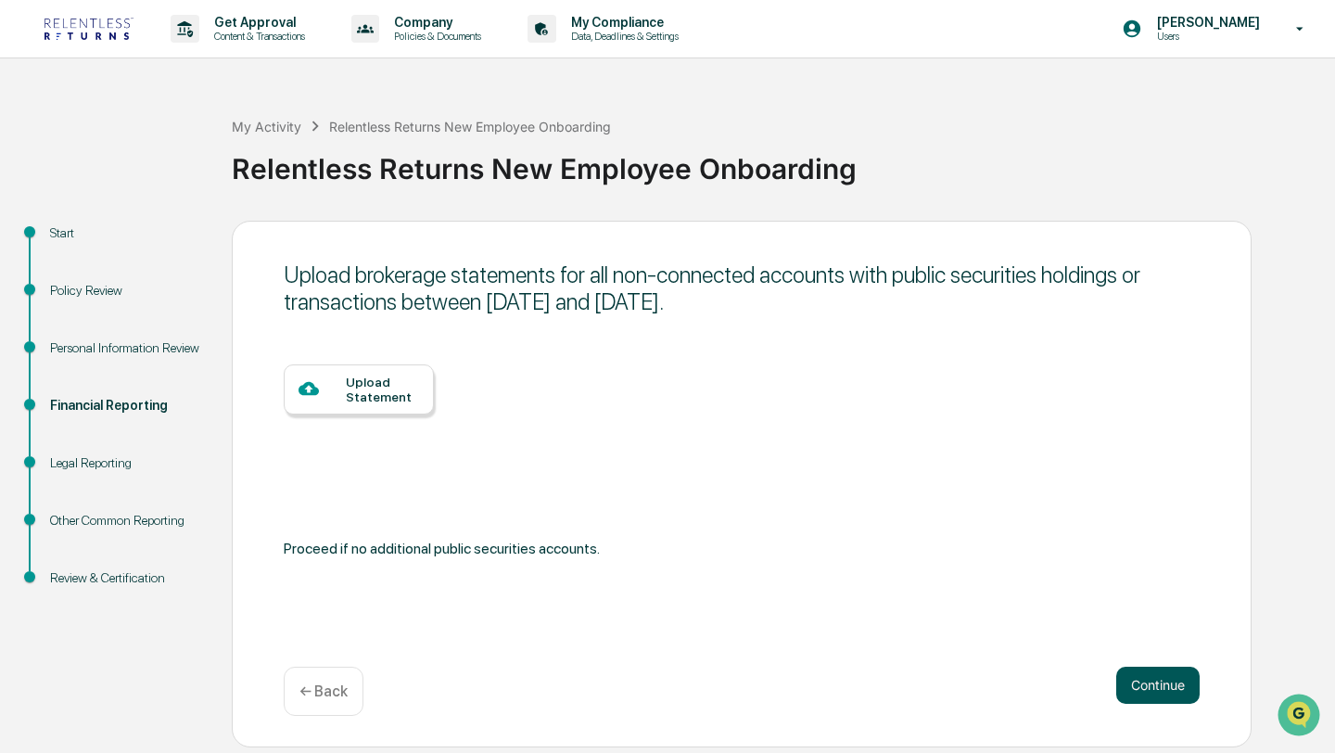
click at [1164, 683] on button "Continue" at bounding box center [1157, 685] width 83 height 37
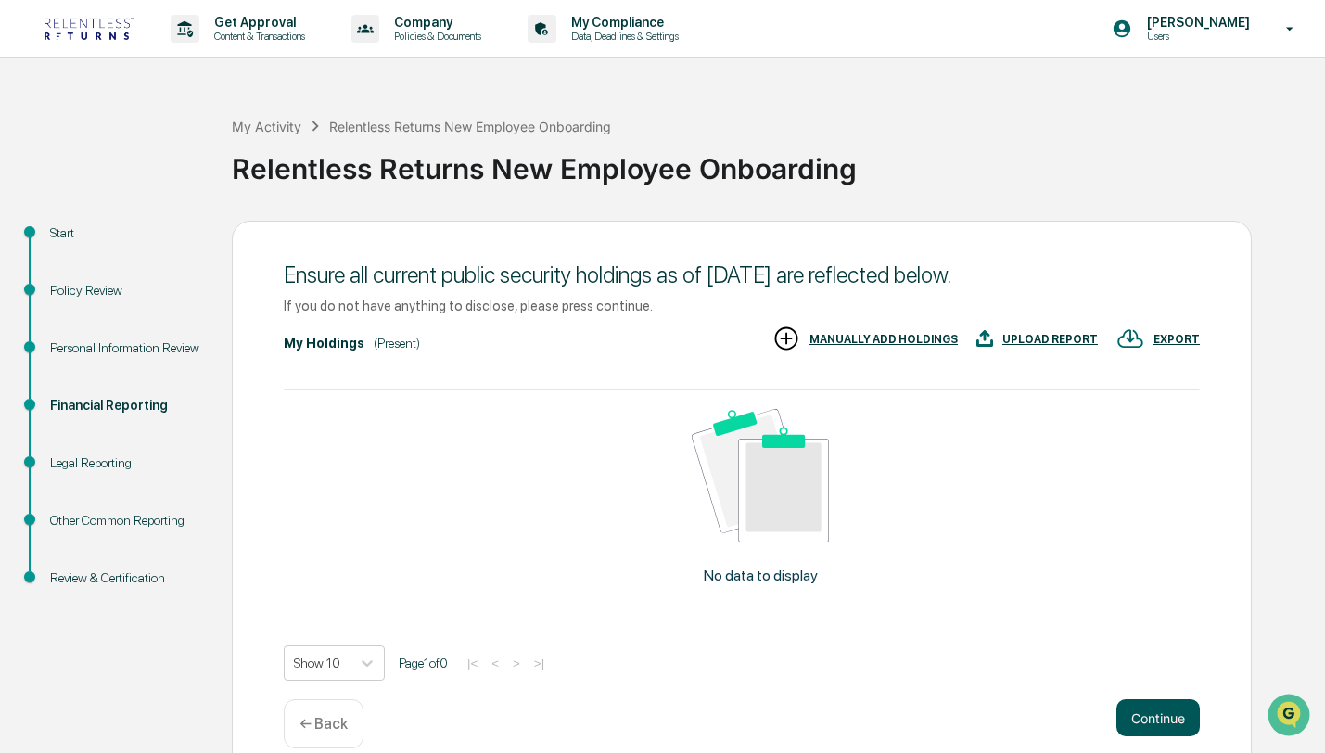
click at [1164, 715] on button "Continue" at bounding box center [1157, 717] width 83 height 37
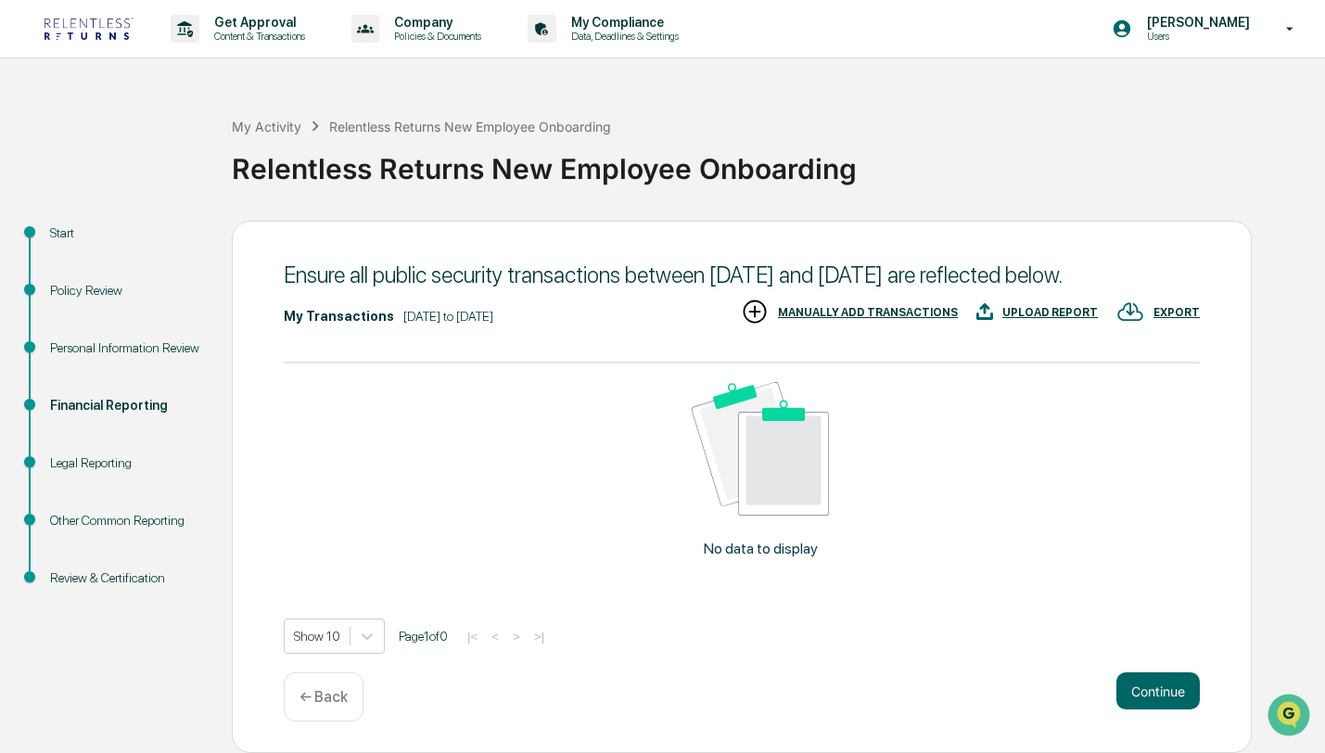
click at [1160, 721] on div "Continue ← Back" at bounding box center [742, 696] width 916 height 49
click at [1160, 709] on button "Continue" at bounding box center [1157, 690] width 83 height 37
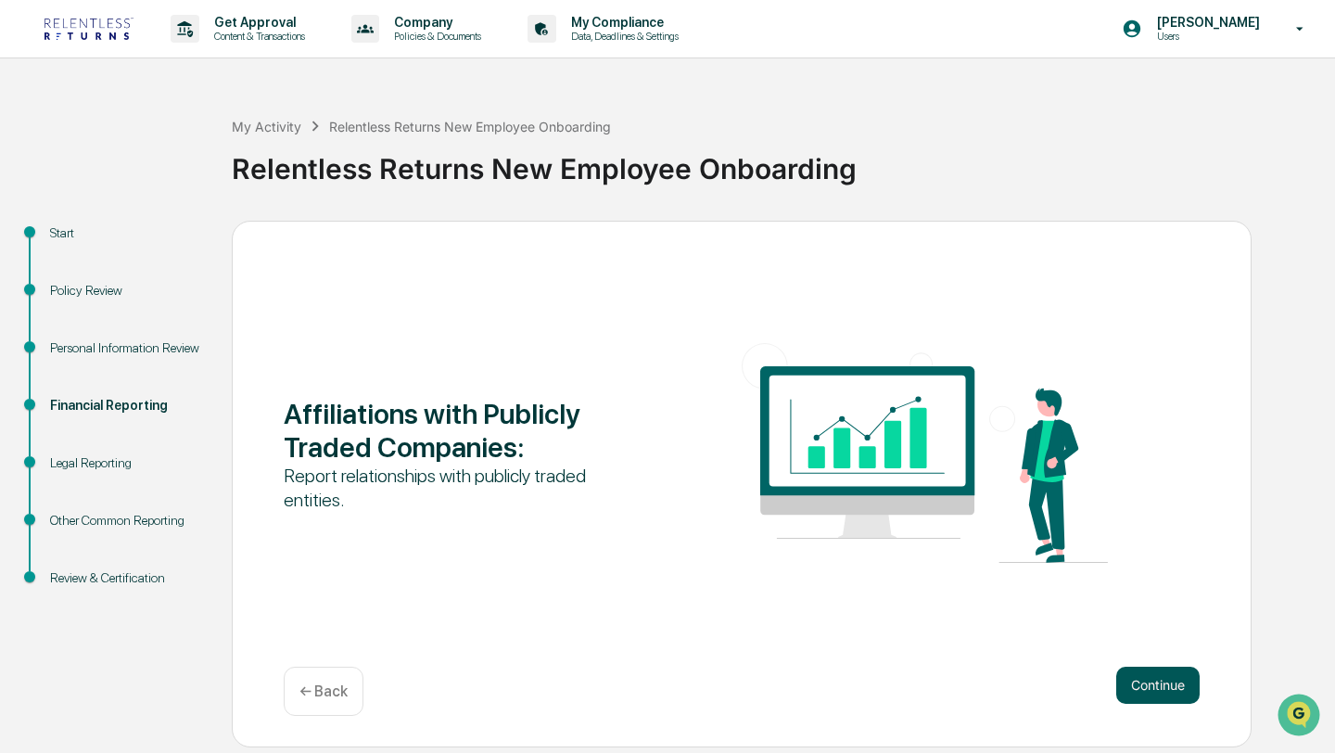
click at [1162, 694] on button "Continue" at bounding box center [1157, 685] width 83 height 37
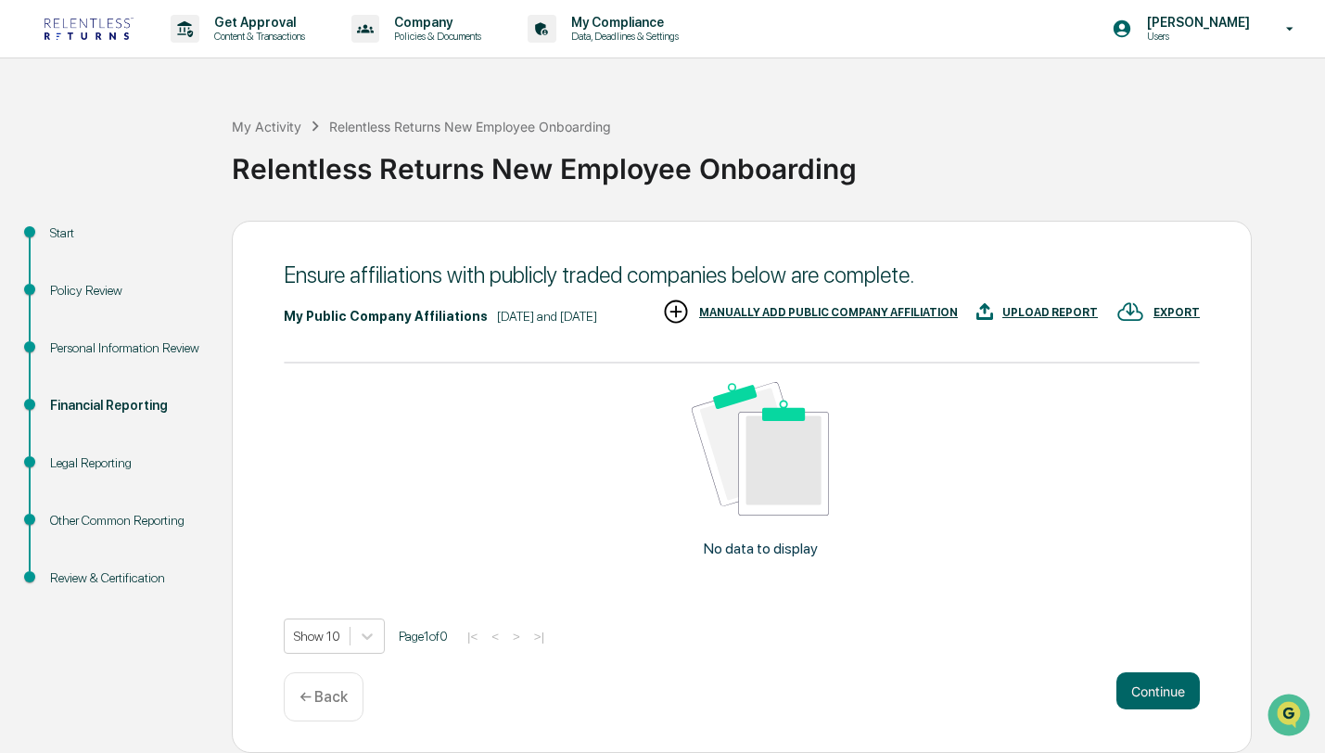
scroll to position [38, 0]
click at [690, 312] on img at bounding box center [676, 312] width 28 height 28
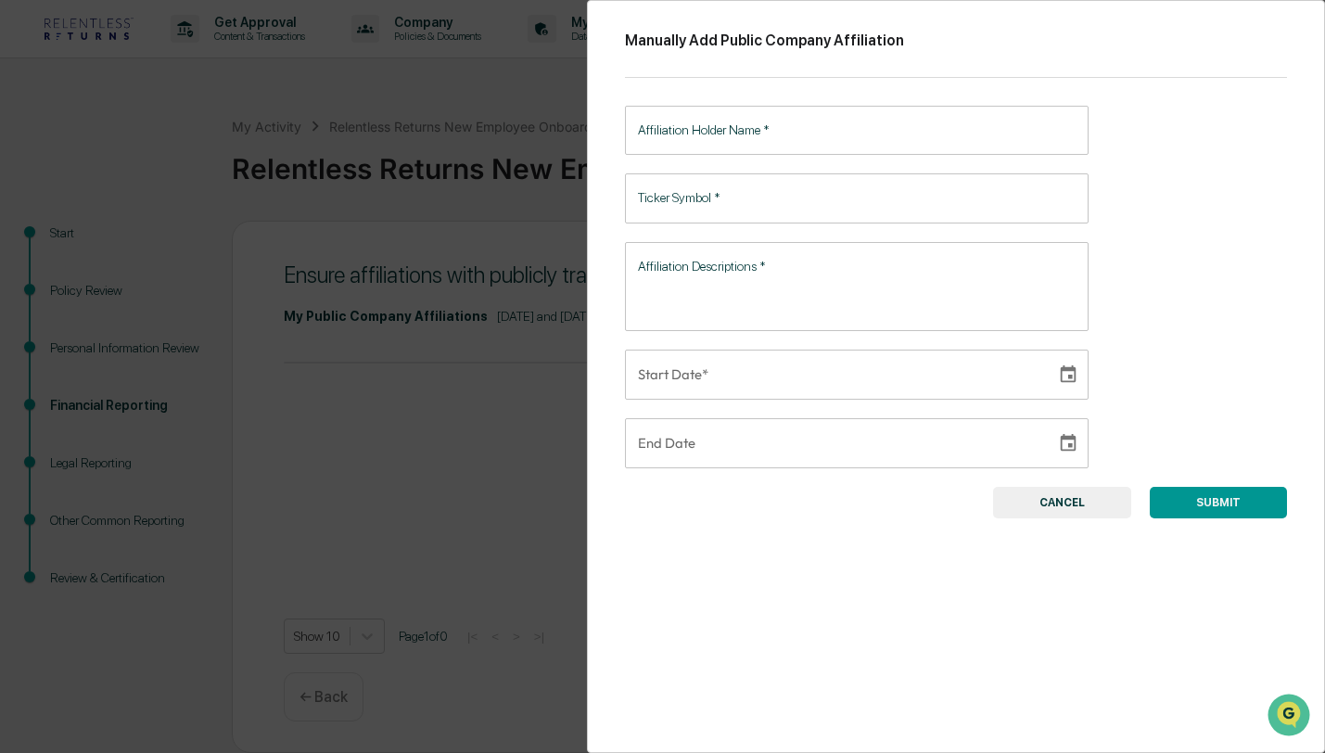
click at [728, 126] on input "Affiliation Holder Name   *" at bounding box center [857, 130] width 464 height 49
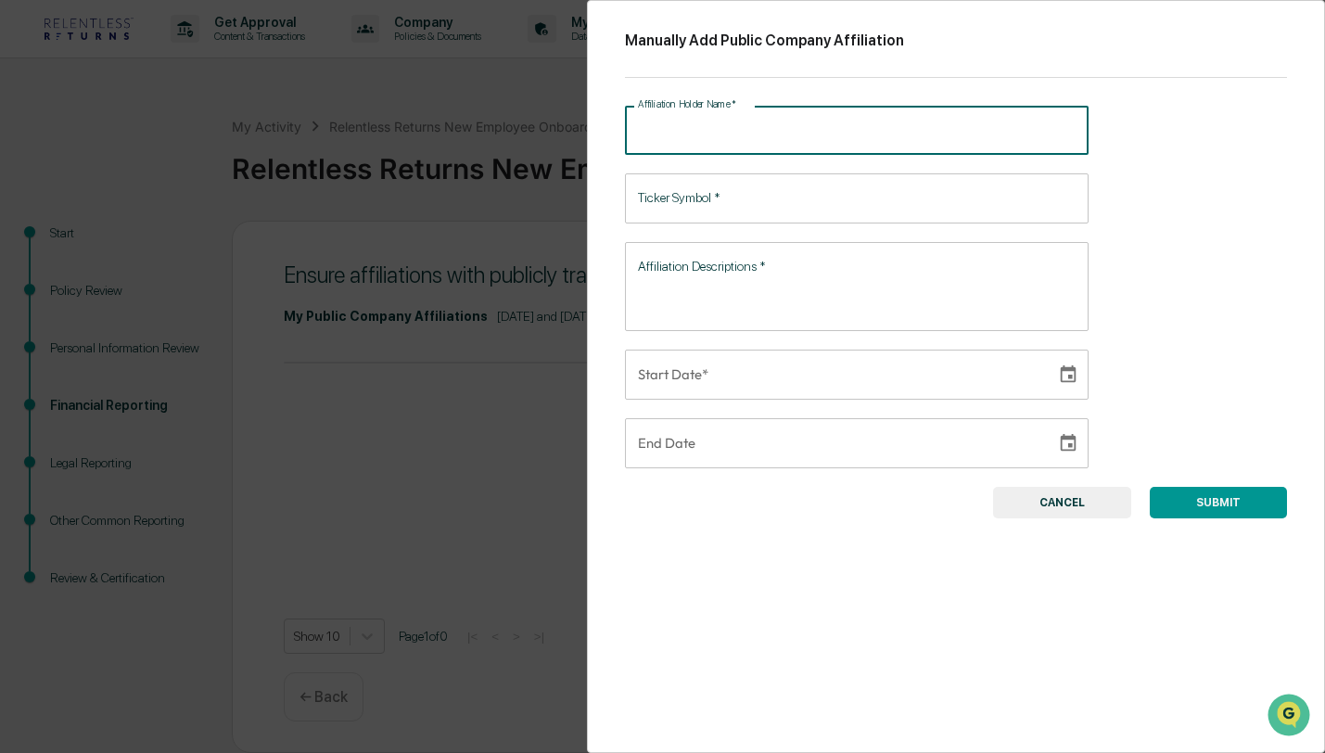
click at [703, 193] on input "Ticker Symbol   *" at bounding box center [857, 197] width 464 height 49
click at [719, 139] on input "Affiliation Holder Name   *" at bounding box center [857, 130] width 464 height 49
click at [510, 284] on div "Manually Add Public Company Affiliation Affiliation Holder Name   * Affiliation…" at bounding box center [662, 376] width 1325 height 753
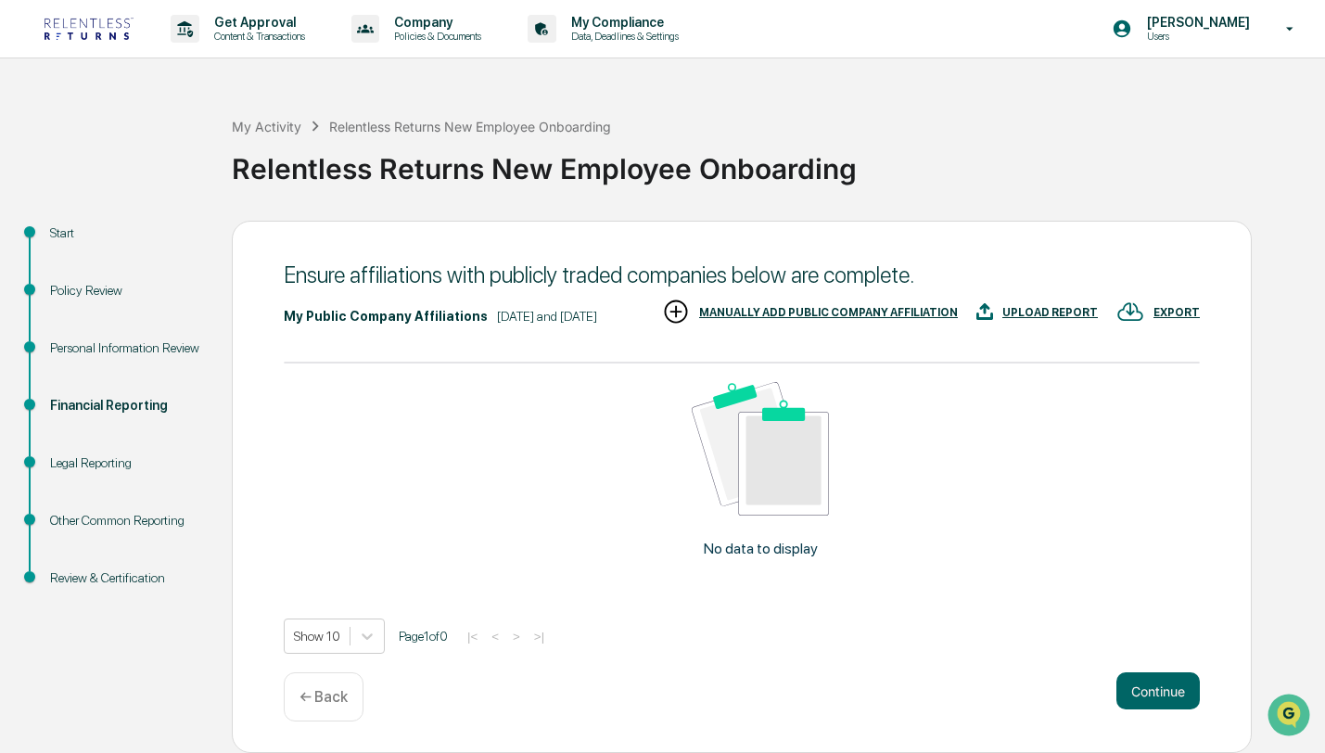
click at [690, 316] on img at bounding box center [676, 312] width 28 height 28
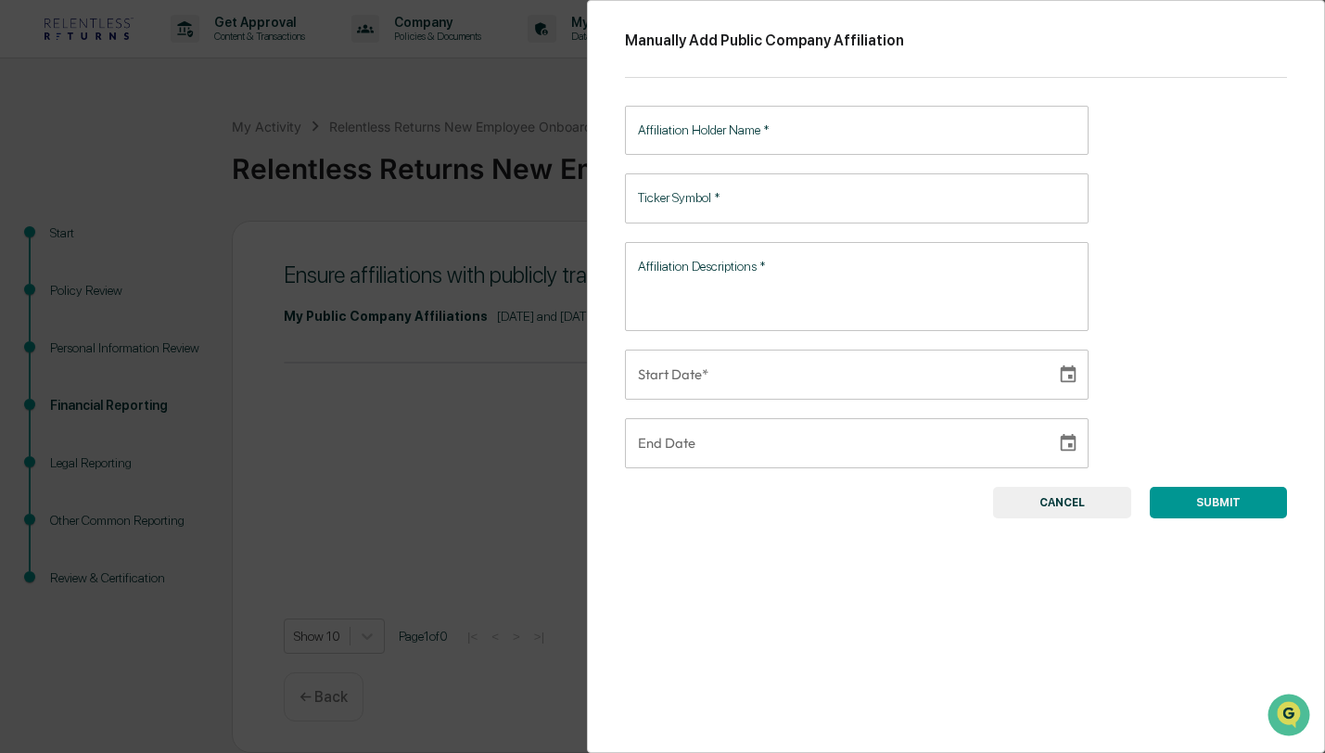
click at [689, 130] on input "Affiliation Holder Name   *" at bounding box center [857, 130] width 464 height 49
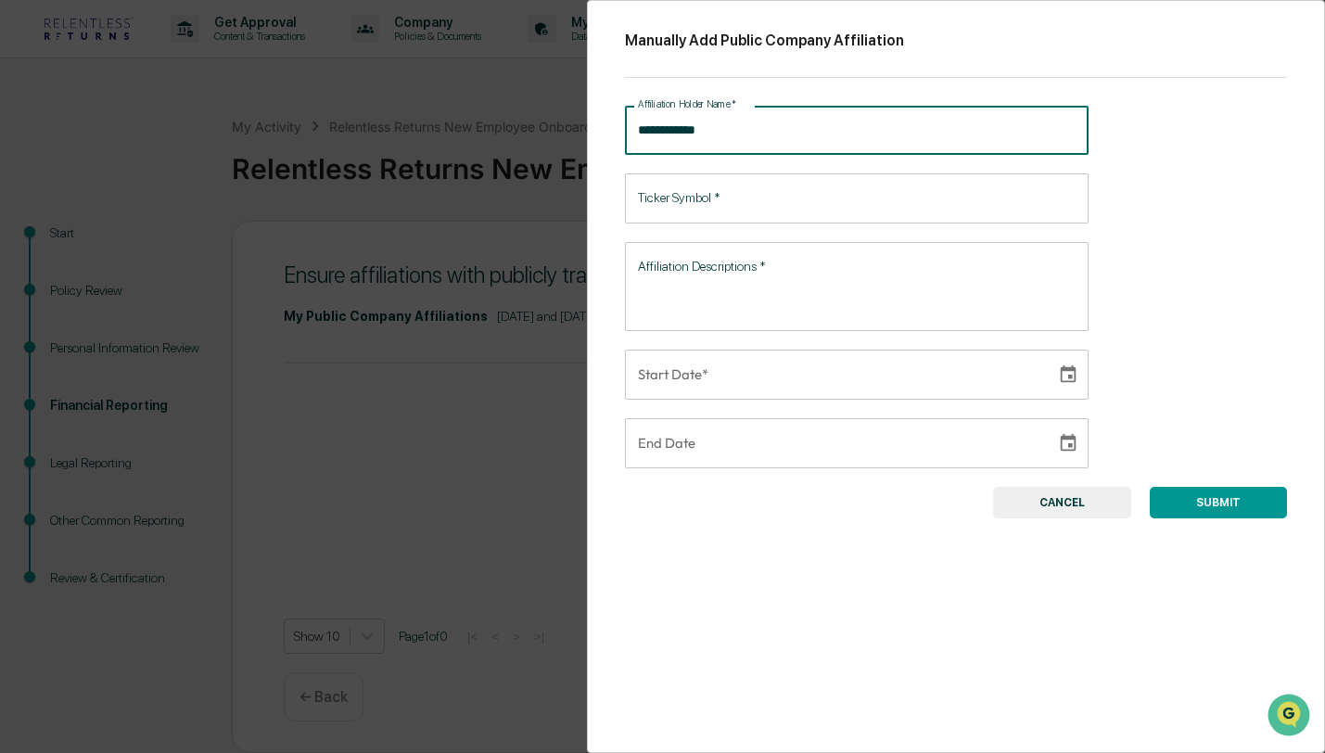
click at [660, 135] on input "**********" at bounding box center [857, 130] width 464 height 49
type input "**********"
click at [814, 194] on input "Ticker Symbol   *" at bounding box center [857, 197] width 464 height 49
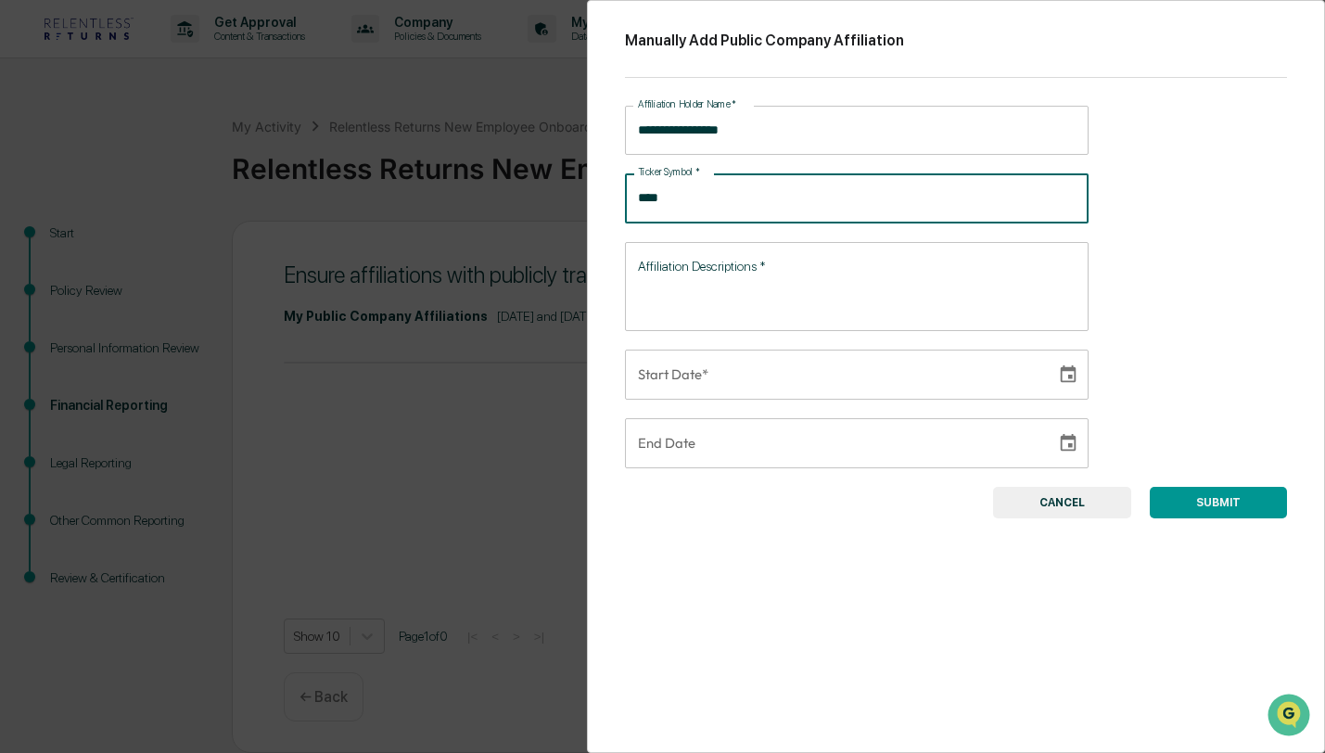
type input "****"
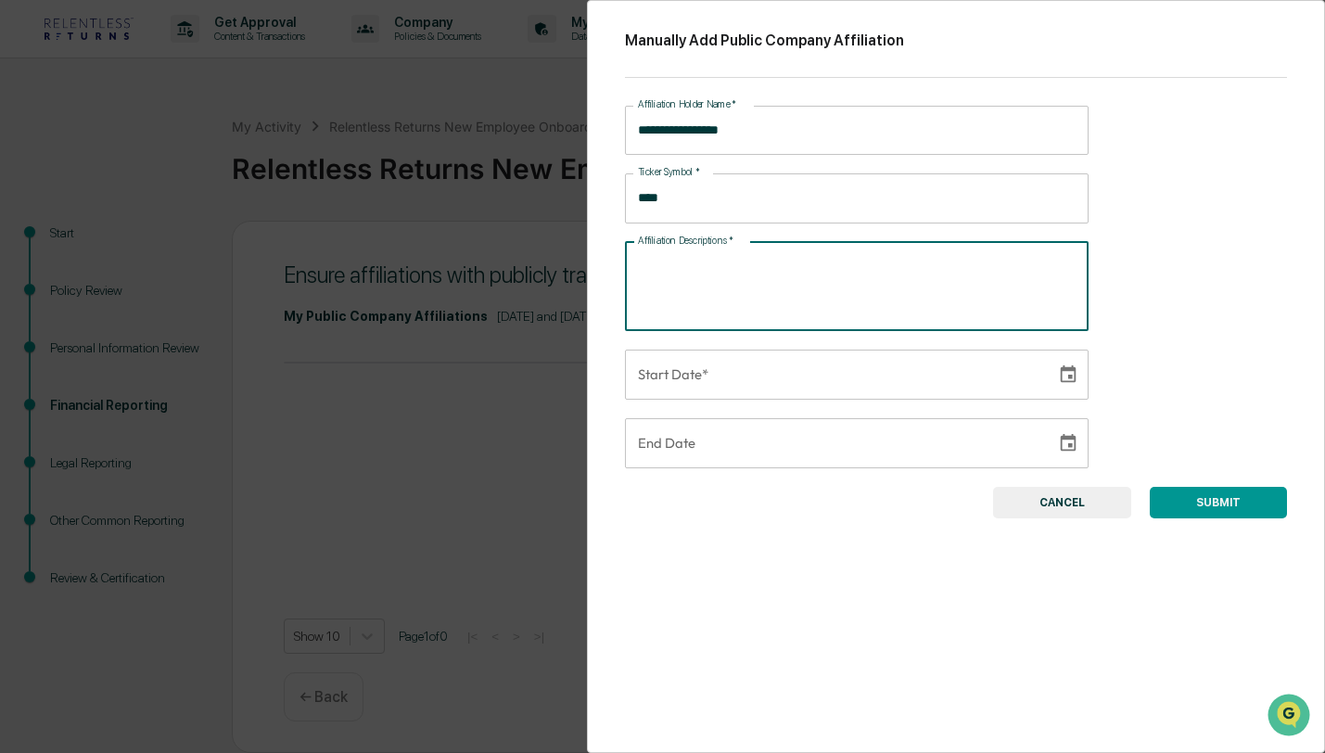
click at [769, 292] on textarea "Affiliation Descriptions   *" at bounding box center [857, 286] width 438 height 58
type textarea "*"
type textarea "**********"
click at [1058, 375] on icon "Choose date" at bounding box center [1068, 374] width 20 height 20
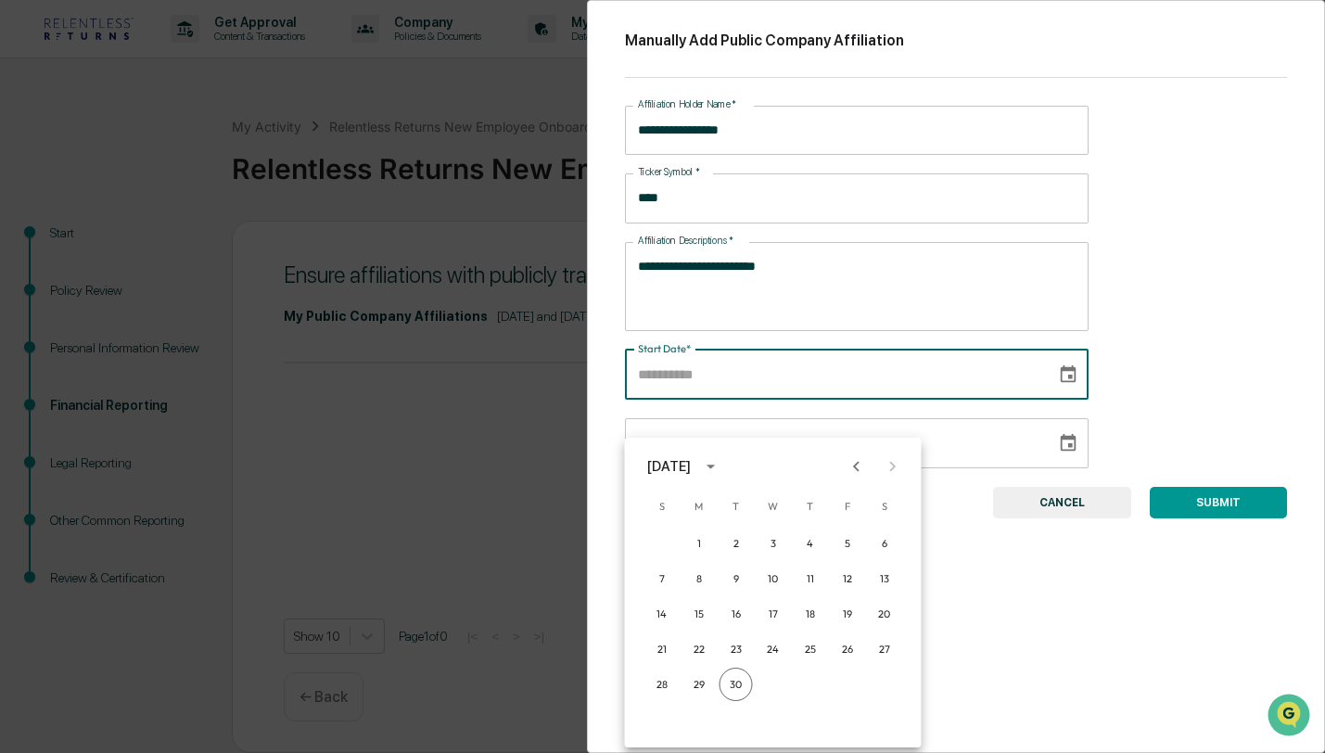
click at [851, 456] on icon "Previous month" at bounding box center [856, 466] width 20 height 20
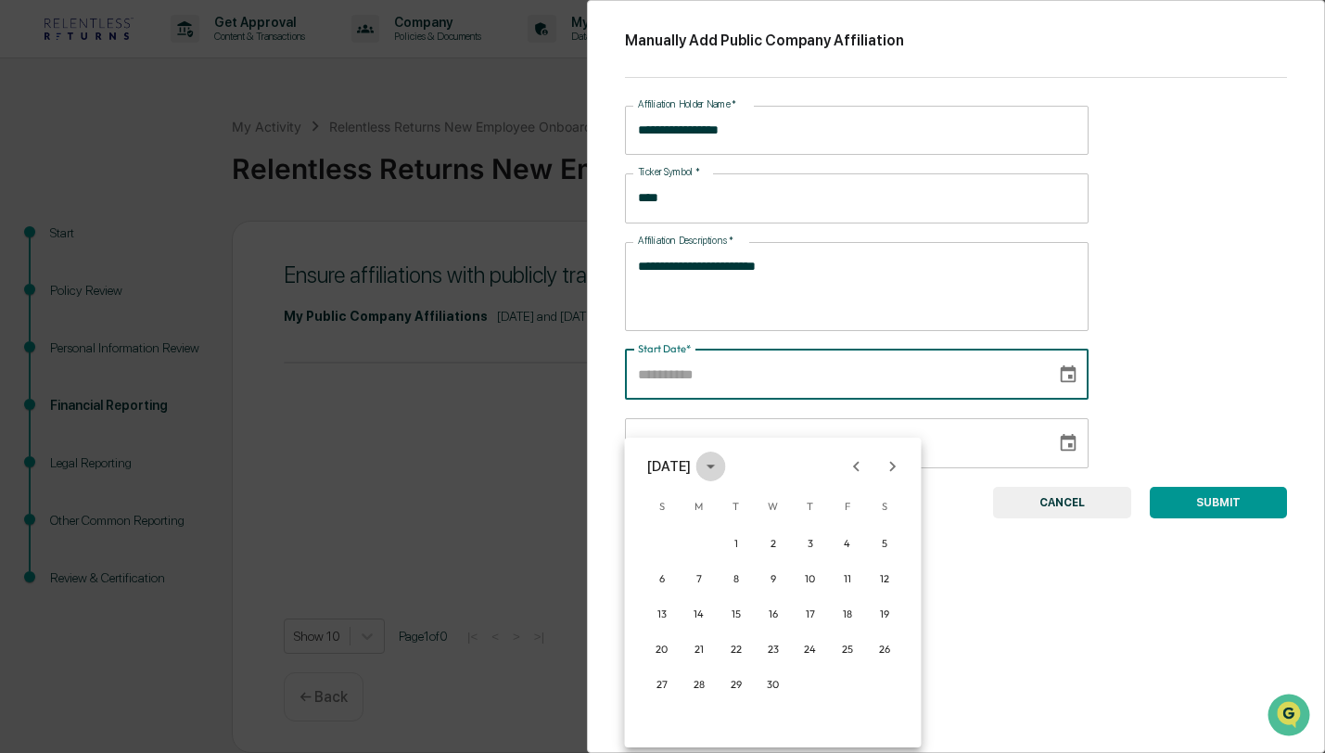
click at [726, 452] on button "calendar view is open, switch to year view" at bounding box center [711, 467] width 30 height 30
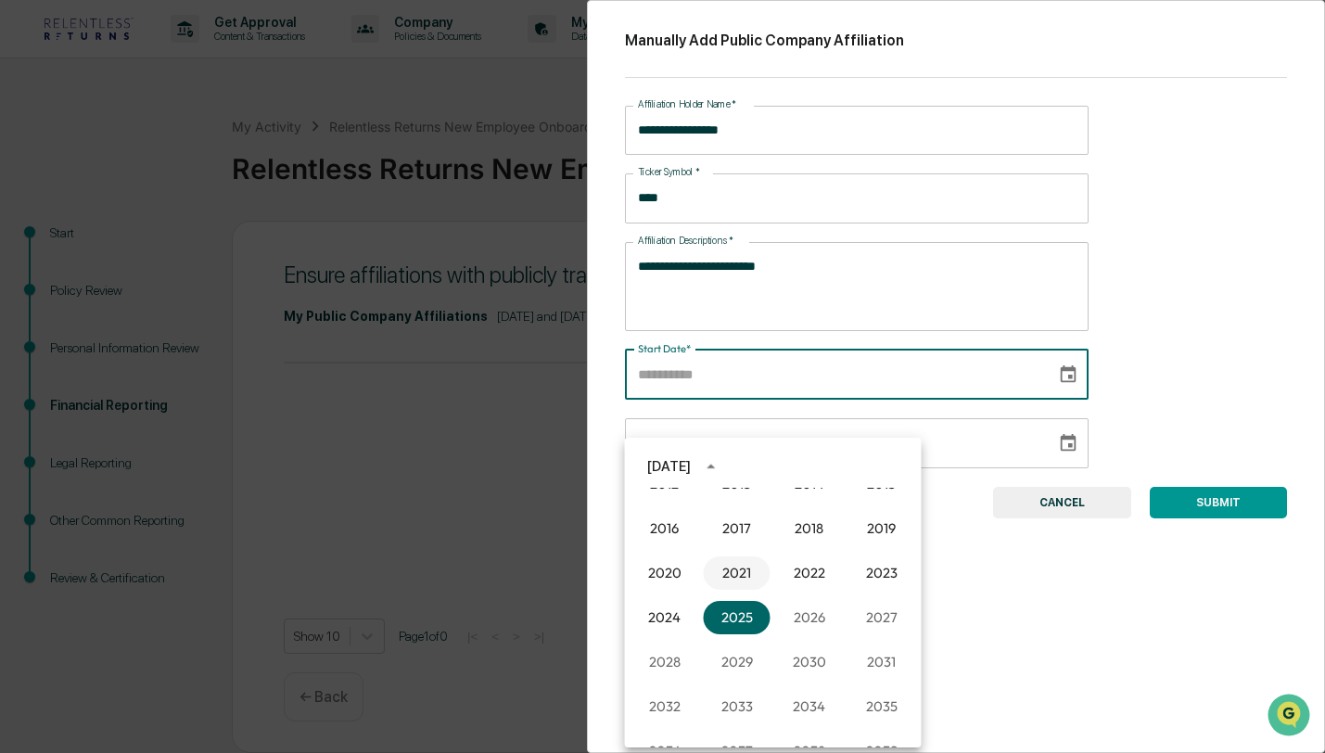
scroll to position [1251, 0]
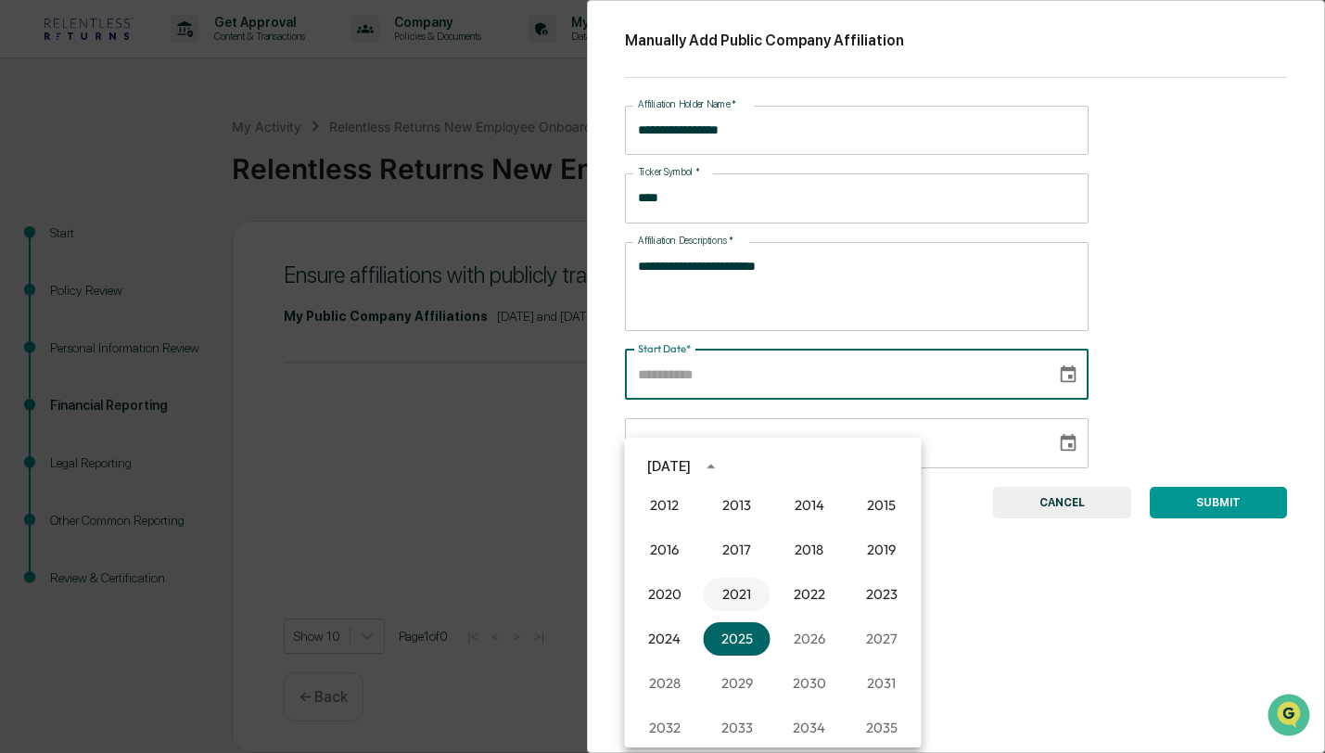
click at [750, 578] on button "2021" at bounding box center [737, 594] width 67 height 33
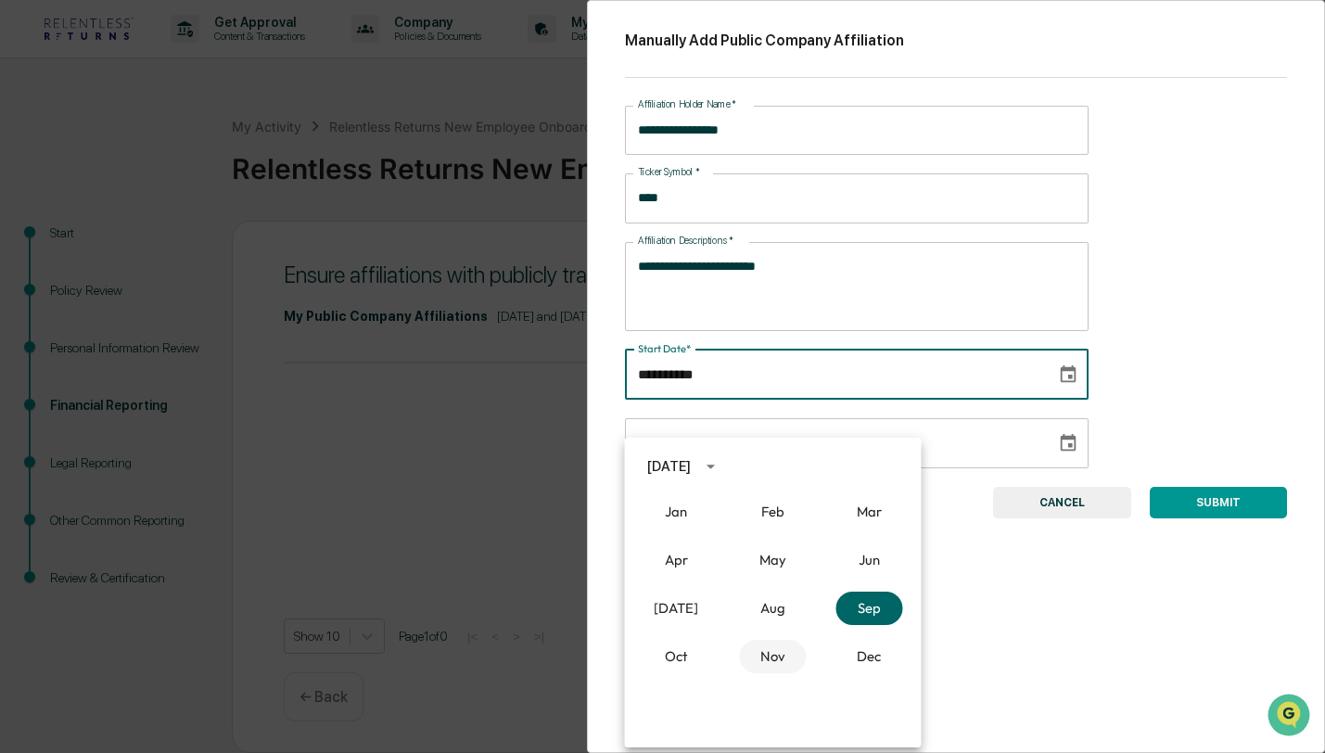
click at [767, 640] on button "Nov" at bounding box center [772, 656] width 67 height 33
type input "**********"
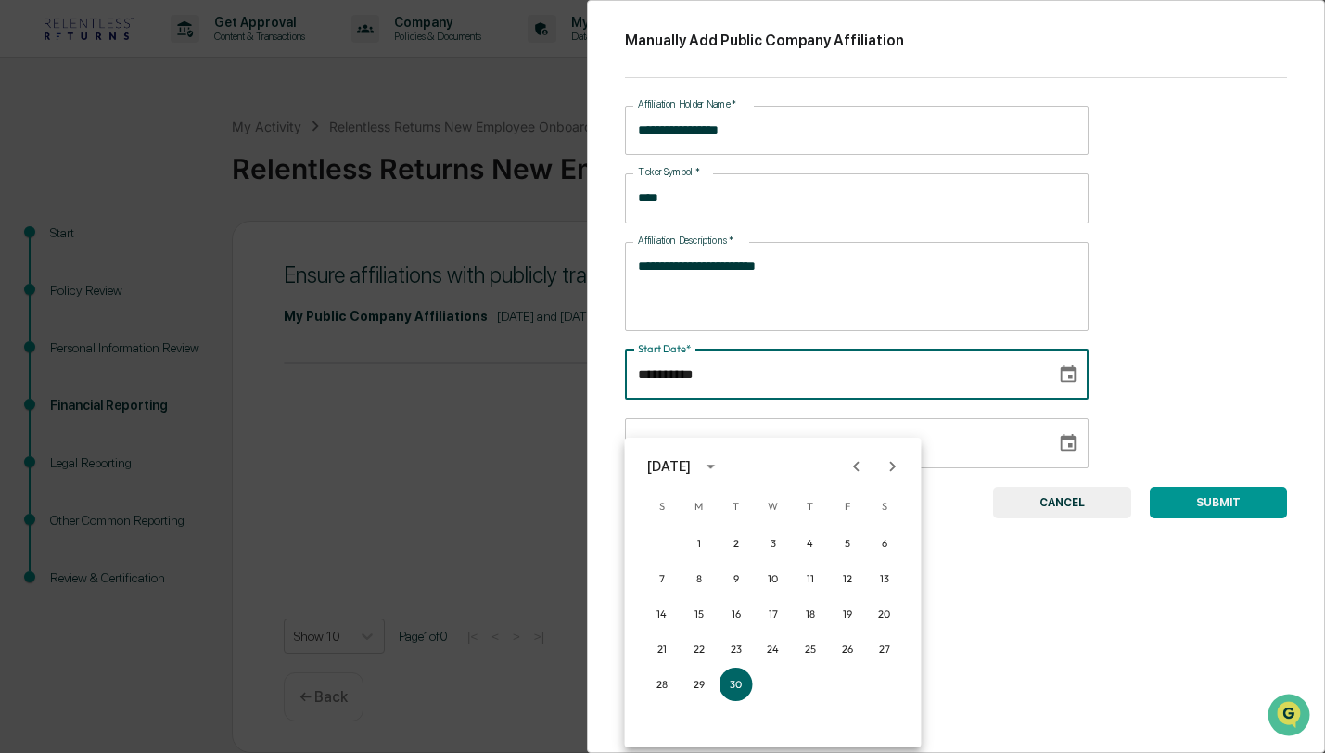
click at [1240, 510] on button "SUBMIT" at bounding box center [1218, 503] width 137 height 32
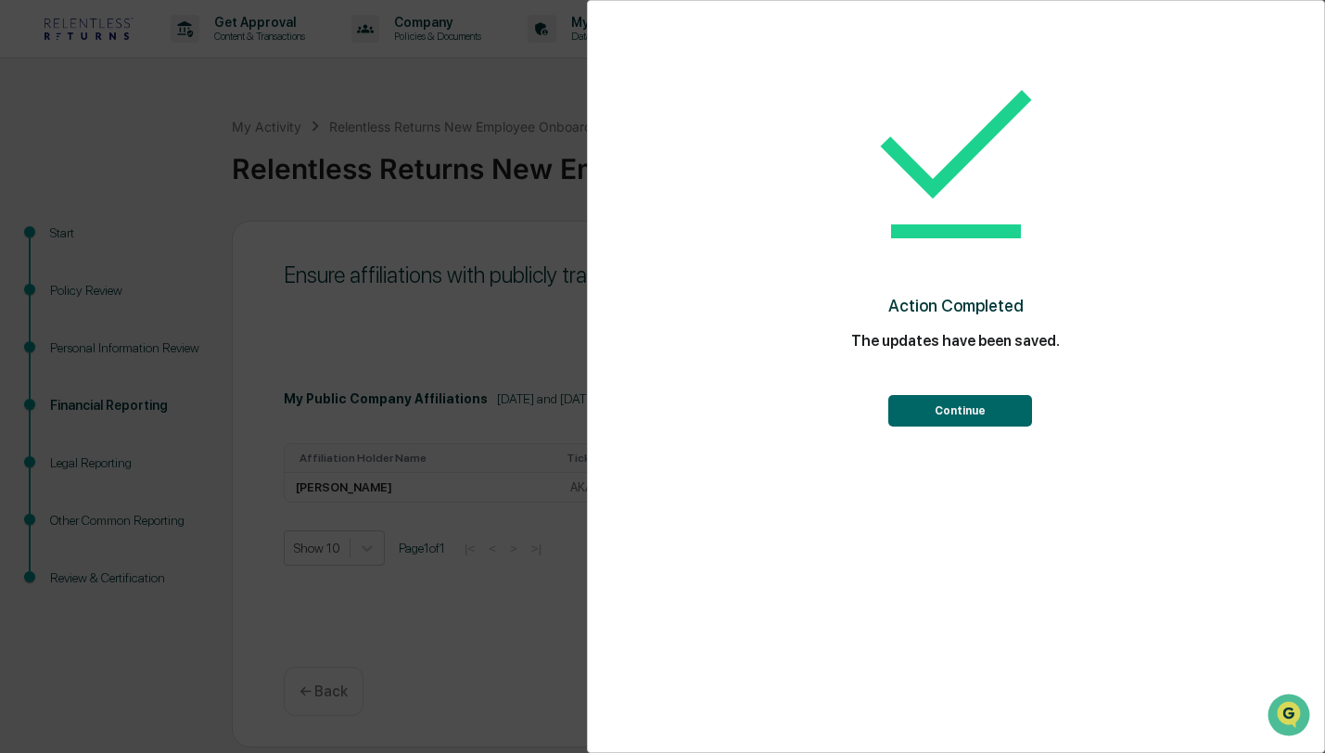
scroll to position [0, 0]
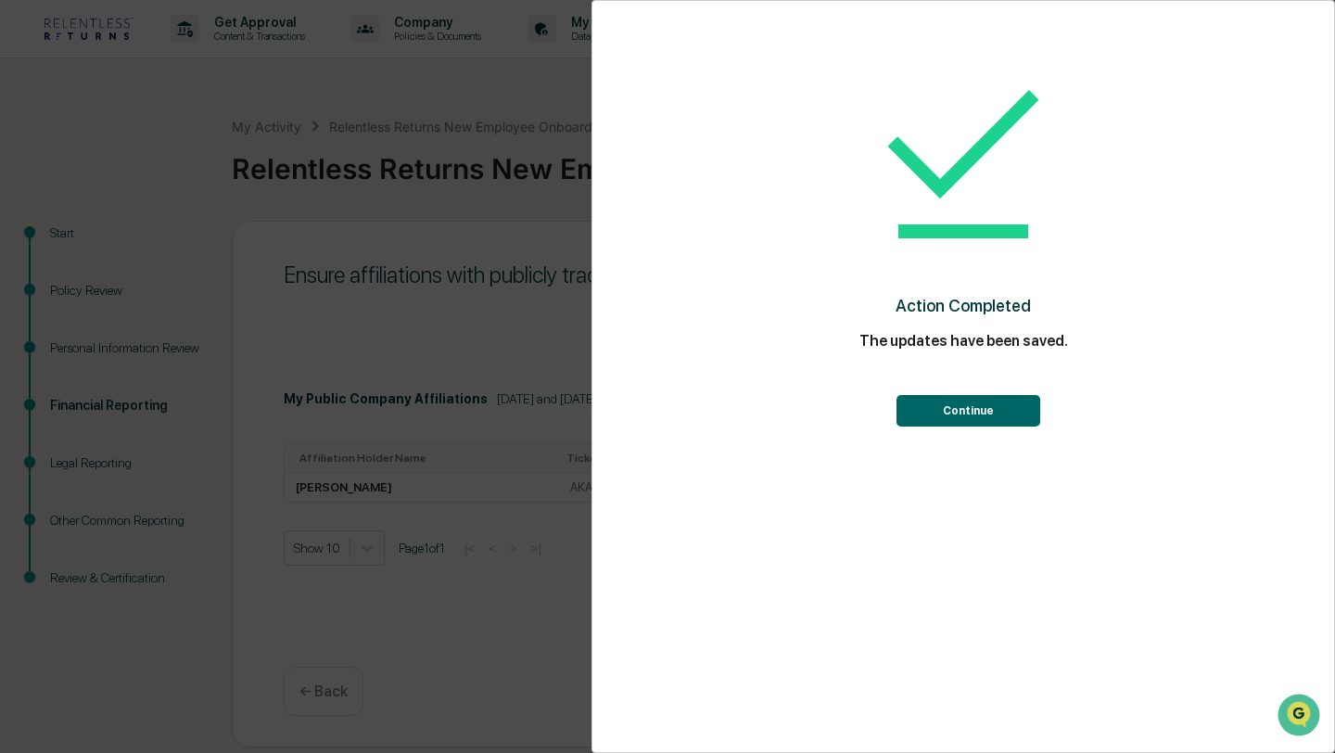
click at [995, 418] on button "Continue" at bounding box center [969, 411] width 144 height 32
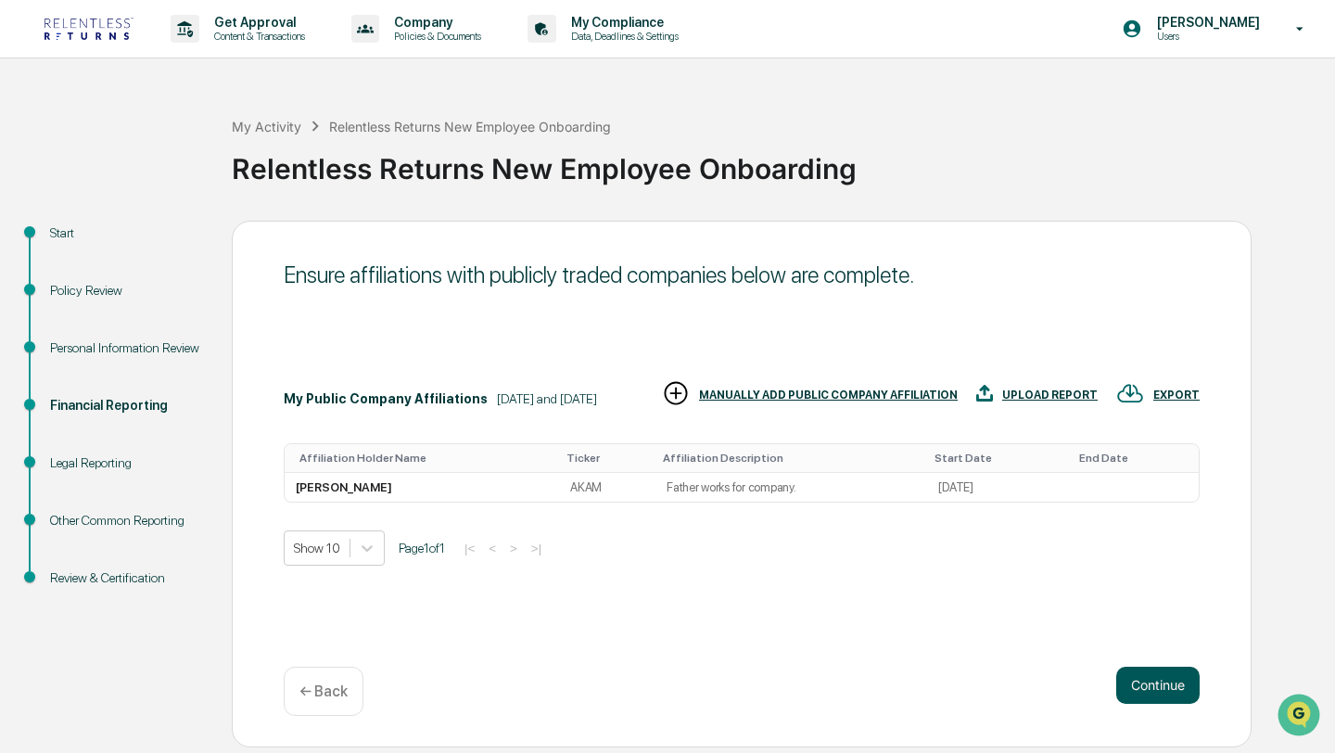
click at [1120, 693] on button "Continue" at bounding box center [1157, 685] width 83 height 37
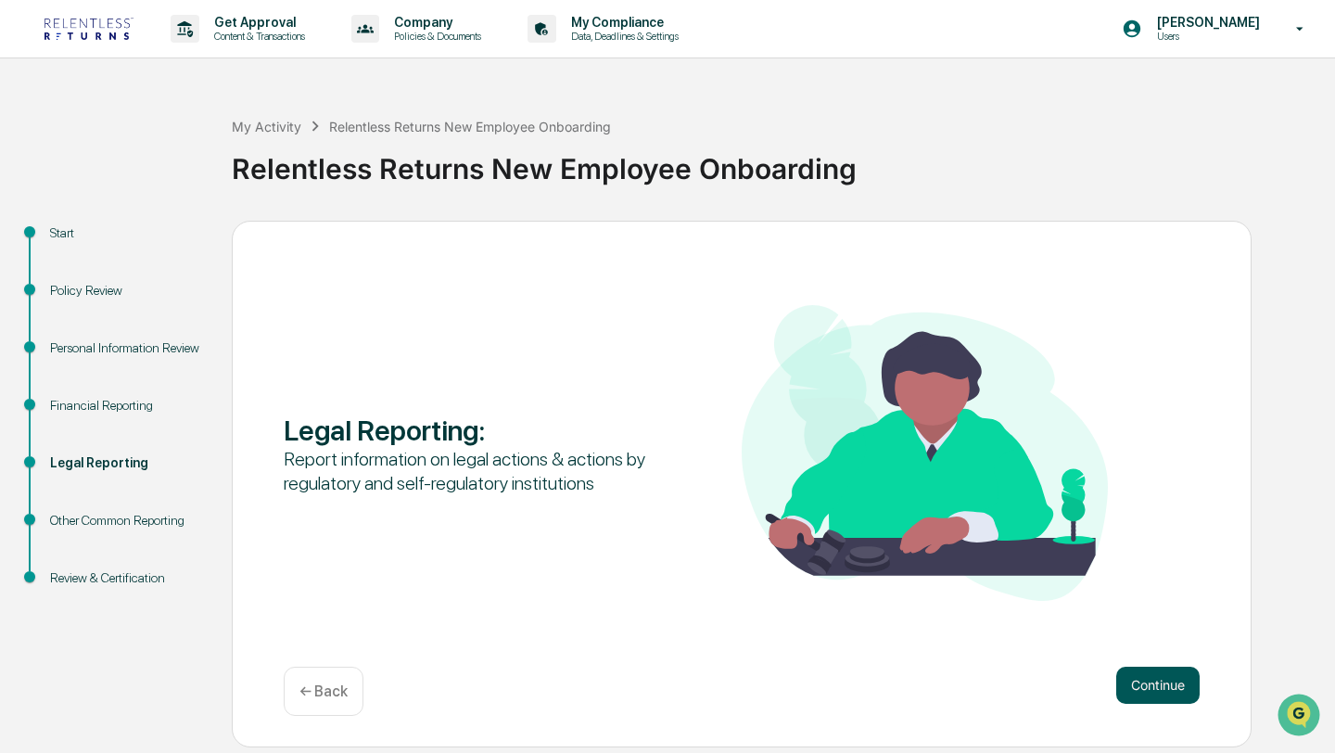
click at [1156, 691] on button "Continue" at bounding box center [1157, 685] width 83 height 37
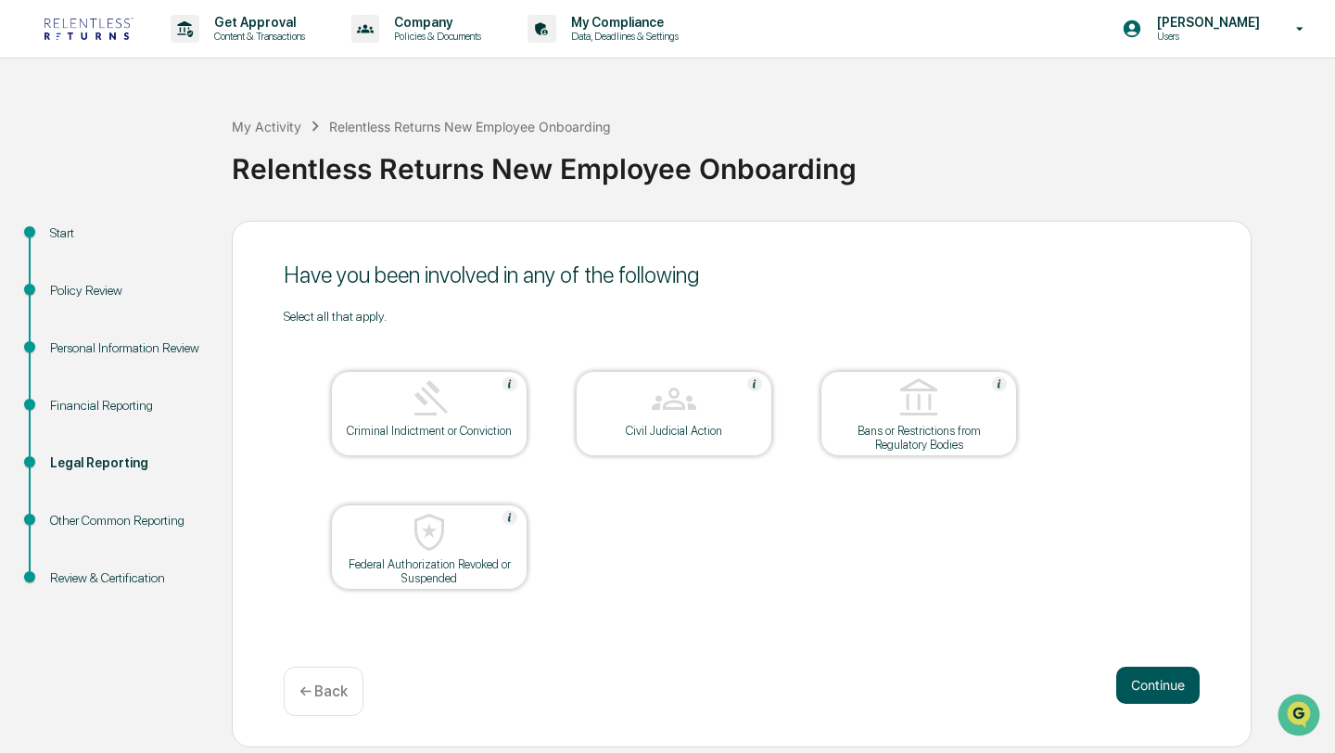
click at [1150, 695] on button "Continue" at bounding box center [1157, 685] width 83 height 37
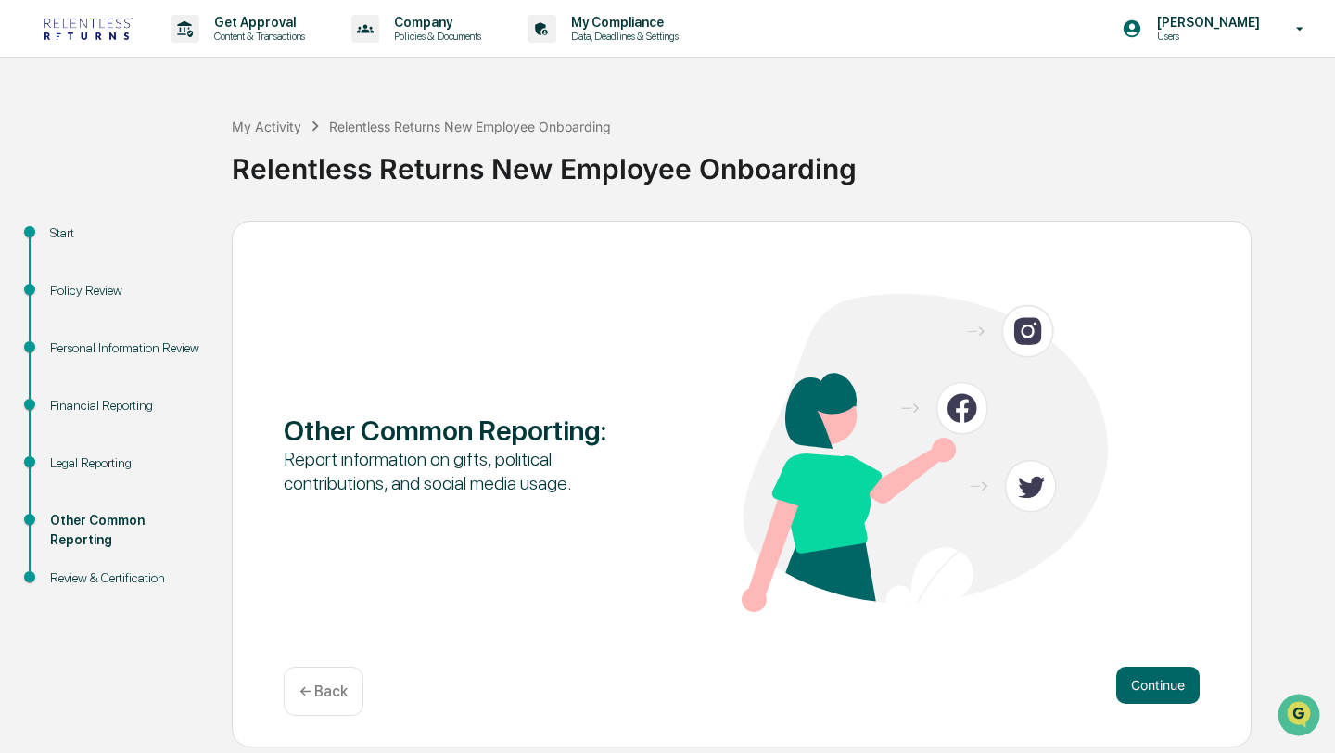
click at [1150, 695] on button "Continue" at bounding box center [1157, 685] width 83 height 37
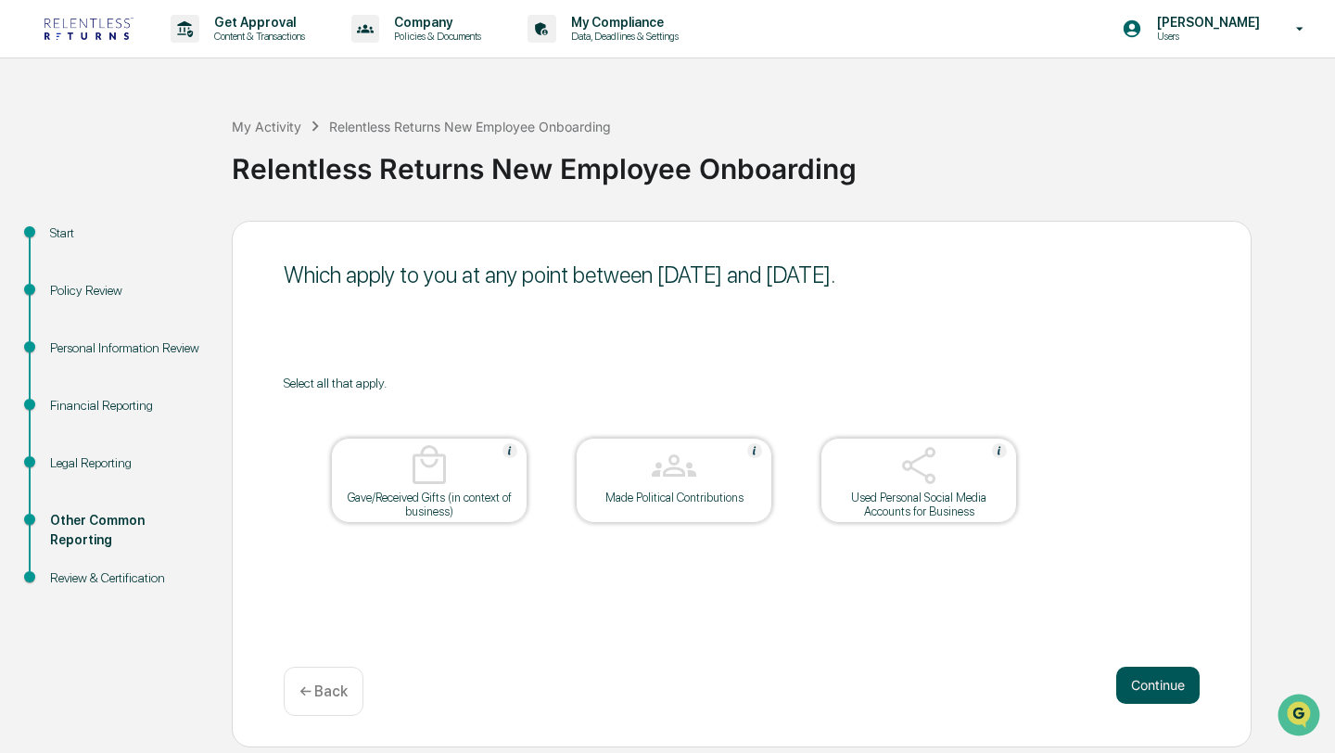
click at [1155, 682] on button "Continue" at bounding box center [1157, 685] width 83 height 37
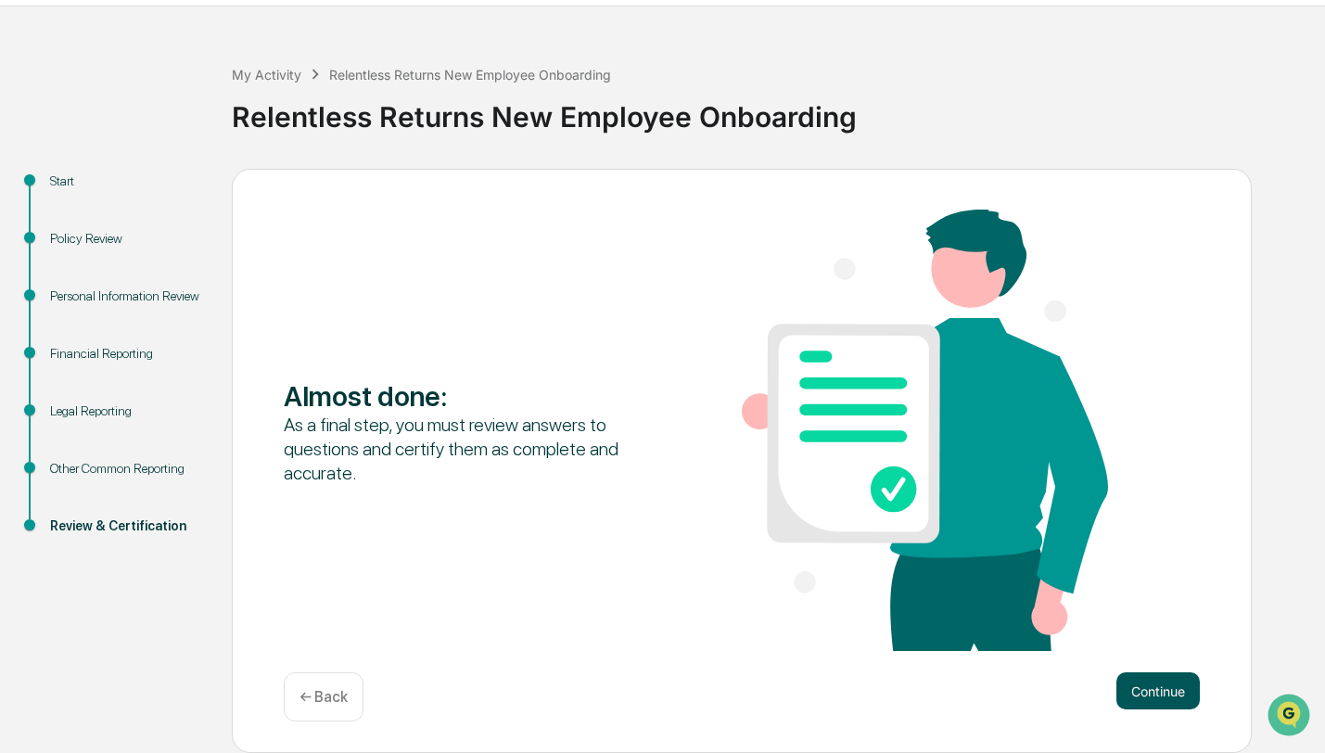
click at [1140, 677] on button "Continue" at bounding box center [1157, 690] width 83 height 37
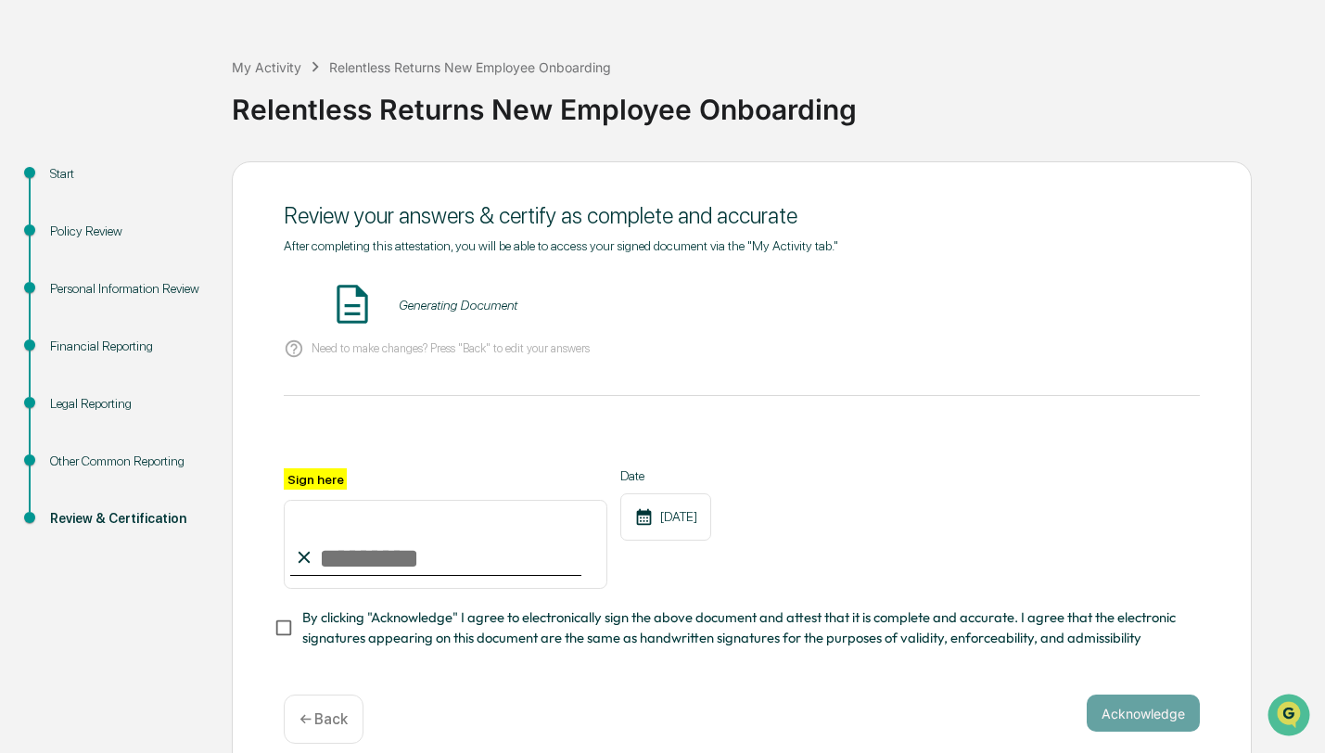
scroll to position [81, 0]
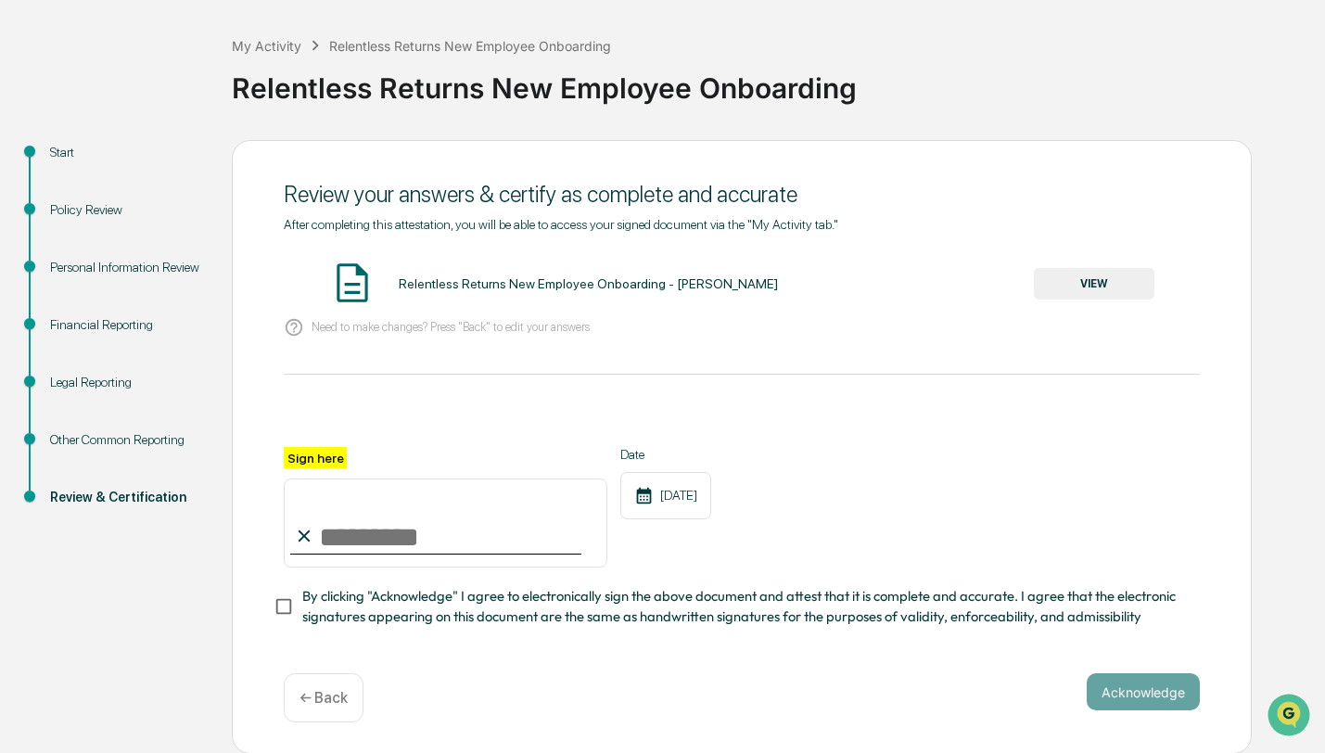
click at [409, 528] on input "Sign here" at bounding box center [446, 522] width 324 height 89
type input "**********"
click at [1137, 689] on button "Acknowledge" at bounding box center [1143, 691] width 113 height 37
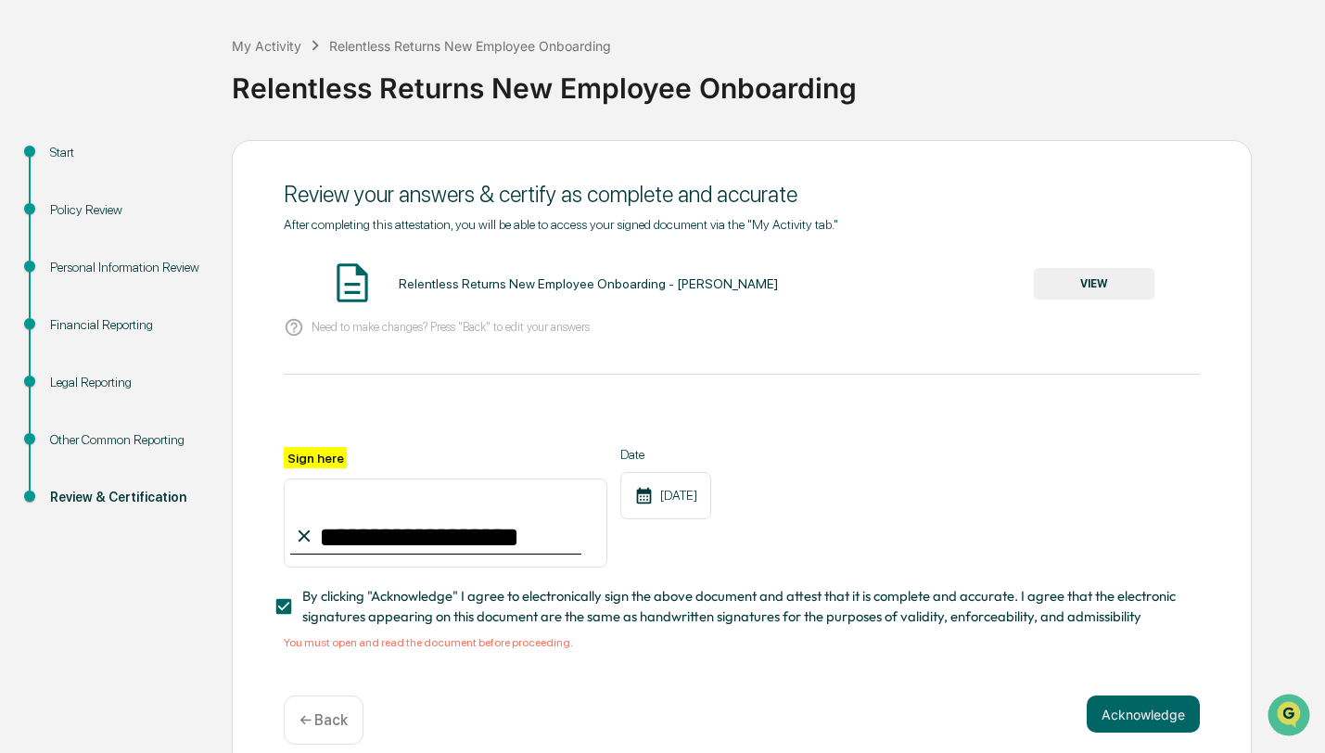
scroll to position [103, 0]
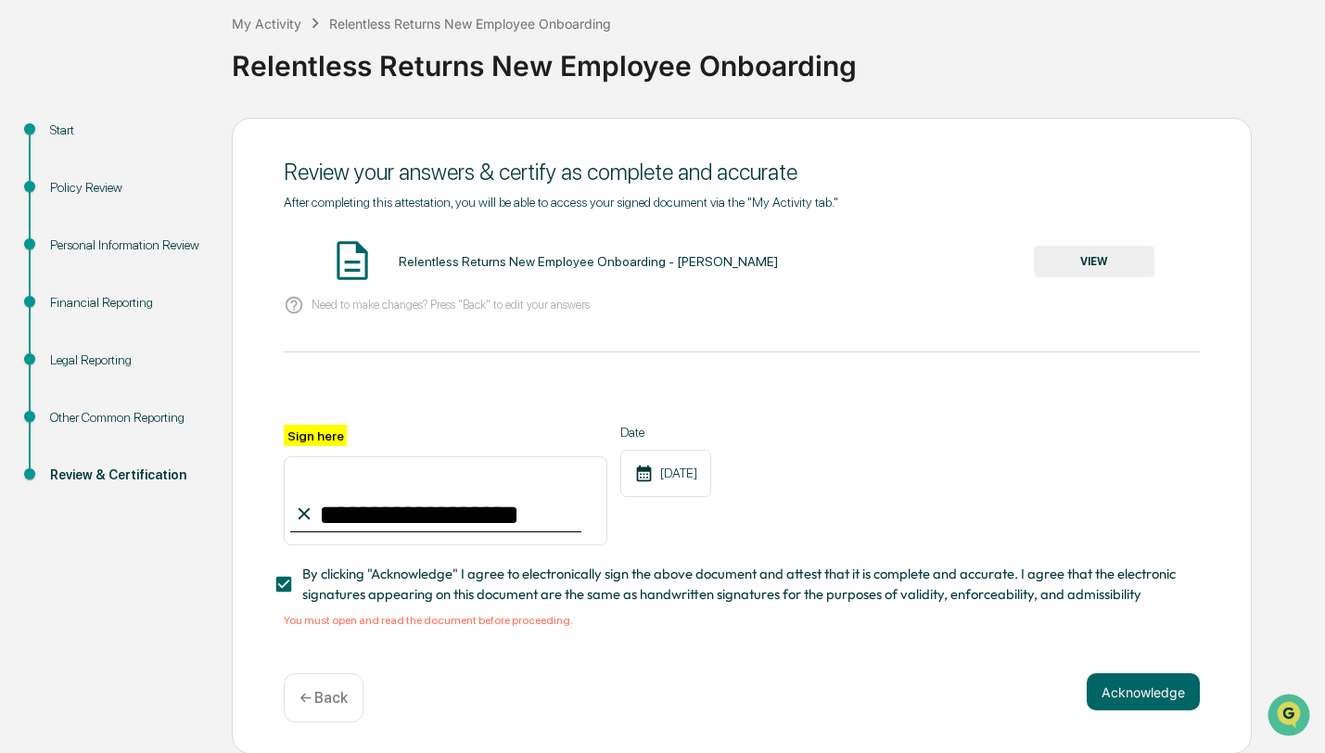
click at [1087, 263] on button "VIEW" at bounding box center [1094, 262] width 121 height 32
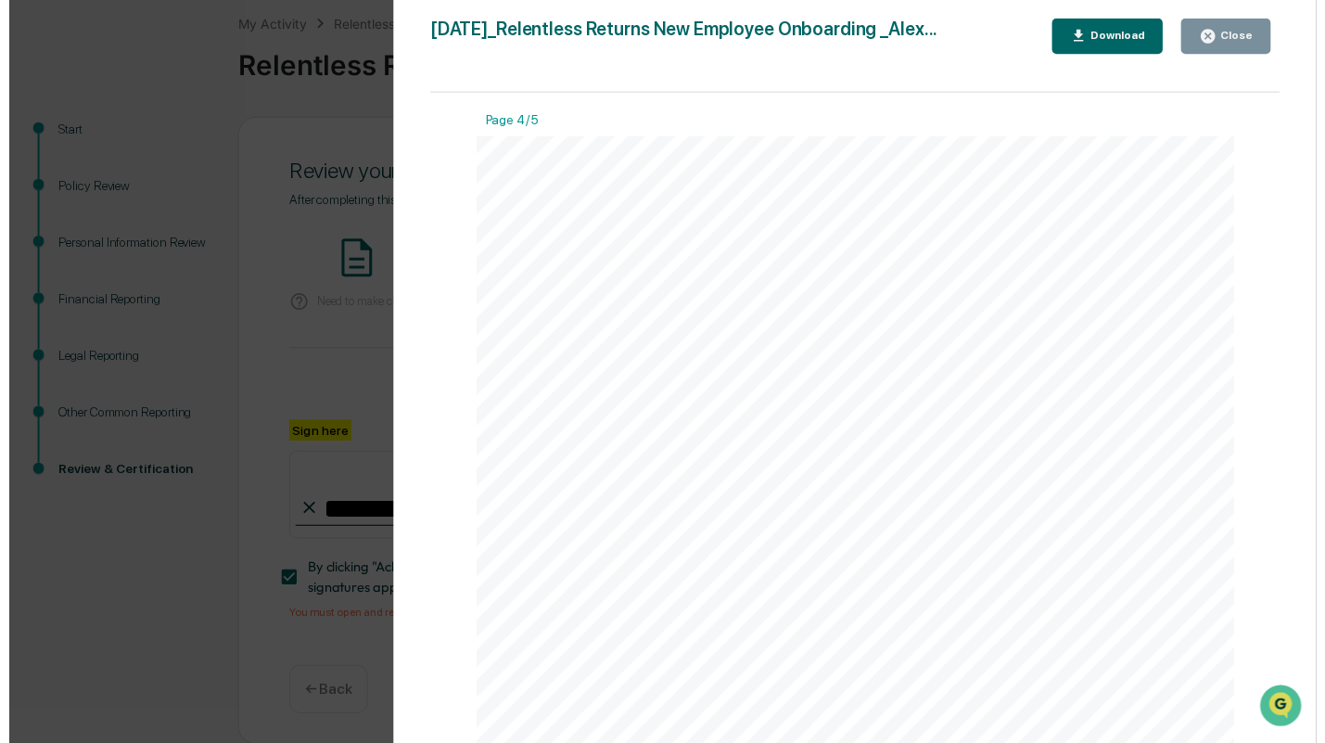
scroll to position [5063, 0]
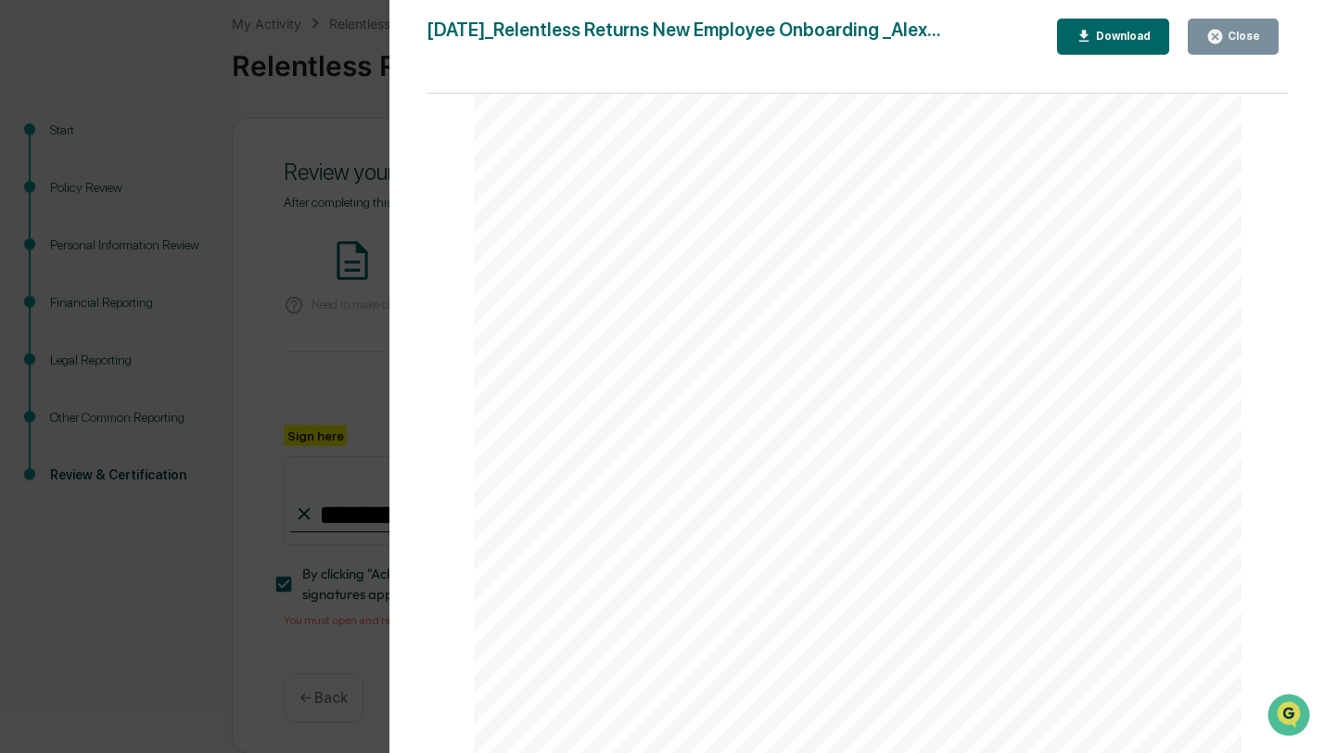
click at [330, 346] on div "Version History 09/30/2025, 09:01 PM Alex Donnelly 2025-09-30_Relentless Return…" at bounding box center [662, 376] width 1325 height 753
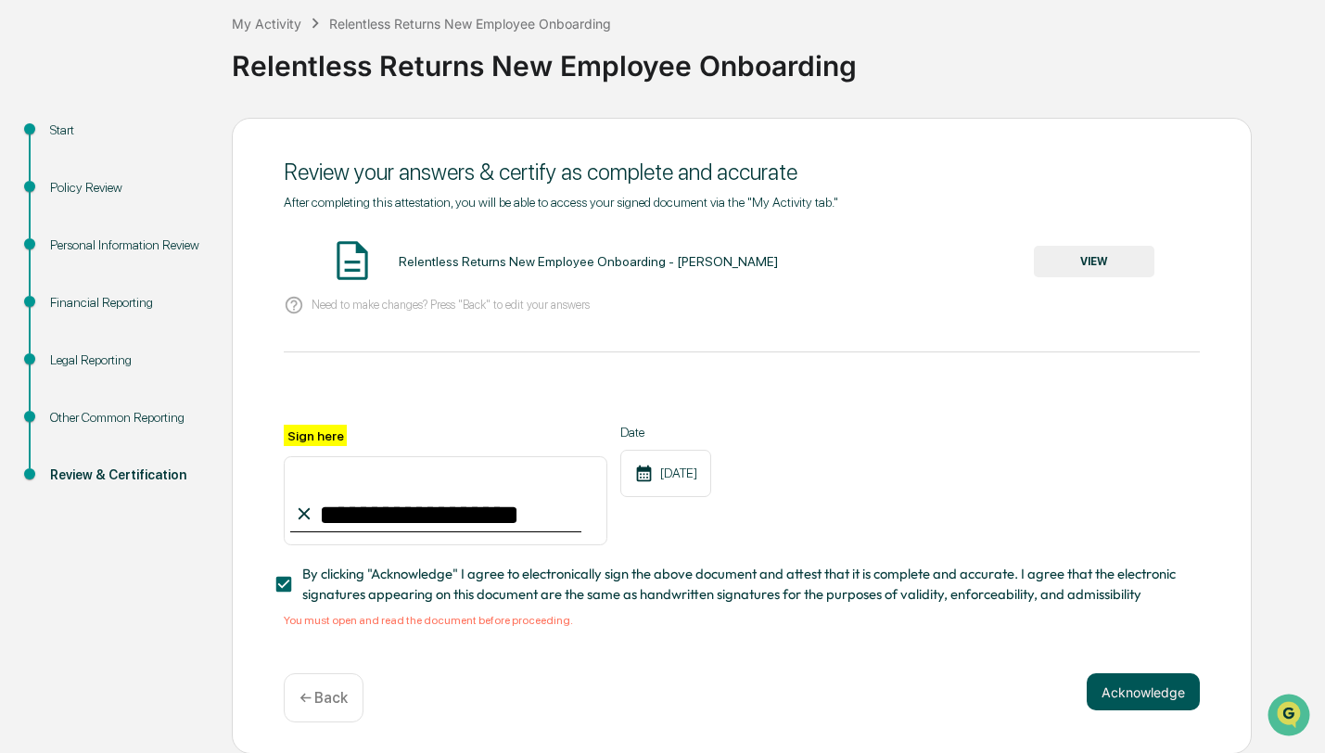
click at [1149, 682] on button "Acknowledge" at bounding box center [1143, 691] width 113 height 37
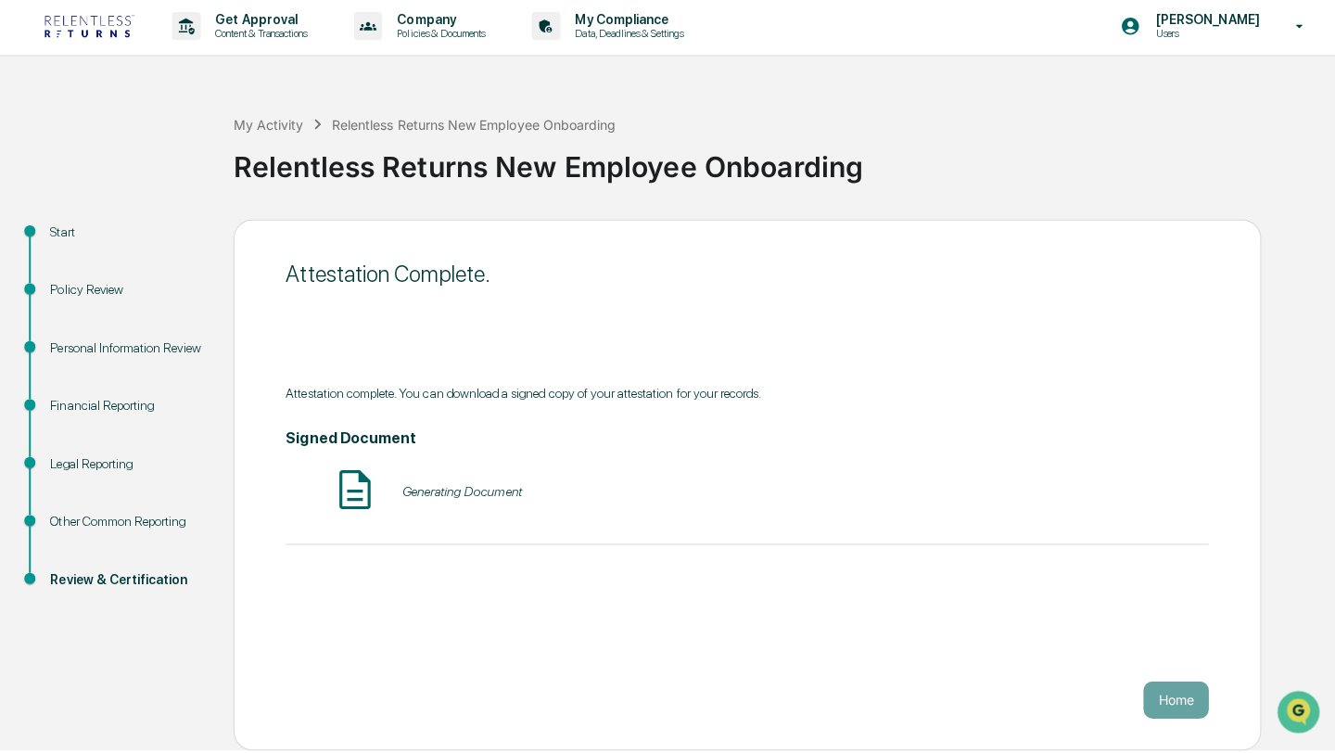
scroll to position [0, 0]
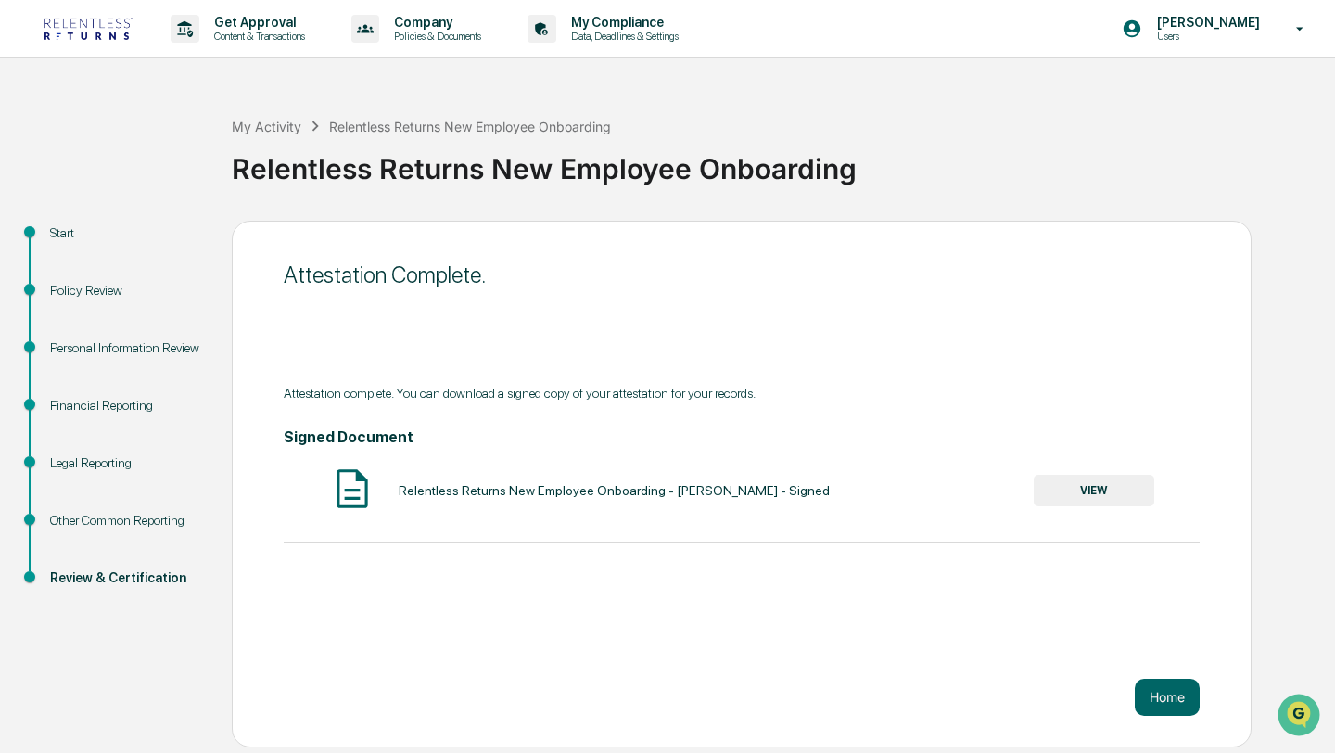
click at [1080, 476] on button "VIEW" at bounding box center [1094, 491] width 121 height 32
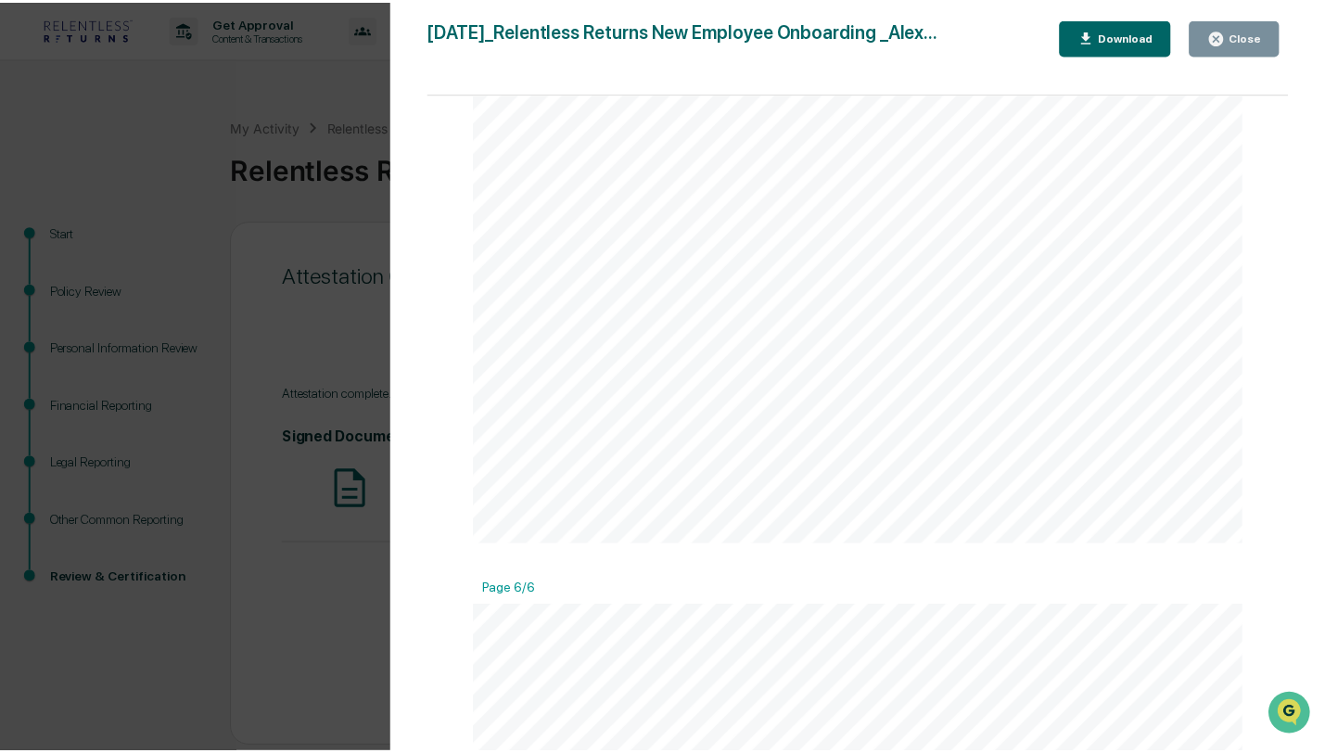
scroll to position [5830, 0]
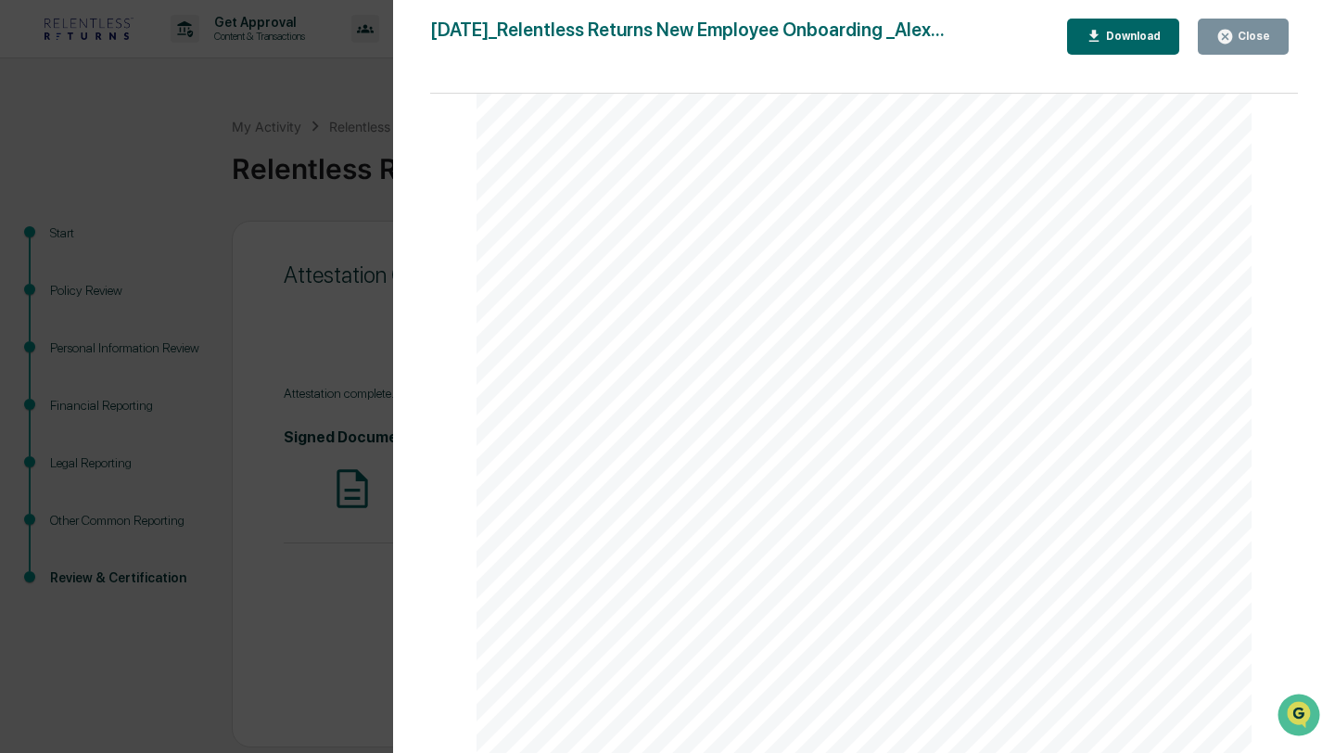
click at [377, 252] on div "Version History 09/30/2025, 09:01 PM Alex Donnelly 2025-09-30_Relentless Return…" at bounding box center [667, 376] width 1335 height 753
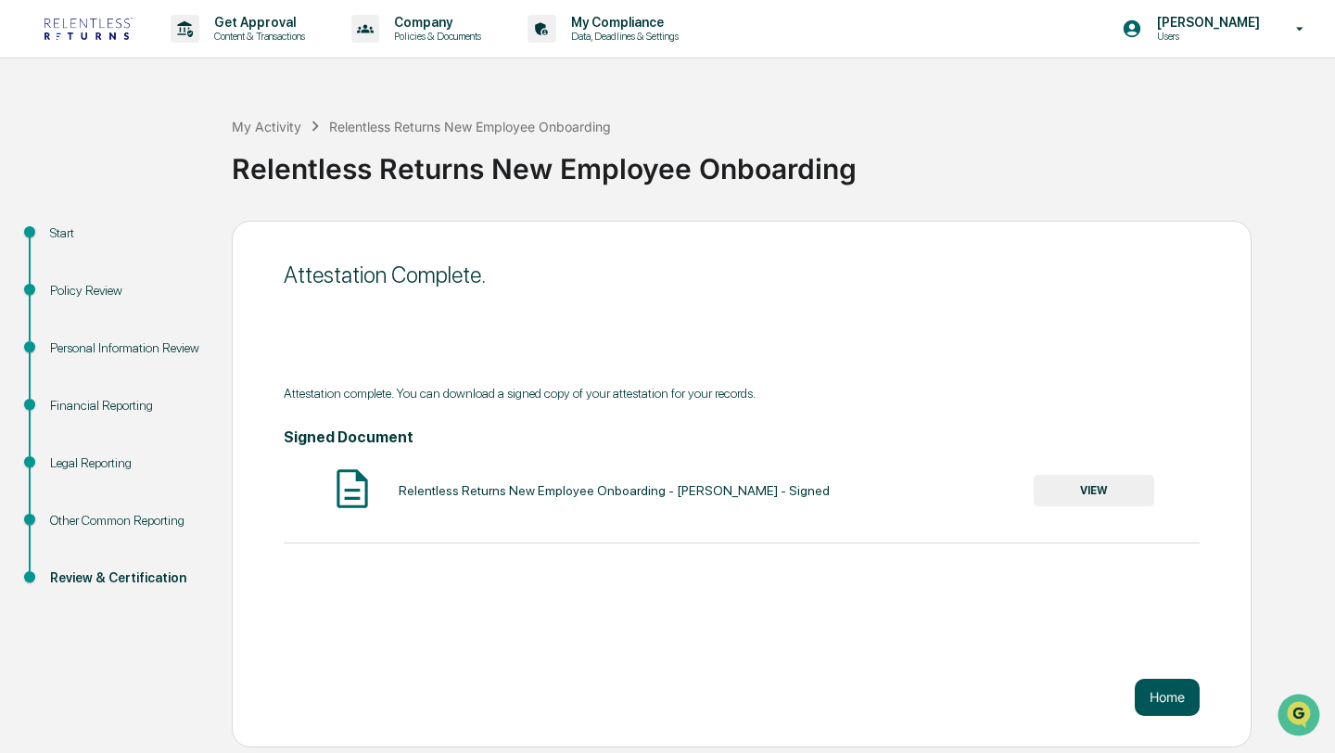
click at [1161, 702] on button "Home" at bounding box center [1167, 697] width 65 height 37
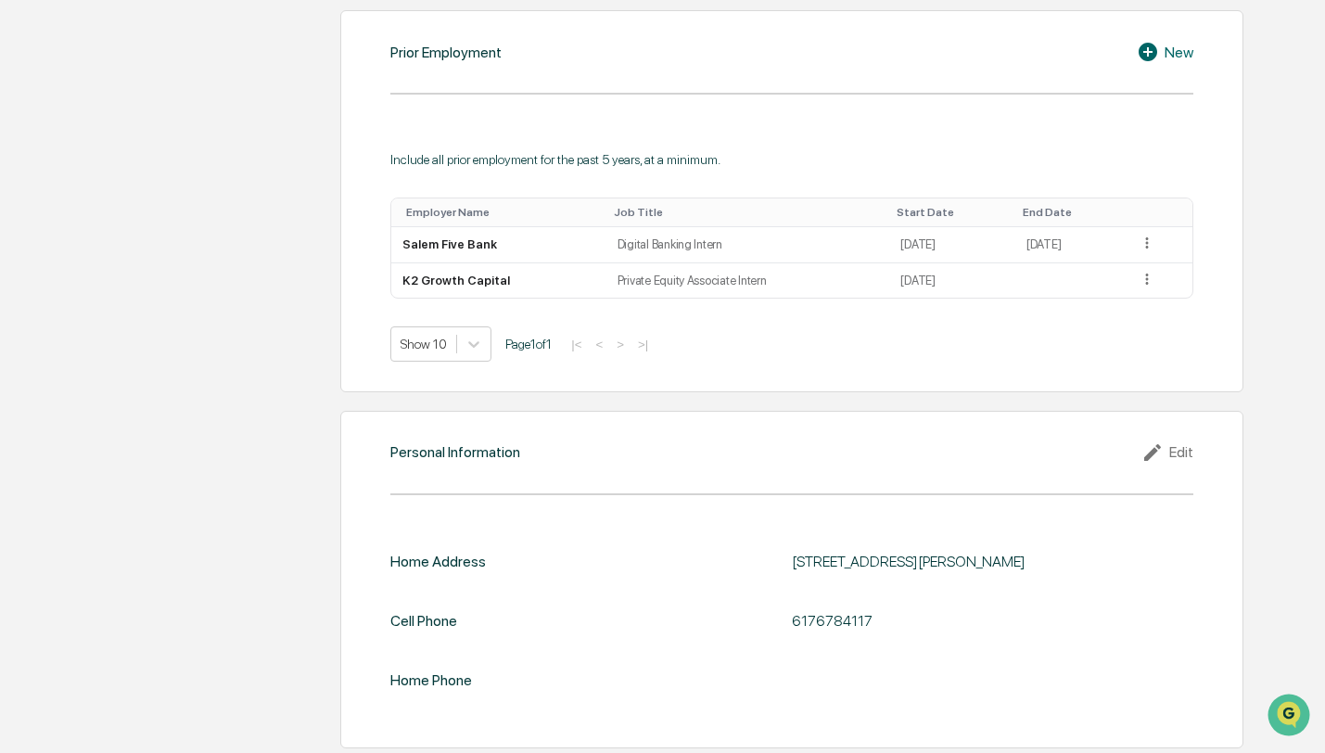
scroll to position [219, 0]
